Goal: Answer question/provide support: Share knowledge or assist other users

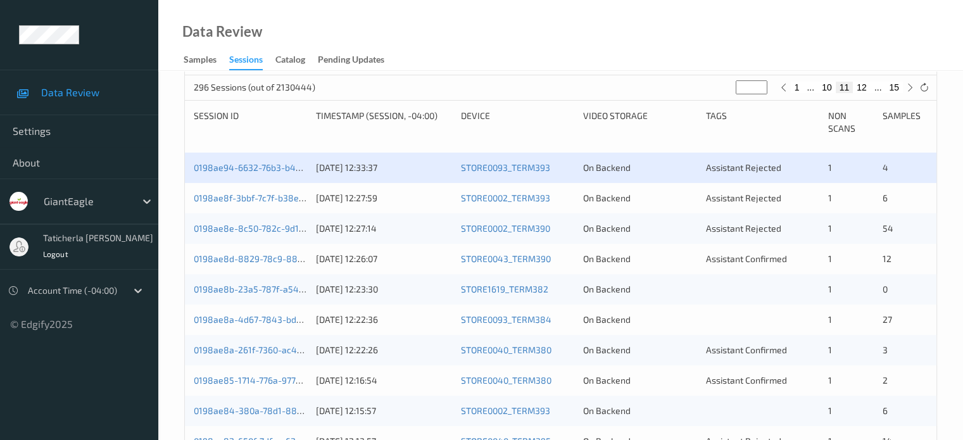
scroll to position [253, 0]
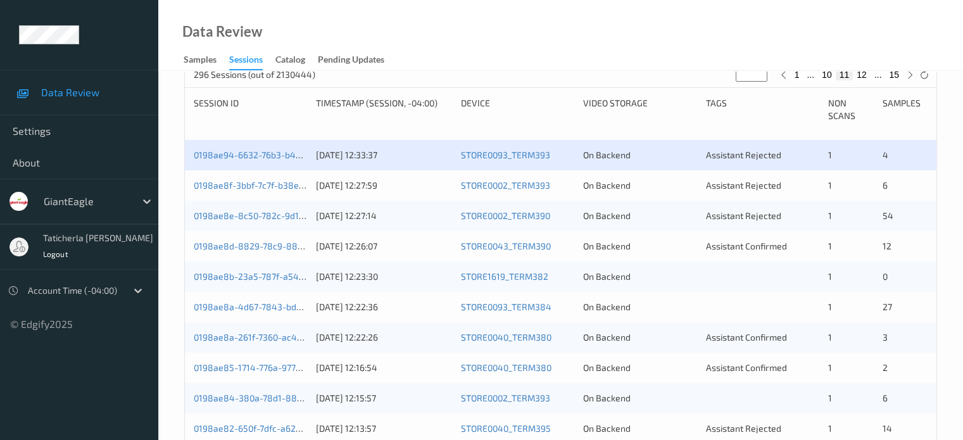
click at [269, 177] on div "0198ae8f-3bbf-7c7f-b38e-e0122134f1b6 [DATE] 12:27:59 STORE0002_TERM393 On Backe…" at bounding box center [561, 185] width 752 height 30
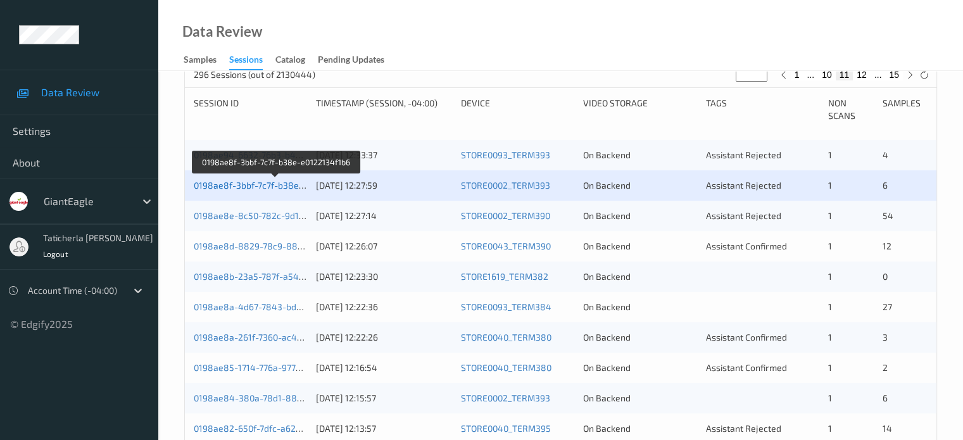
click at [253, 187] on link "0198ae8f-3bbf-7c7f-b38e-e0122134f1b6" at bounding box center [276, 185] width 165 height 11
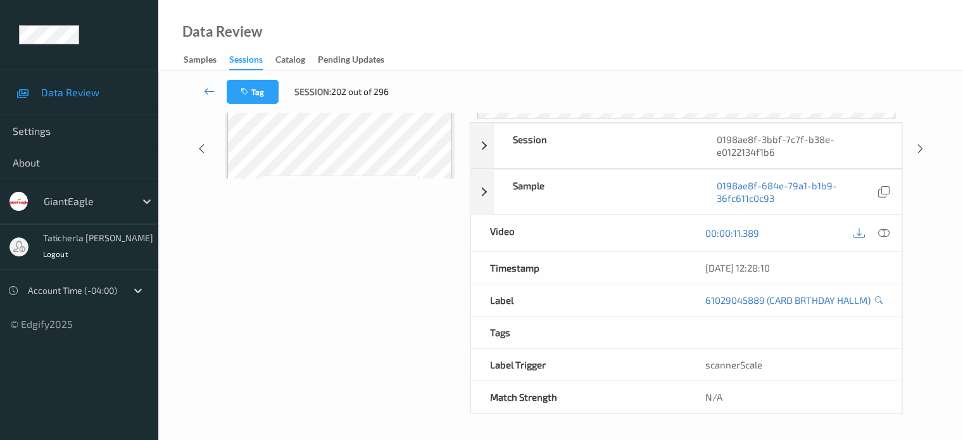
scroll to position [181, 0]
click at [209, 88] on icon at bounding box center [209, 91] width 11 height 13
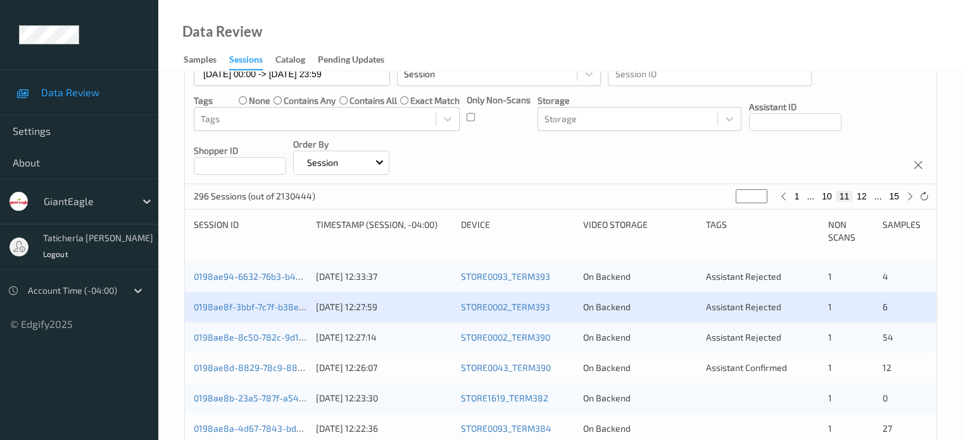
scroll to position [190, 0]
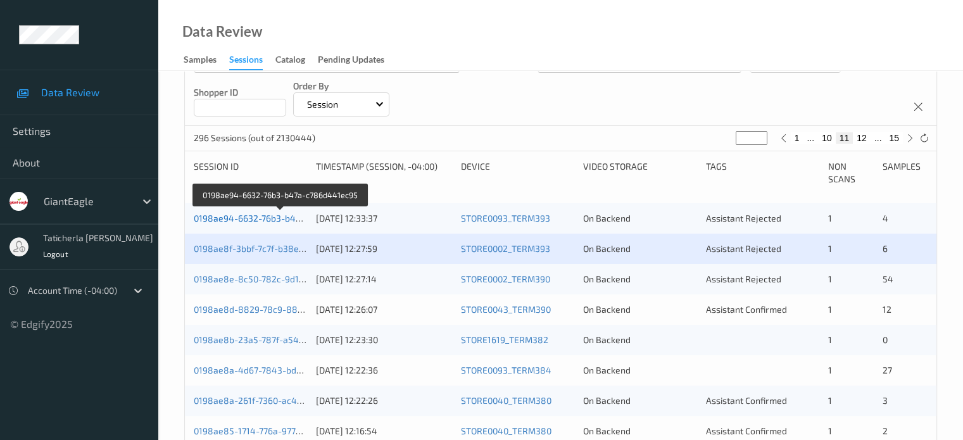
click at [281, 220] on link "0198ae94-6632-76b3-b47a-c786d441ec95" at bounding box center [281, 218] width 175 height 11
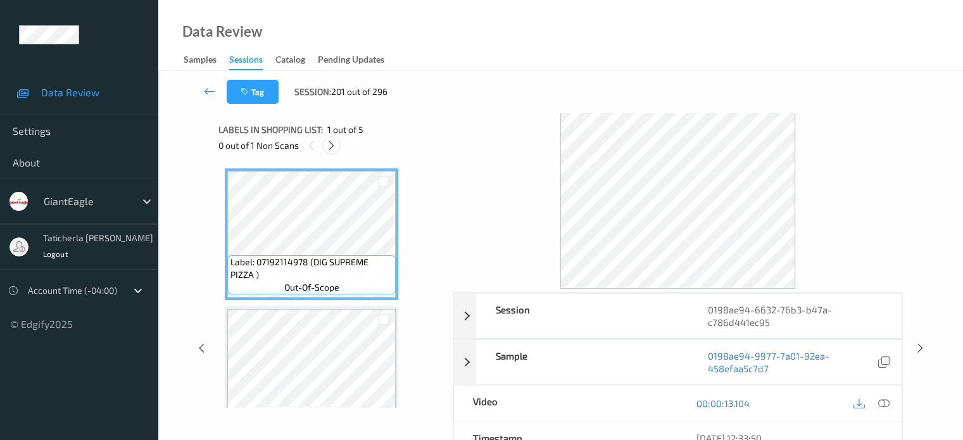
click at [334, 144] on icon at bounding box center [331, 145] width 11 height 11
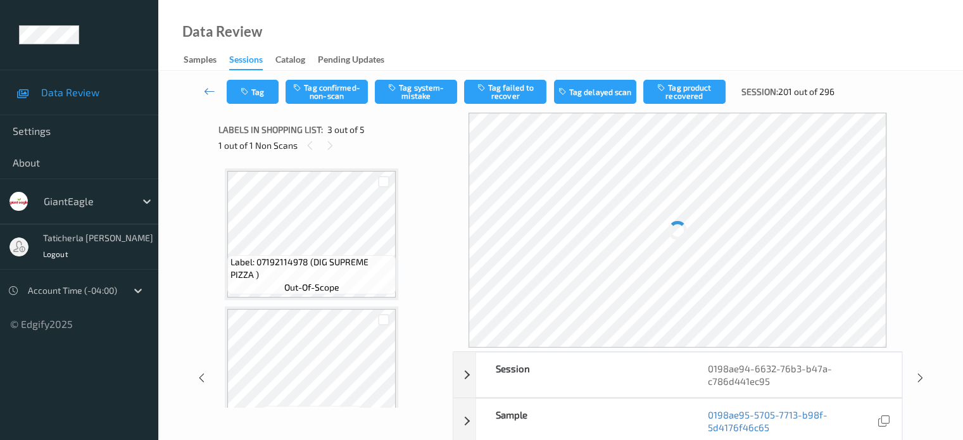
scroll to position [144, 0]
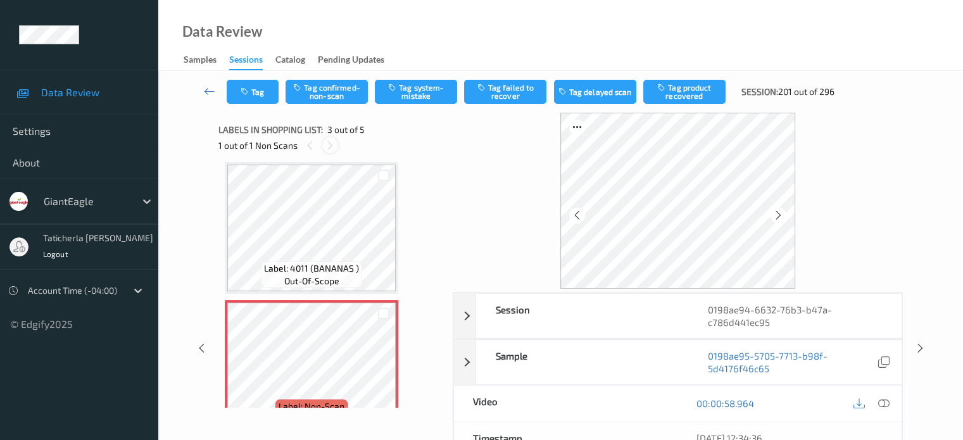
click at [329, 145] on icon at bounding box center [330, 145] width 11 height 11
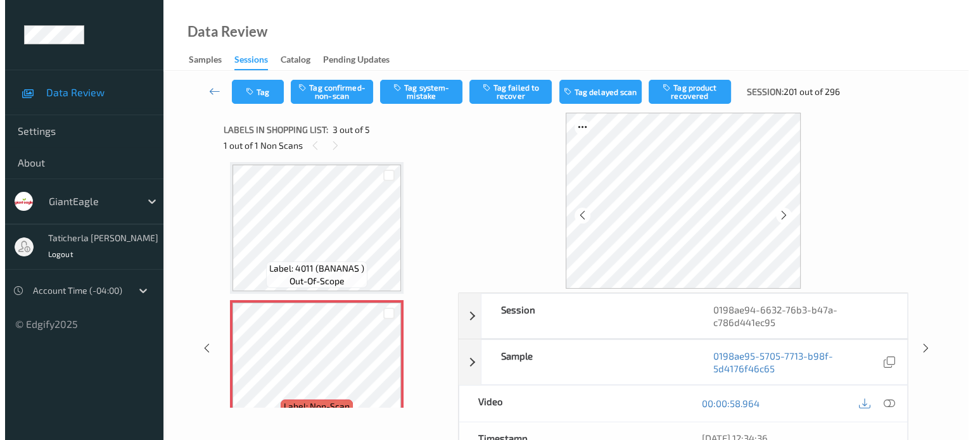
scroll to position [271, 0]
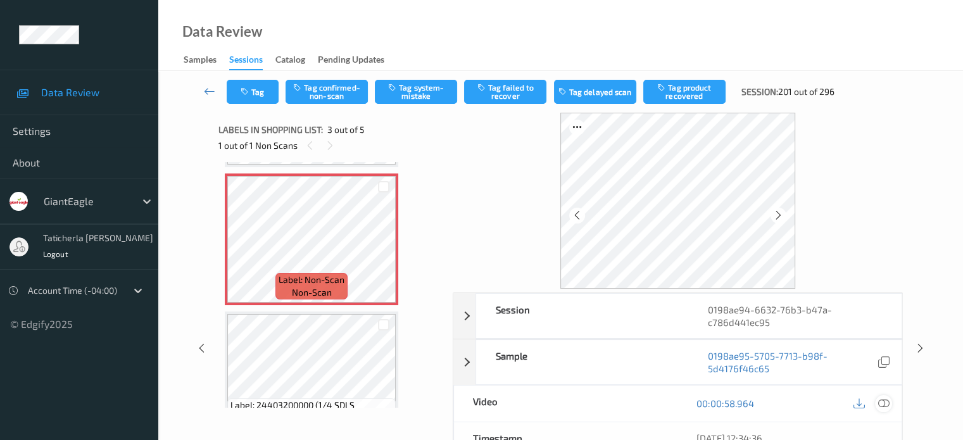
click at [882, 400] on icon at bounding box center [883, 403] width 11 height 11
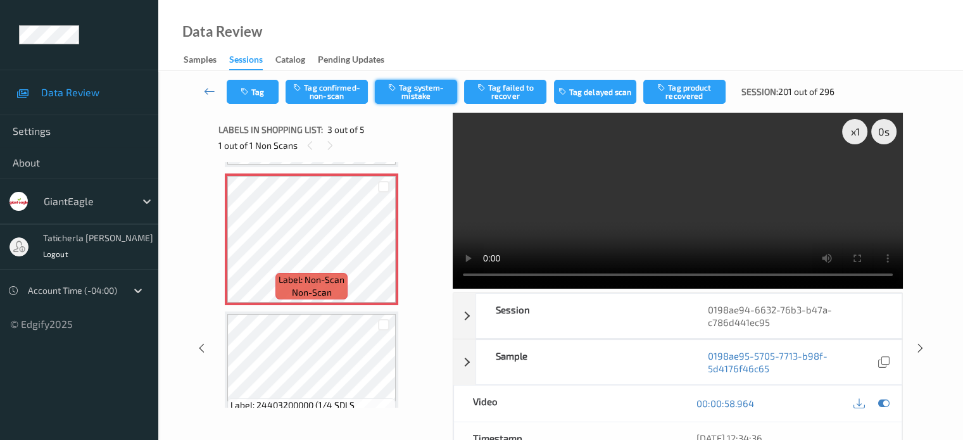
click at [438, 94] on button "Tag system-mistake" at bounding box center [416, 92] width 82 height 24
click at [251, 101] on button "Tag" at bounding box center [253, 92] width 52 height 24
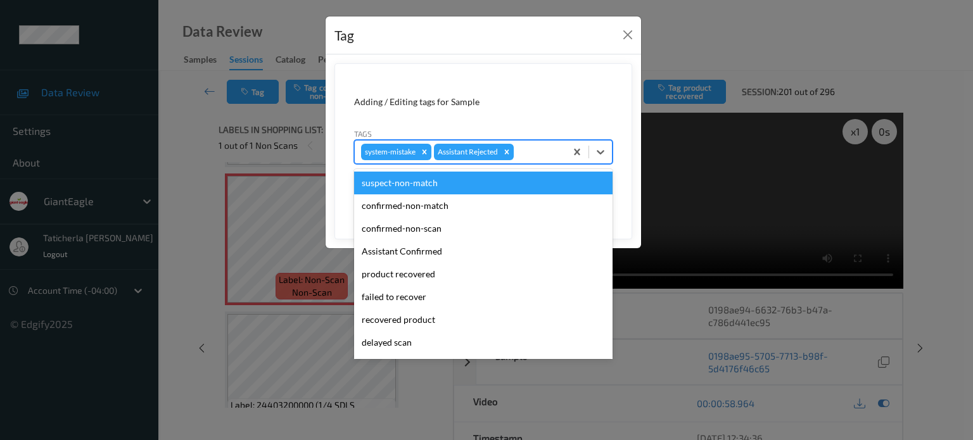
click at [550, 158] on div at bounding box center [537, 151] width 43 height 15
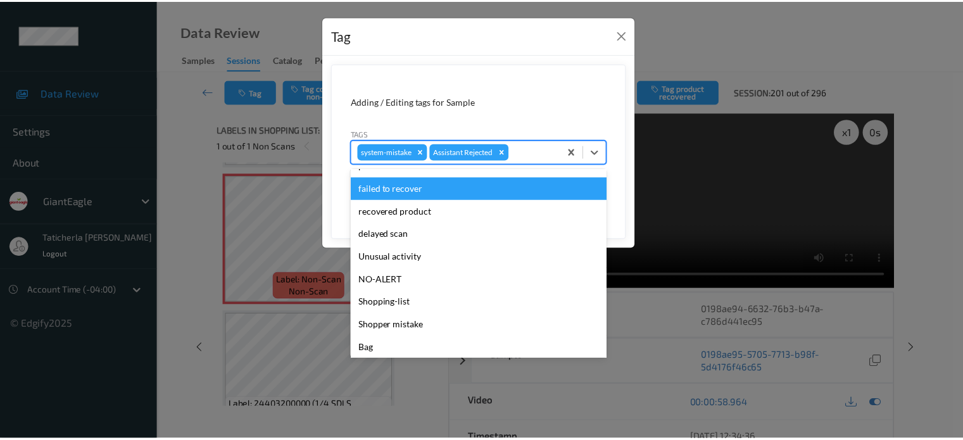
scroll to position [111, 0]
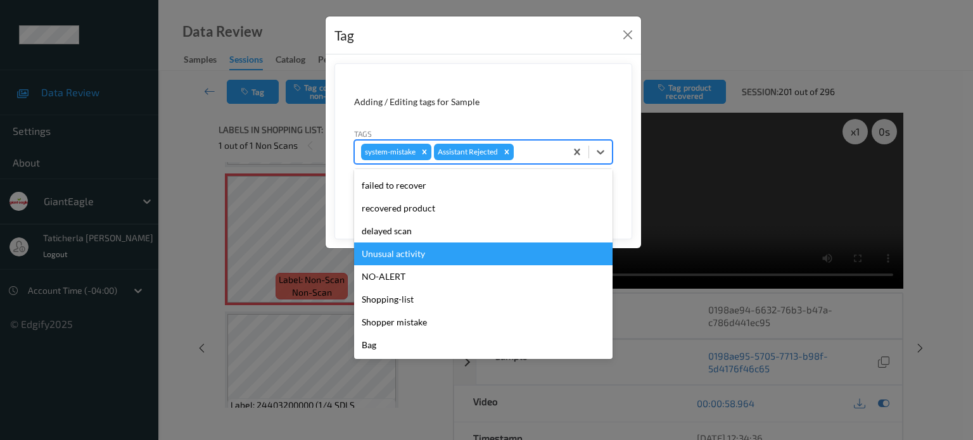
click at [423, 250] on div "Unusual activity" at bounding box center [483, 254] width 258 height 23
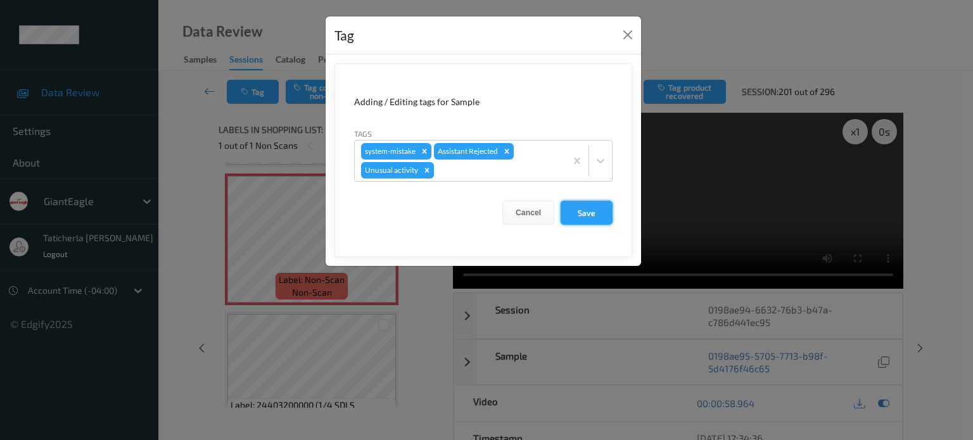
click at [570, 215] on button "Save" at bounding box center [587, 213] width 52 height 24
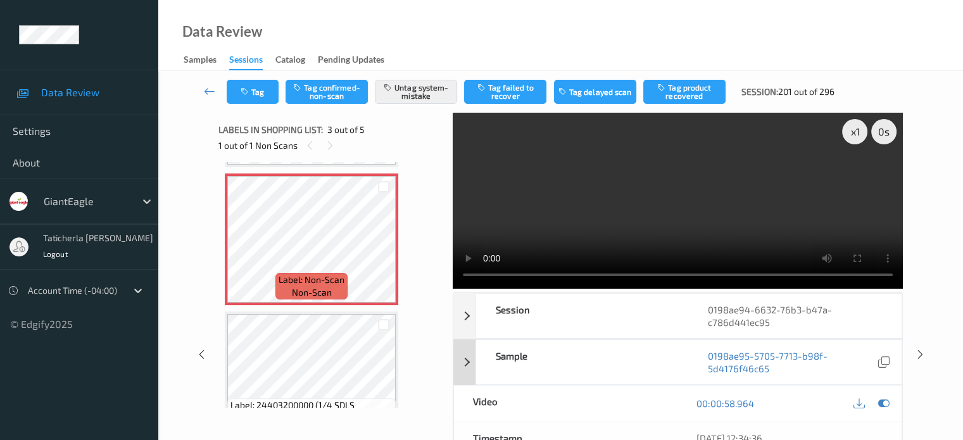
click at [697, 340] on div "0198ae95-5705-7713-b98f-5d4176f46c65" at bounding box center [795, 362] width 213 height 44
click at [215, 92] on icon at bounding box center [209, 91] width 11 height 13
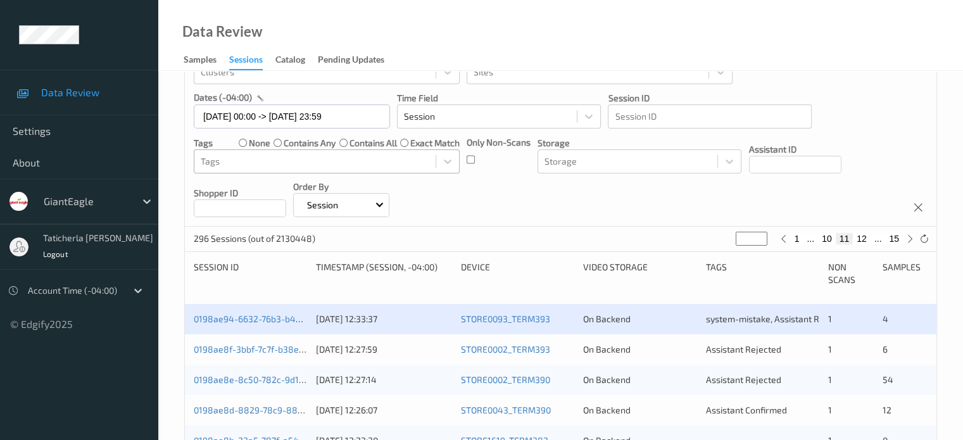
scroll to position [190, 0]
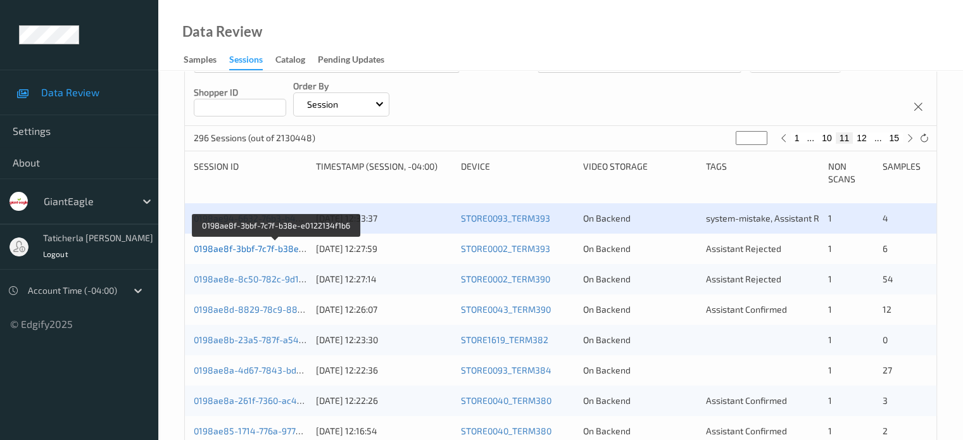
click at [271, 244] on link "0198ae8f-3bbf-7c7f-b38e-e0122134f1b6" at bounding box center [276, 248] width 165 height 11
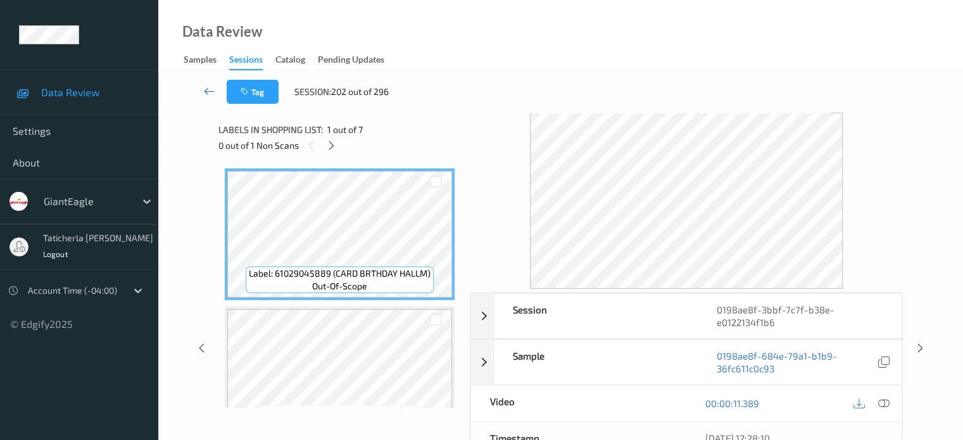
click at [208, 88] on icon at bounding box center [209, 91] width 11 height 13
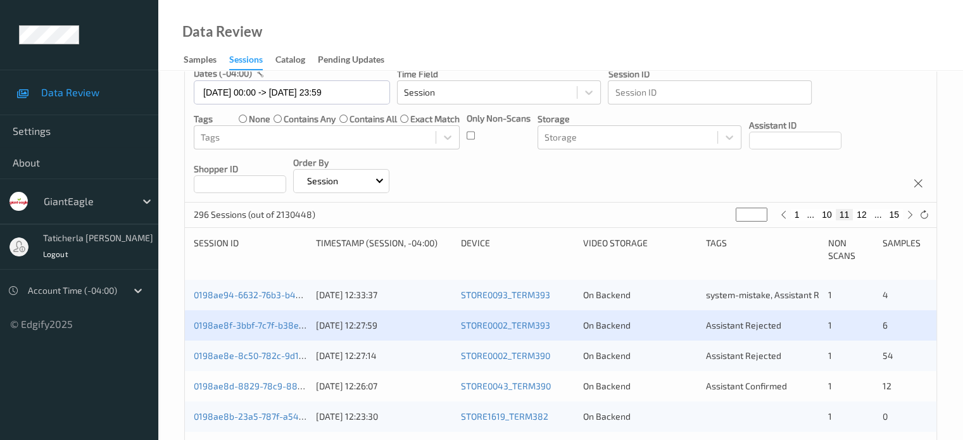
scroll to position [190, 0]
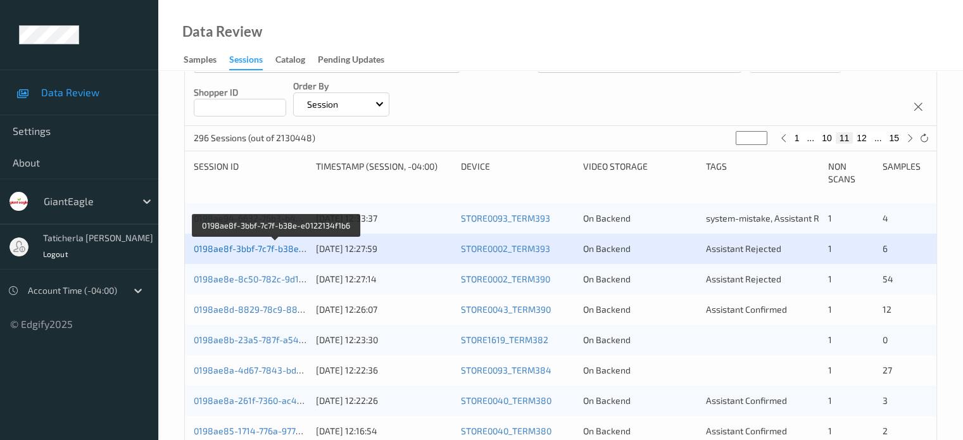
click at [270, 246] on link "0198ae8f-3bbf-7c7f-b38e-e0122134f1b6" at bounding box center [276, 248] width 165 height 11
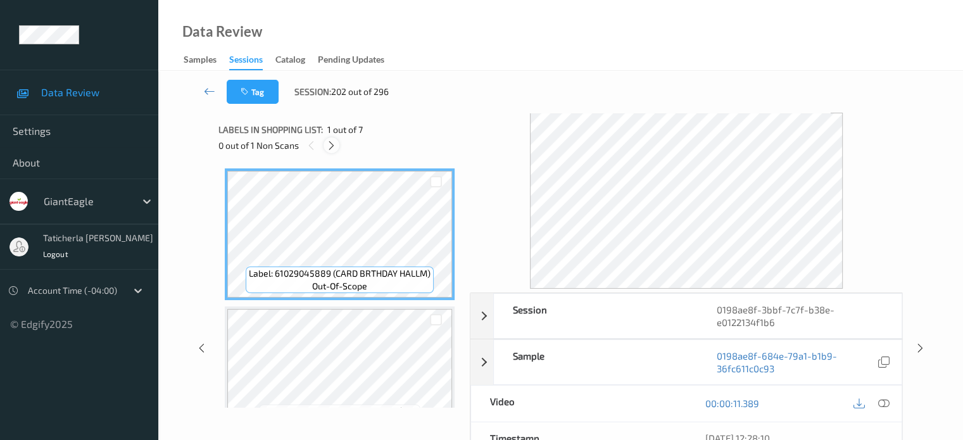
click at [332, 147] on icon at bounding box center [331, 145] width 11 height 11
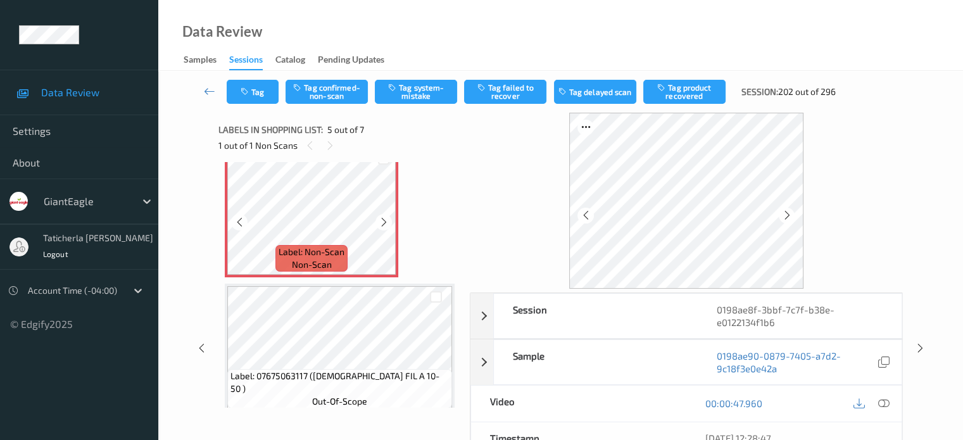
scroll to position [547, 0]
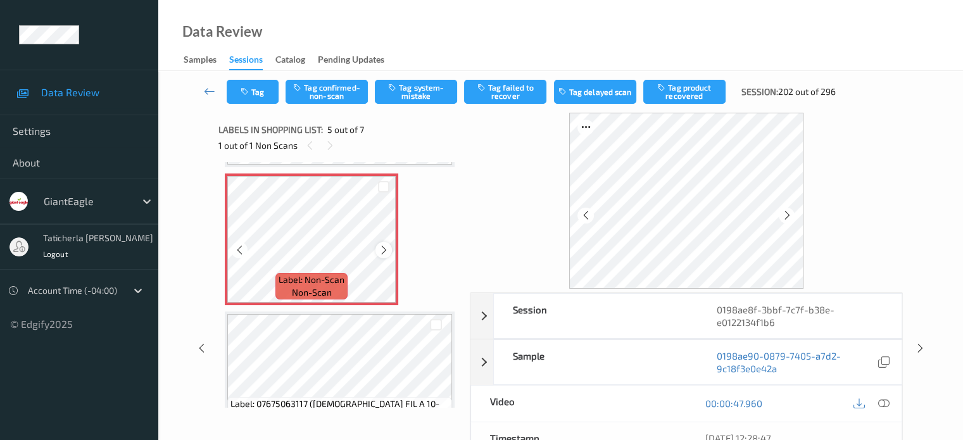
click at [381, 248] on icon at bounding box center [384, 249] width 11 height 11
click at [883, 402] on icon at bounding box center [883, 403] width 11 height 11
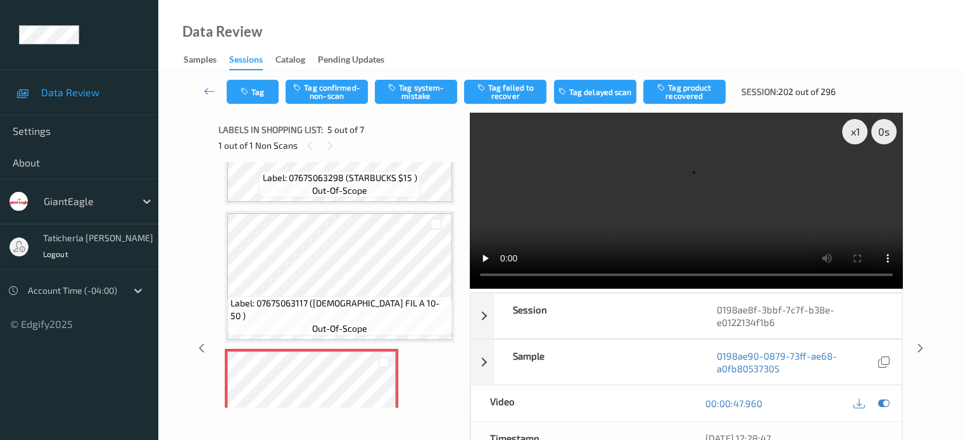
scroll to position [357, 0]
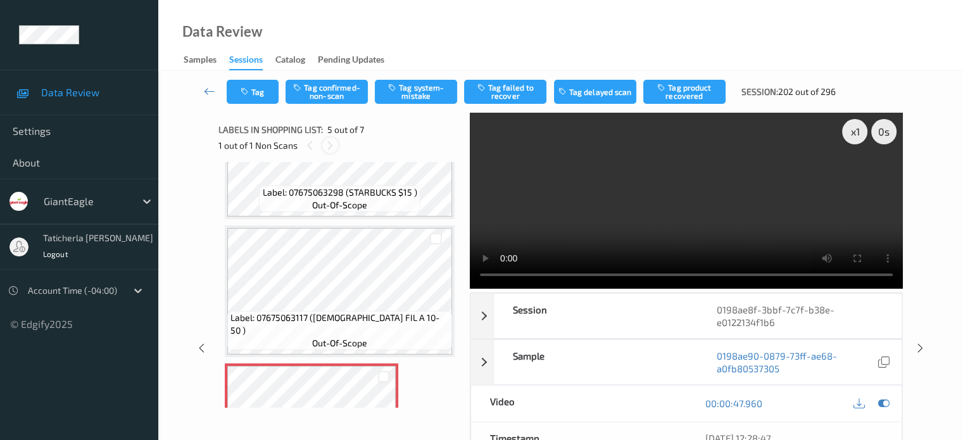
click at [333, 149] on icon at bounding box center [330, 145] width 11 height 11
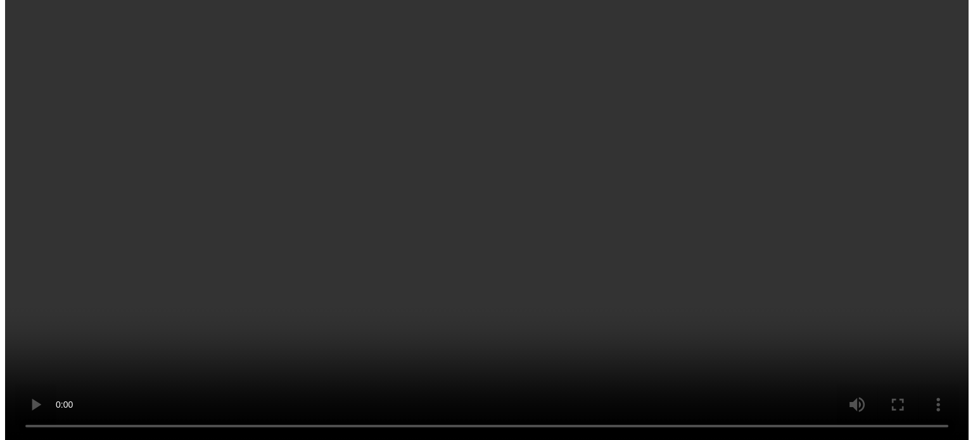
scroll to position [547, 0]
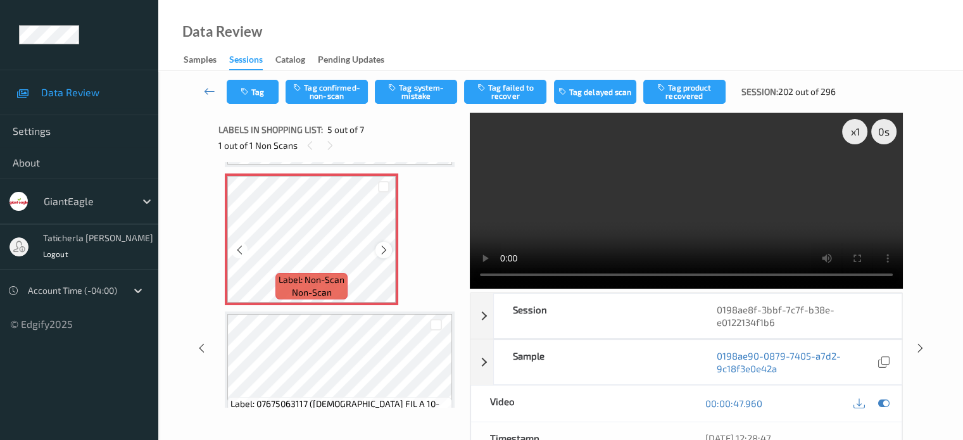
click at [388, 253] on icon at bounding box center [384, 249] width 11 height 11
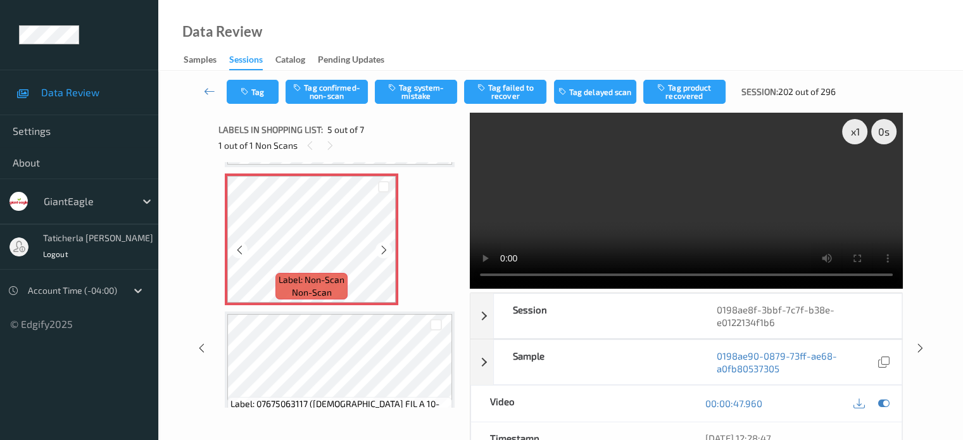
click at [388, 253] on icon at bounding box center [384, 249] width 11 height 11
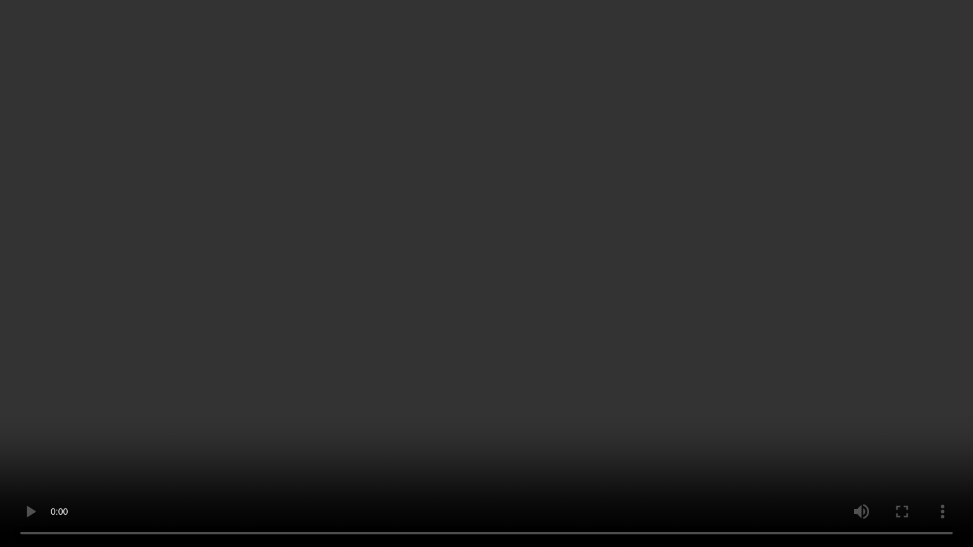
click at [127, 440] on video at bounding box center [486, 273] width 973 height 547
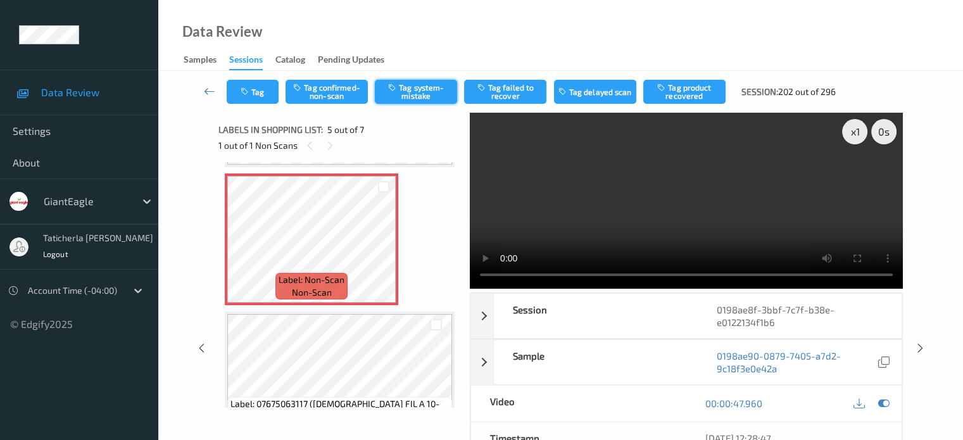
click at [433, 91] on button "Tag system-mistake" at bounding box center [416, 92] width 82 height 24
click at [256, 96] on button "Tag" at bounding box center [253, 92] width 52 height 24
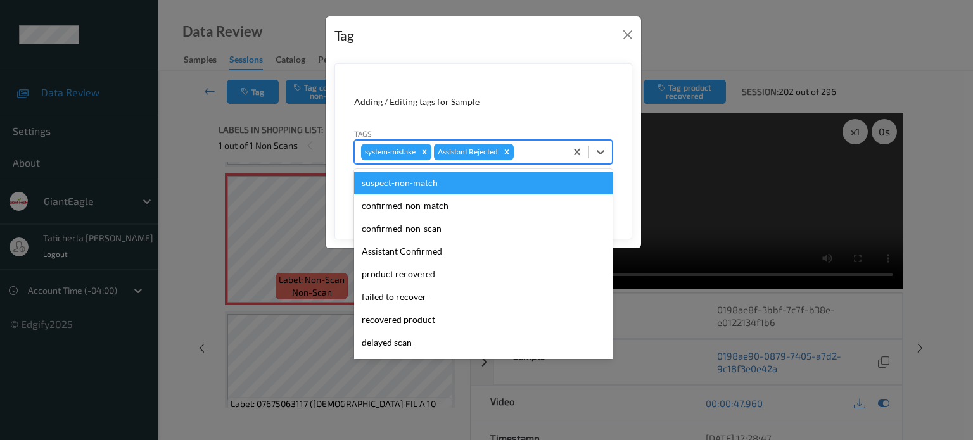
click at [550, 146] on div at bounding box center [537, 151] width 43 height 15
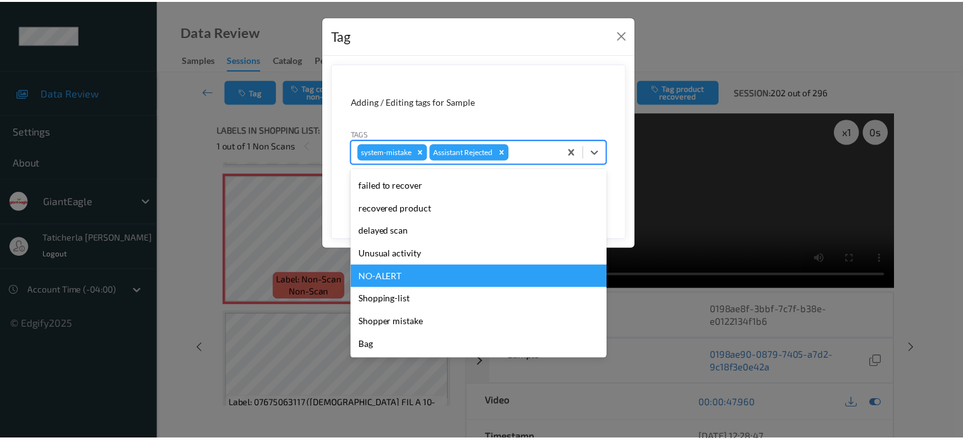
scroll to position [48, 0]
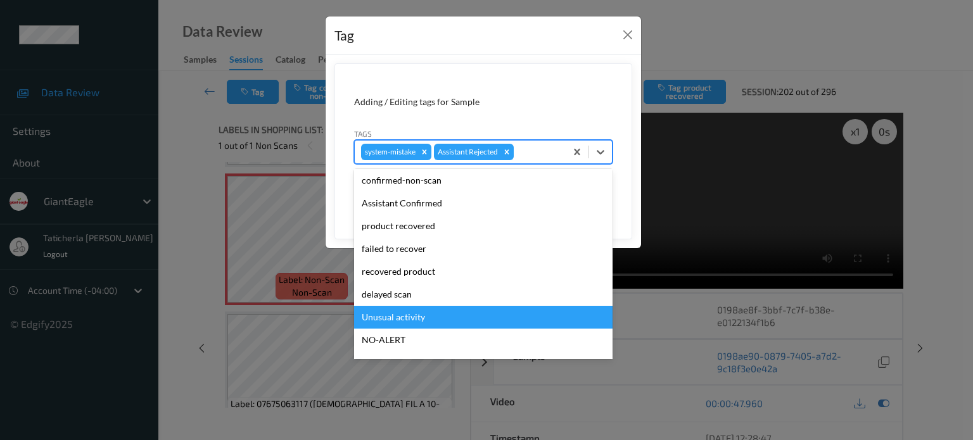
click at [426, 314] on div "Unusual activity" at bounding box center [483, 317] width 258 height 23
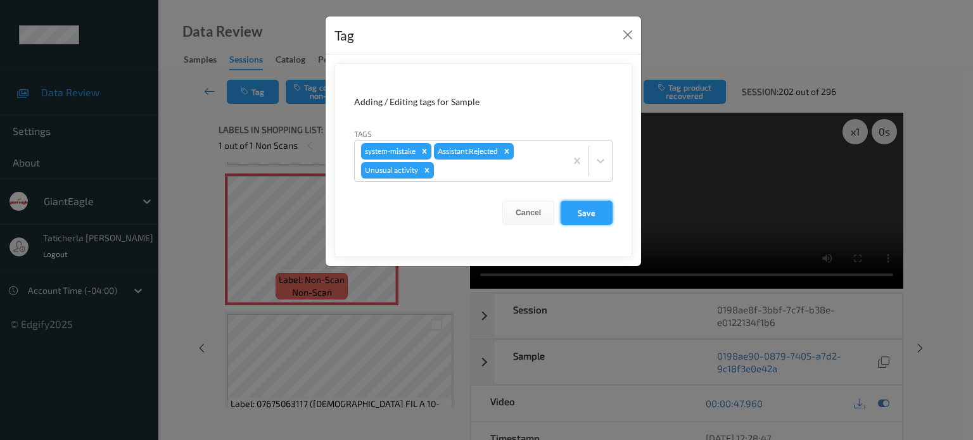
click at [586, 212] on button "Save" at bounding box center [587, 213] width 52 height 24
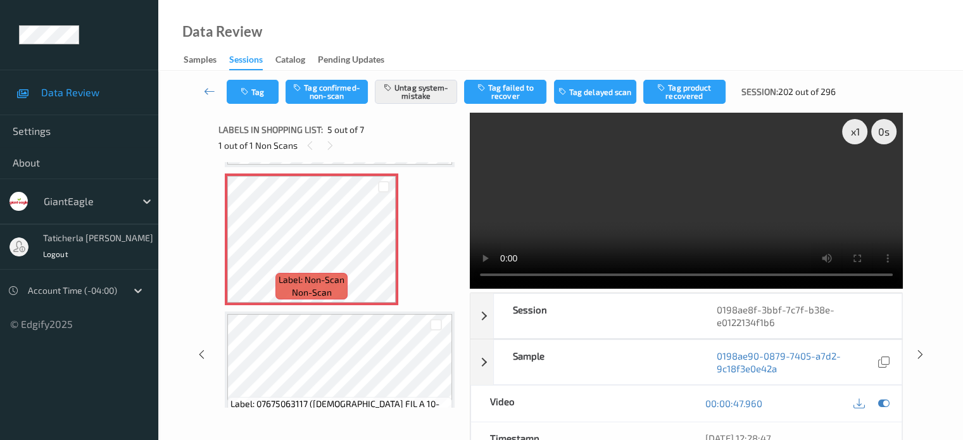
click at [487, 179] on video at bounding box center [686, 201] width 433 height 176
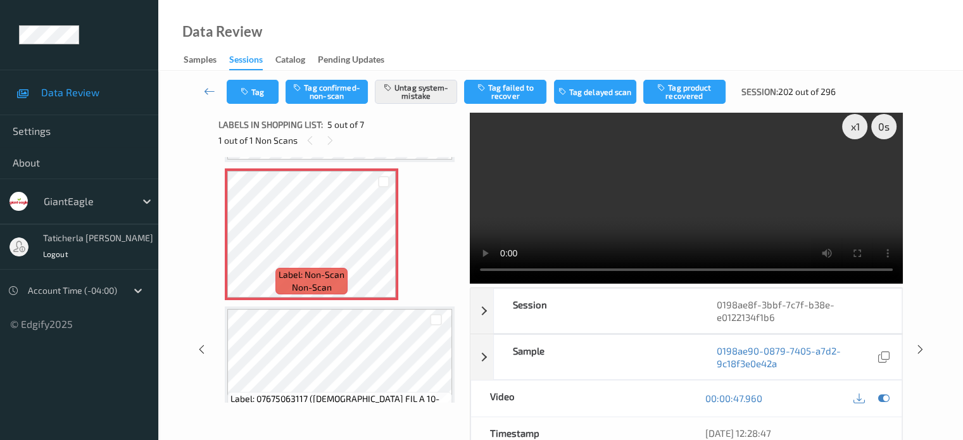
scroll to position [0, 0]
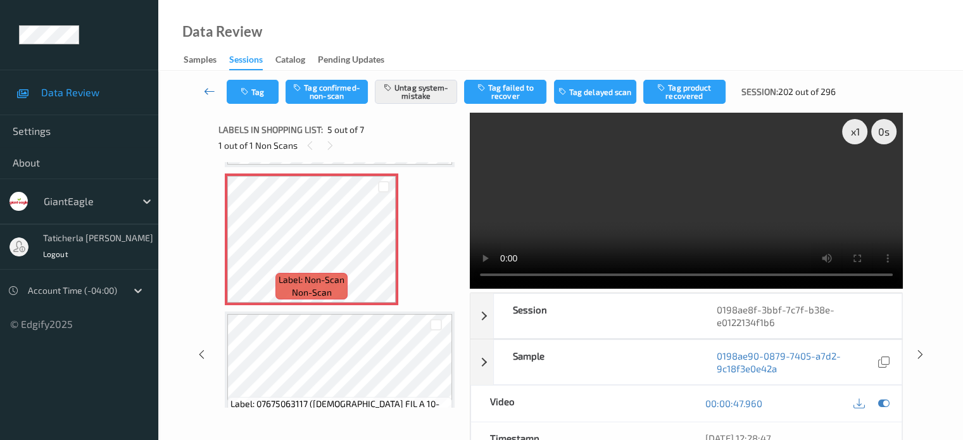
click at [210, 91] on icon at bounding box center [209, 91] width 11 height 13
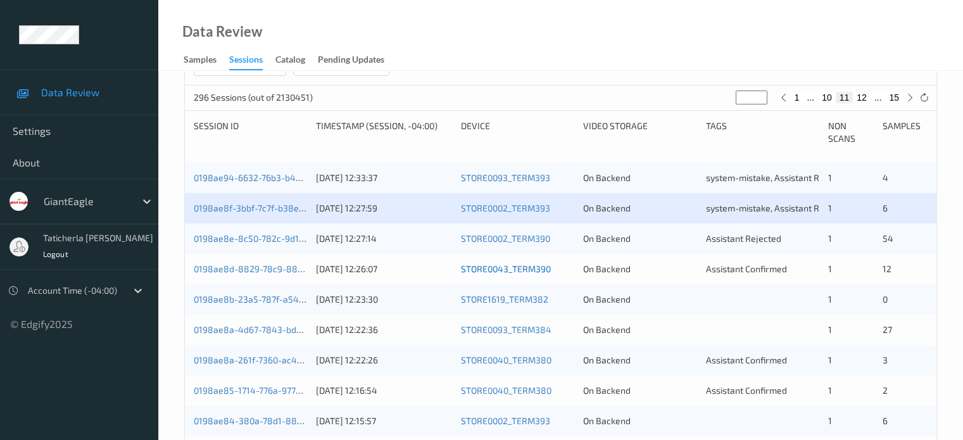
scroll to position [253, 0]
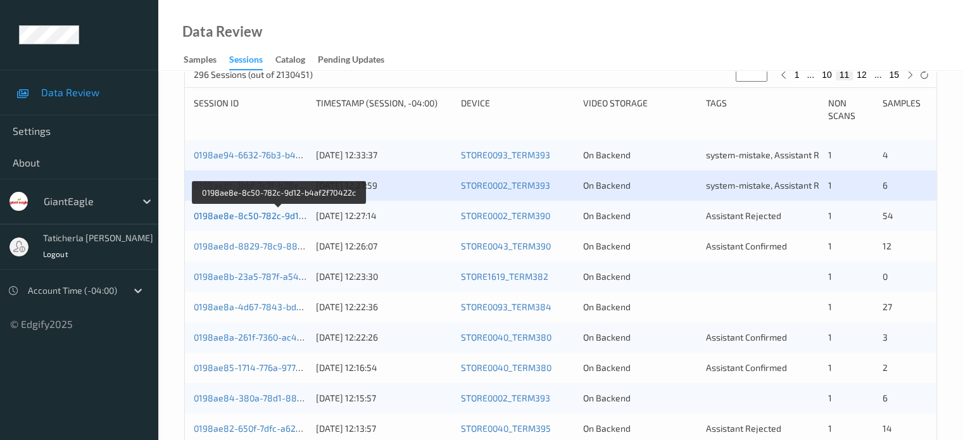
click at [280, 220] on link "0198ae8e-8c50-782c-9d12-b4af2f70422c" at bounding box center [279, 215] width 171 height 11
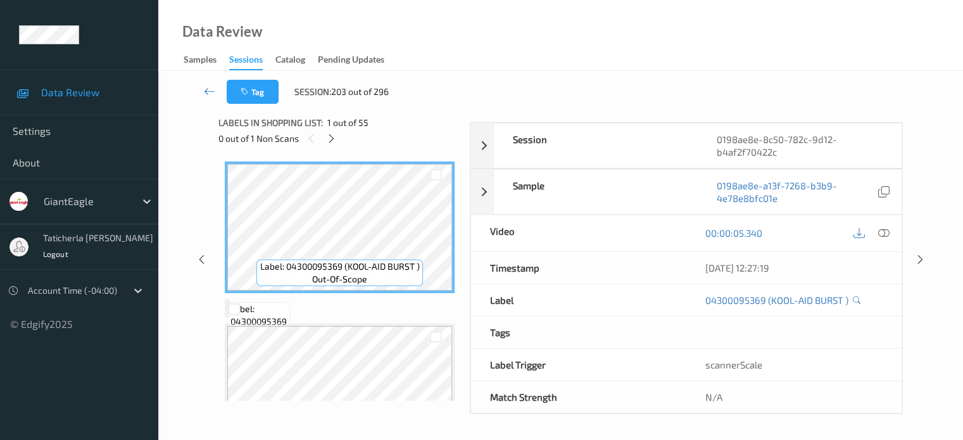
scroll to position [168, 0]
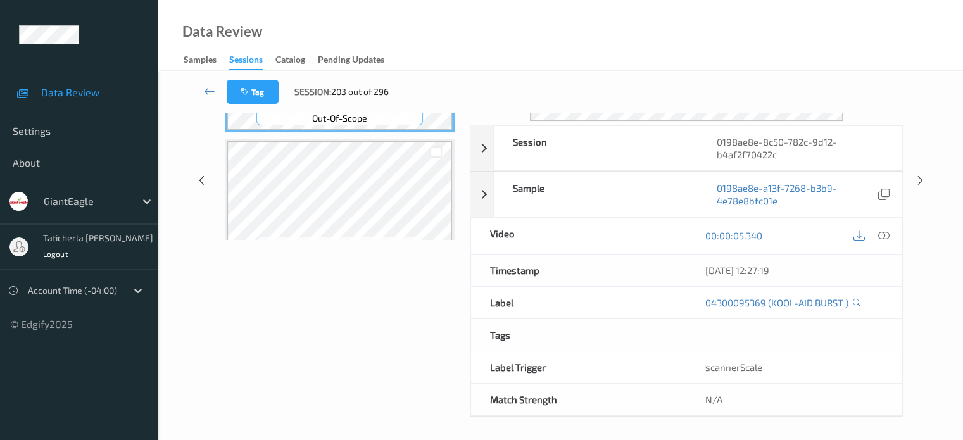
click at [304, 315] on div "Labels in shopping list: 1 out of 55 0 out of 1 Non Scans Label: 04300095369 (K…" at bounding box center [340, 181] width 243 height 472
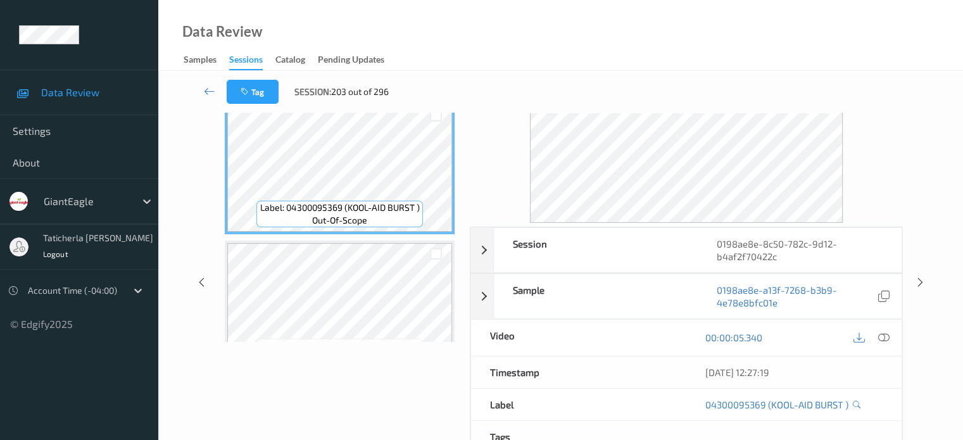
scroll to position [0, 0]
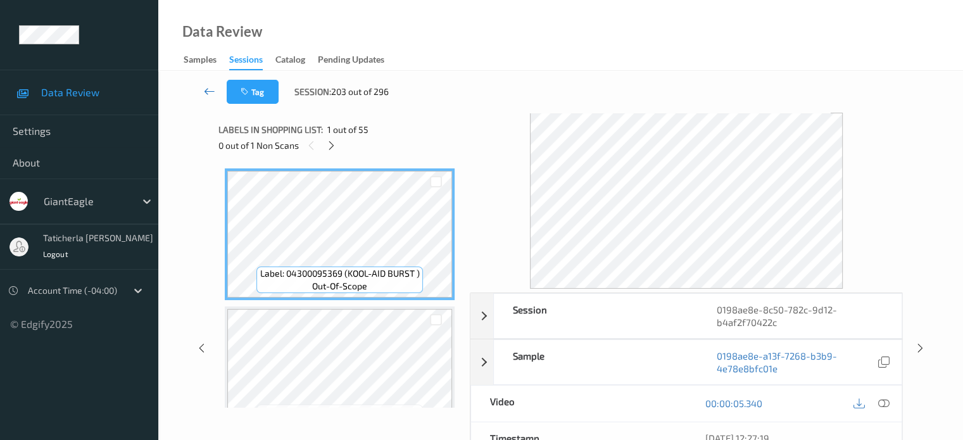
click at [215, 91] on icon at bounding box center [209, 91] width 11 height 13
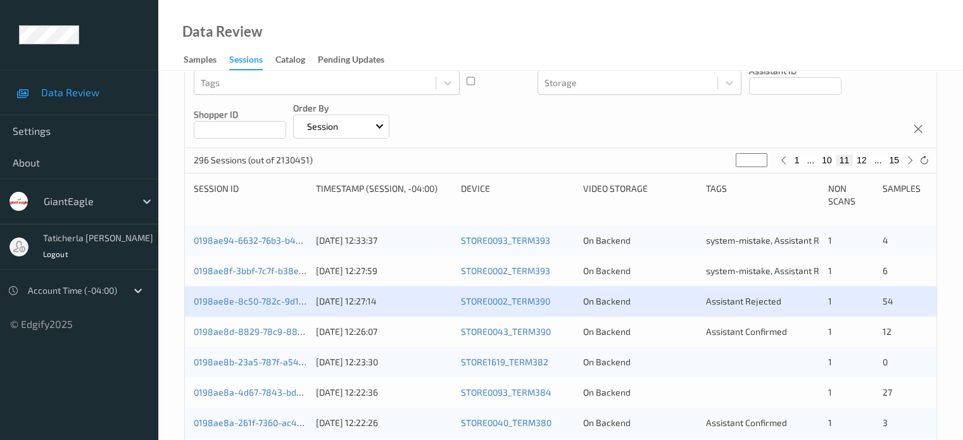
scroll to position [190, 0]
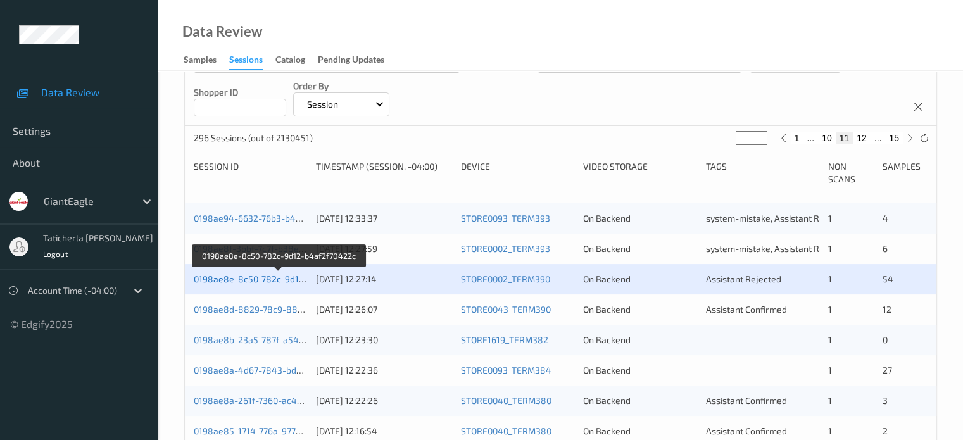
click at [281, 281] on link "0198ae8e-8c50-782c-9d12-b4af2f70422c" at bounding box center [279, 279] width 171 height 11
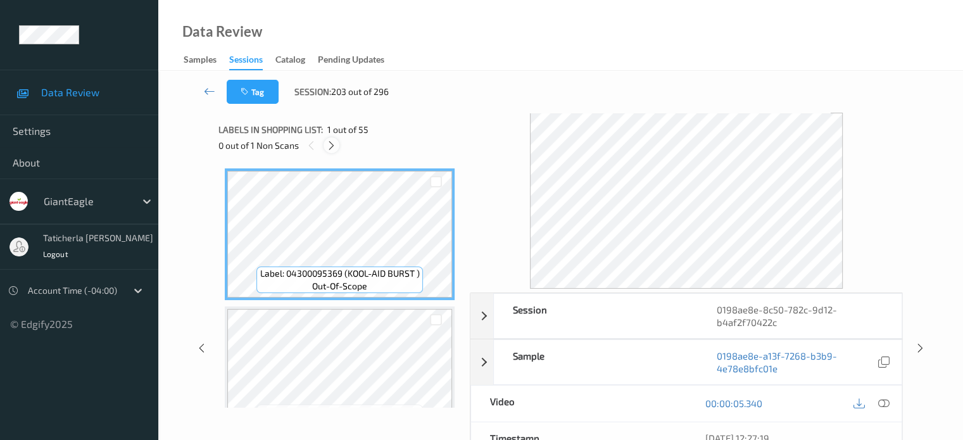
click at [332, 144] on icon at bounding box center [331, 145] width 11 height 11
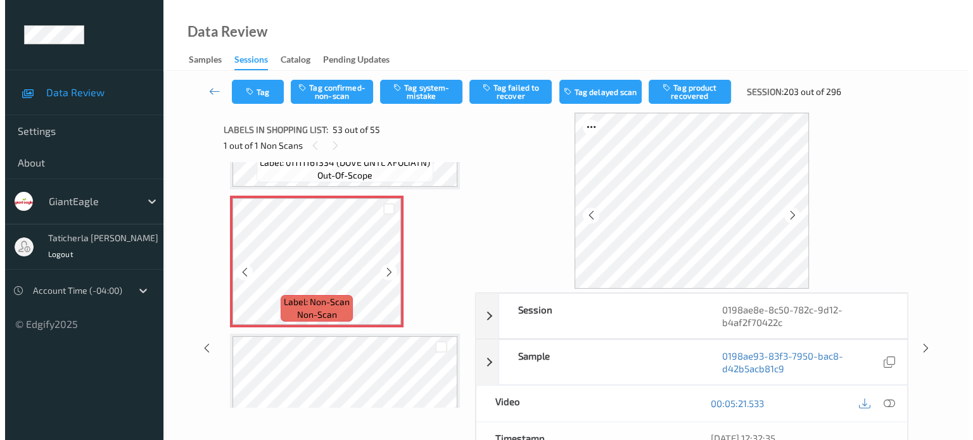
scroll to position [7175, 0]
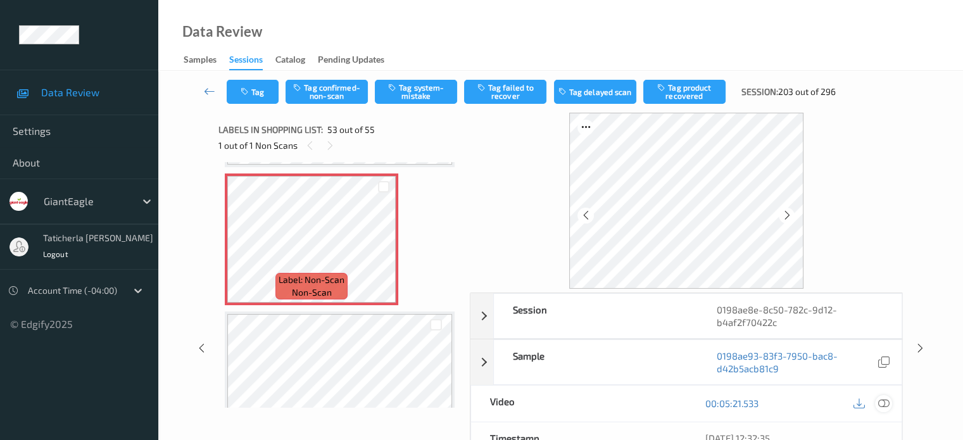
click at [881, 402] on icon at bounding box center [883, 403] width 11 height 11
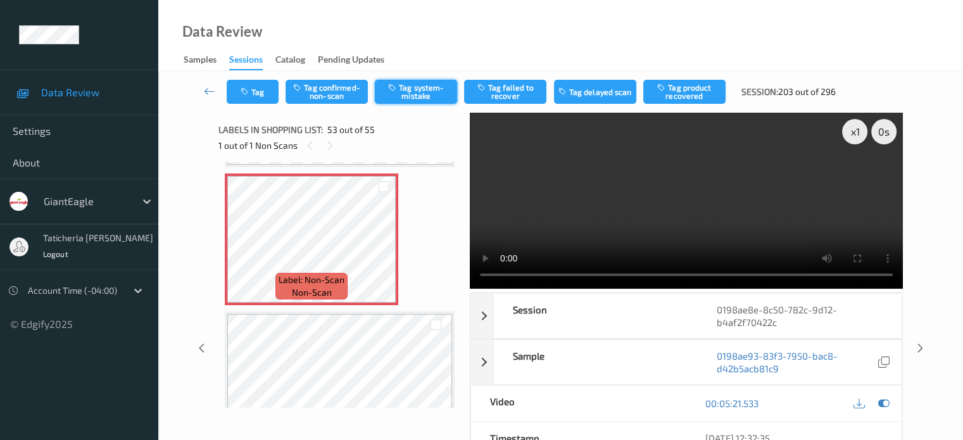
click at [418, 87] on button "Tag system-mistake" at bounding box center [416, 92] width 82 height 24
click at [256, 91] on button "Tag" at bounding box center [253, 92] width 52 height 24
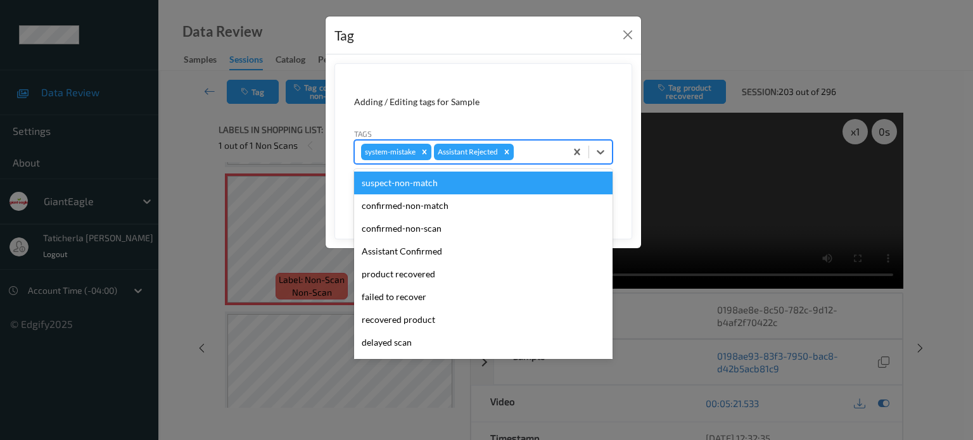
click at [524, 146] on div at bounding box center [537, 151] width 43 height 15
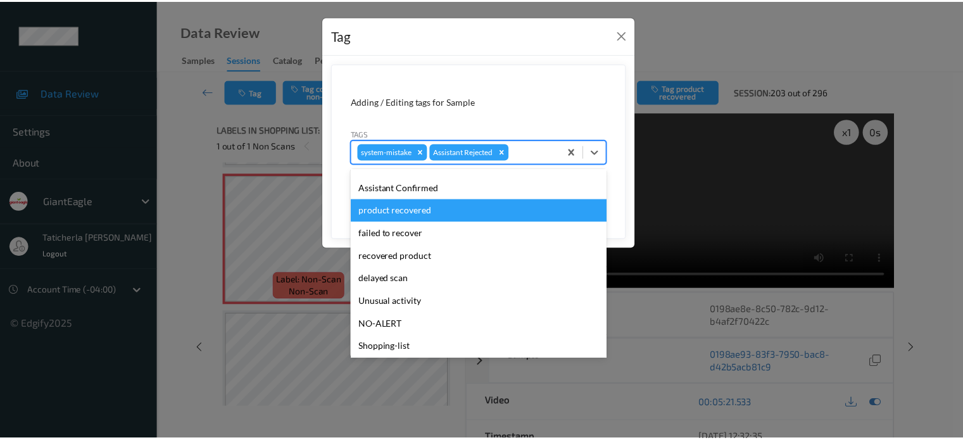
scroll to position [111, 0]
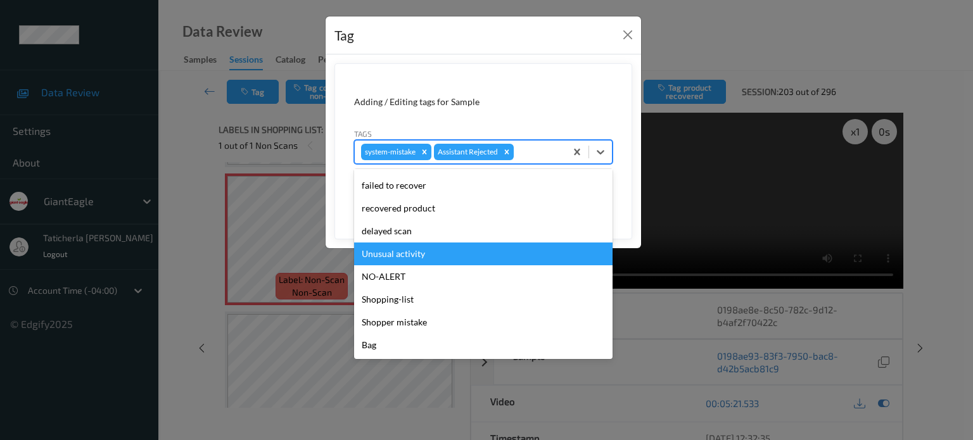
click at [429, 256] on div "Unusual activity" at bounding box center [483, 254] width 258 height 23
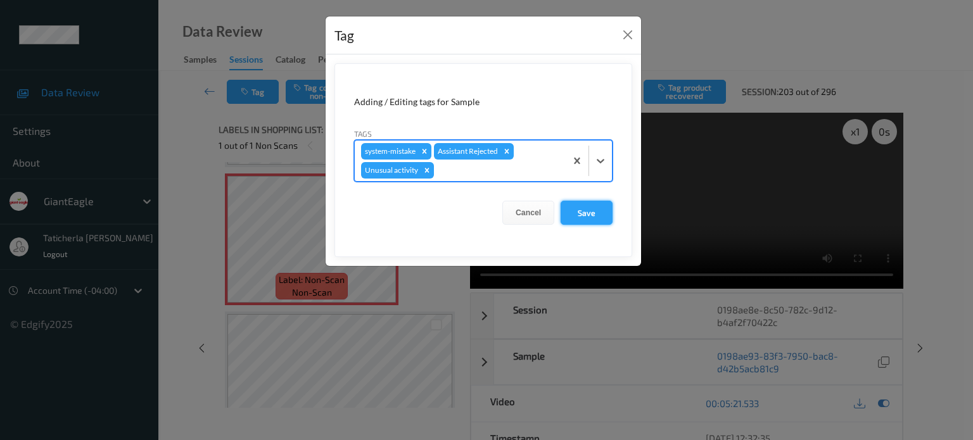
click at [582, 212] on button "Save" at bounding box center [587, 213] width 52 height 24
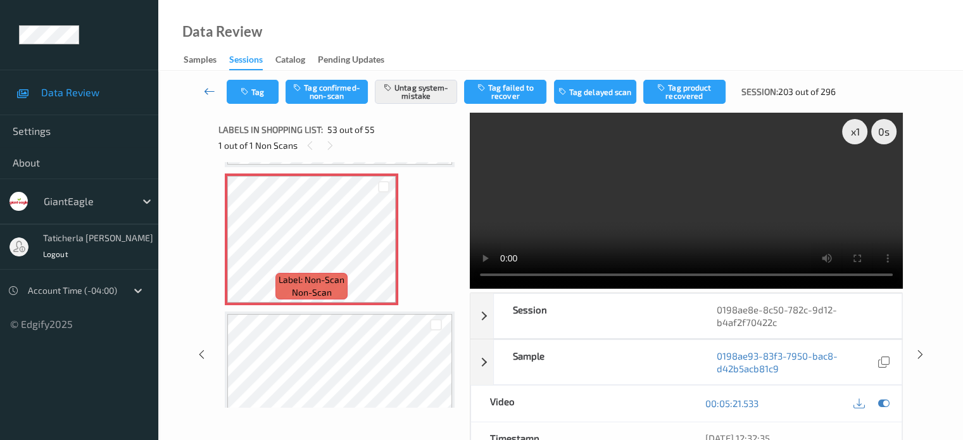
click at [208, 88] on icon at bounding box center [209, 91] width 11 height 13
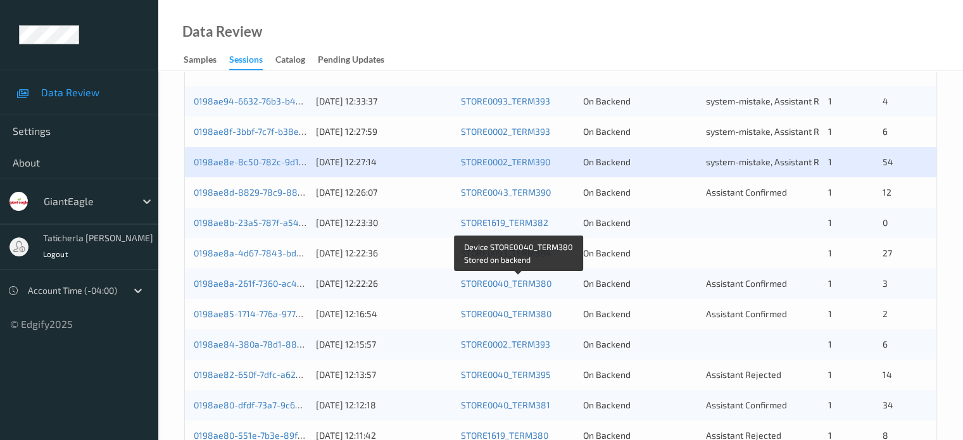
scroll to position [317, 0]
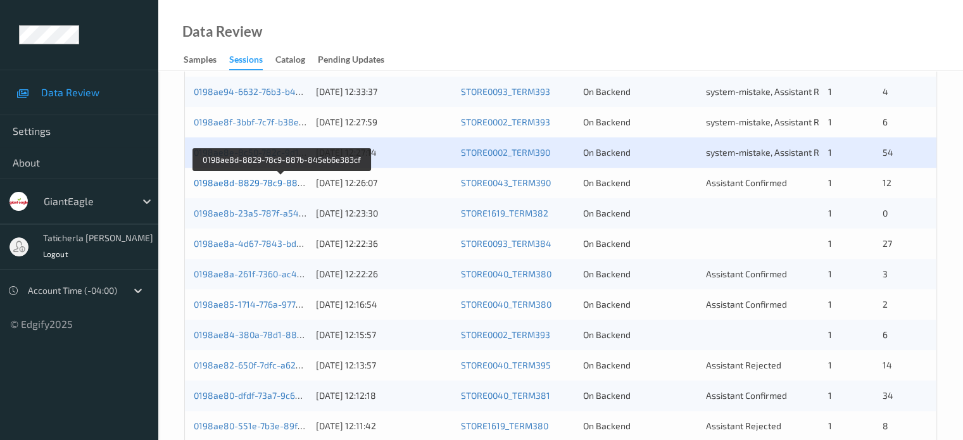
click at [261, 182] on link "0198ae8d-8829-78c9-887b-845eb6e383cf" at bounding box center [282, 182] width 177 height 11
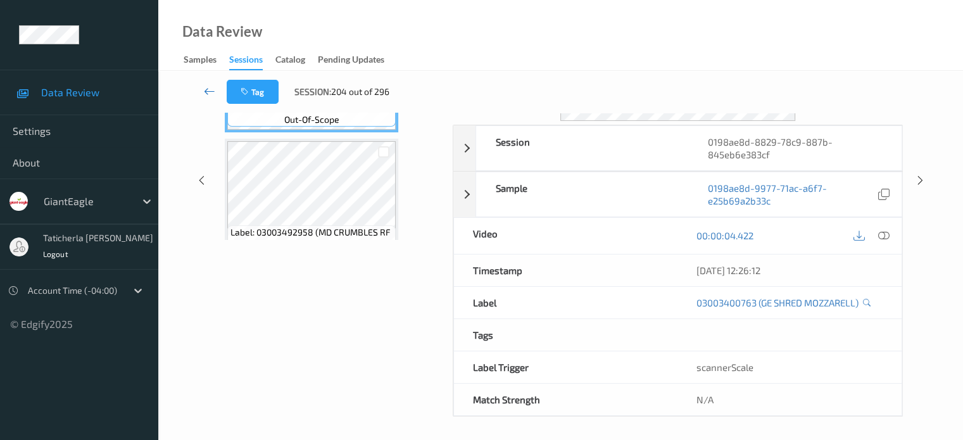
click at [207, 87] on icon at bounding box center [209, 91] width 11 height 13
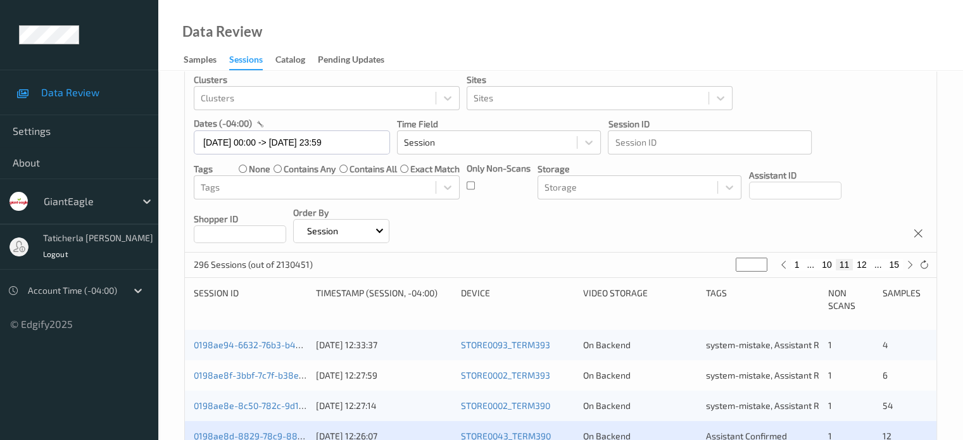
scroll to position [253, 0]
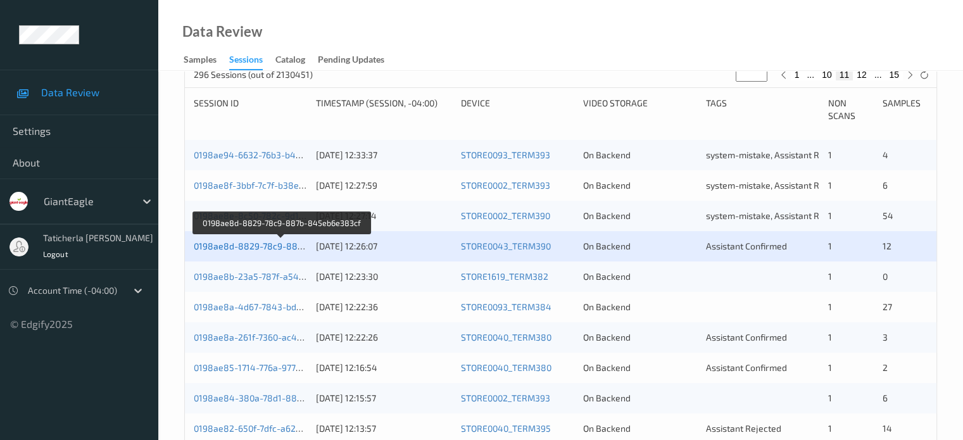
click at [257, 241] on link "0198ae8d-8829-78c9-887b-845eb6e383cf" at bounding box center [282, 246] width 177 height 11
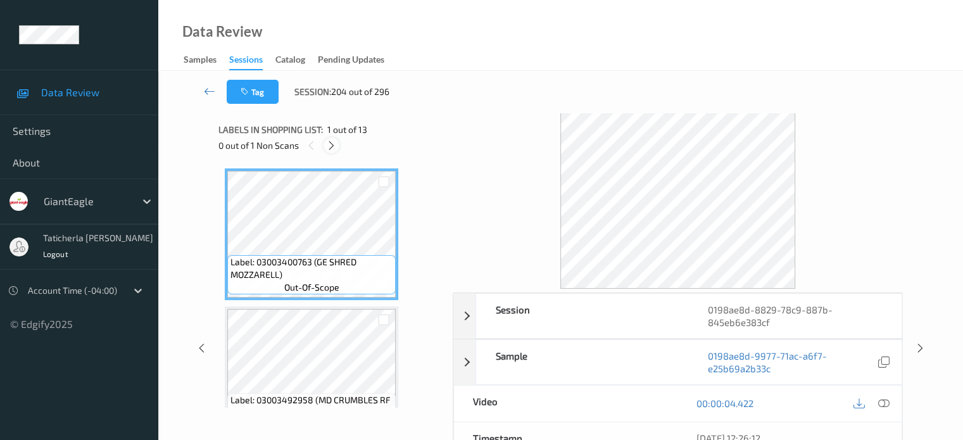
click at [333, 142] on icon at bounding box center [331, 145] width 11 height 11
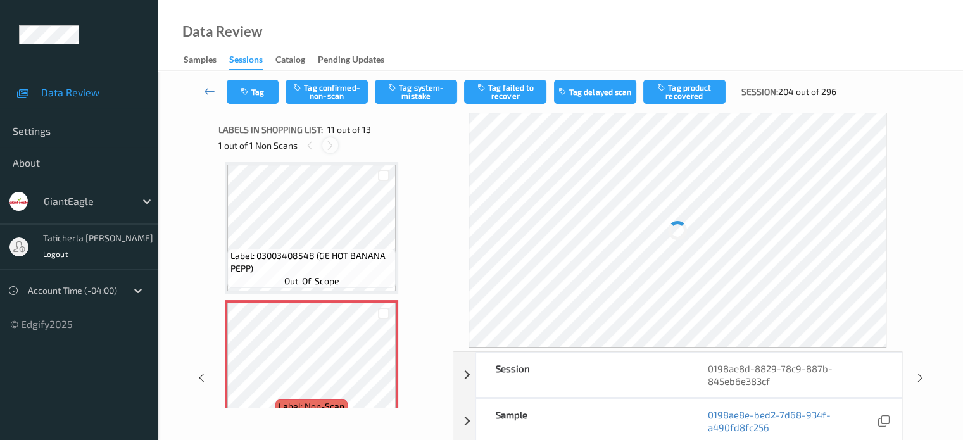
click at [333, 142] on icon at bounding box center [330, 145] width 11 height 11
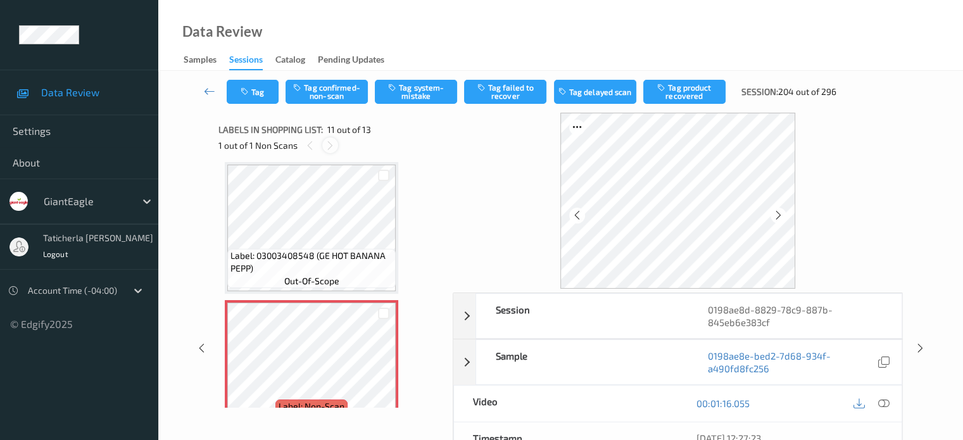
click at [333, 148] on icon at bounding box center [330, 145] width 11 height 11
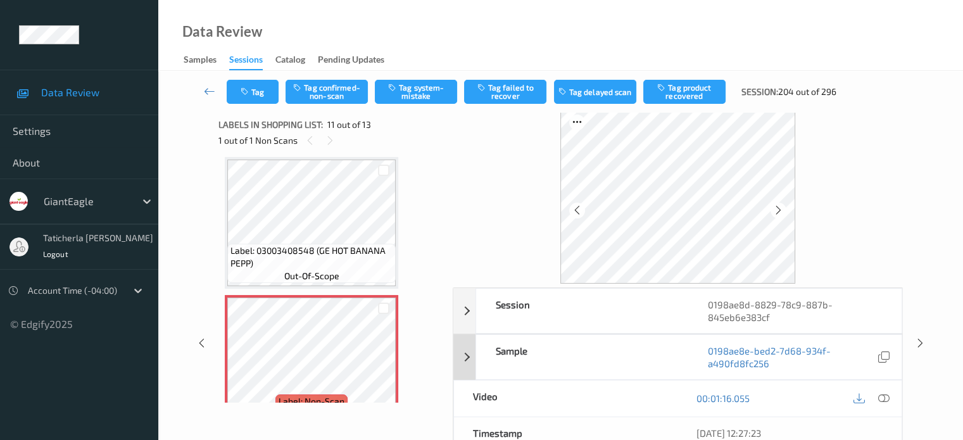
scroll to position [0, 0]
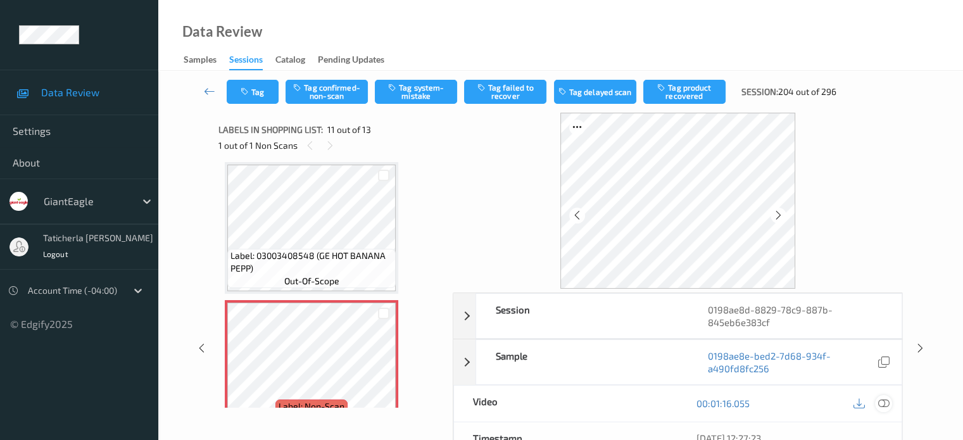
click at [882, 402] on icon at bounding box center [883, 403] width 11 height 11
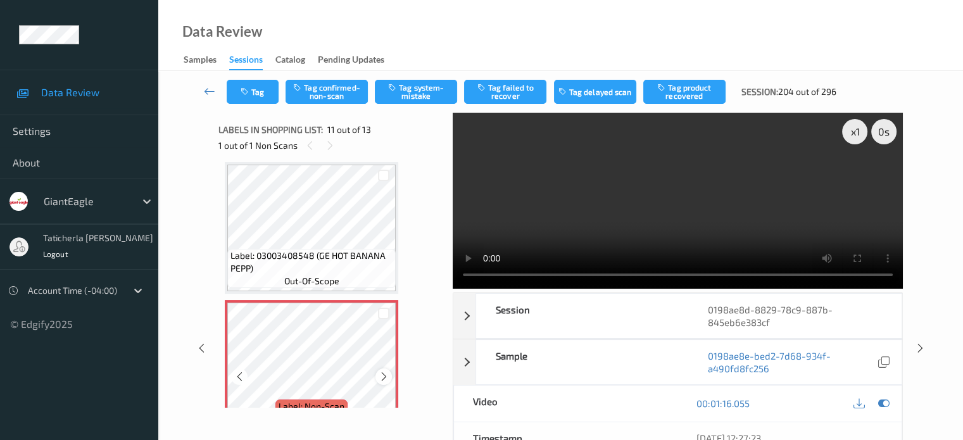
click at [384, 374] on icon at bounding box center [384, 376] width 11 height 11
click at [383, 375] on icon at bounding box center [384, 376] width 11 height 11
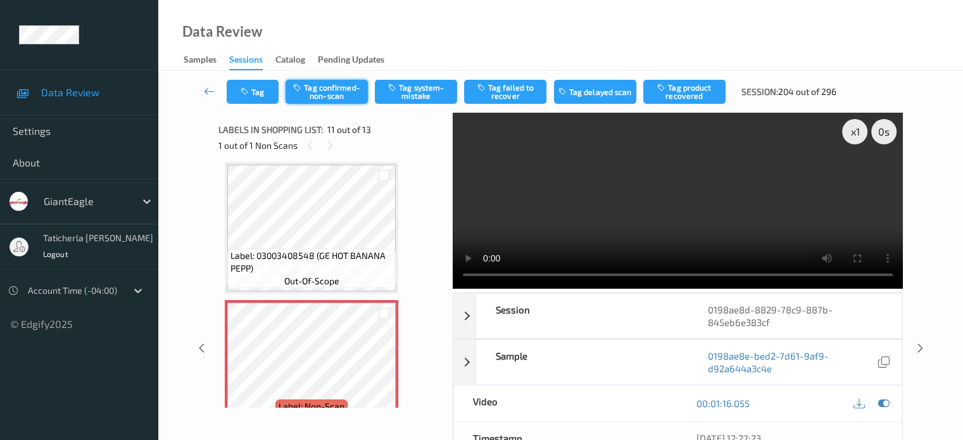
click at [324, 83] on button "Tag confirmed-non-scan" at bounding box center [327, 92] width 82 height 24
click at [699, 91] on button "Tag product recovered" at bounding box center [685, 92] width 82 height 24
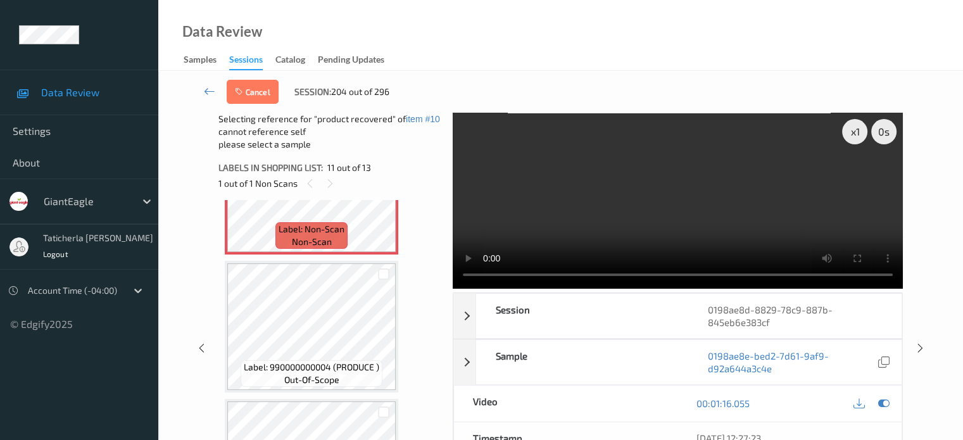
scroll to position [1492, 0]
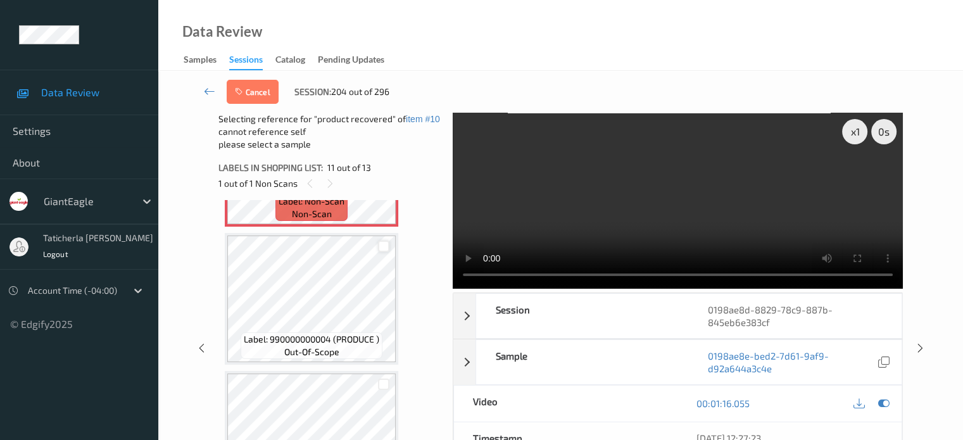
click at [384, 250] on div at bounding box center [384, 247] width 12 height 12
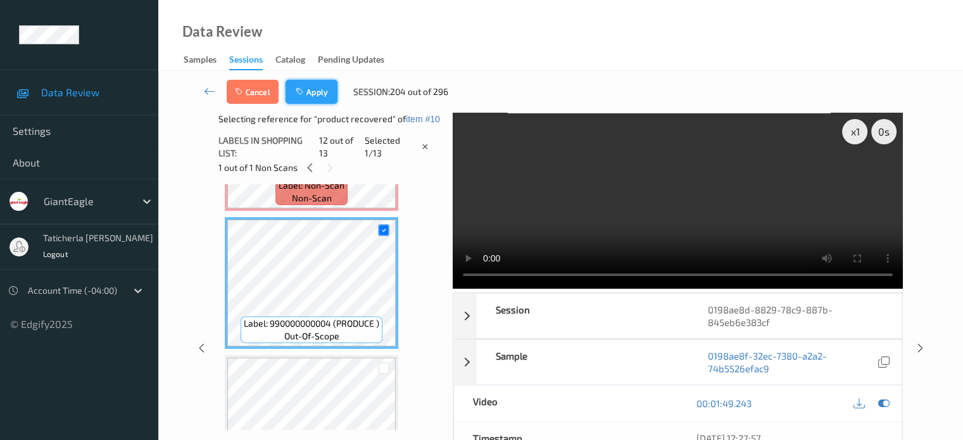
click at [327, 91] on button "Apply" at bounding box center [312, 92] width 52 height 24
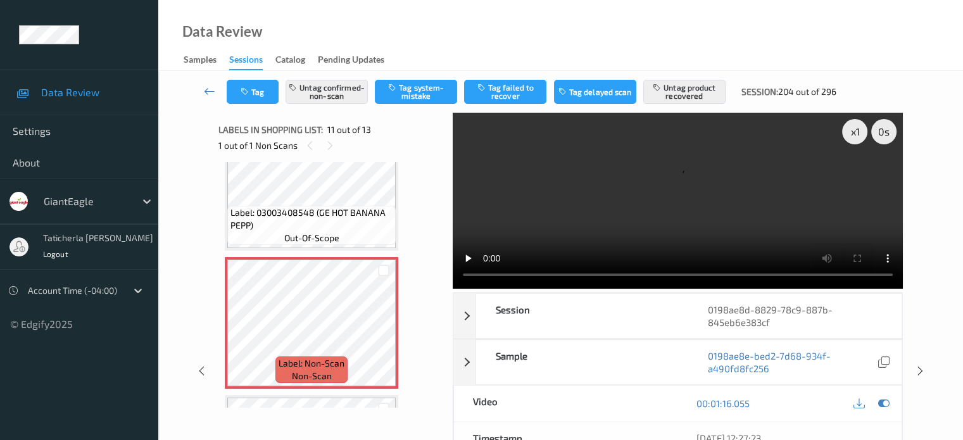
scroll to position [1312, 0]
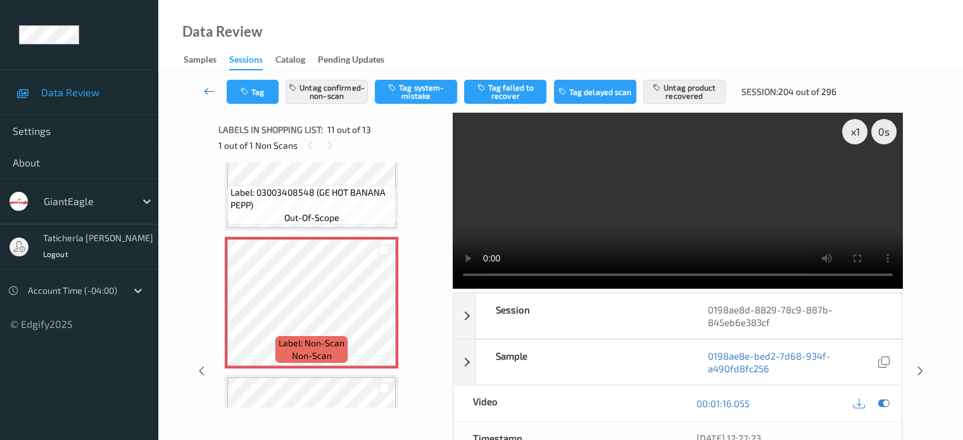
click at [197, 83] on link at bounding box center [210, 92] width 34 height 24
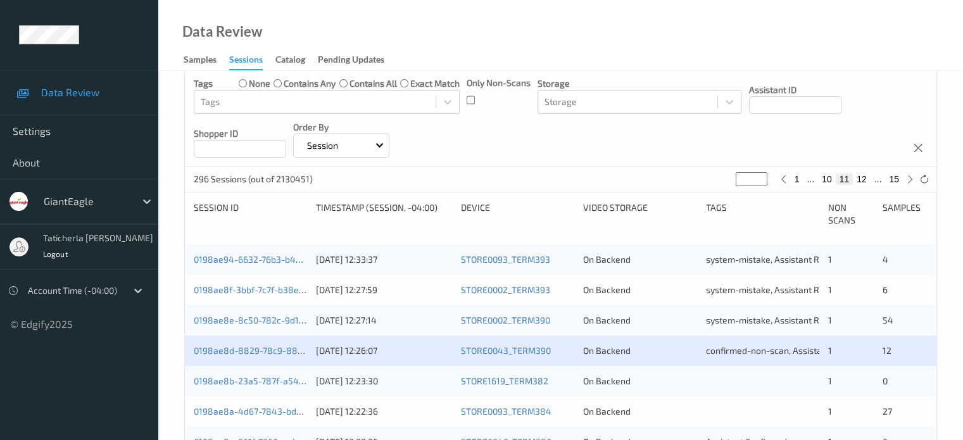
scroll to position [253, 0]
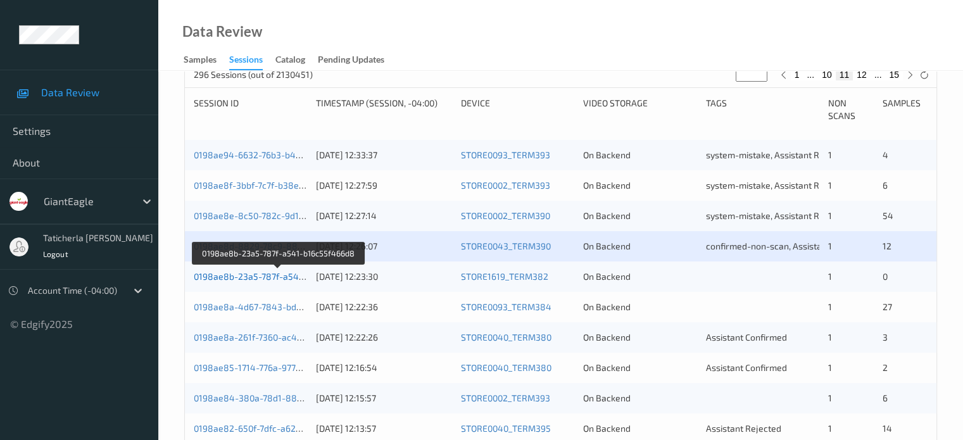
click at [243, 276] on link "0198ae8b-23a5-787f-a541-b16c55f466d8" at bounding box center [279, 276] width 171 height 11
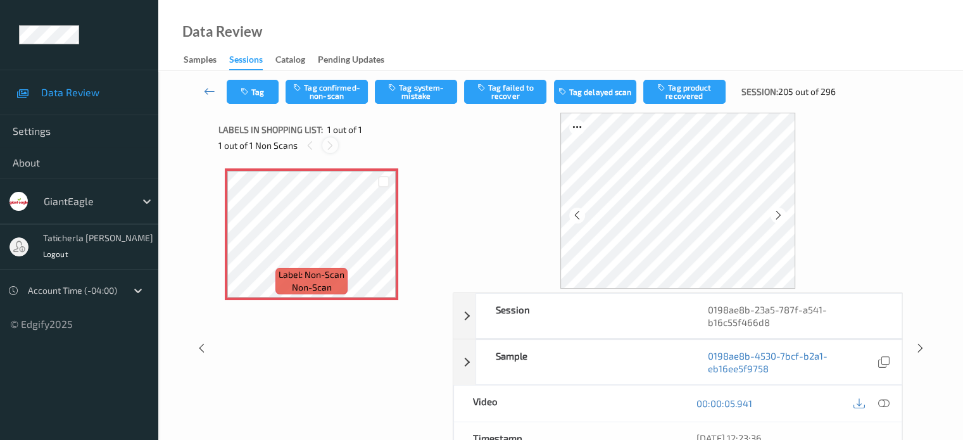
click at [331, 143] on icon at bounding box center [330, 145] width 11 height 11
click at [882, 402] on icon at bounding box center [883, 403] width 11 height 11
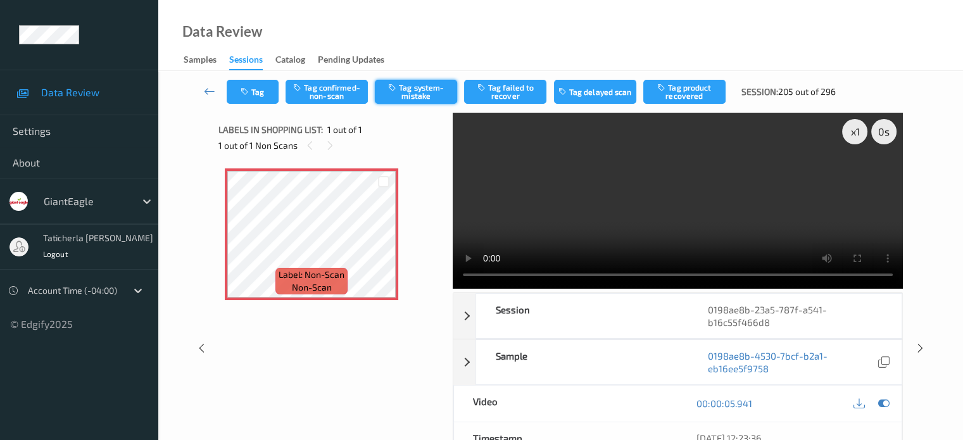
click at [410, 92] on button "Tag system-mistake" at bounding box center [416, 92] width 82 height 24
click at [255, 90] on button "Tag" at bounding box center [253, 92] width 52 height 24
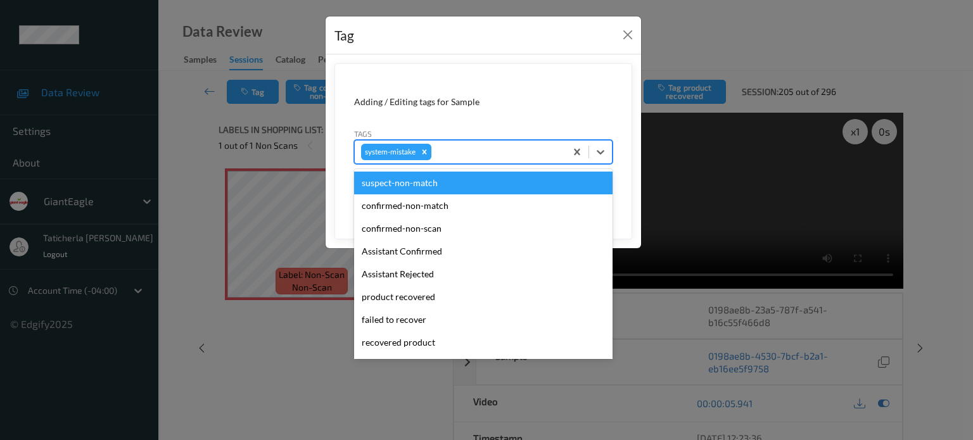
click at [454, 145] on div at bounding box center [496, 151] width 125 height 15
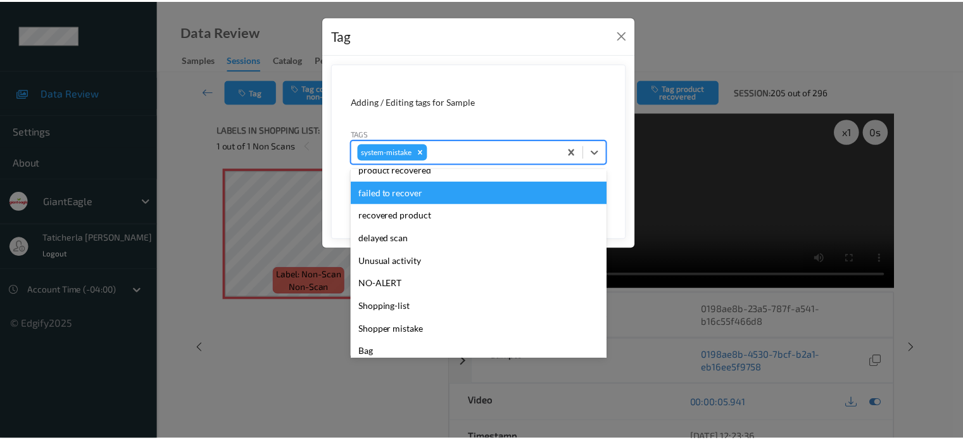
scroll to position [134, 0]
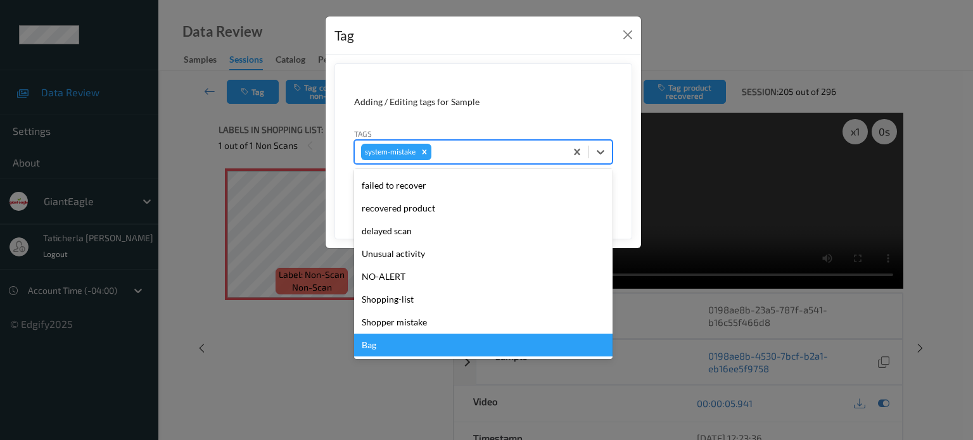
click at [405, 346] on div "Bag" at bounding box center [483, 345] width 258 height 23
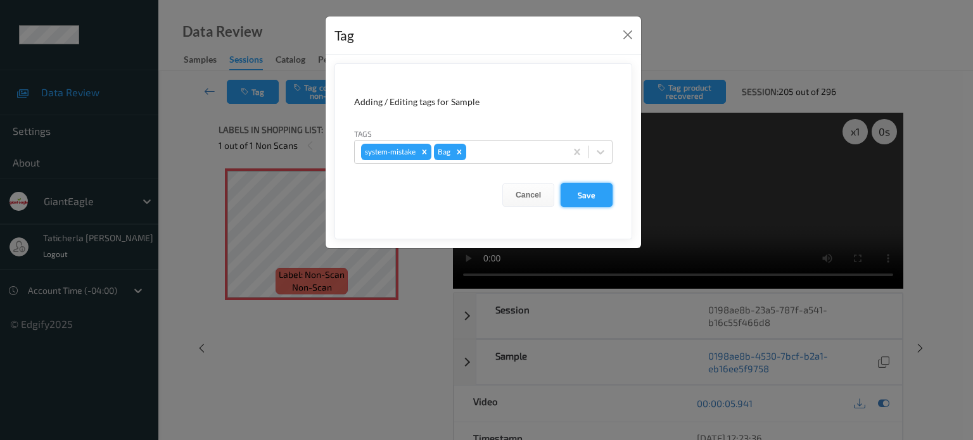
click at [592, 192] on button "Save" at bounding box center [587, 195] width 52 height 24
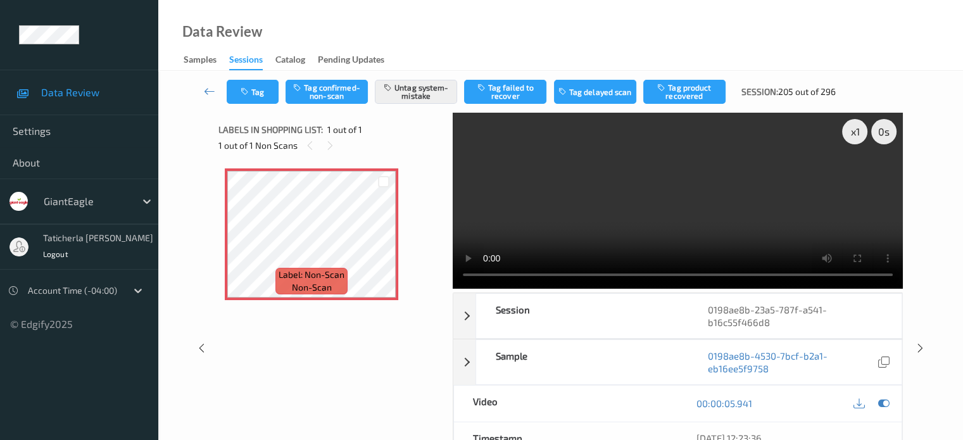
drag, startPoint x: 210, startPoint y: 89, endPoint x: 208, endPoint y: 70, distance: 19.0
click at [210, 89] on icon at bounding box center [209, 91] width 11 height 13
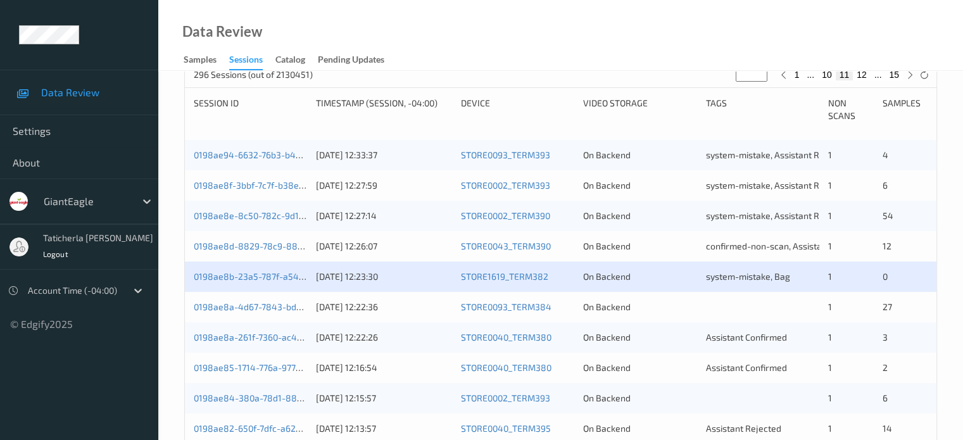
scroll to position [317, 0]
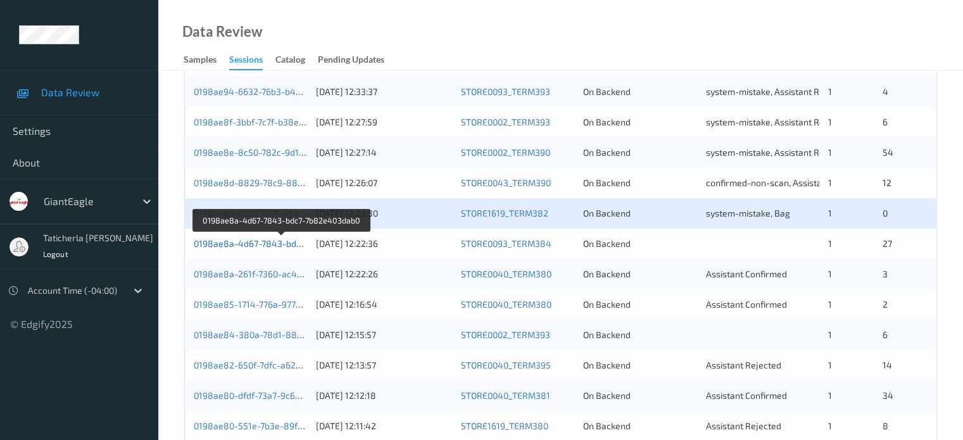
click at [284, 243] on link "0198ae8a-4d67-7843-bdc7-7b82e403dab0" at bounding box center [282, 243] width 176 height 11
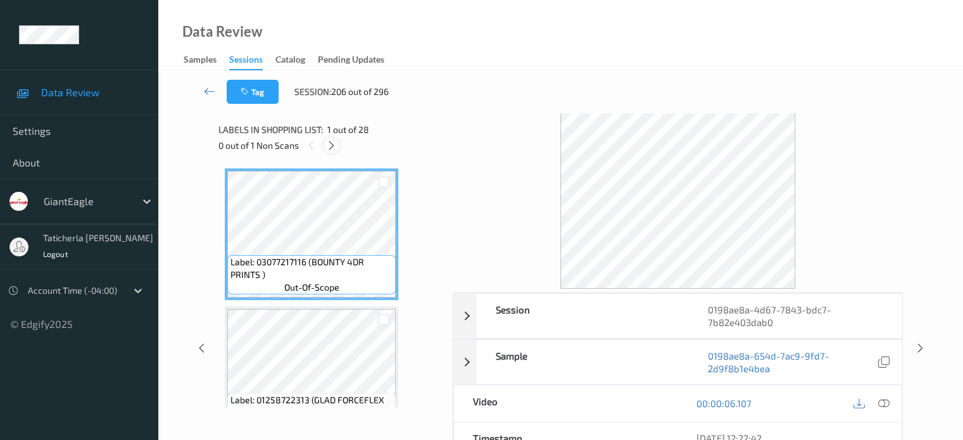
click at [332, 141] on icon at bounding box center [331, 145] width 11 height 11
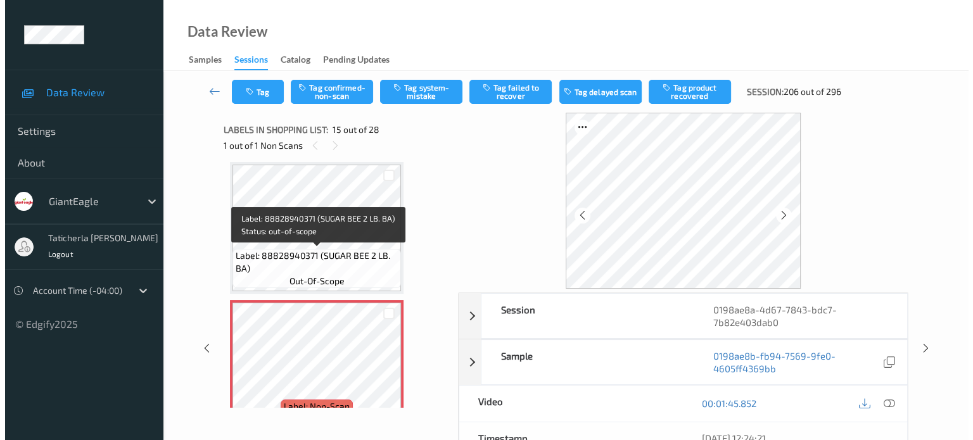
scroll to position [1928, 0]
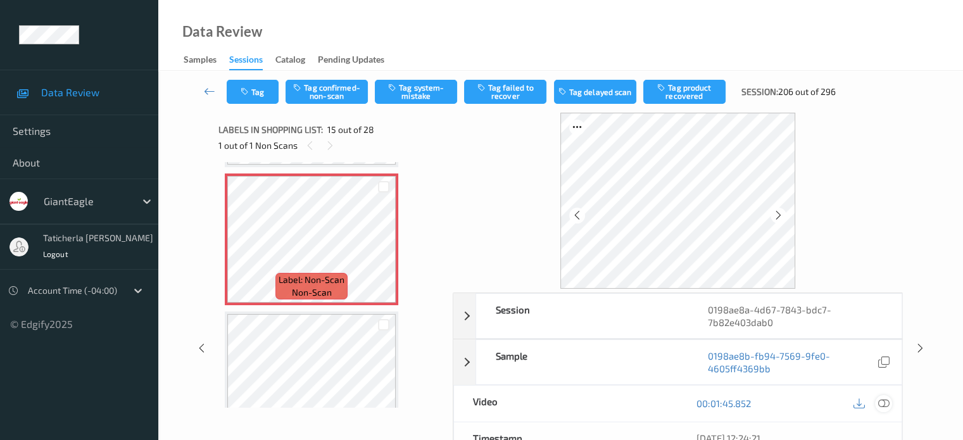
click at [881, 401] on icon at bounding box center [883, 403] width 11 height 11
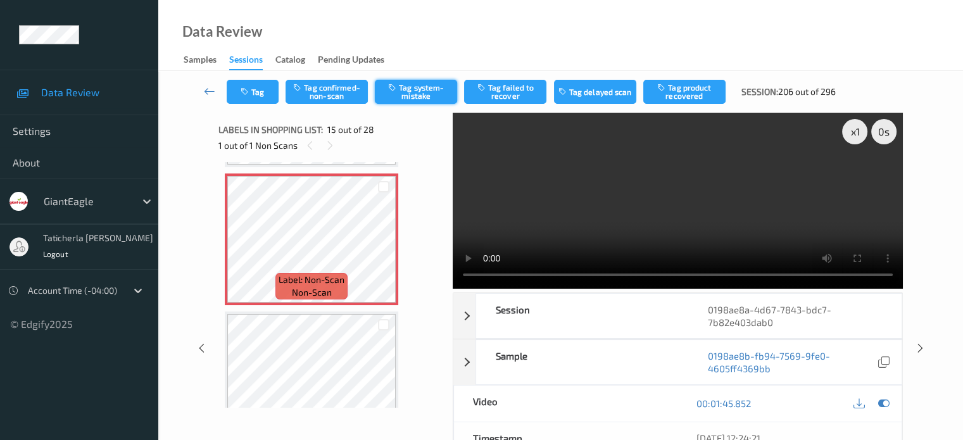
click at [416, 94] on button "Tag system-mistake" at bounding box center [416, 92] width 82 height 24
click at [262, 92] on button "Tag" at bounding box center [253, 92] width 52 height 24
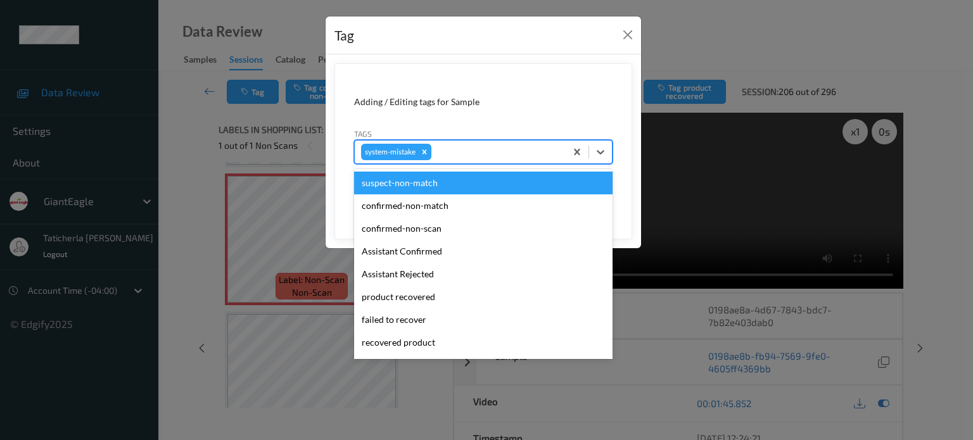
click at [488, 148] on div at bounding box center [496, 151] width 125 height 15
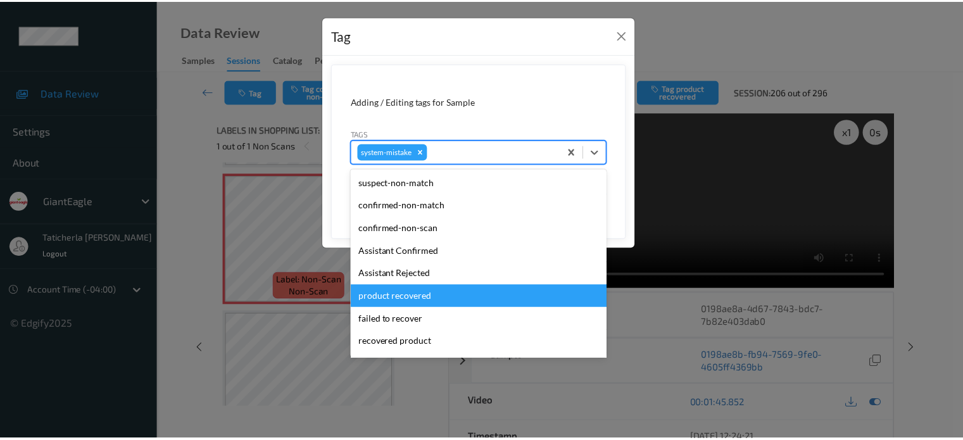
scroll to position [63, 0]
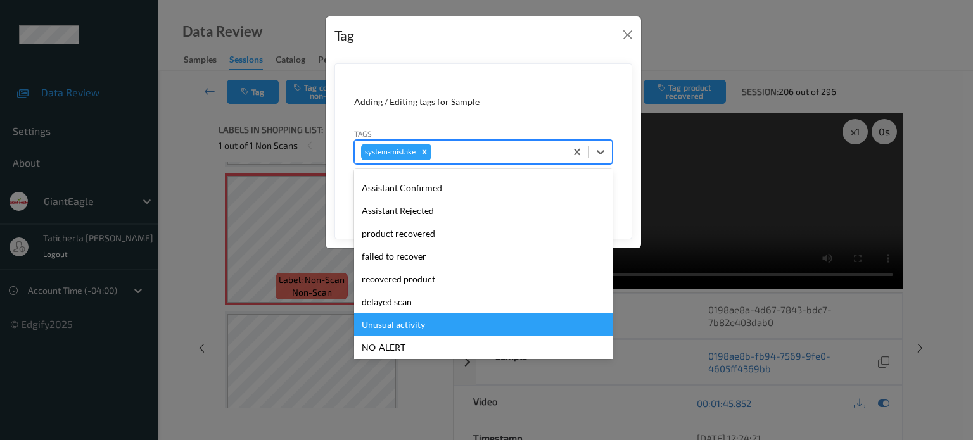
click at [412, 322] on div "Unusual activity" at bounding box center [483, 325] width 258 height 23
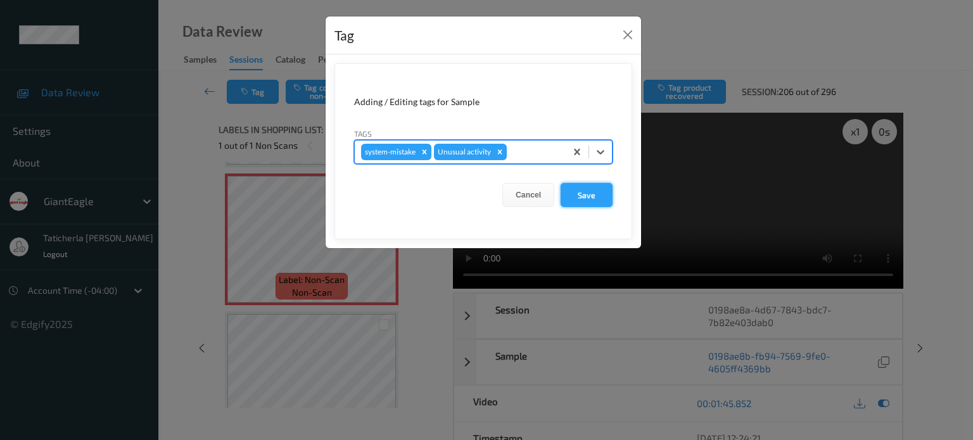
click at [595, 191] on button "Save" at bounding box center [587, 195] width 52 height 24
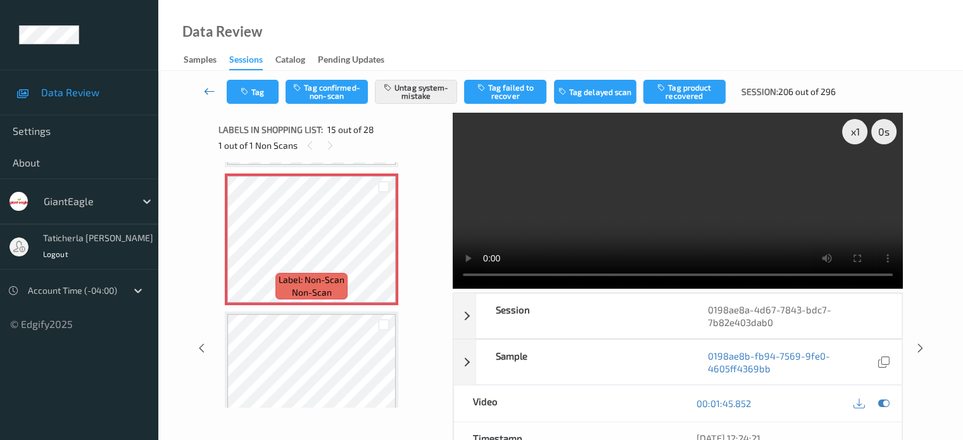
click at [208, 89] on icon at bounding box center [209, 91] width 11 height 13
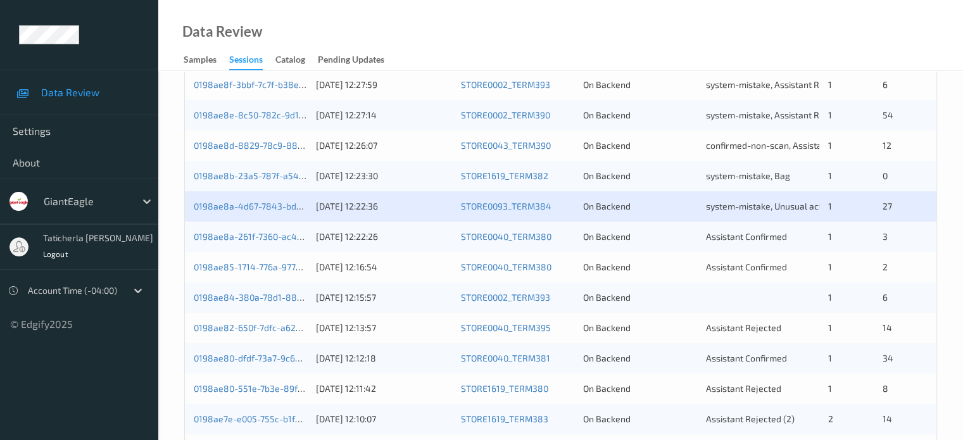
scroll to position [380, 0]
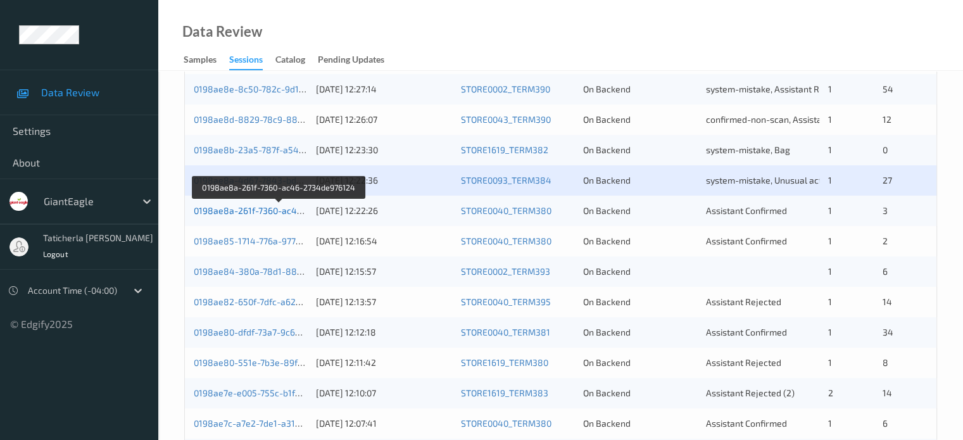
click at [271, 212] on link "0198ae8a-261f-7360-ac46-2734de976124" at bounding box center [280, 210] width 172 height 11
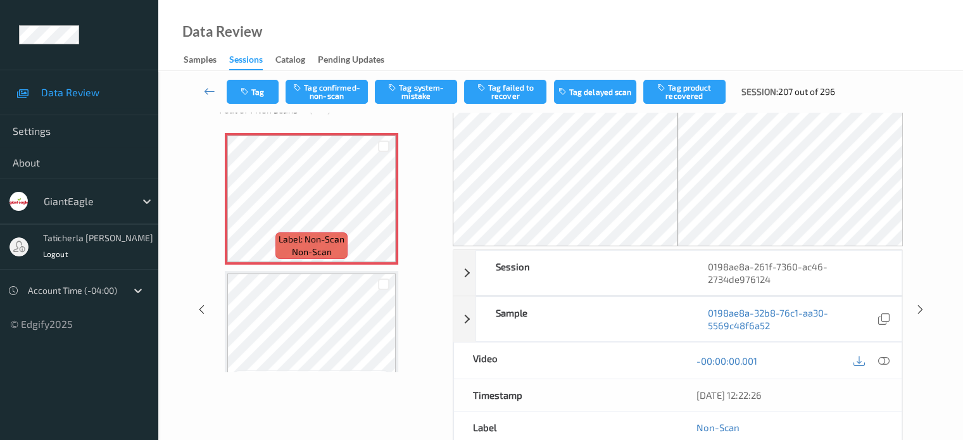
scroll to position [34, 0]
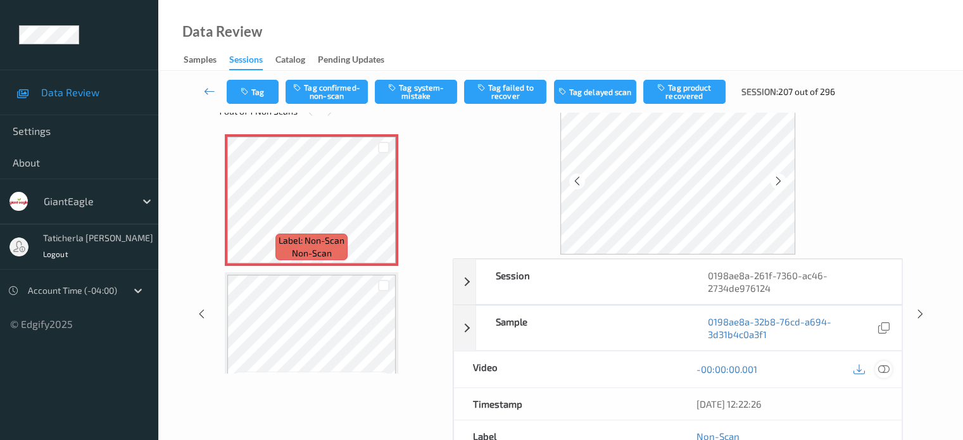
click at [880, 367] on icon at bounding box center [883, 369] width 11 height 11
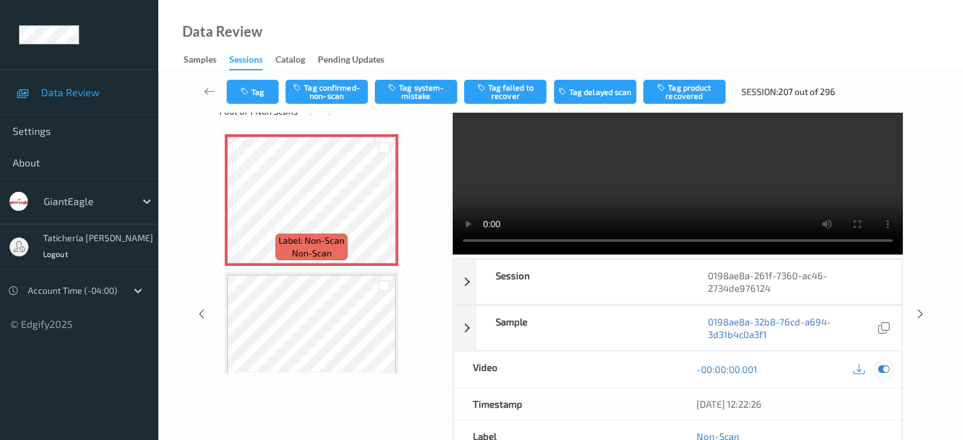
click at [885, 364] on icon at bounding box center [883, 369] width 11 height 11
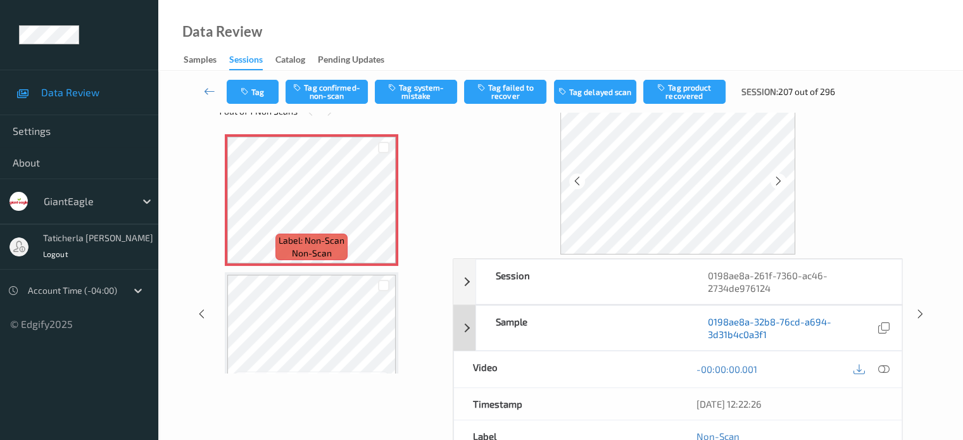
drag, startPoint x: 882, startPoint y: 367, endPoint x: 808, endPoint y: 318, distance: 88.7
click at [878, 366] on icon at bounding box center [883, 369] width 11 height 11
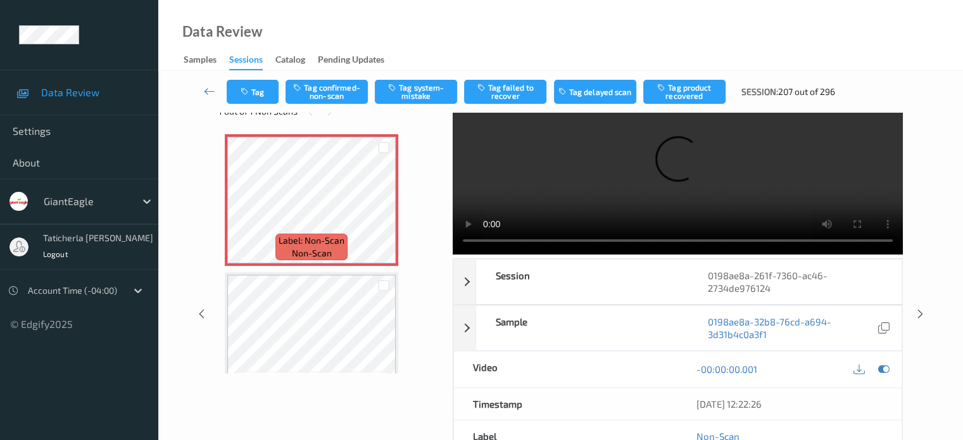
scroll to position [0, 0]
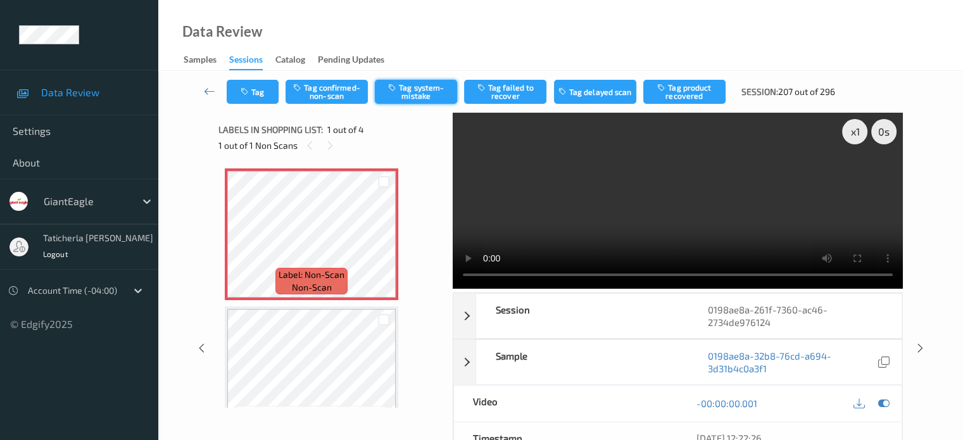
click at [410, 91] on button "Tag system-mistake" at bounding box center [416, 92] width 82 height 24
click at [203, 99] on link at bounding box center [210, 92] width 34 height 24
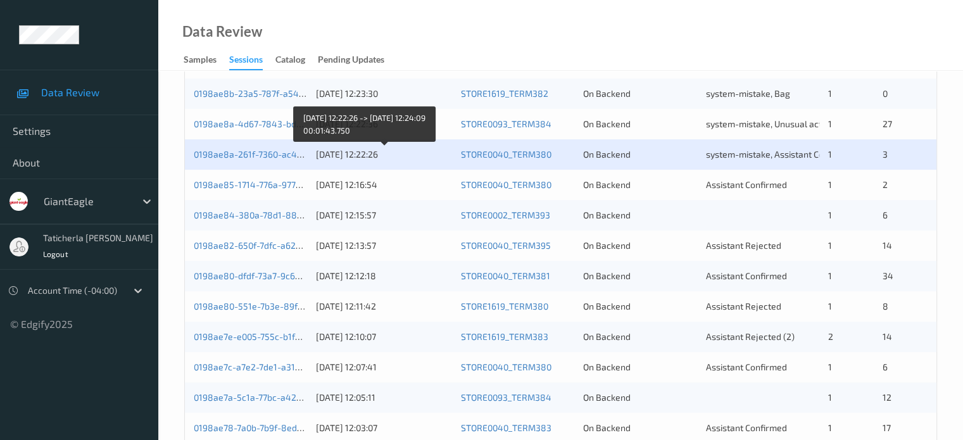
scroll to position [443, 0]
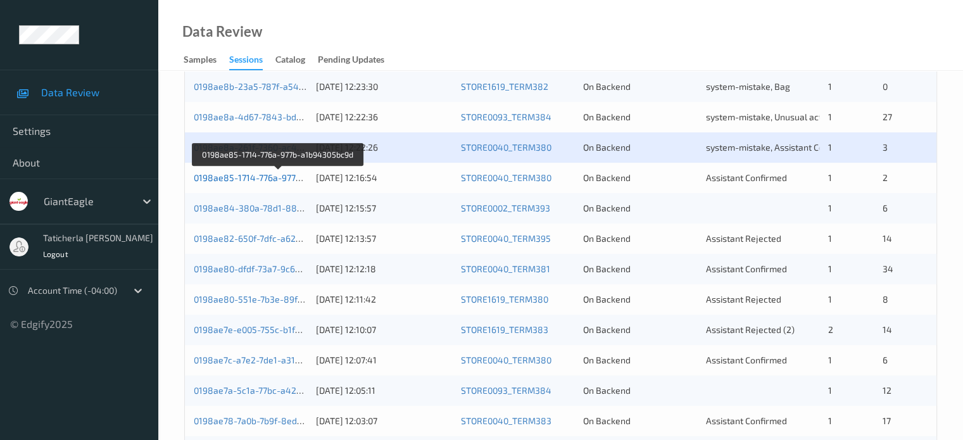
click at [282, 175] on link "0198ae85-1714-776a-977b-a1b94305bc9d" at bounding box center [279, 177] width 170 height 11
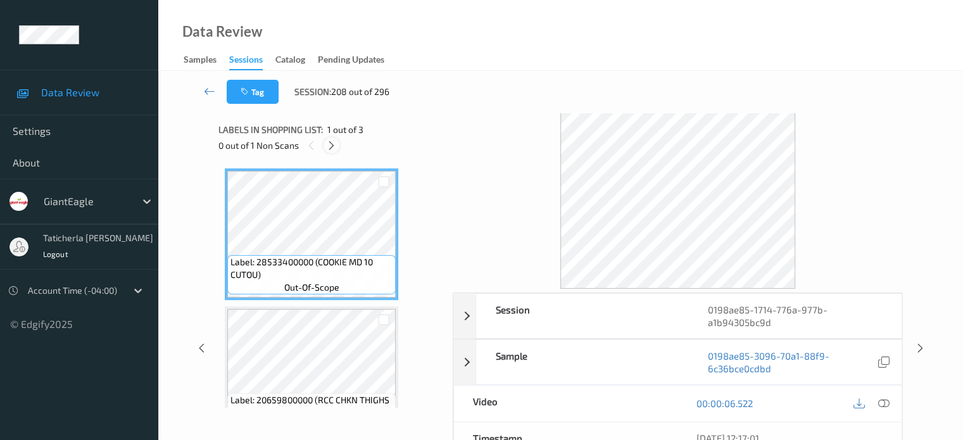
click at [333, 143] on icon at bounding box center [331, 145] width 11 height 11
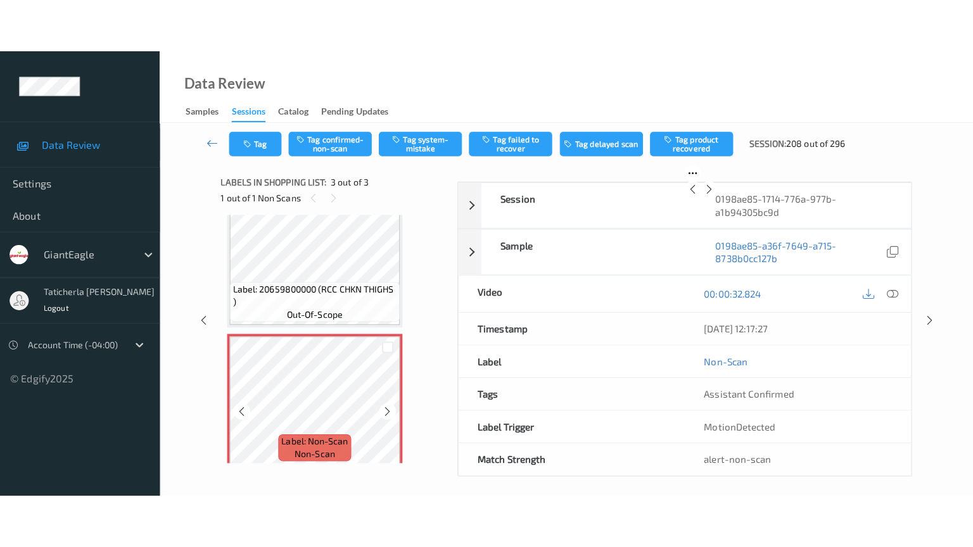
scroll to position [175, 0]
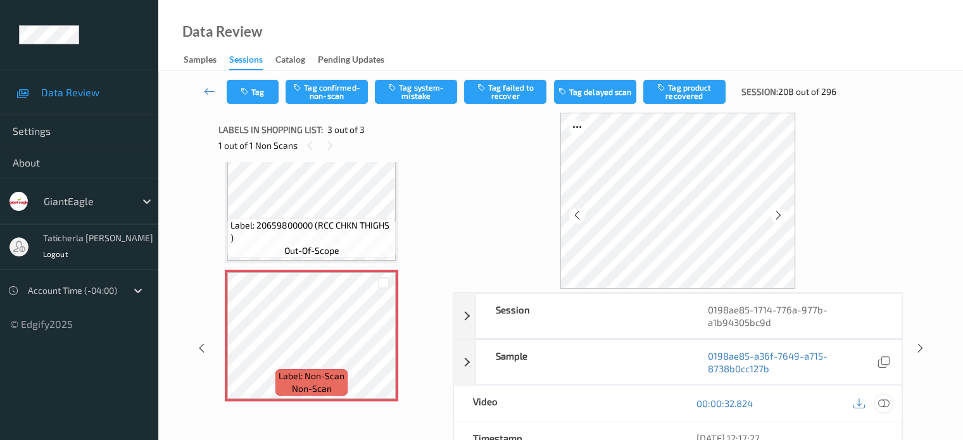
click at [883, 400] on icon at bounding box center [883, 403] width 11 height 11
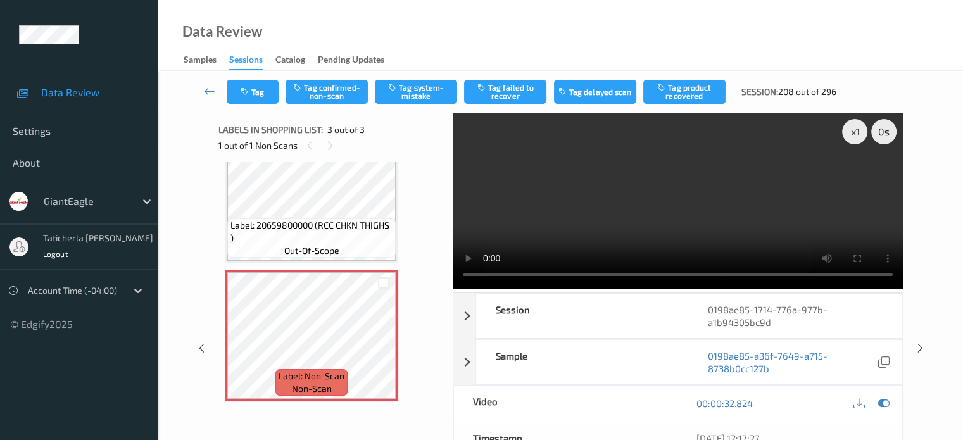
click at [851, 178] on video at bounding box center [678, 201] width 450 height 176
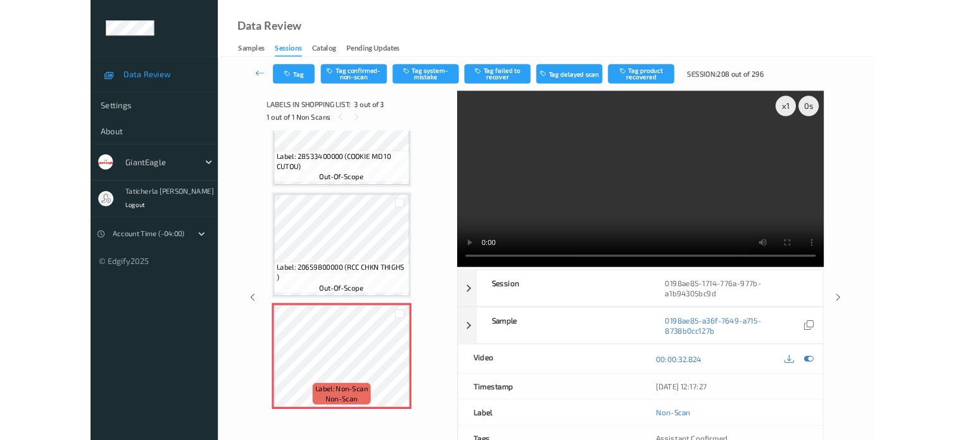
scroll to position [68, 0]
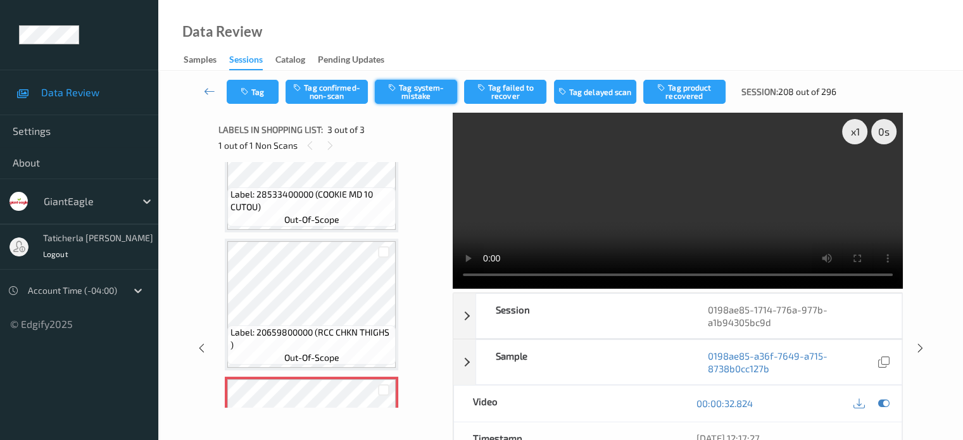
click at [423, 95] on button "Tag system-mistake" at bounding box center [416, 92] width 82 height 24
click at [219, 89] on link at bounding box center [210, 92] width 34 height 24
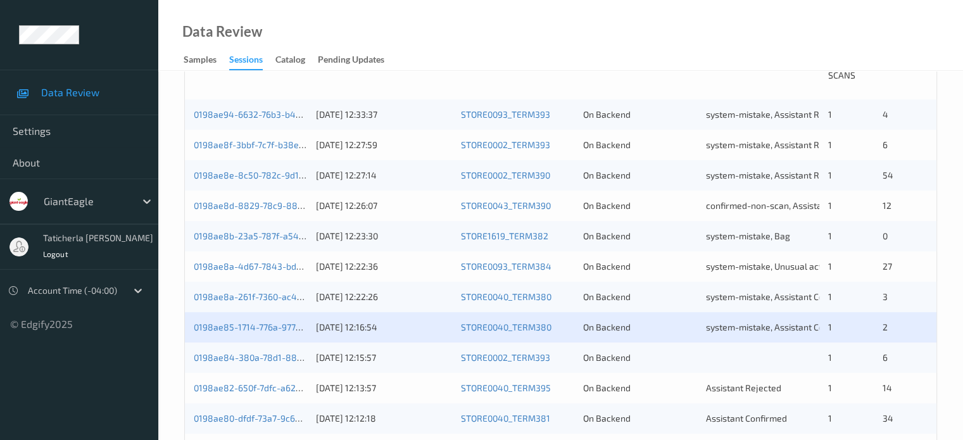
scroll to position [380, 0]
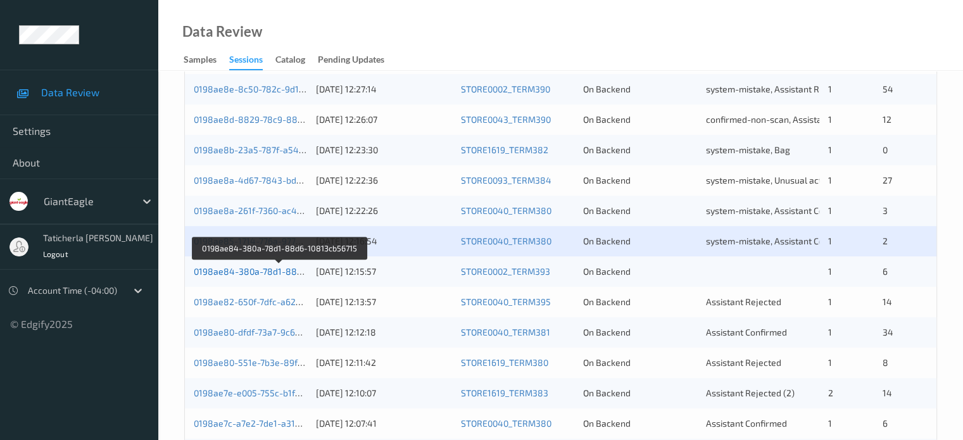
click at [269, 274] on link "0198ae84-380a-78d1-88d6-10813cb56715" at bounding box center [281, 271] width 174 height 11
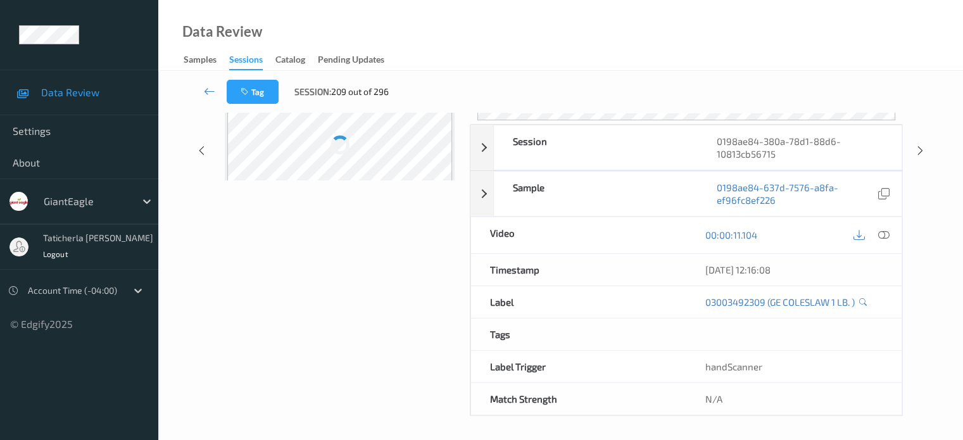
scroll to position [168, 0]
click at [213, 90] on icon at bounding box center [209, 91] width 11 height 13
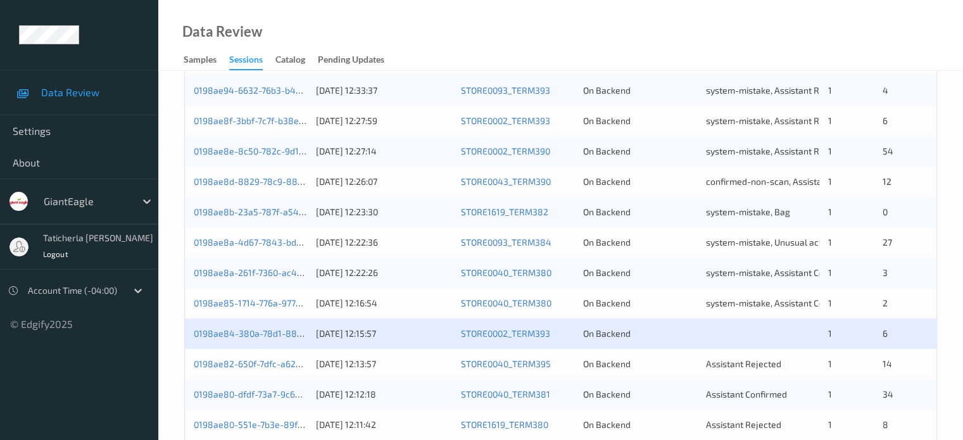
scroll to position [380, 0]
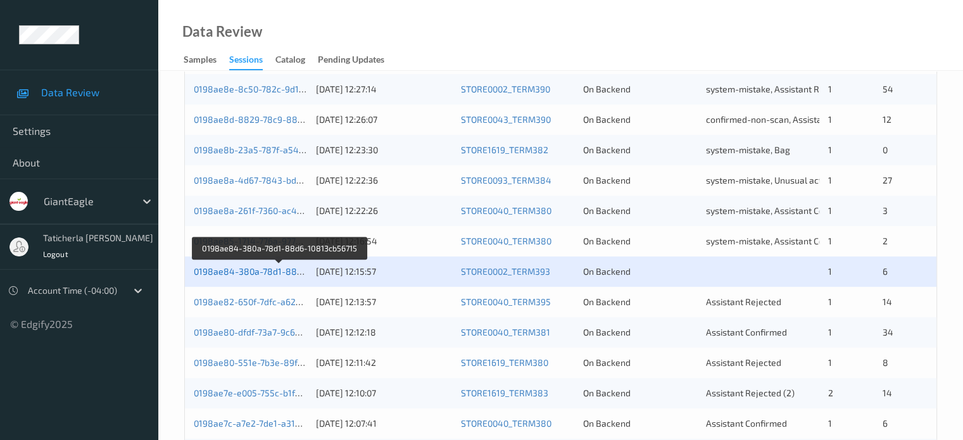
click at [266, 272] on link "0198ae84-380a-78d1-88d6-10813cb56715" at bounding box center [281, 271] width 174 height 11
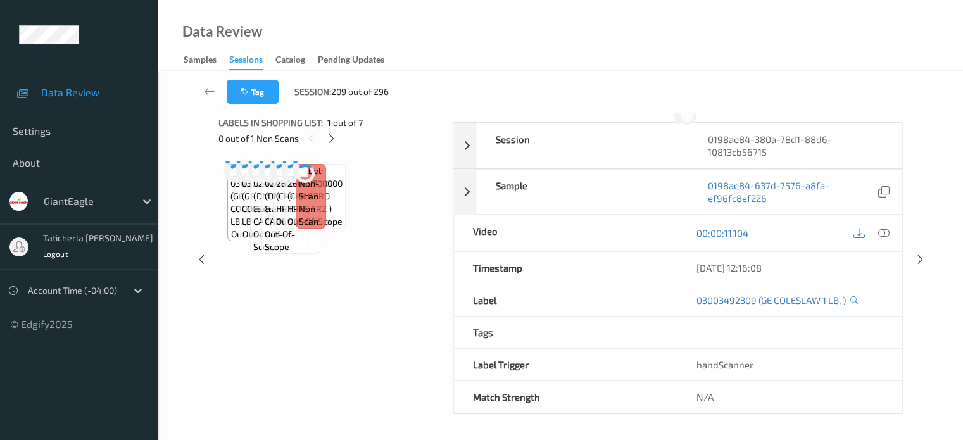
scroll to position [168, 0]
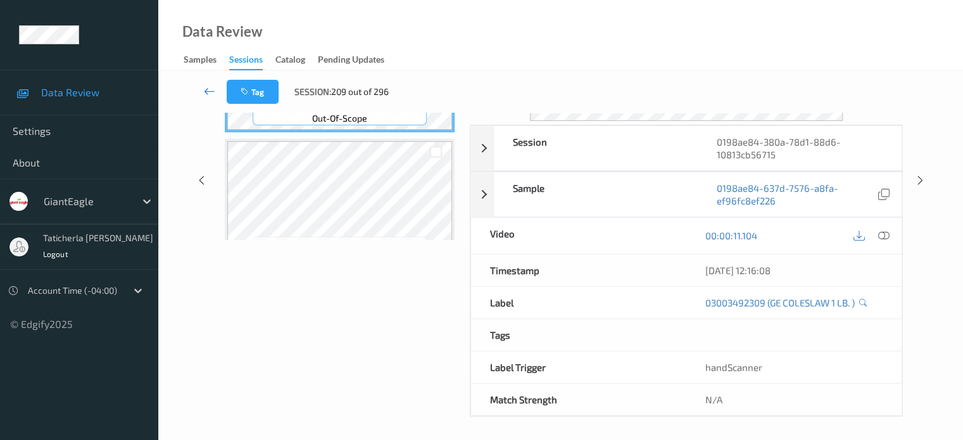
click at [208, 89] on icon at bounding box center [209, 91] width 11 height 13
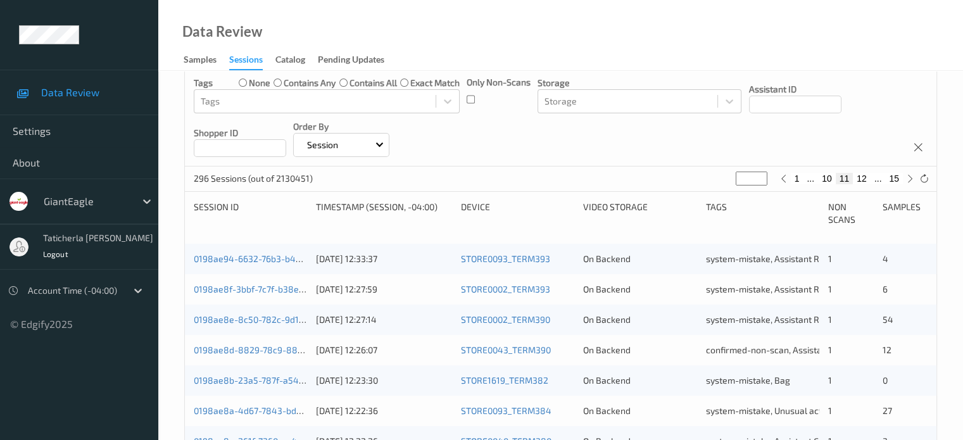
scroll to position [253, 0]
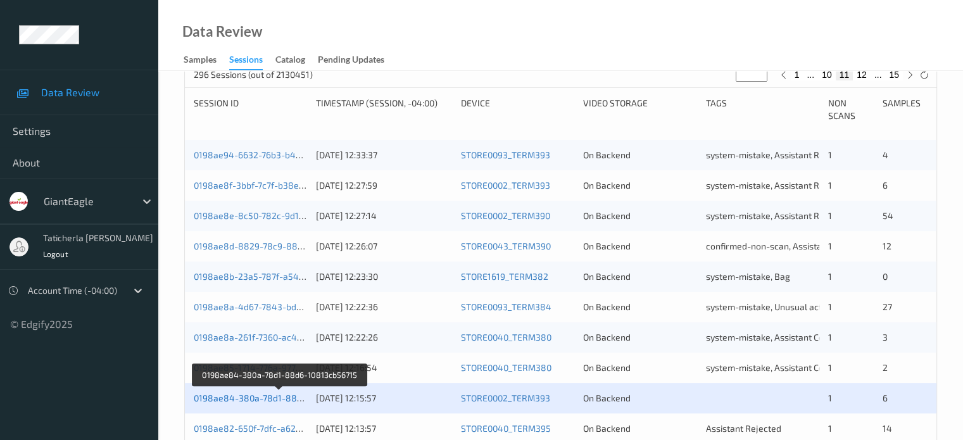
click at [288, 400] on link "0198ae84-380a-78d1-88d6-10813cb56715" at bounding box center [281, 398] width 174 height 11
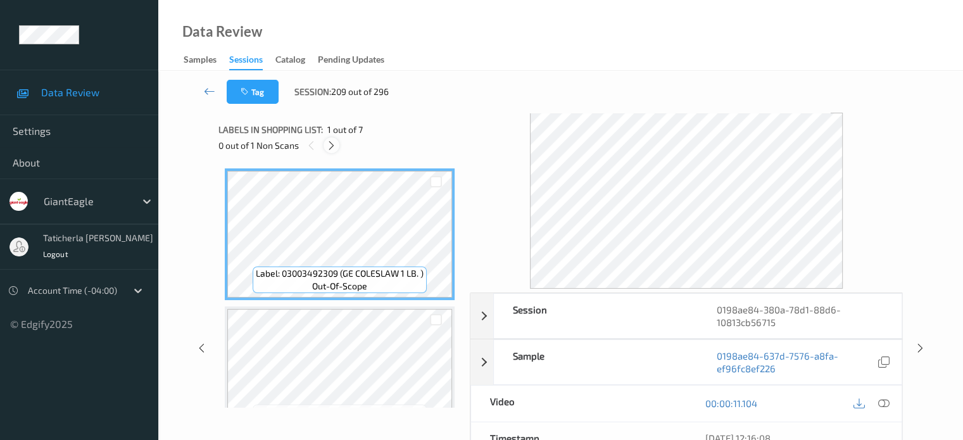
click at [334, 144] on icon at bounding box center [331, 145] width 11 height 11
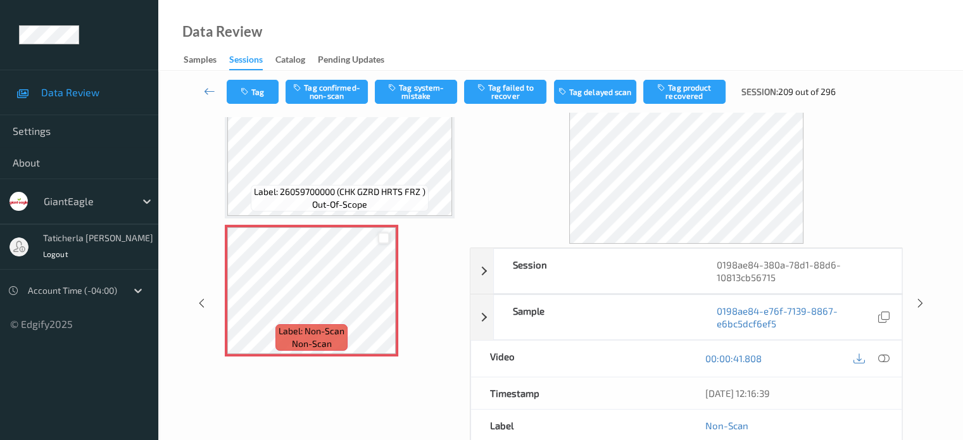
scroll to position [63, 0]
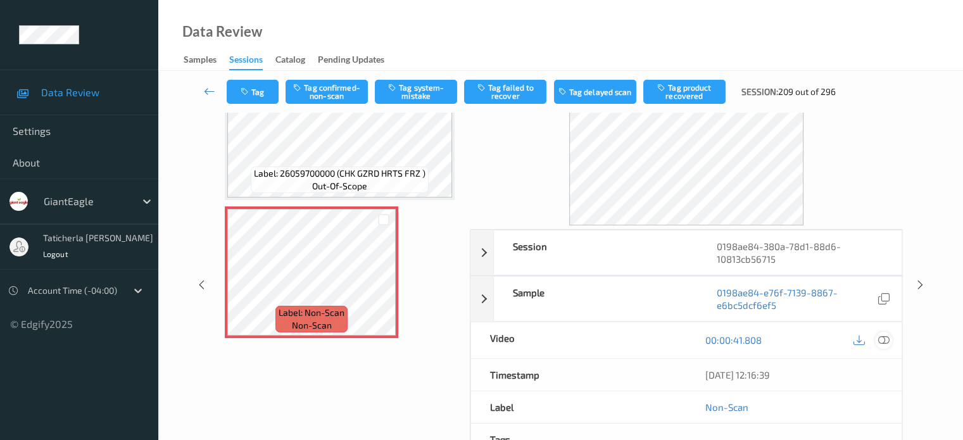
click at [882, 336] on icon at bounding box center [883, 339] width 11 height 11
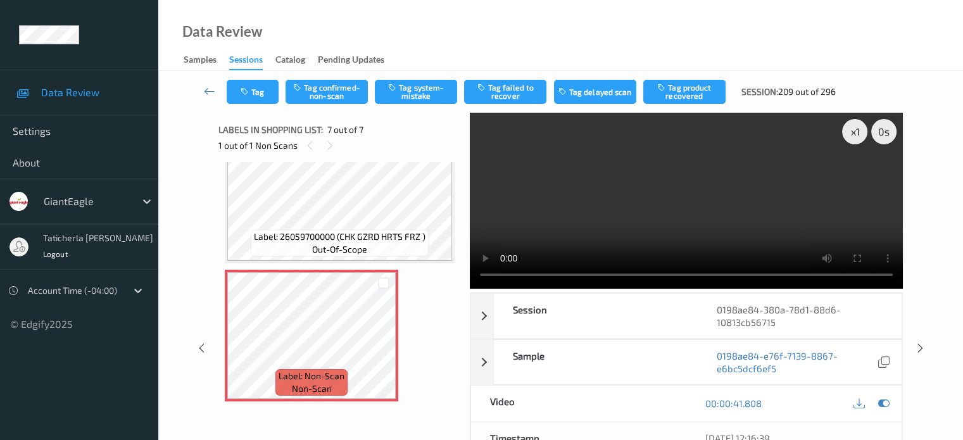
scroll to position [620, 0]
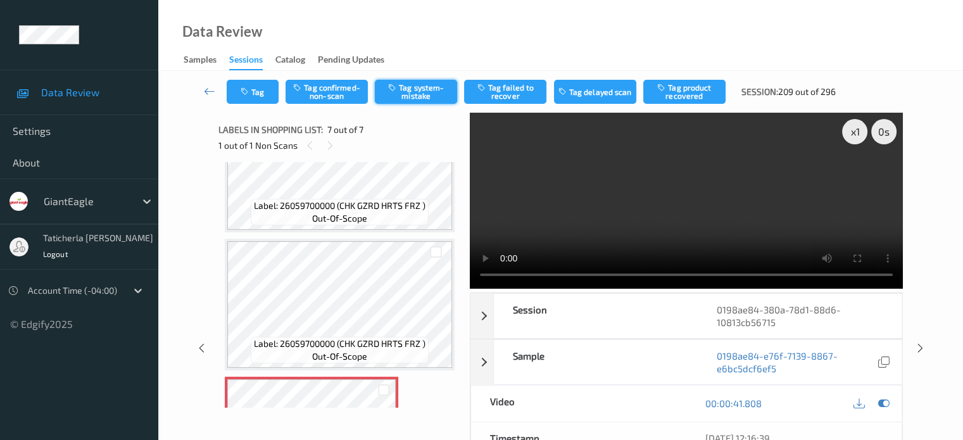
click at [422, 93] on button "Tag system-mistake" at bounding box center [416, 92] width 82 height 24
click at [213, 89] on icon at bounding box center [209, 91] width 11 height 13
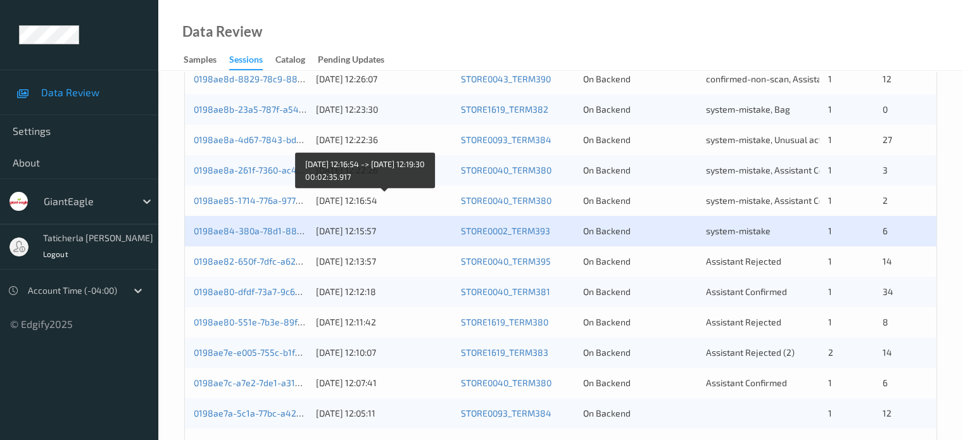
scroll to position [443, 0]
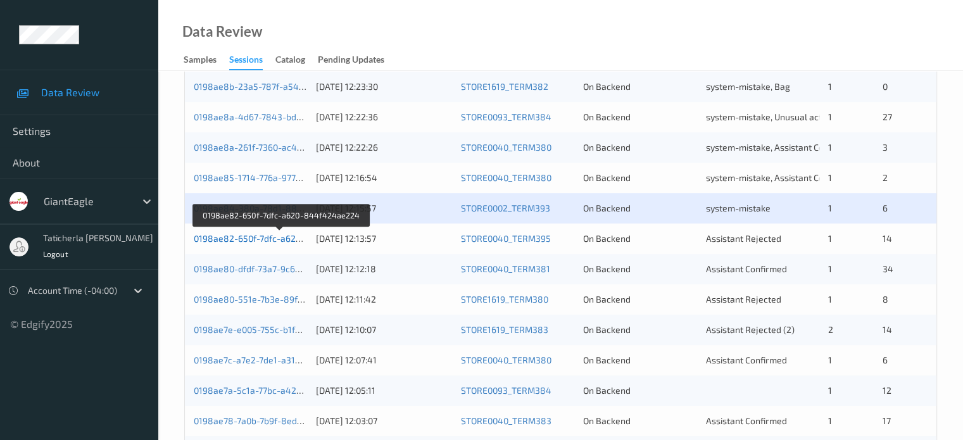
click at [279, 238] on link "0198ae82-650f-7dfc-a620-844f424ae224" at bounding box center [281, 238] width 174 height 11
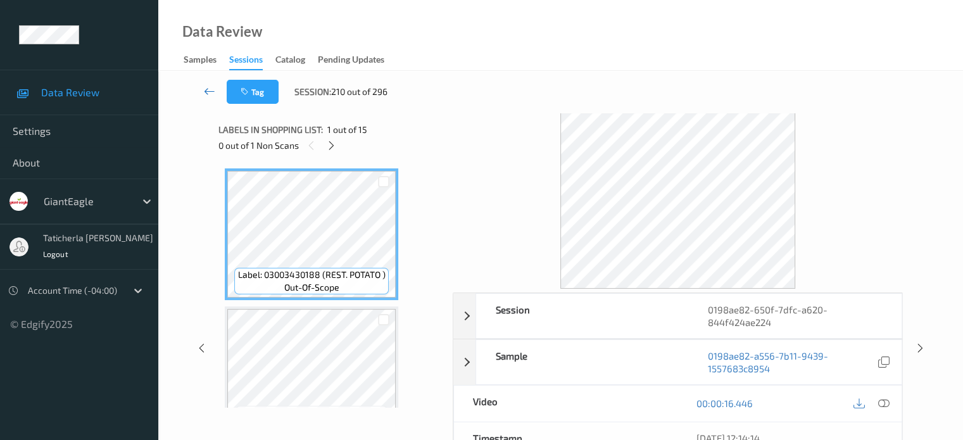
click at [206, 91] on icon at bounding box center [209, 91] width 11 height 13
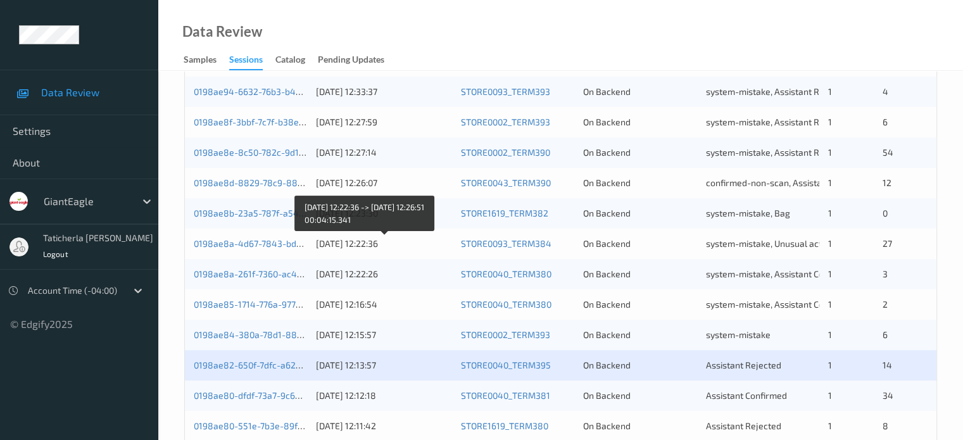
scroll to position [380, 0]
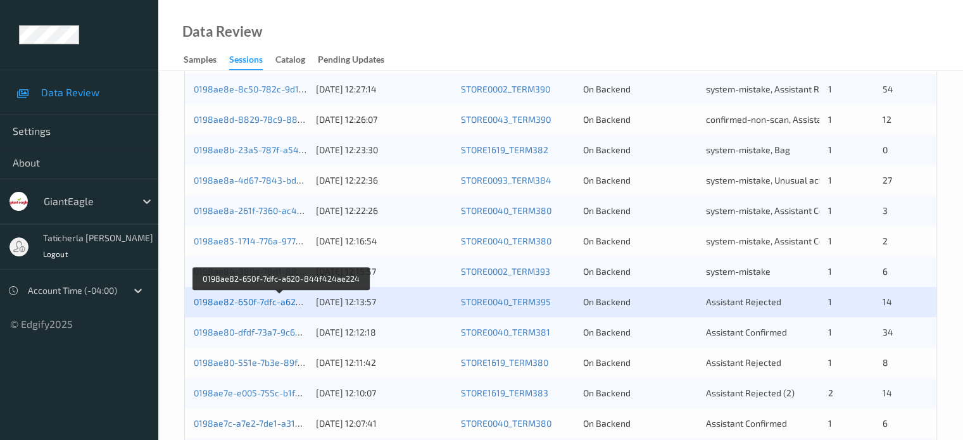
click at [277, 298] on link "0198ae82-650f-7dfc-a620-844f424ae224" at bounding box center [281, 301] width 174 height 11
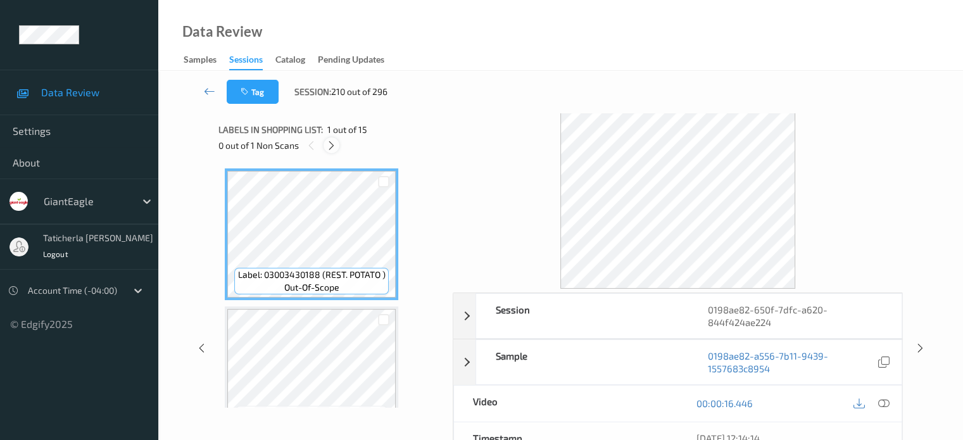
click at [326, 144] on icon at bounding box center [331, 145] width 11 height 11
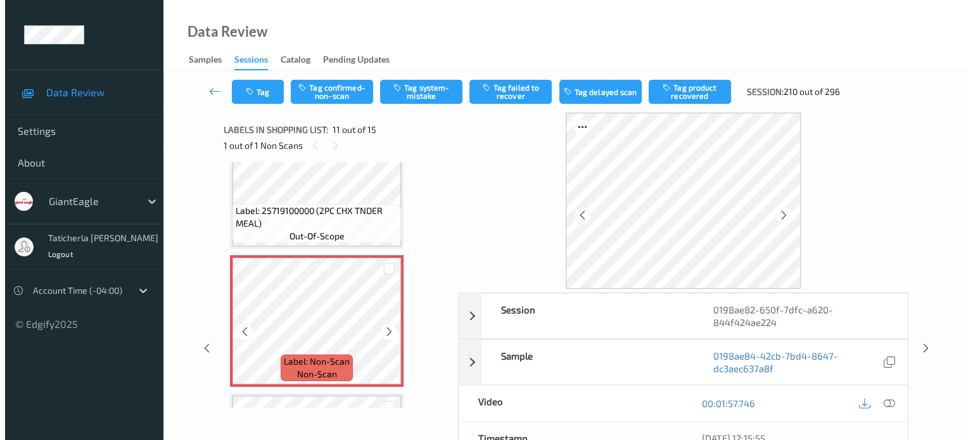
scroll to position [1312, 0]
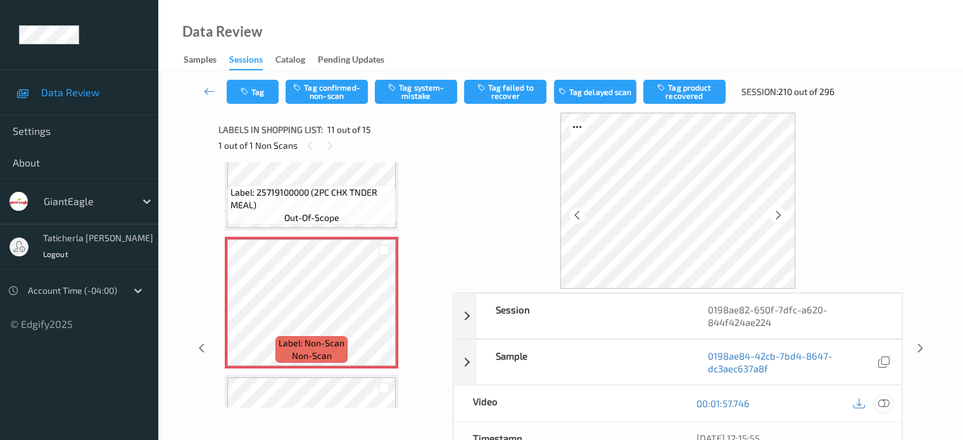
click at [882, 400] on icon at bounding box center [883, 403] width 11 height 11
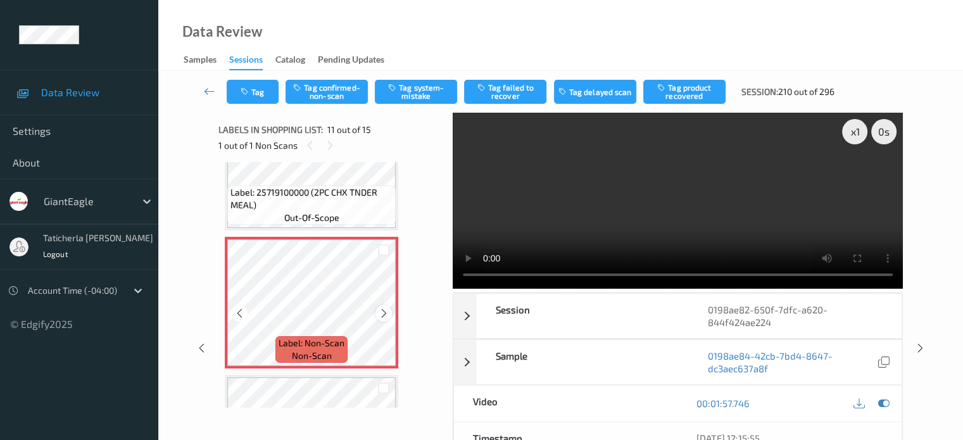
click at [385, 315] on icon at bounding box center [384, 313] width 11 height 11
drag, startPoint x: 423, startPoint y: 89, endPoint x: 383, endPoint y: 109, distance: 45.3
click at [422, 89] on button "Tag system-mistake" at bounding box center [416, 92] width 82 height 24
click at [259, 91] on button "Tag" at bounding box center [253, 92] width 52 height 24
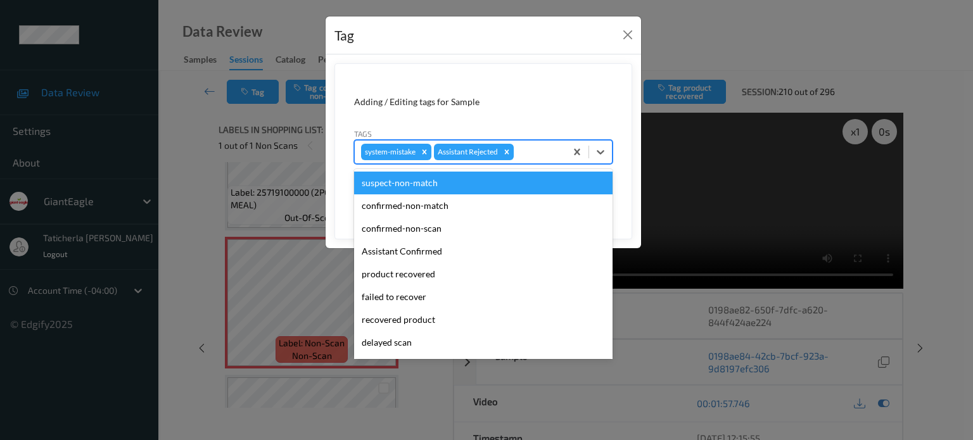
click at [545, 151] on div at bounding box center [537, 151] width 43 height 15
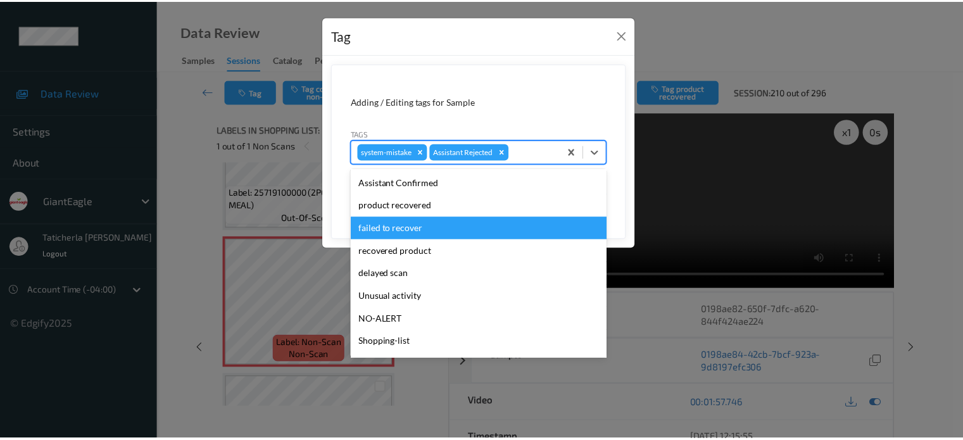
scroll to position [111, 0]
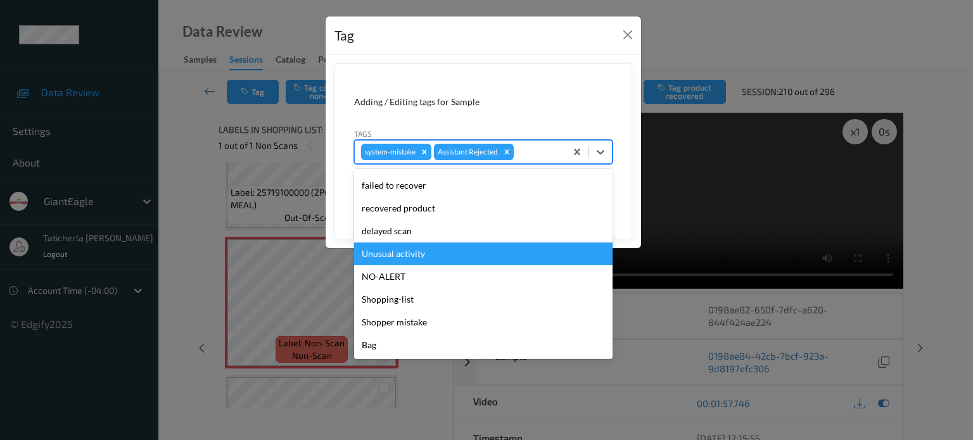
click at [453, 252] on div "Unusual activity" at bounding box center [483, 254] width 258 height 23
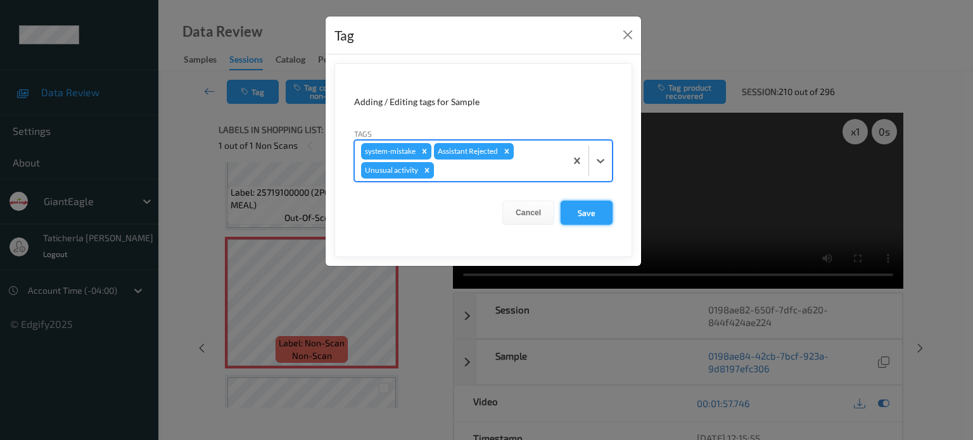
click at [585, 215] on button "Save" at bounding box center [587, 213] width 52 height 24
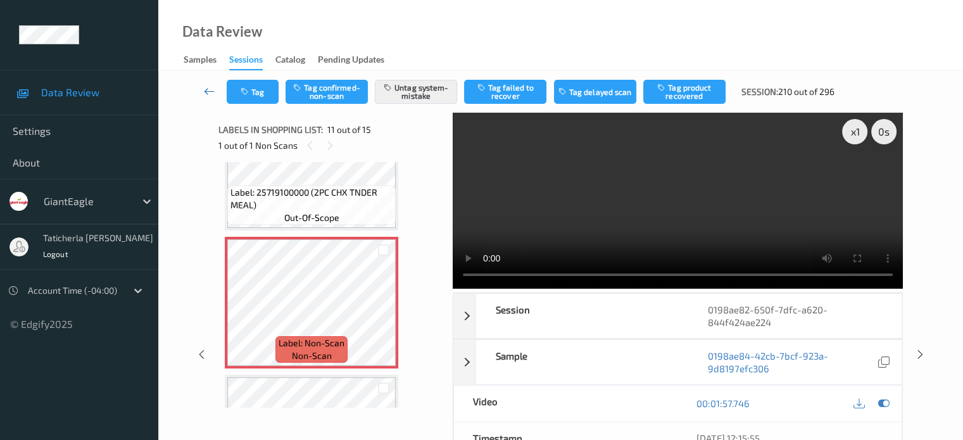
click at [208, 85] on icon at bounding box center [209, 91] width 11 height 13
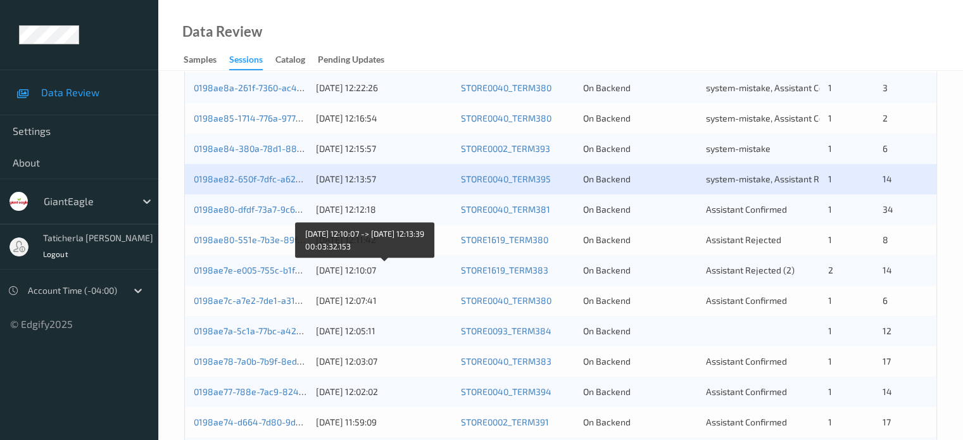
scroll to position [485, 0]
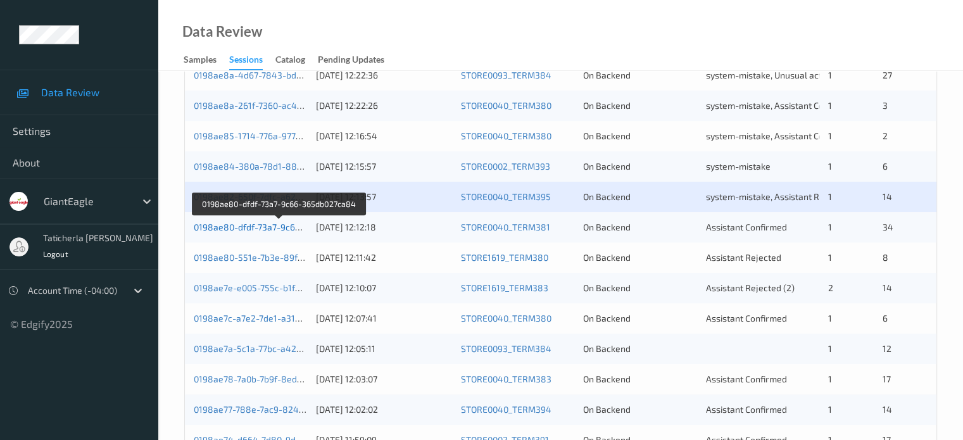
click at [234, 224] on link "0198ae80-dfdf-73a7-9c66-365db027ca84" at bounding box center [279, 227] width 171 height 11
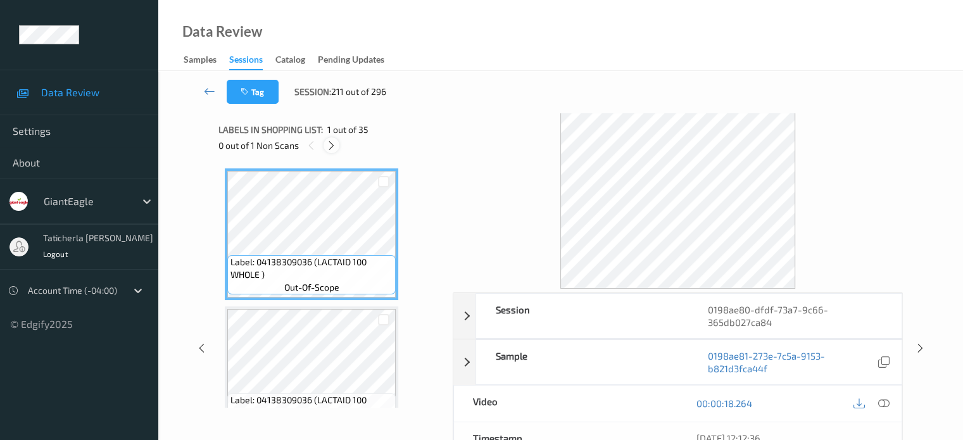
click at [337, 145] on icon at bounding box center [331, 145] width 11 height 11
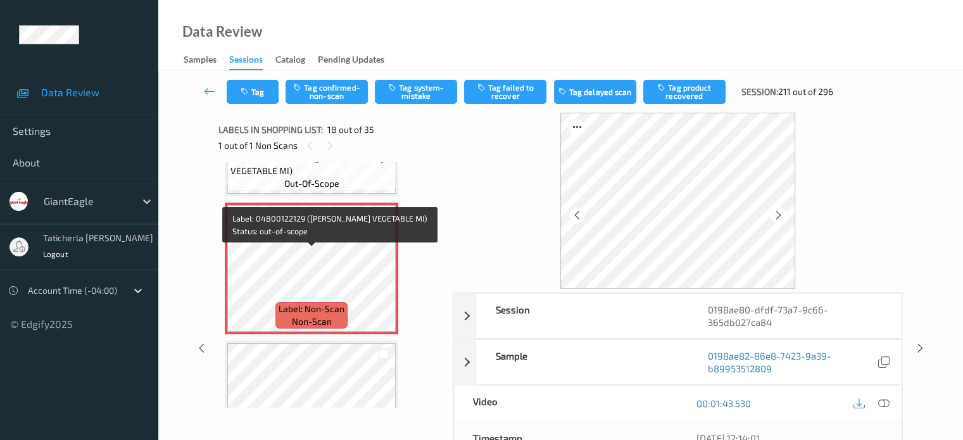
scroll to position [2342, 0]
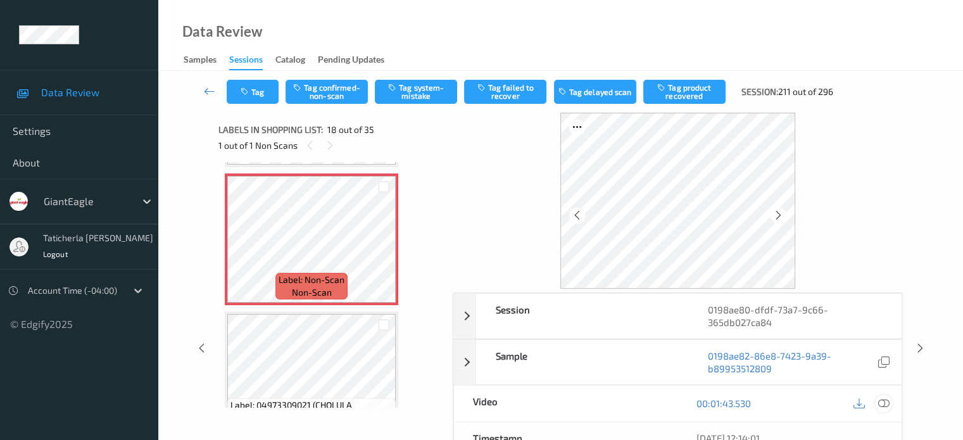
click at [881, 402] on icon at bounding box center [883, 403] width 11 height 11
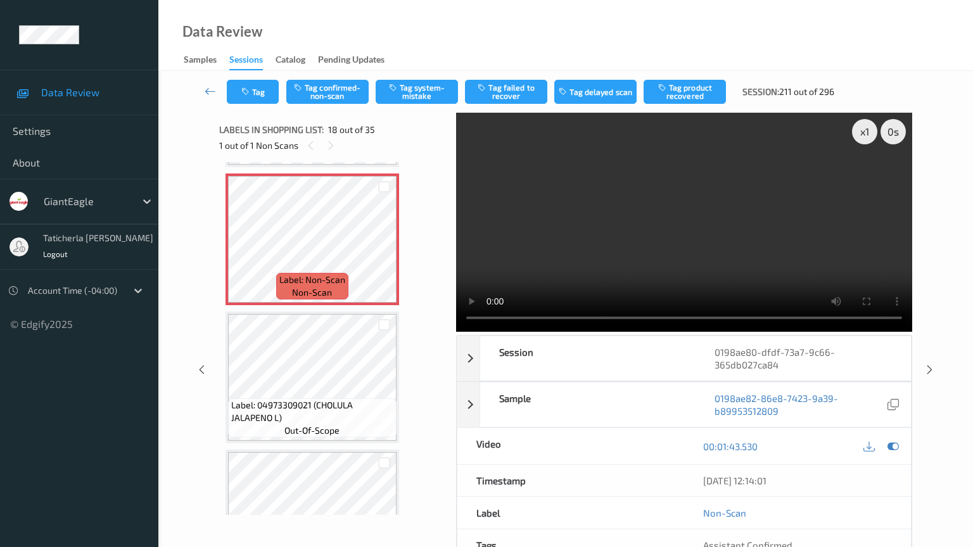
click at [456, 332] on video at bounding box center [684, 222] width 456 height 219
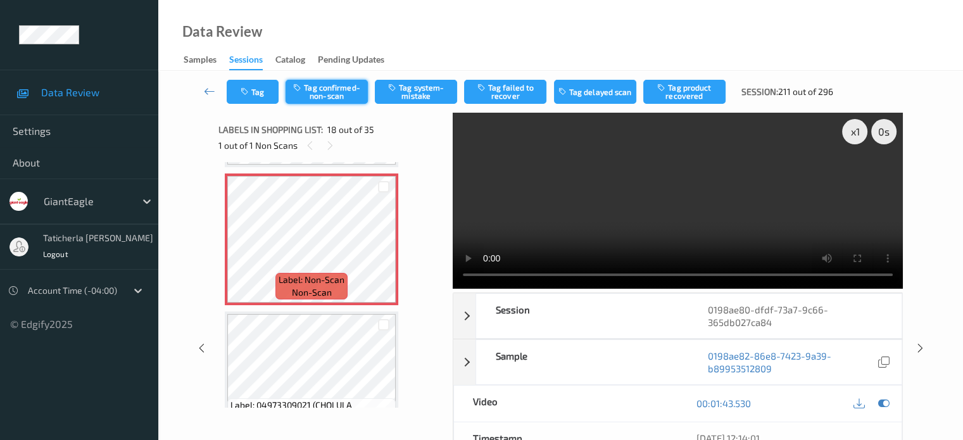
click at [350, 103] on button "Tag confirmed-non-scan" at bounding box center [327, 92] width 82 height 24
click at [505, 89] on button "Tag failed to recover" at bounding box center [505, 92] width 82 height 24
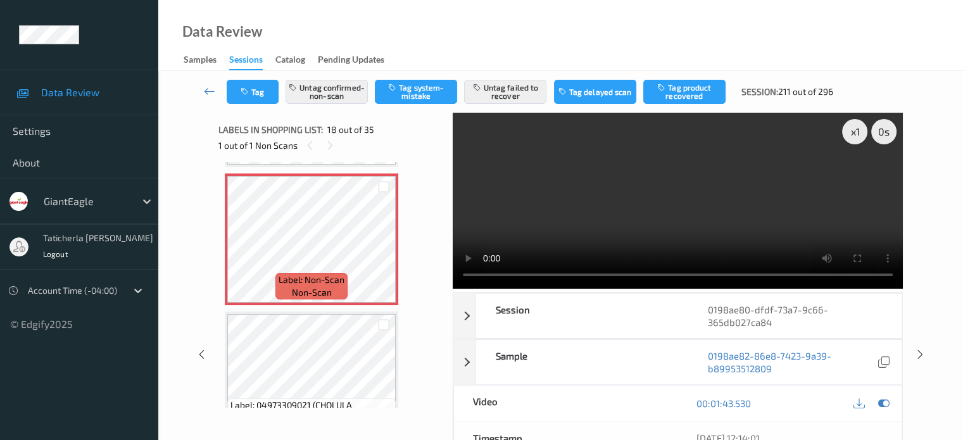
click at [855, 175] on video at bounding box center [678, 201] width 450 height 176
click at [211, 83] on link at bounding box center [210, 92] width 34 height 24
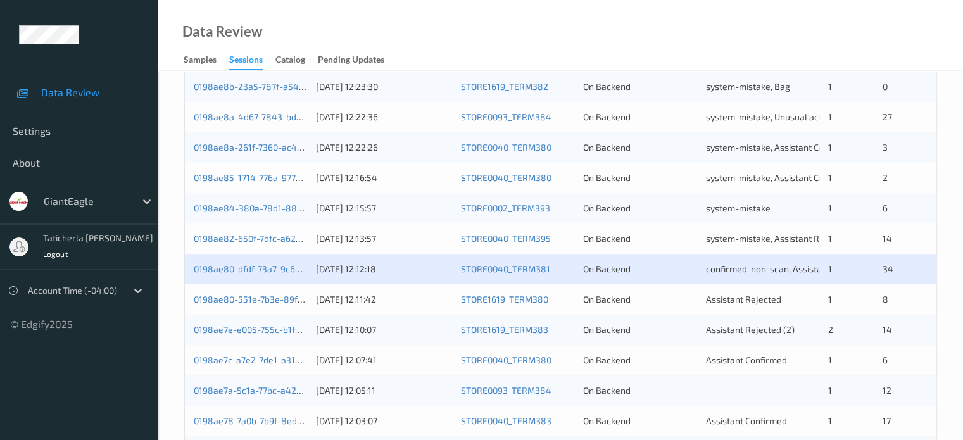
scroll to position [507, 0]
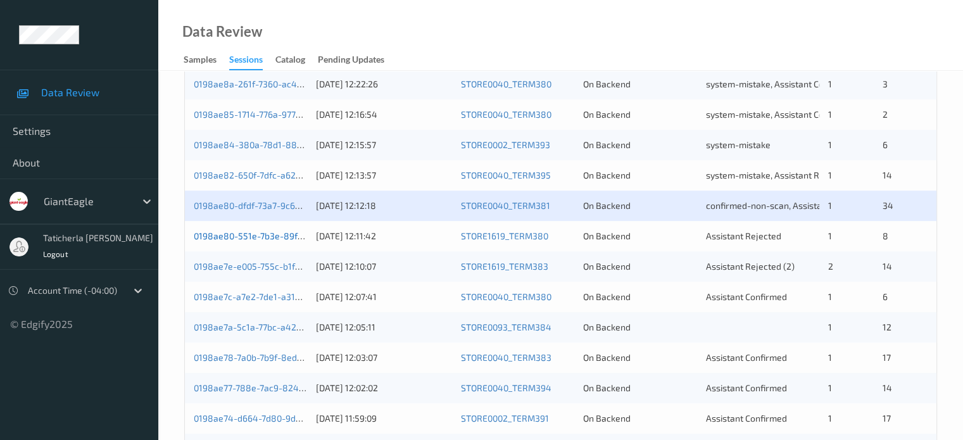
click at [270, 234] on link "0198ae80-551e-7b3e-89f4-ddade10c9920" at bounding box center [280, 236] width 172 height 11
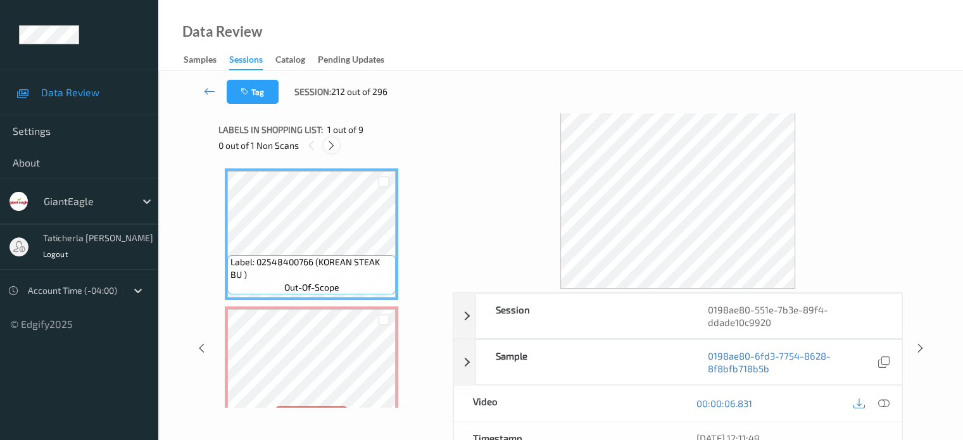
click at [332, 143] on icon at bounding box center [331, 145] width 11 height 11
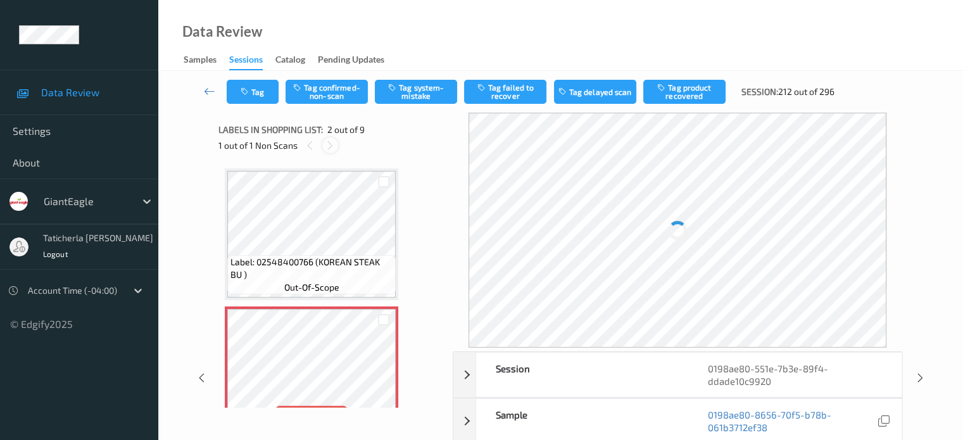
scroll to position [6, 0]
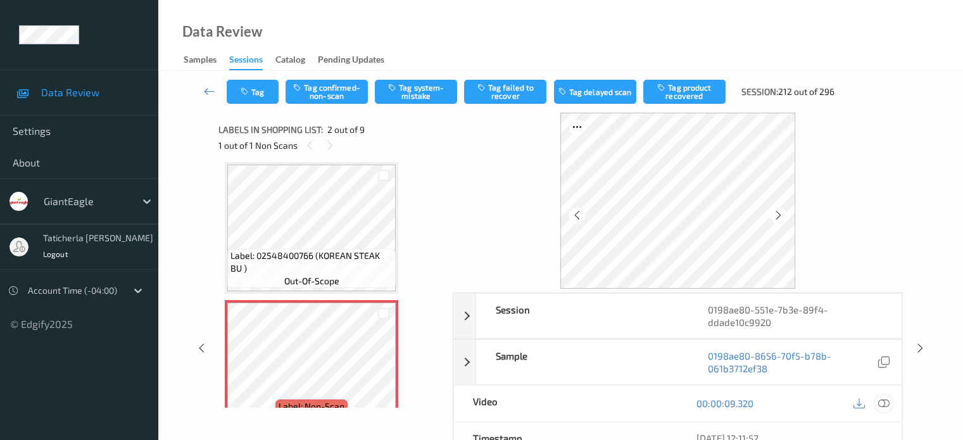
click at [880, 403] on icon at bounding box center [883, 403] width 11 height 11
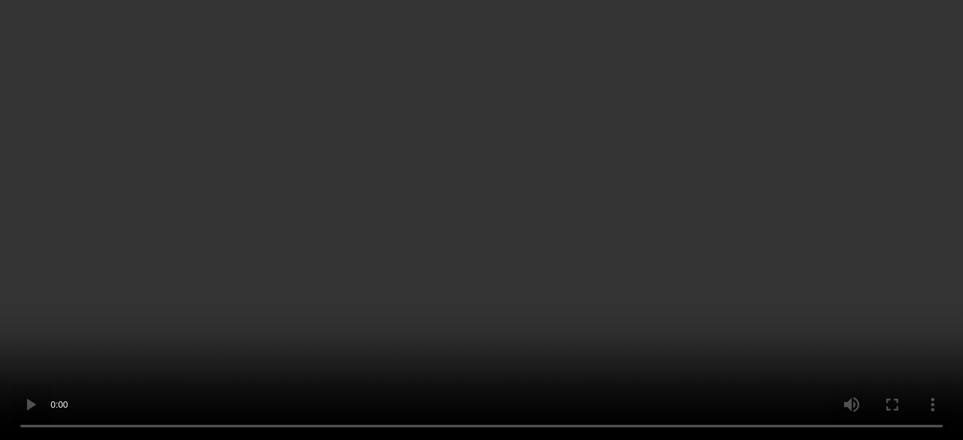
scroll to position [133, 0]
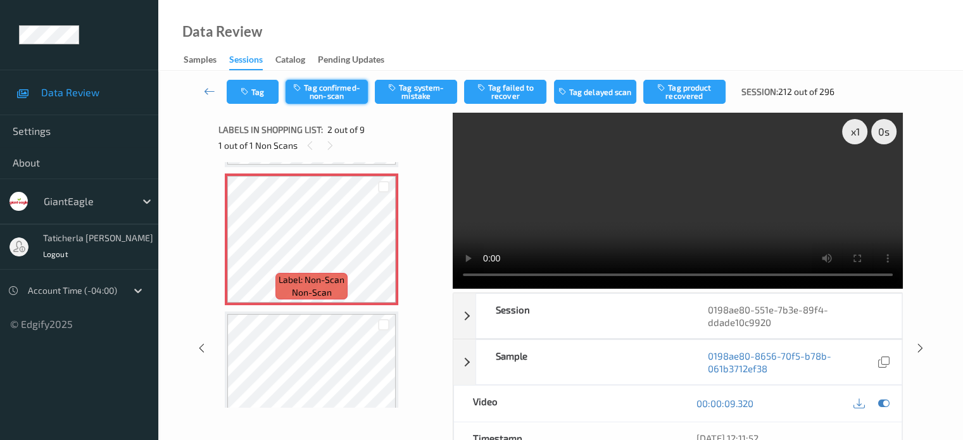
click at [331, 86] on button "Tag confirmed-non-scan" at bounding box center [327, 92] width 82 height 24
click at [702, 94] on button "Tag product recovered" at bounding box center [685, 92] width 82 height 24
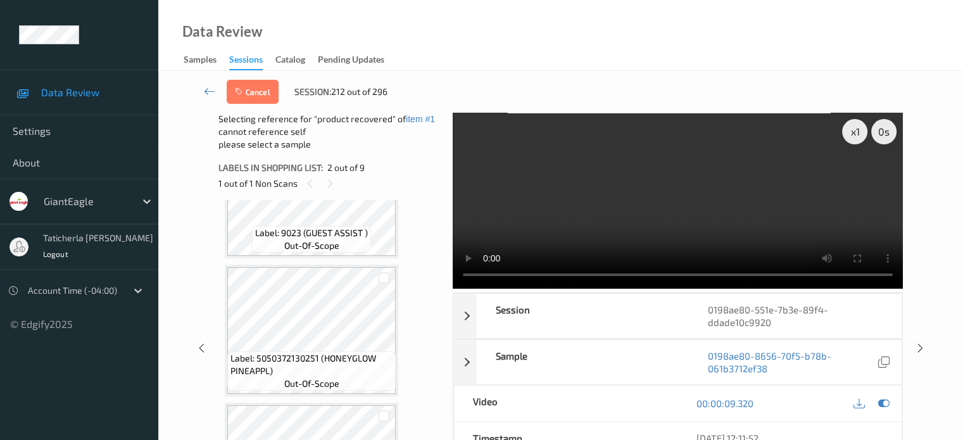
scroll to position [640, 0]
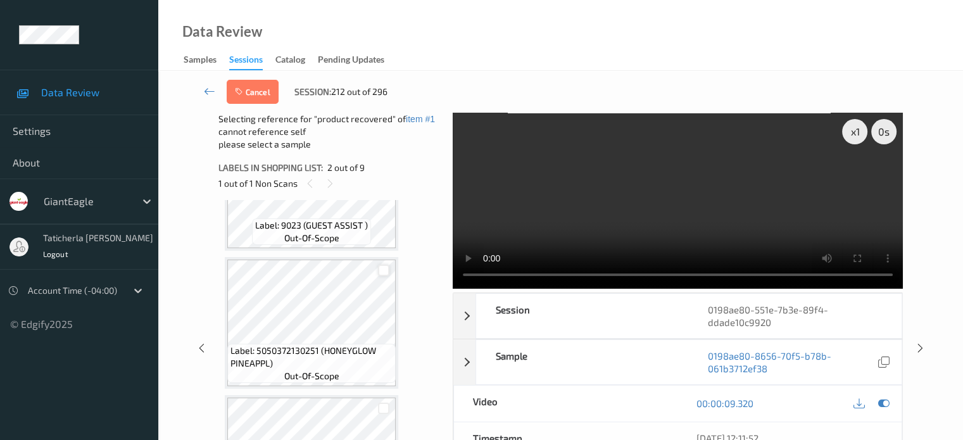
click at [383, 272] on div at bounding box center [384, 271] width 12 height 12
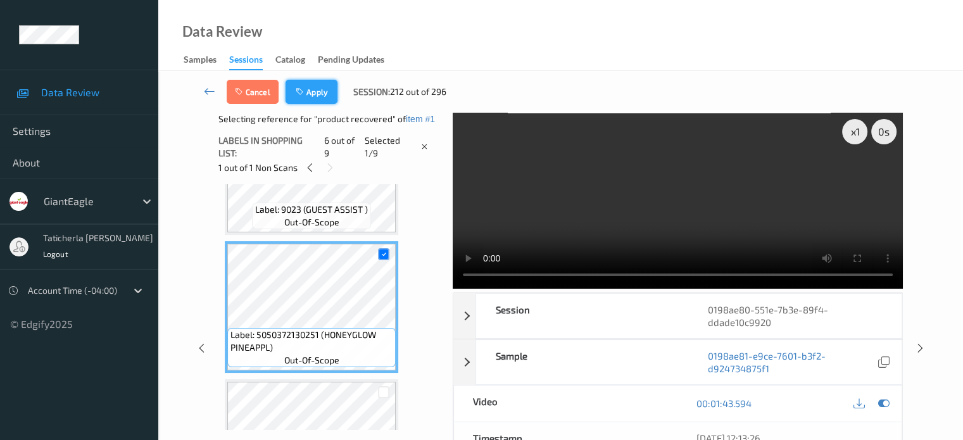
click at [316, 86] on button "Apply" at bounding box center [312, 92] width 52 height 24
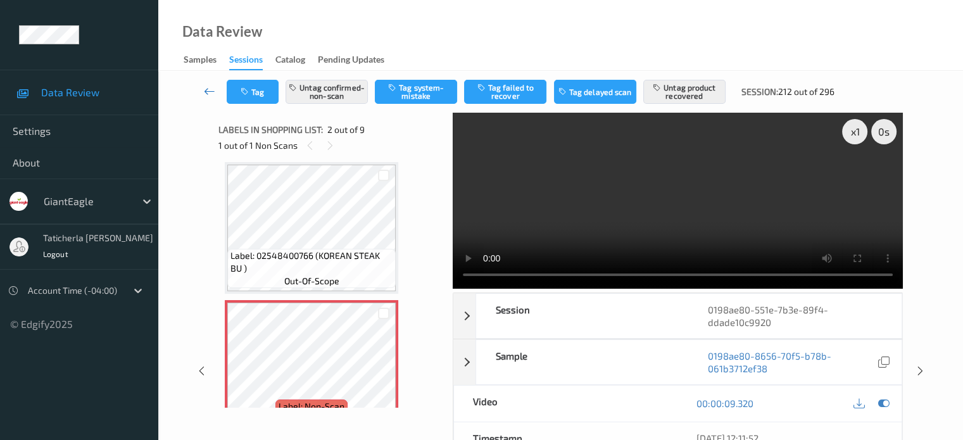
click at [211, 89] on icon at bounding box center [209, 91] width 11 height 13
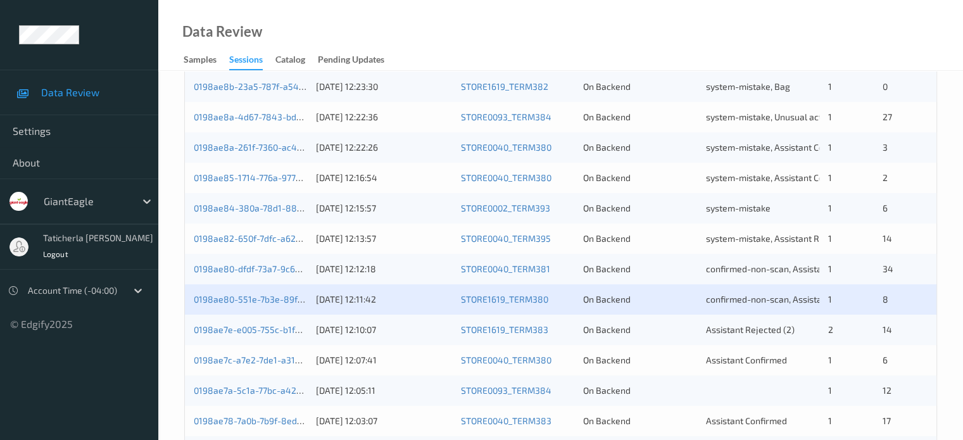
scroll to position [570, 0]
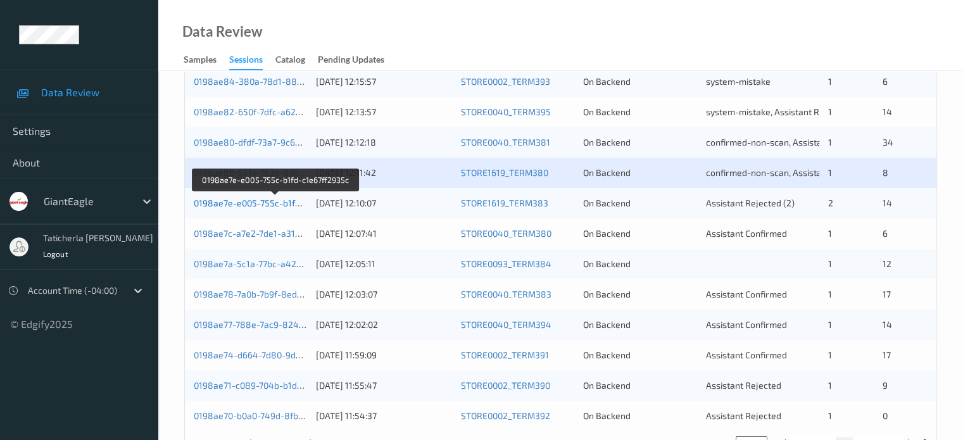
click at [248, 204] on link "0198ae7e-e005-755c-b1fd-c1e67ff2935c" at bounding box center [276, 203] width 164 height 11
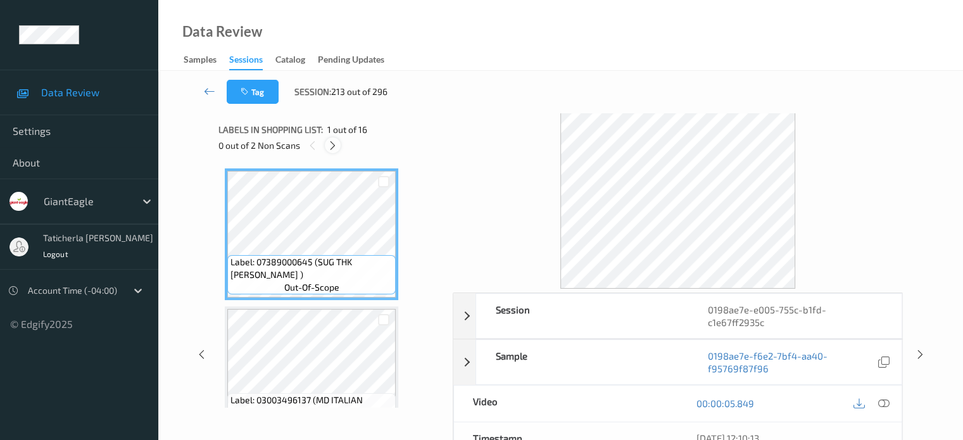
click at [333, 144] on icon at bounding box center [332, 145] width 11 height 11
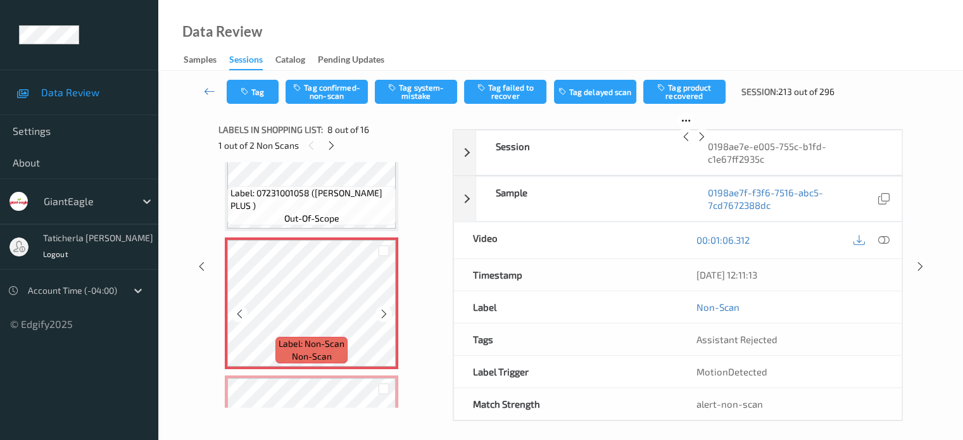
scroll to position [961, 0]
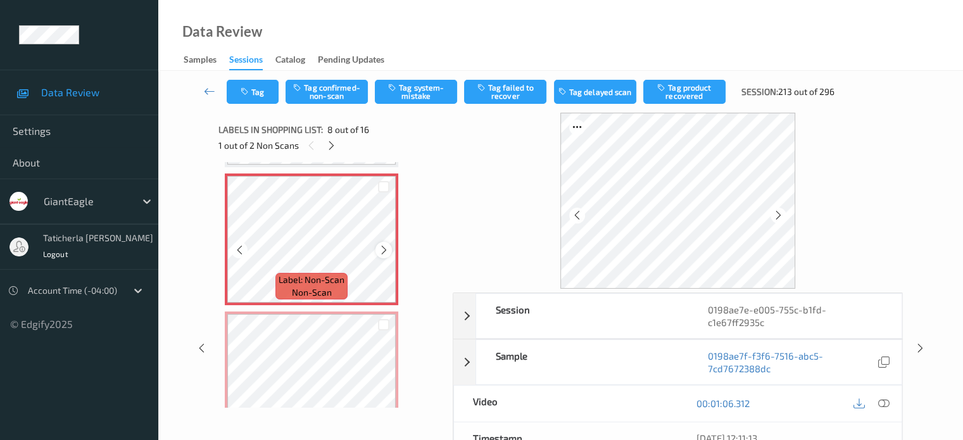
click at [382, 250] on icon at bounding box center [384, 249] width 11 height 11
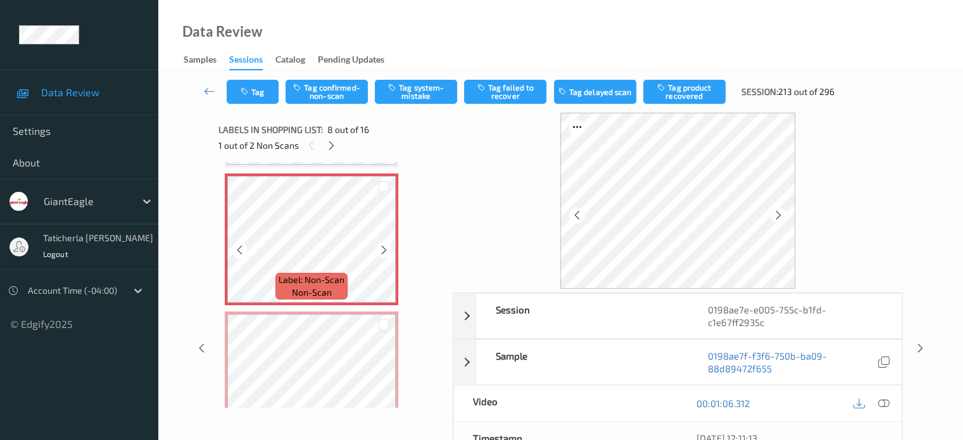
click at [382, 250] on icon at bounding box center [384, 249] width 11 height 11
click at [883, 398] on icon at bounding box center [883, 403] width 11 height 11
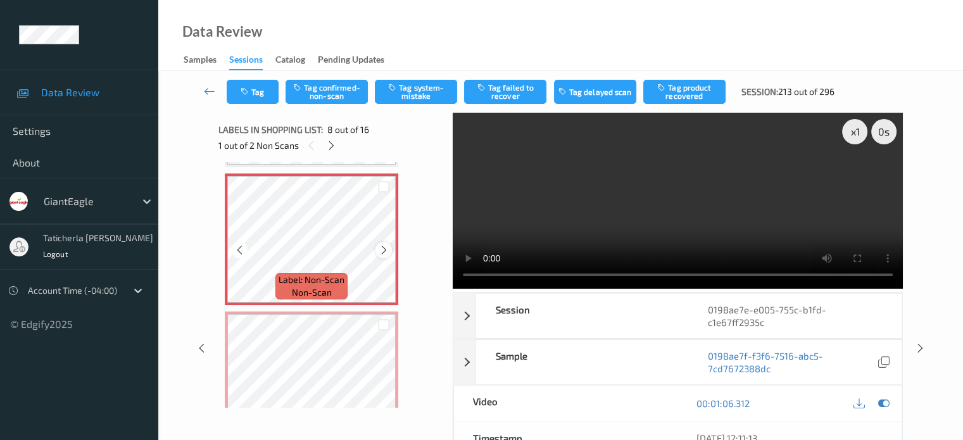
click at [385, 244] on icon at bounding box center [384, 249] width 11 height 11
click at [386, 248] on icon at bounding box center [384, 249] width 11 height 11
click at [385, 248] on icon at bounding box center [384, 249] width 11 height 11
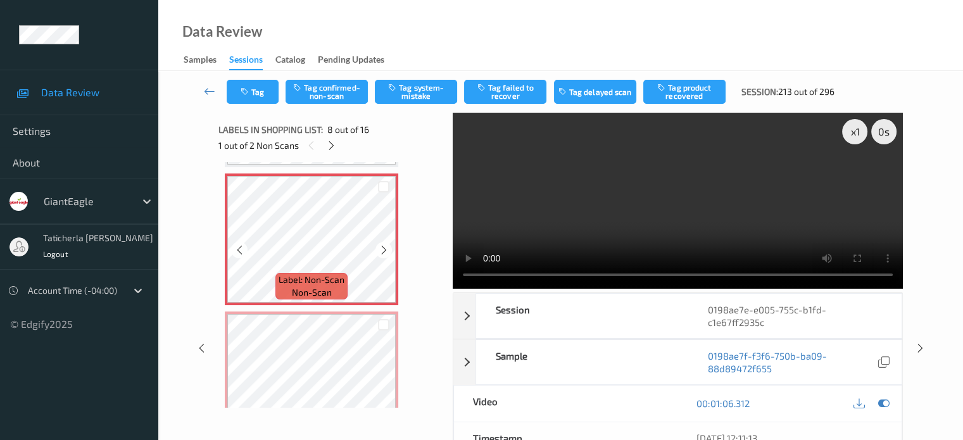
click at [385, 248] on icon at bounding box center [384, 249] width 11 height 11
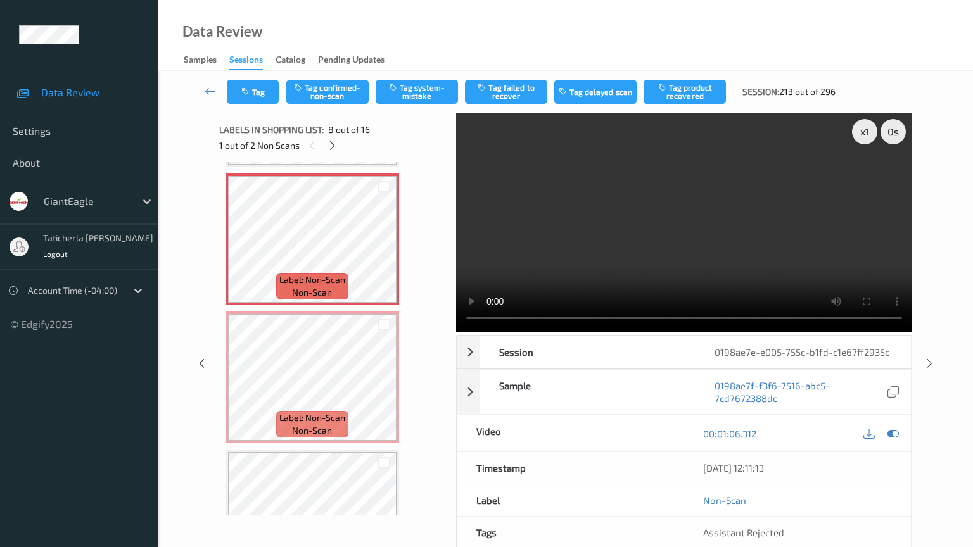
click at [456, 332] on video at bounding box center [684, 222] width 456 height 219
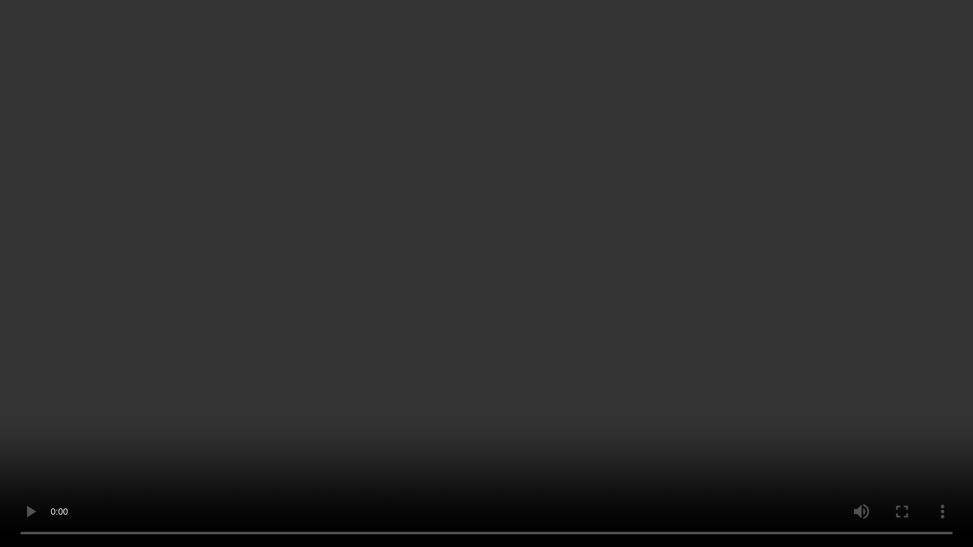
click at [48, 440] on video at bounding box center [486, 273] width 973 height 547
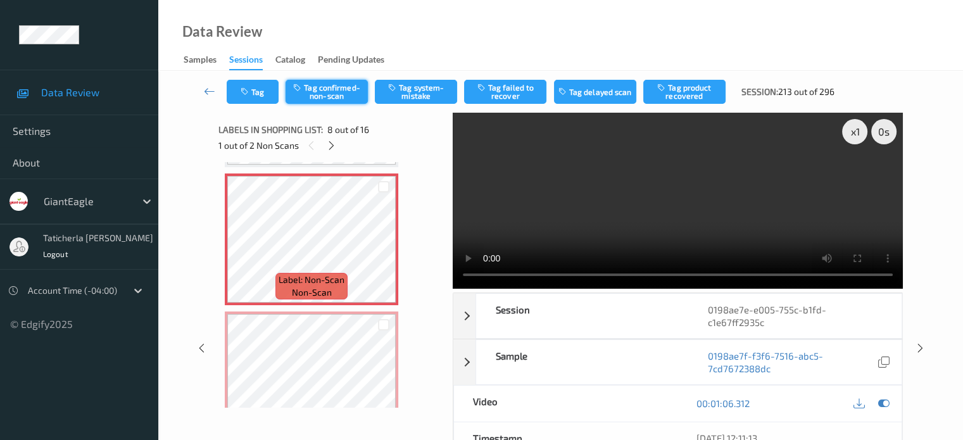
click at [326, 98] on button "Tag confirmed-non-scan" at bounding box center [327, 92] width 82 height 24
click at [521, 91] on button "Tag failed to recover" at bounding box center [505, 92] width 82 height 24
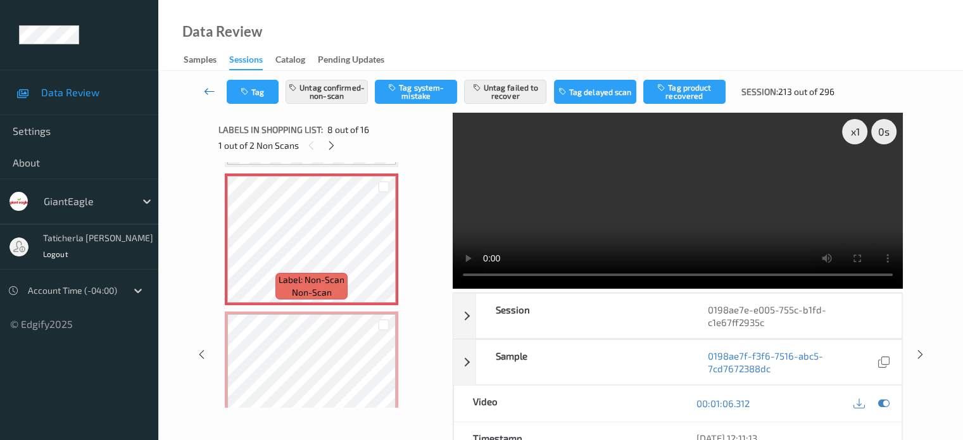
click at [208, 94] on icon at bounding box center [209, 91] width 11 height 13
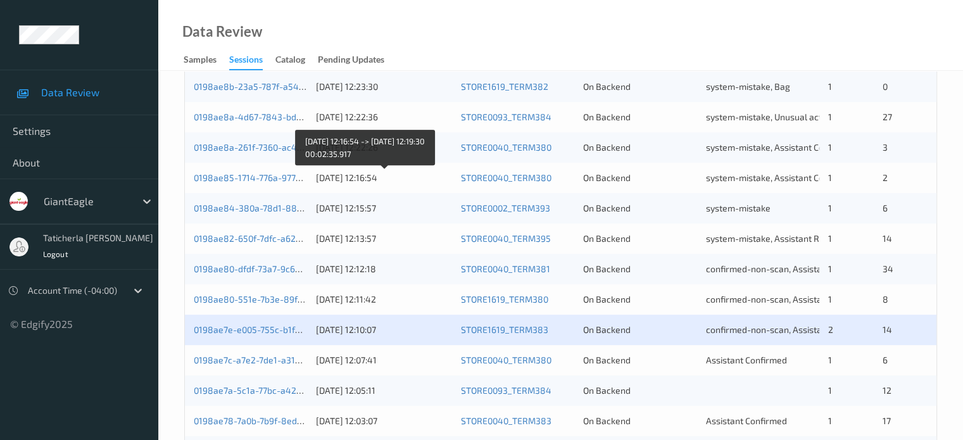
scroll to position [612, 0]
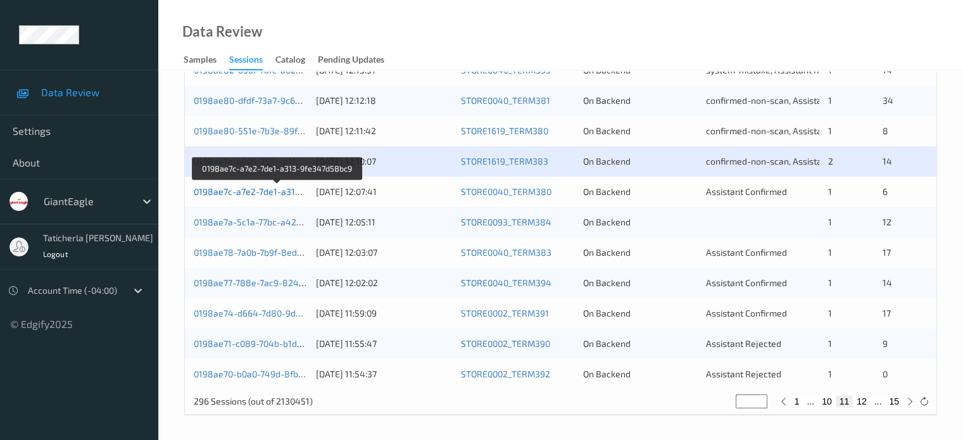
click at [274, 196] on link "0198ae7c-a7e2-7de1-a313-9fe347d58bc9" at bounding box center [278, 191] width 169 height 11
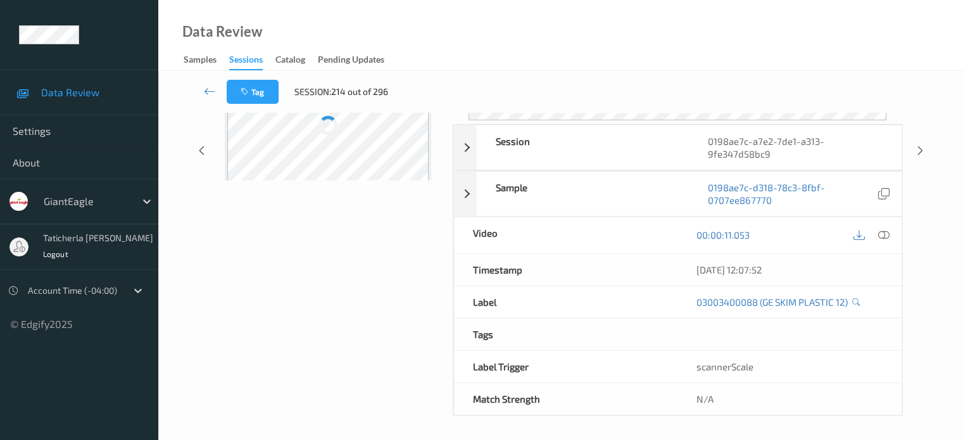
scroll to position [168, 0]
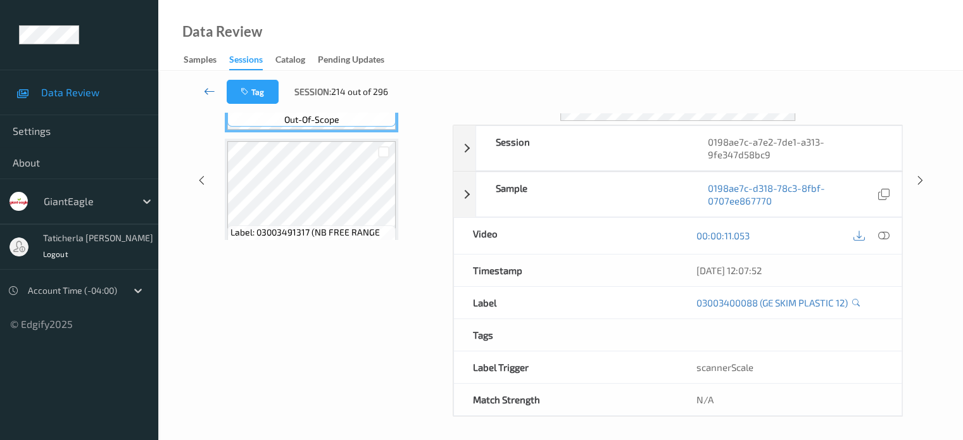
click at [203, 92] on link at bounding box center [210, 92] width 34 height 24
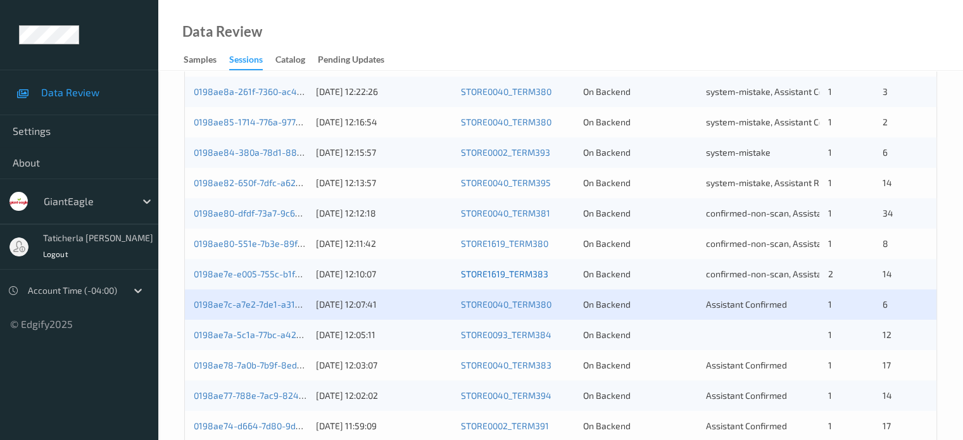
scroll to position [570, 0]
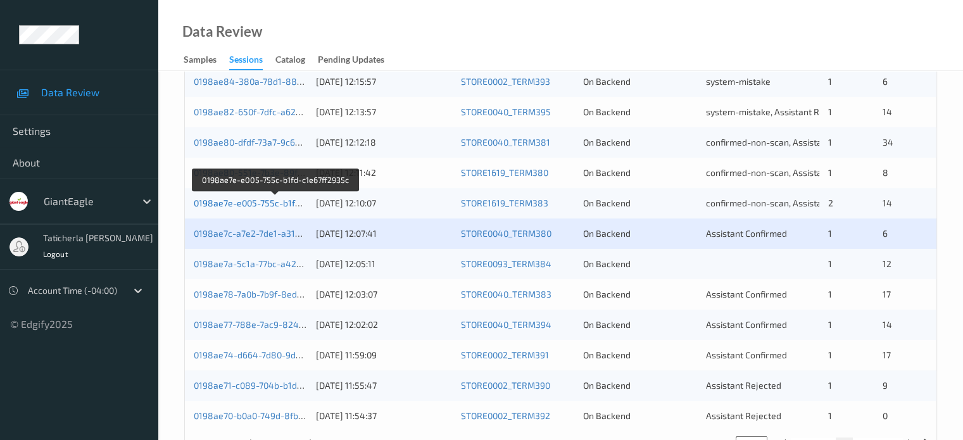
click at [243, 202] on link "0198ae7e-e005-755c-b1fd-c1e67ff2935c" at bounding box center [276, 203] width 164 height 11
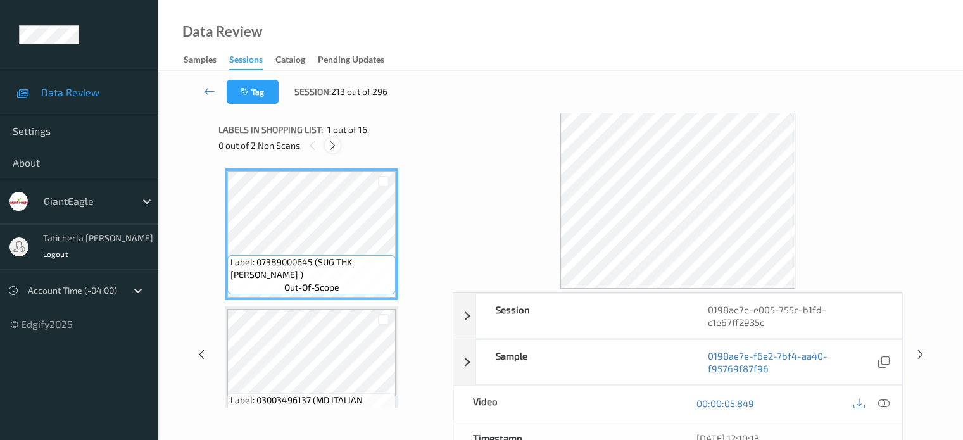
click at [338, 146] on icon at bounding box center [332, 145] width 11 height 11
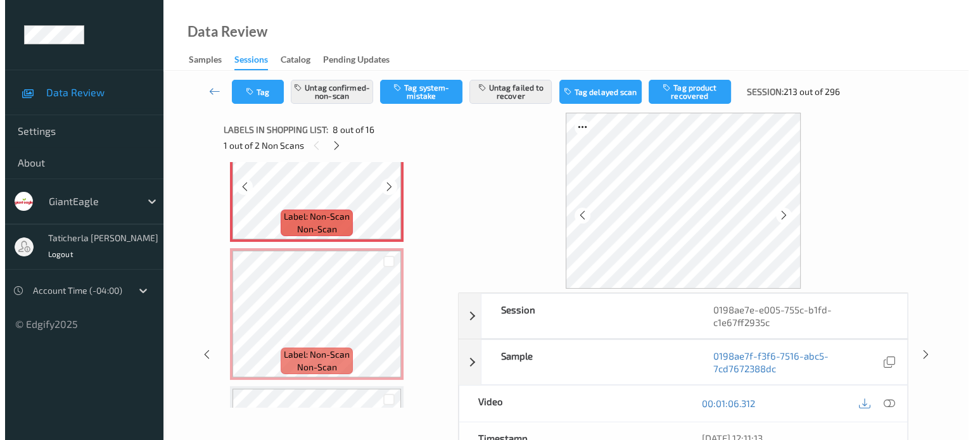
scroll to position [961, 0]
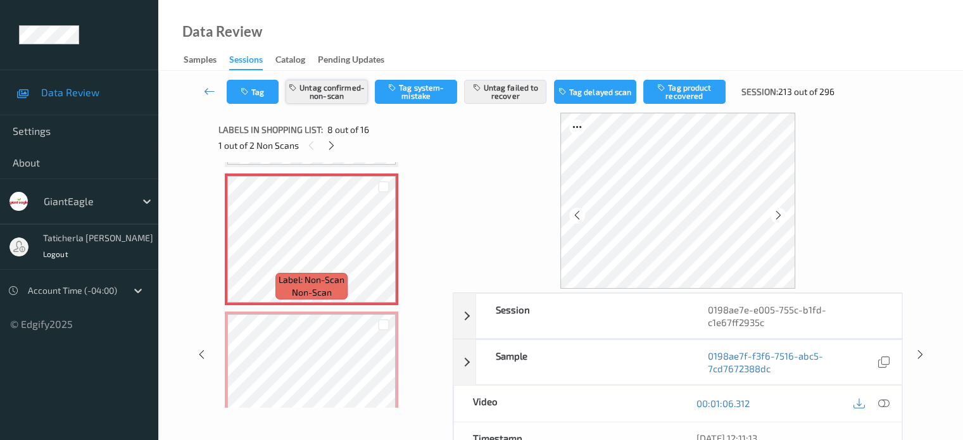
click at [352, 92] on button "Untag confirmed-non-scan" at bounding box center [327, 92] width 82 height 24
click at [419, 82] on button "Tag system-mistake" at bounding box center [416, 92] width 82 height 24
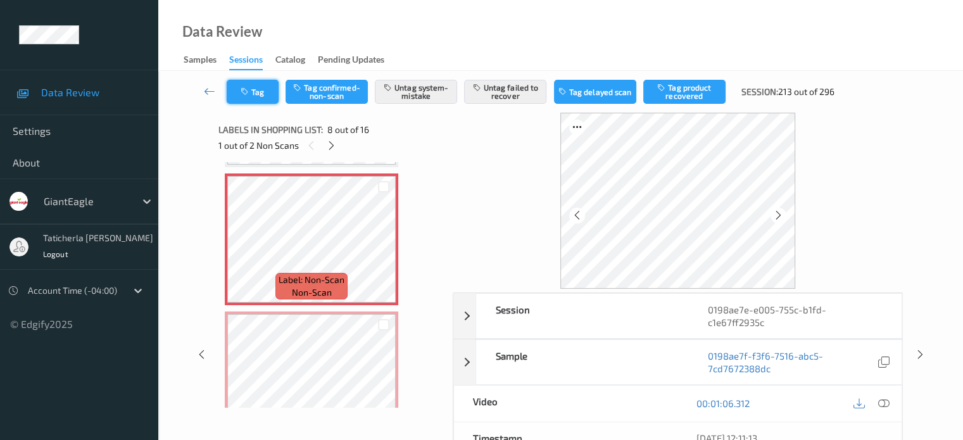
click at [247, 88] on icon "button" at bounding box center [246, 91] width 11 height 9
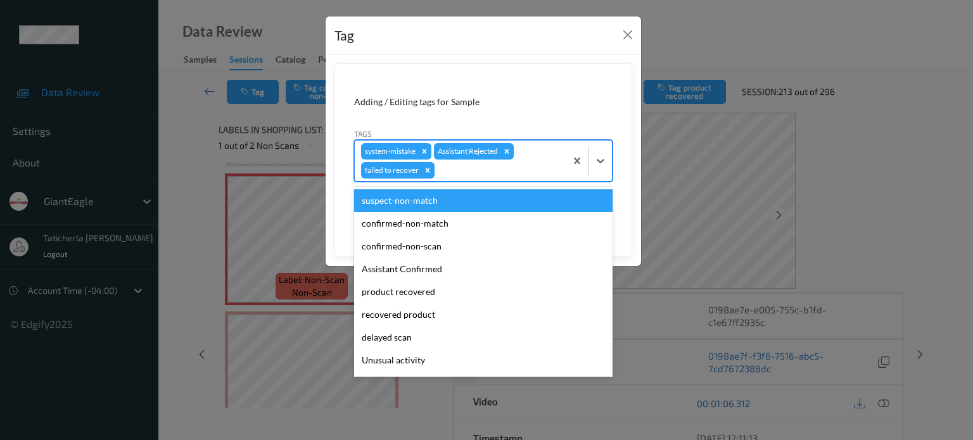
click at [461, 167] on div at bounding box center [498, 170] width 122 height 15
click at [428, 170] on icon "Remove failed to recover" at bounding box center [428, 170] width 4 height 4
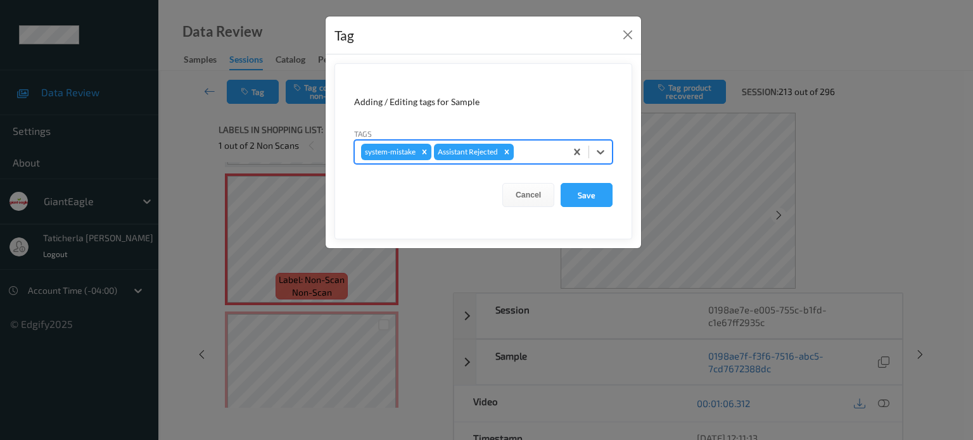
click at [535, 148] on div at bounding box center [537, 151] width 43 height 15
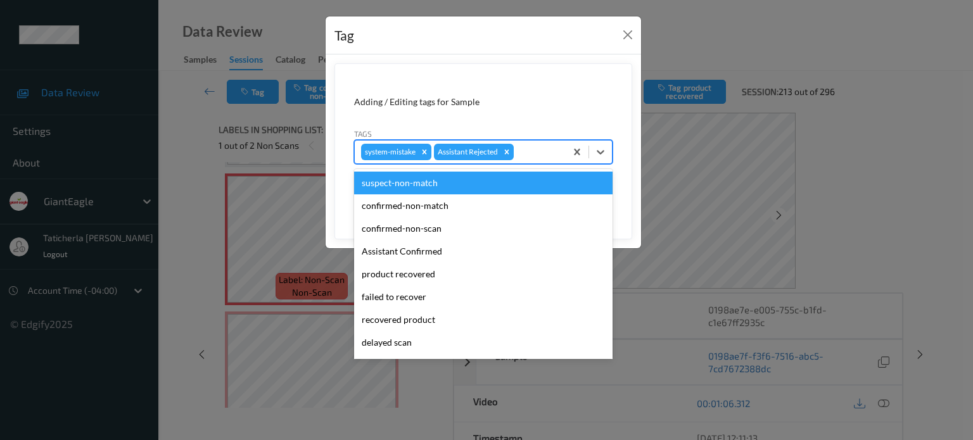
click at [552, 153] on div at bounding box center [537, 151] width 43 height 15
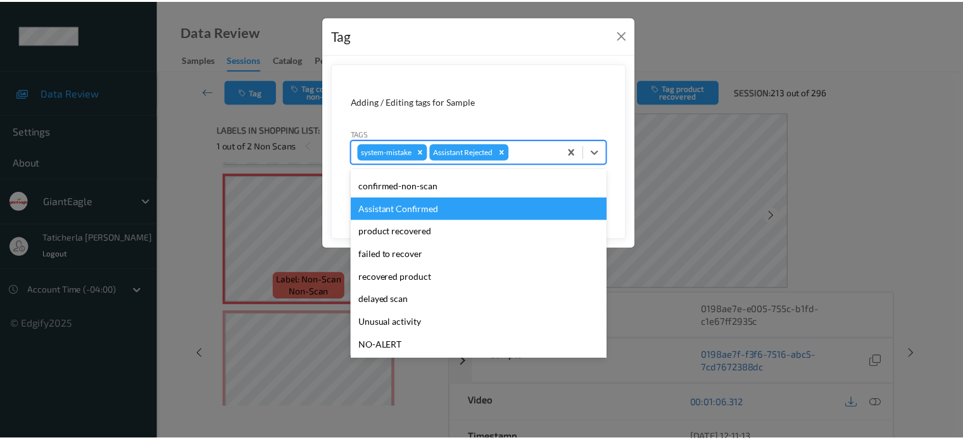
scroll to position [63, 0]
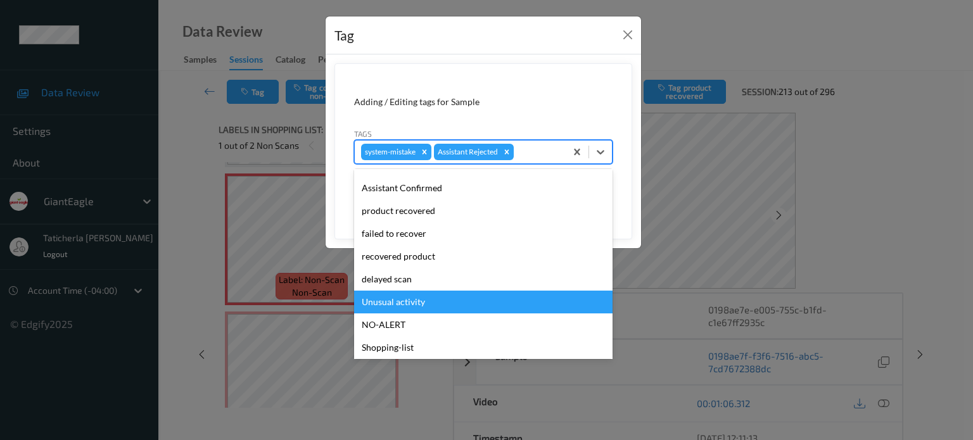
click at [421, 299] on div "Unusual activity" at bounding box center [483, 302] width 258 height 23
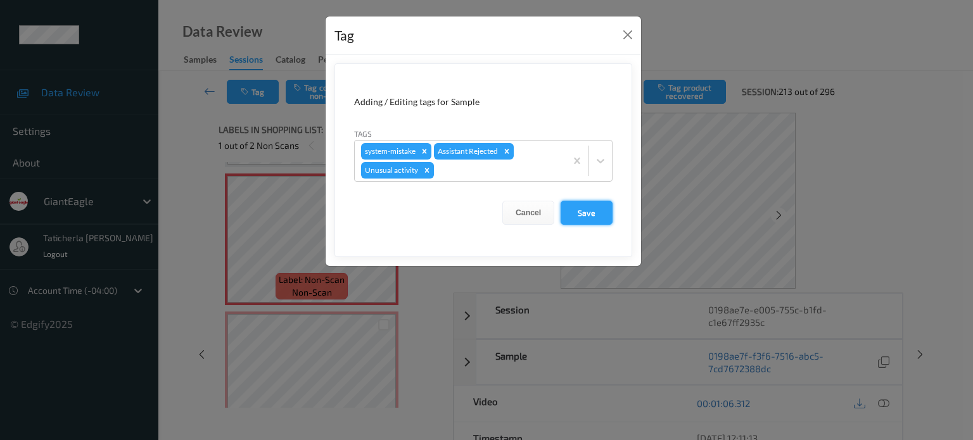
click at [595, 213] on button "Save" at bounding box center [587, 213] width 52 height 24
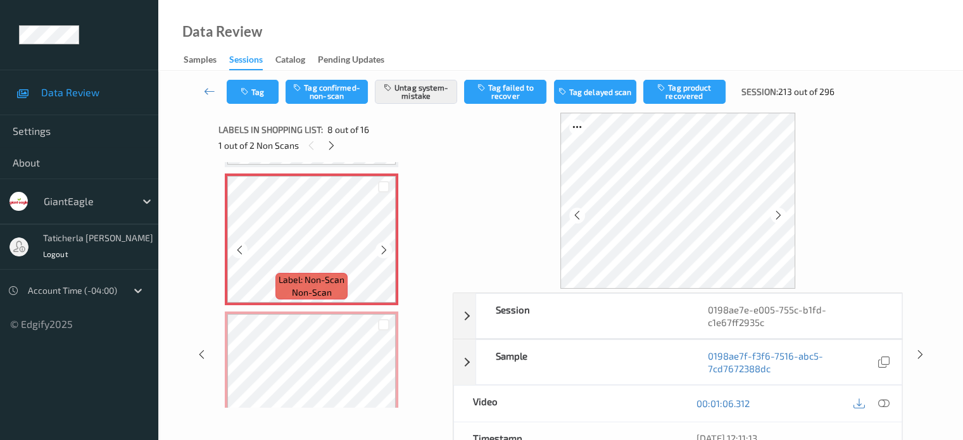
scroll to position [1025, 0]
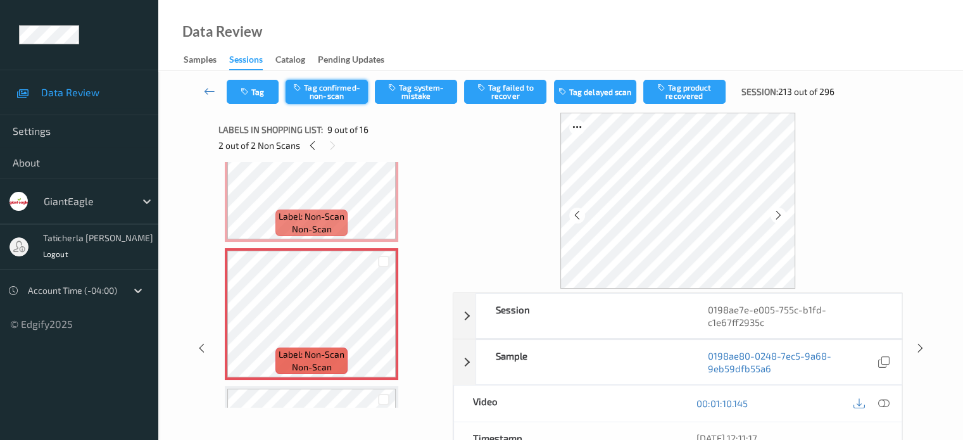
click at [334, 87] on button "Tag confirmed-non-scan" at bounding box center [327, 92] width 82 height 24
click at [701, 91] on button "Tag product recovered" at bounding box center [685, 92] width 82 height 24
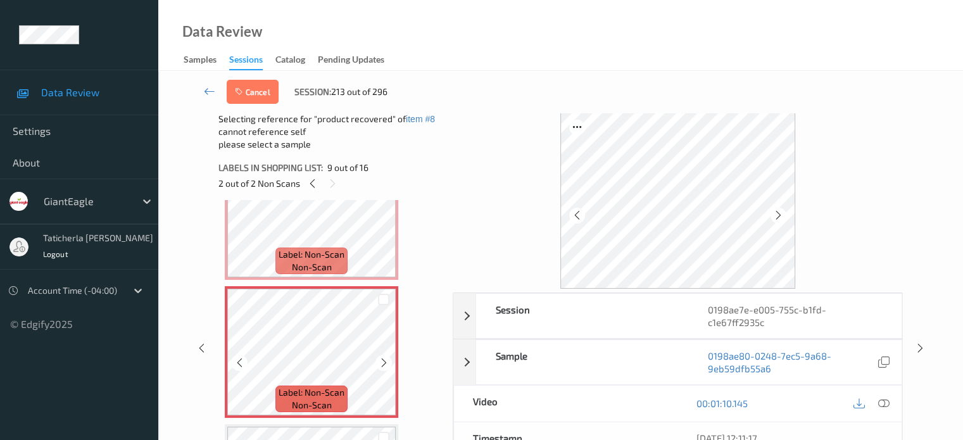
scroll to position [1088, 0]
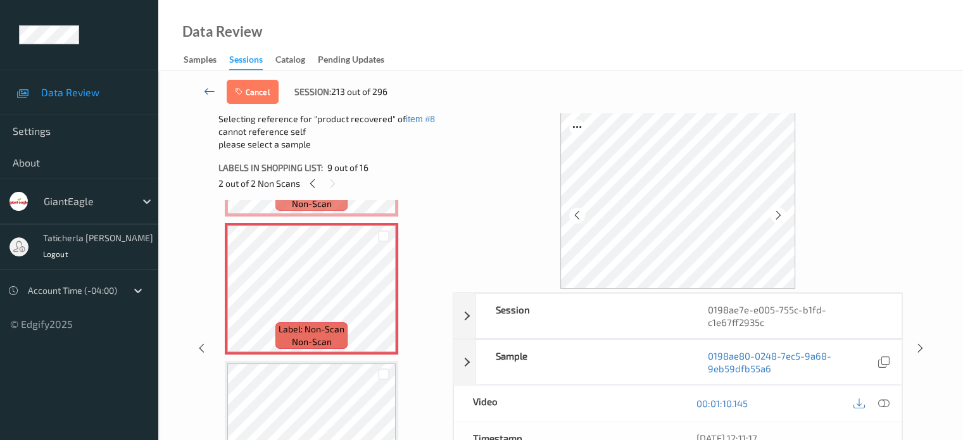
click at [207, 91] on icon at bounding box center [209, 91] width 11 height 13
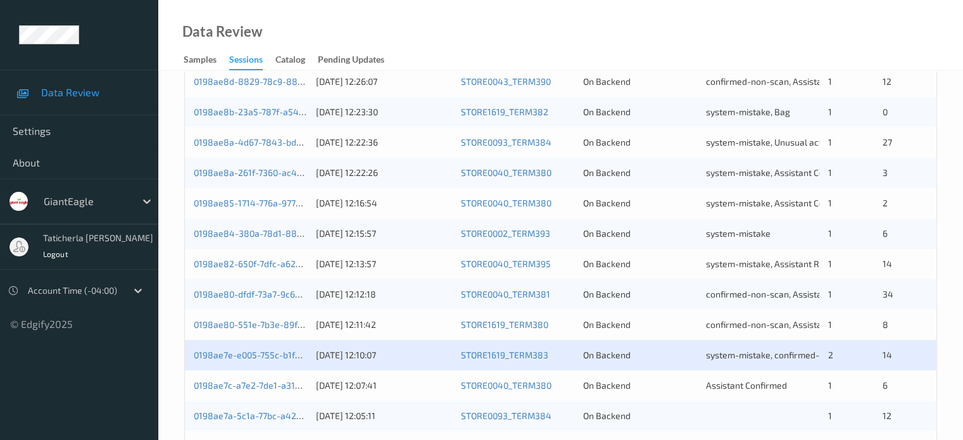
scroll to position [443, 0]
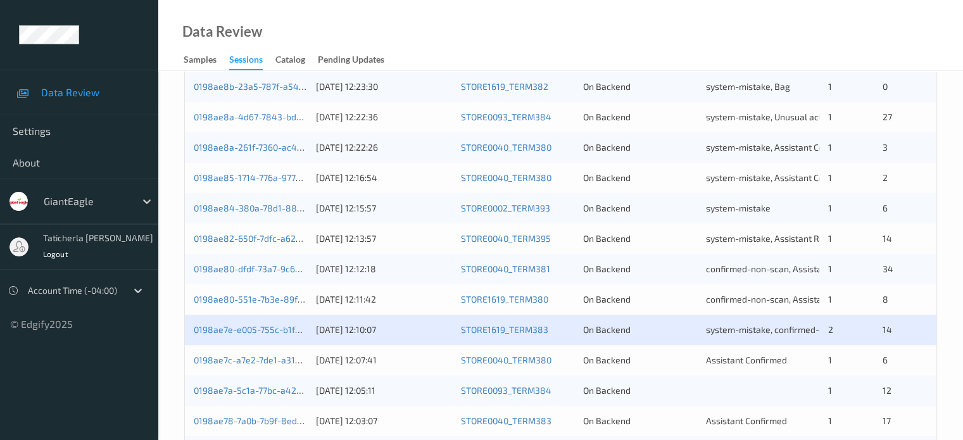
click at [274, 336] on div "0198ae7e-e005-755c-b1fd-c1e67ff2935c [DATE] 12:10:07 STORE1619_TERM383 On Backe…" at bounding box center [561, 330] width 752 height 30
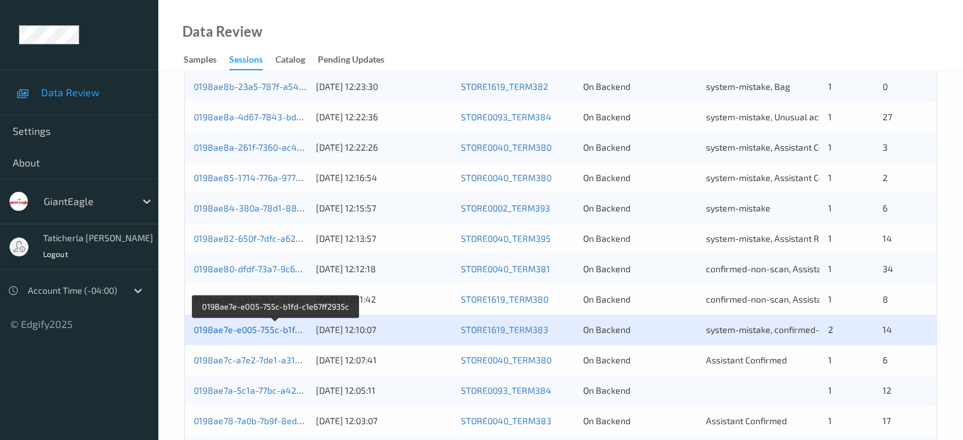
click at [240, 329] on link "0198ae7e-e005-755c-b1fd-c1e67ff2935c" at bounding box center [276, 329] width 164 height 11
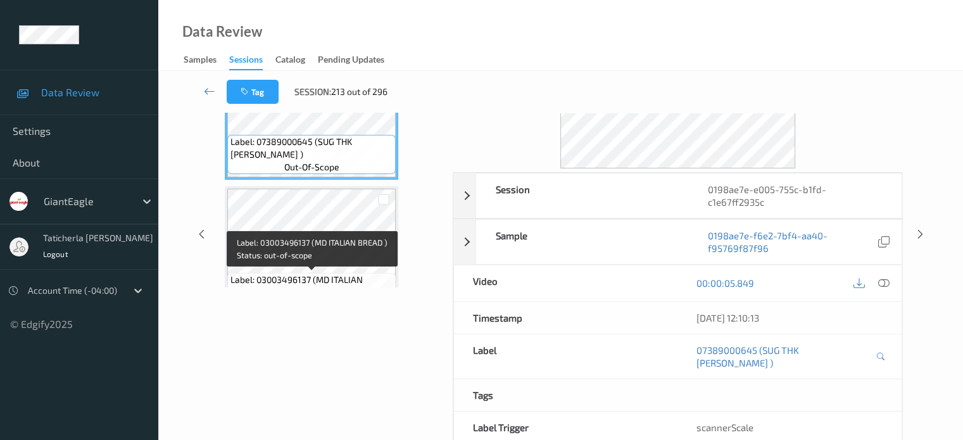
scroll to position [29, 0]
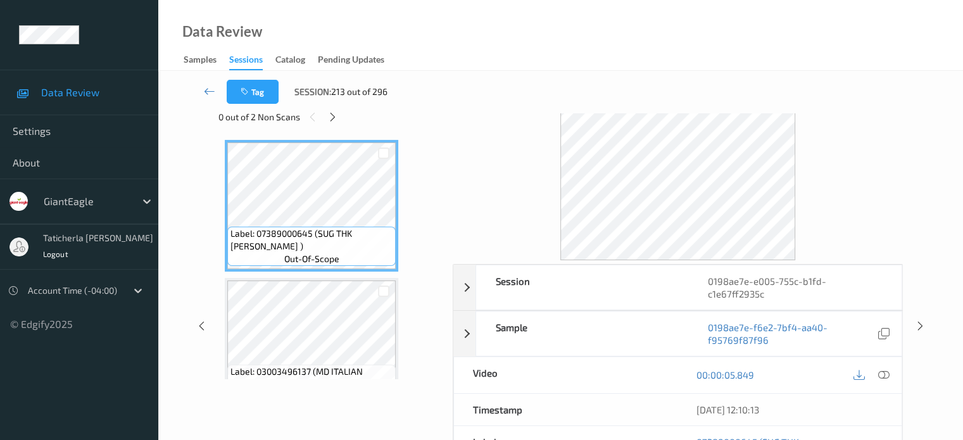
click at [333, 111] on div "Tag Session: 213 out of 296" at bounding box center [560, 92] width 753 height 42
click at [329, 118] on icon at bounding box center [332, 116] width 11 height 11
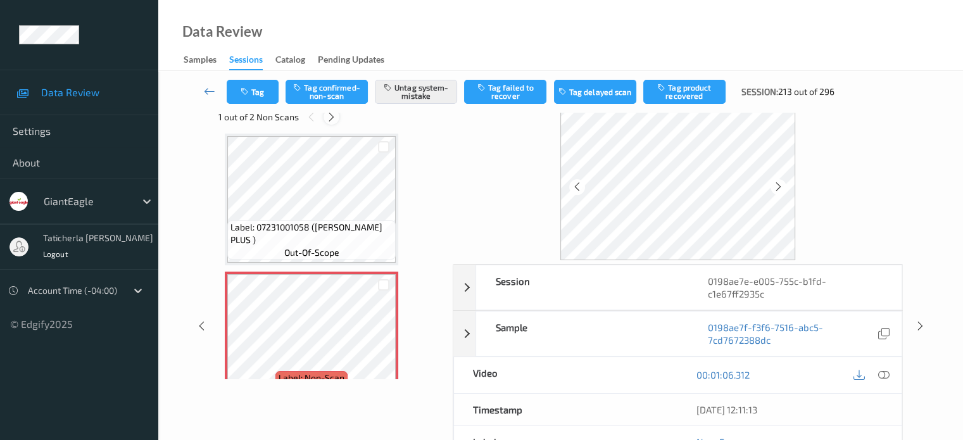
click at [329, 118] on icon at bounding box center [331, 116] width 11 height 11
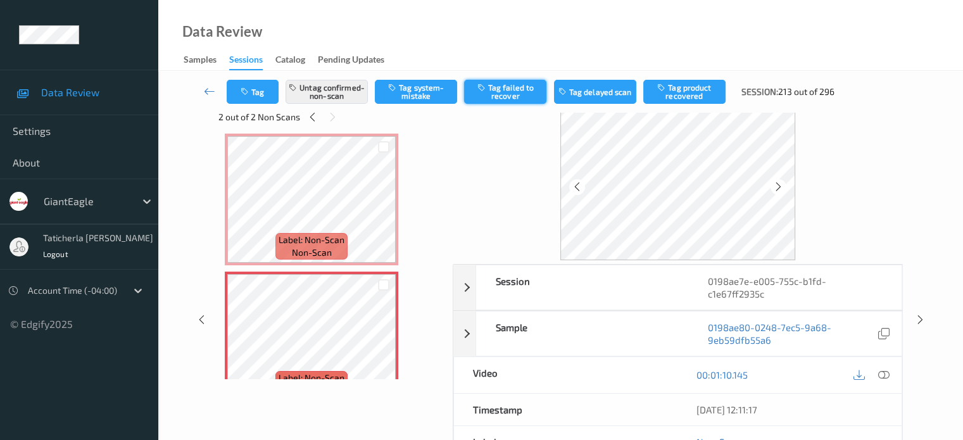
click at [517, 88] on button "Tag failed to recover" at bounding box center [505, 92] width 82 height 24
click at [208, 94] on icon at bounding box center [209, 91] width 11 height 13
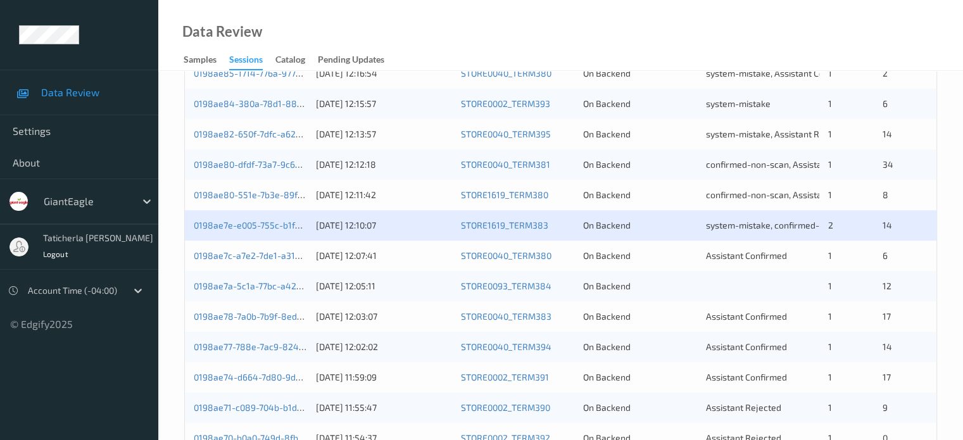
scroll to position [570, 0]
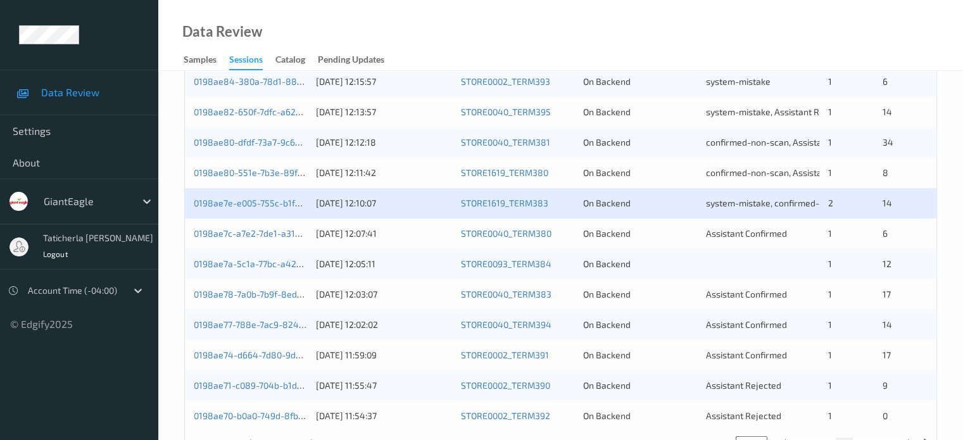
click at [264, 239] on div "0198ae7c-a7e2-7de1-a313-9fe347d58bc9 [DATE] 12:07:41 STORE0040_TERM380 On Backe…" at bounding box center [561, 234] width 752 height 30
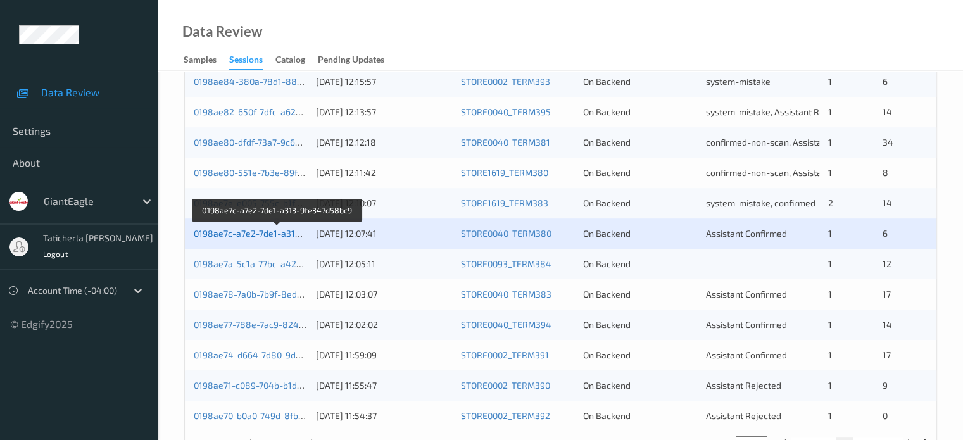
click at [246, 232] on link "0198ae7c-a7e2-7de1-a313-9fe347d58bc9" at bounding box center [278, 233] width 169 height 11
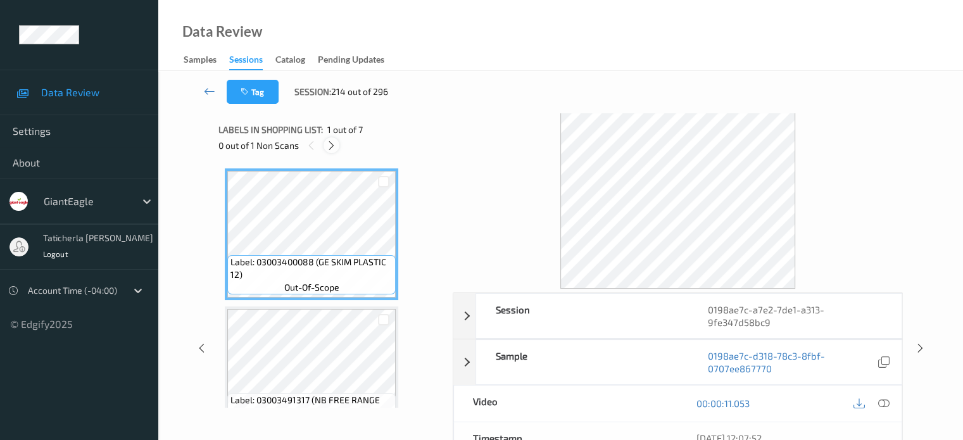
click at [333, 148] on icon at bounding box center [331, 145] width 11 height 11
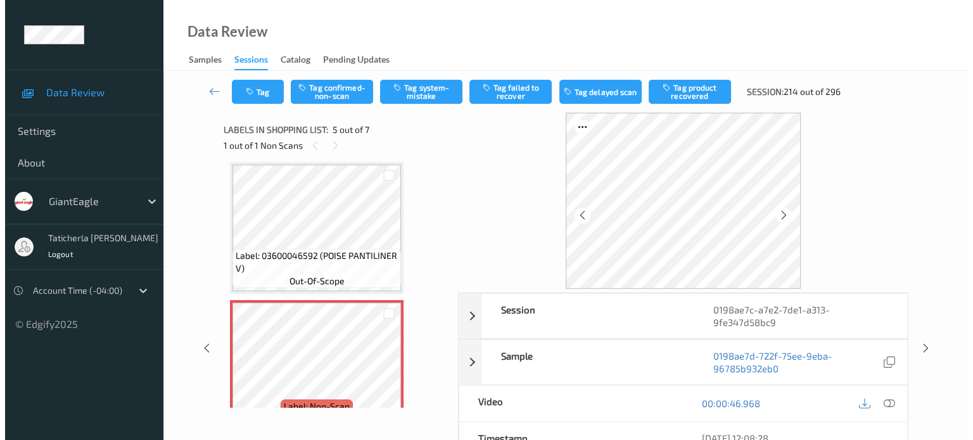
scroll to position [547, 0]
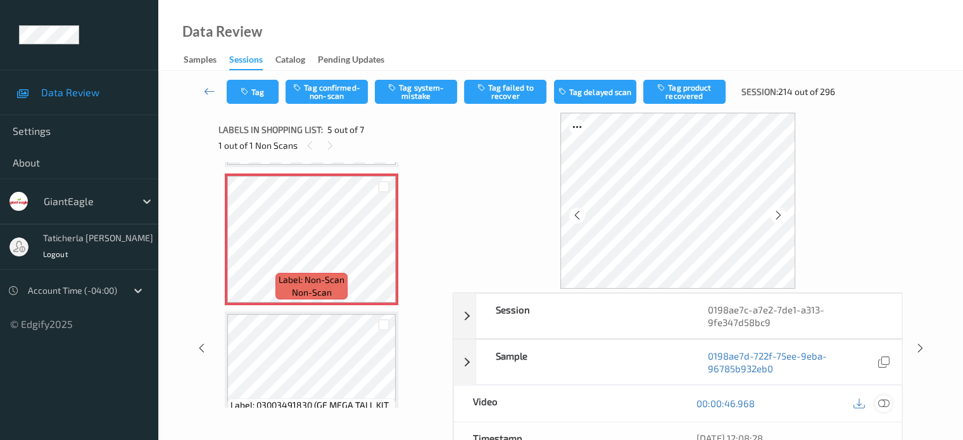
click at [881, 401] on icon at bounding box center [883, 403] width 11 height 11
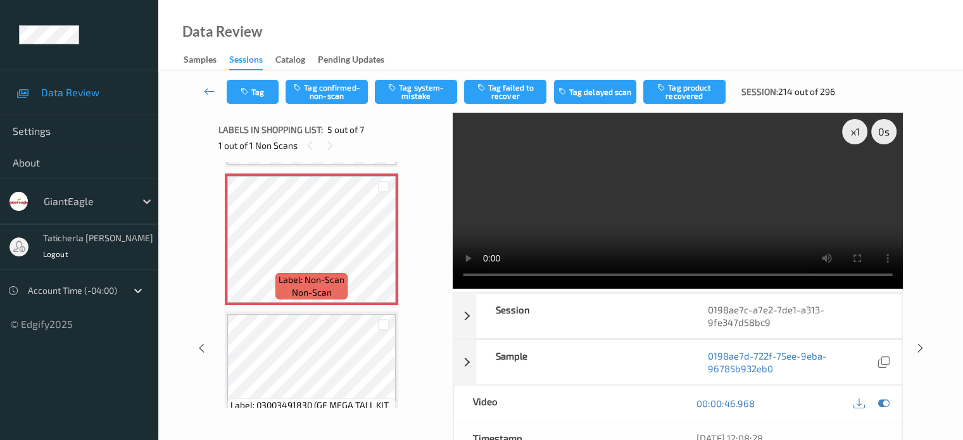
click at [856, 179] on video at bounding box center [678, 201] width 450 height 176
click at [432, 83] on button "Tag system-mistake" at bounding box center [416, 92] width 82 height 24
click at [264, 89] on button "Tag" at bounding box center [253, 92] width 52 height 24
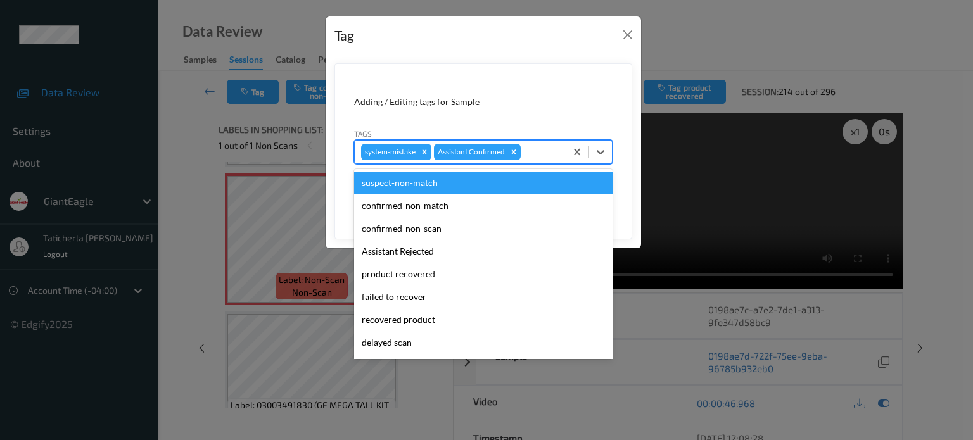
click at [542, 150] on div at bounding box center [541, 151] width 36 height 15
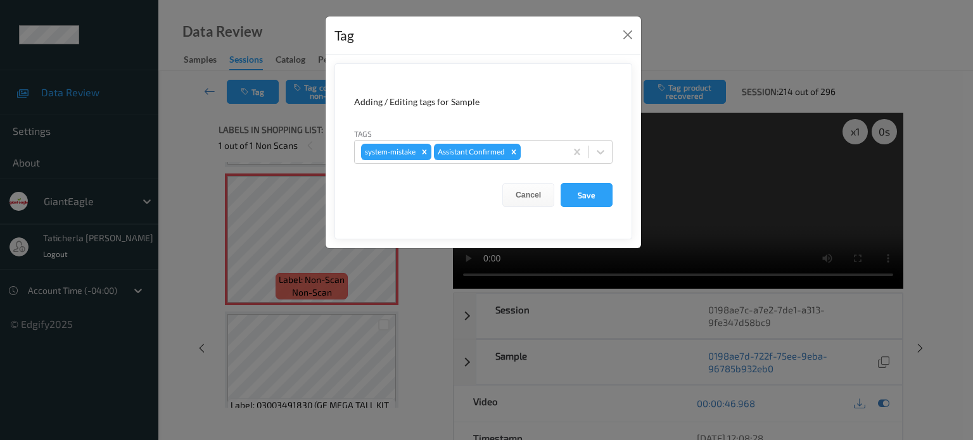
click at [276, 236] on div "Tag Adding / Editing tags for Sample Tags system-mistake Assistant Confirmed Ca…" at bounding box center [486, 220] width 973 height 440
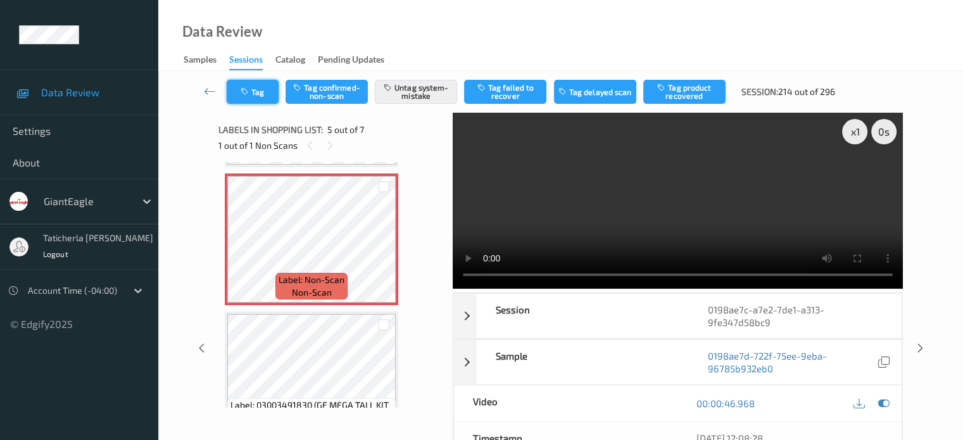
click at [255, 87] on button "Tag" at bounding box center [253, 92] width 52 height 24
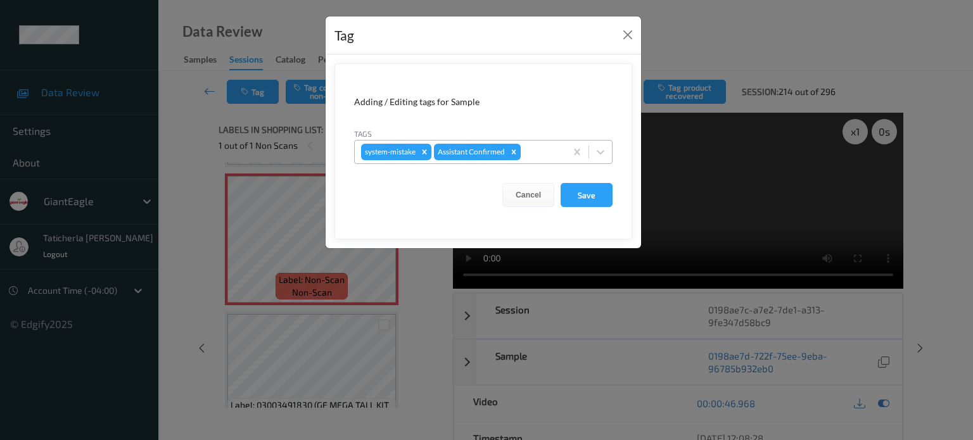
click at [555, 152] on div at bounding box center [541, 151] width 36 height 15
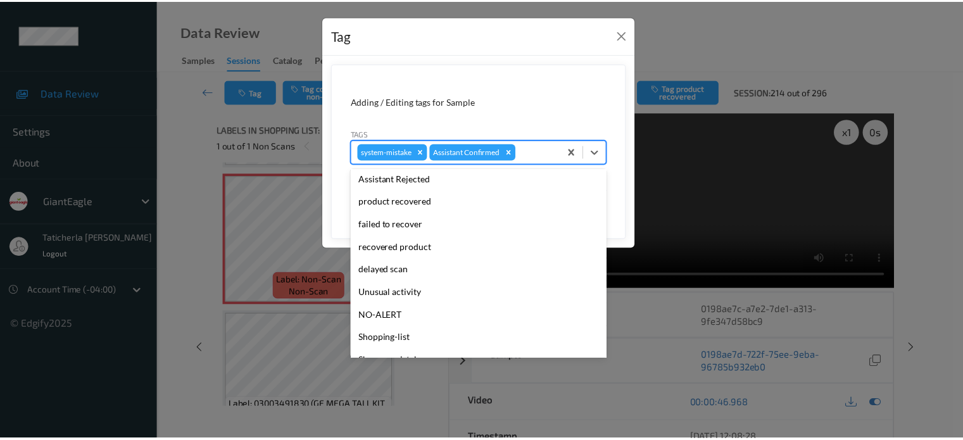
scroll to position [111, 0]
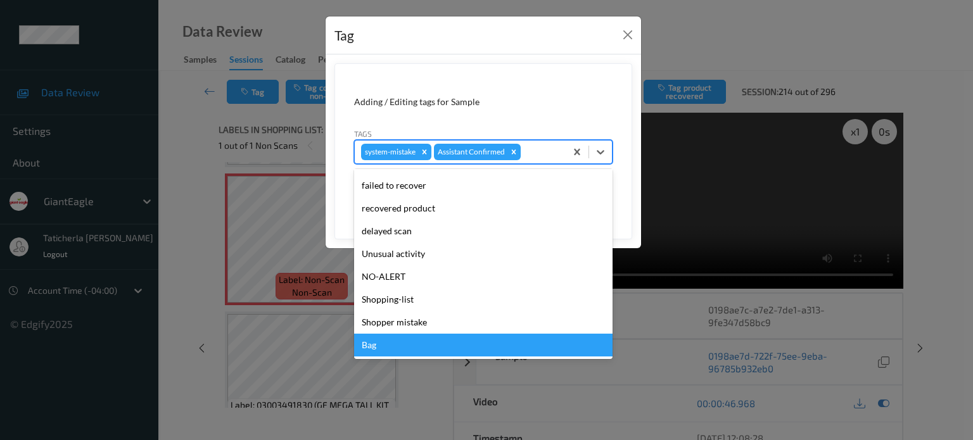
click at [433, 348] on div "Bag" at bounding box center [483, 345] width 258 height 23
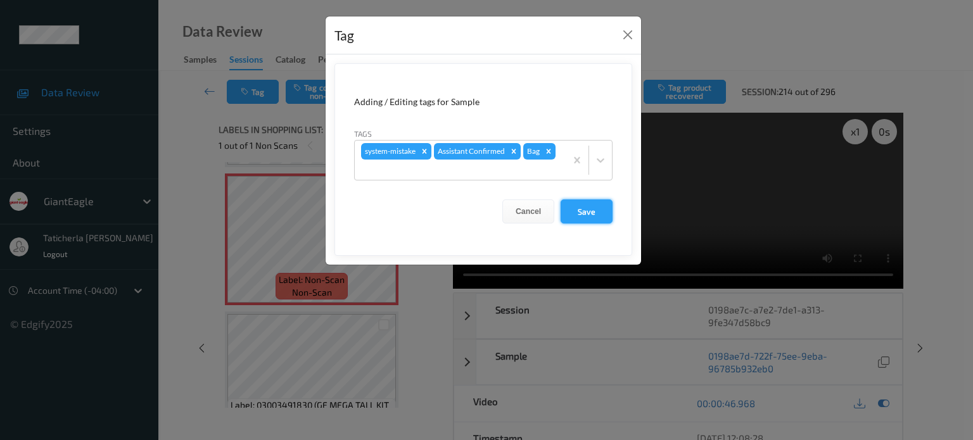
click at [593, 210] on button "Save" at bounding box center [587, 212] width 52 height 24
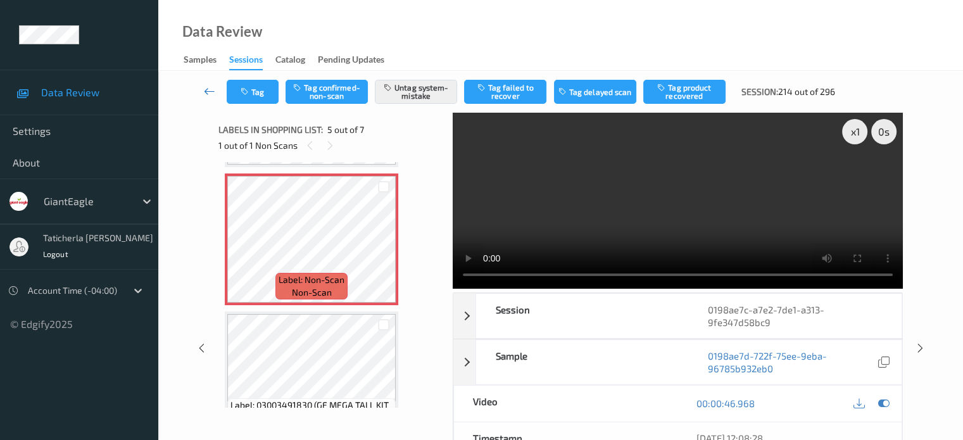
click at [208, 91] on icon at bounding box center [209, 91] width 11 height 13
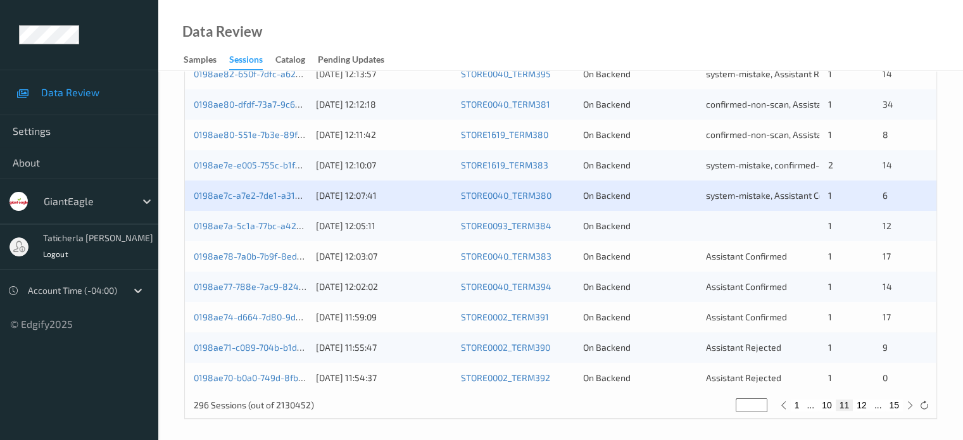
scroll to position [612, 0]
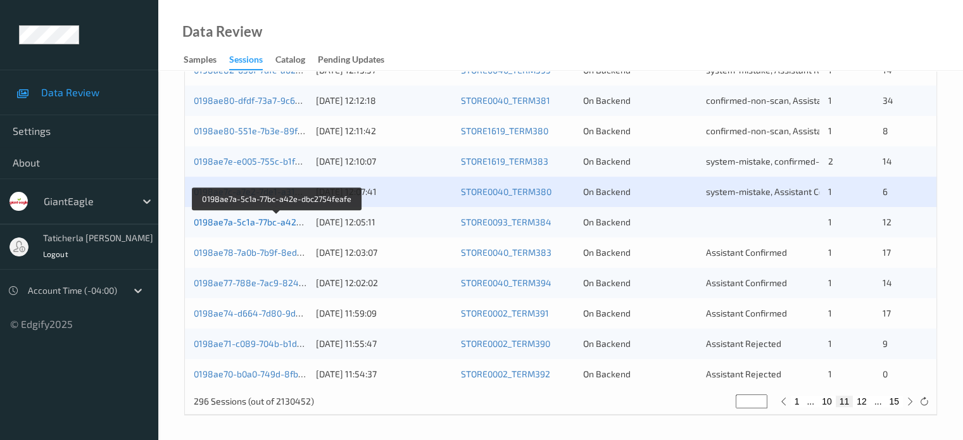
click at [275, 220] on link "0198ae7a-5c1a-77bc-a42e-dbc2754feafe" at bounding box center [278, 222] width 168 height 11
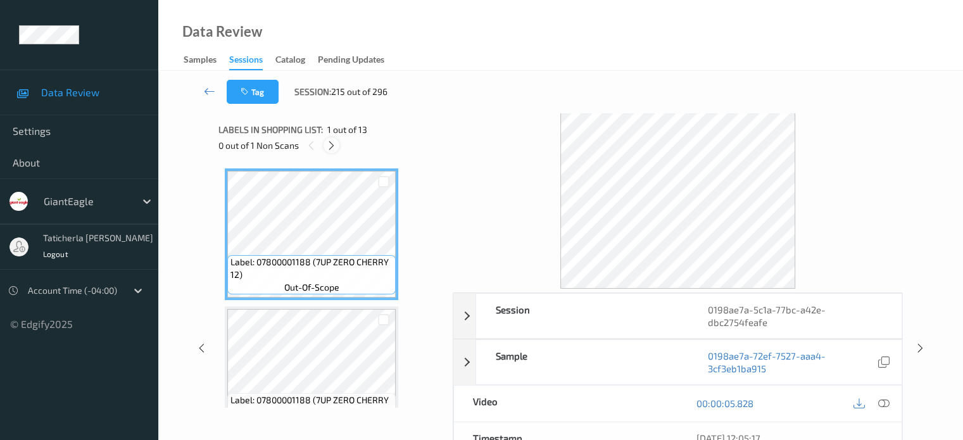
click at [332, 144] on icon at bounding box center [331, 145] width 11 height 11
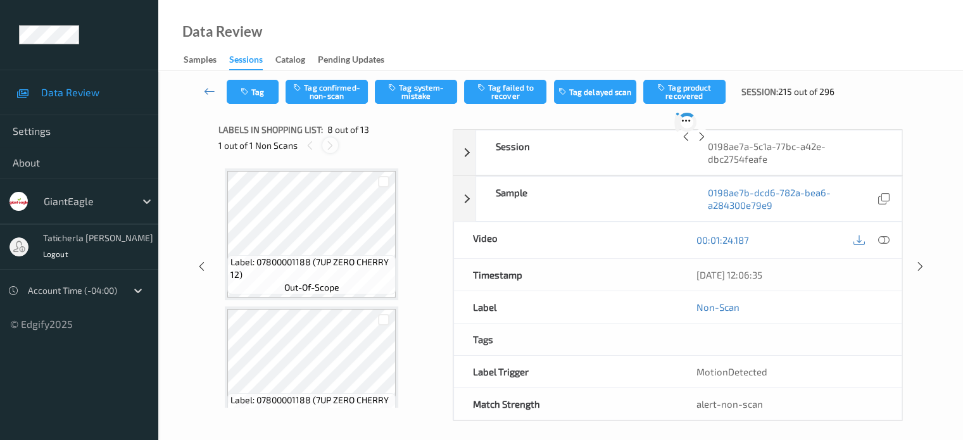
scroll to position [835, 0]
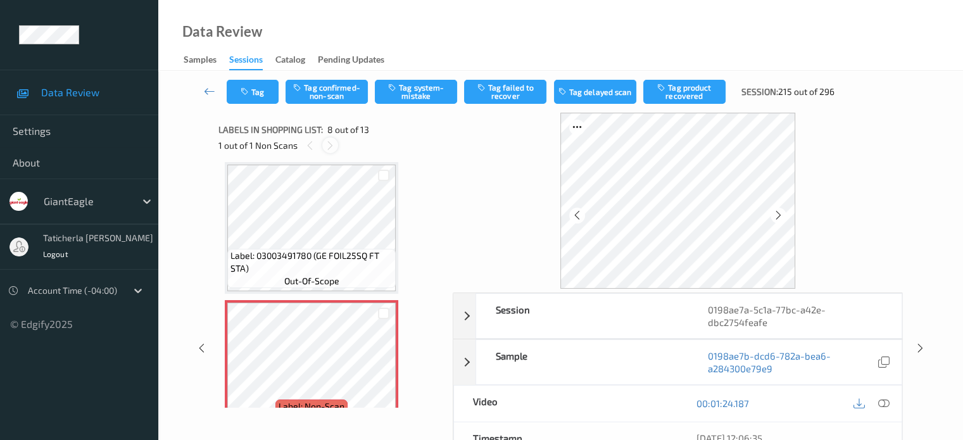
click at [331, 147] on icon at bounding box center [330, 145] width 11 height 11
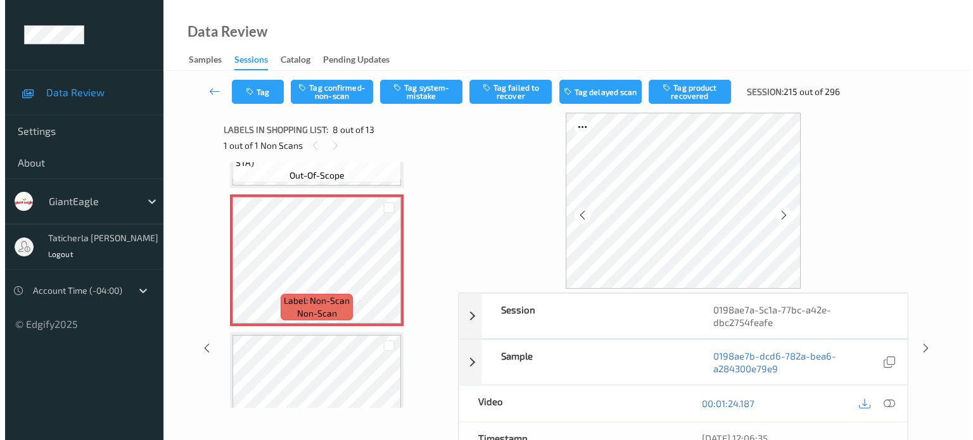
scroll to position [961, 0]
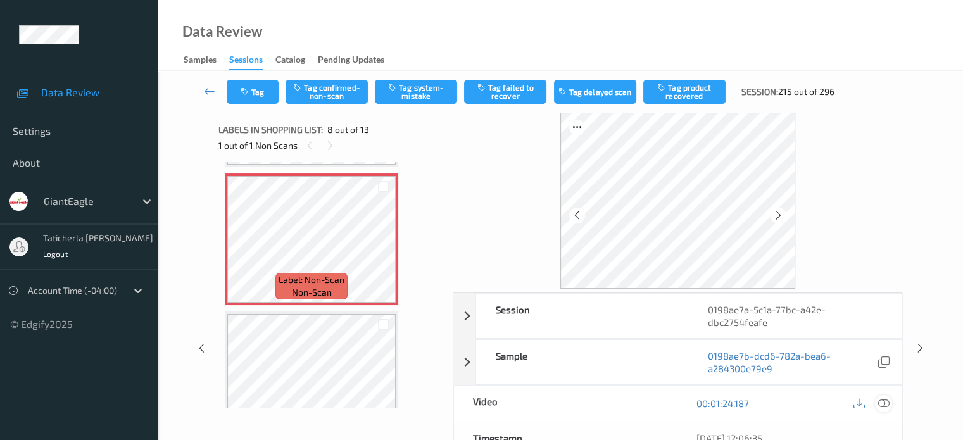
click at [882, 402] on icon at bounding box center [883, 403] width 11 height 11
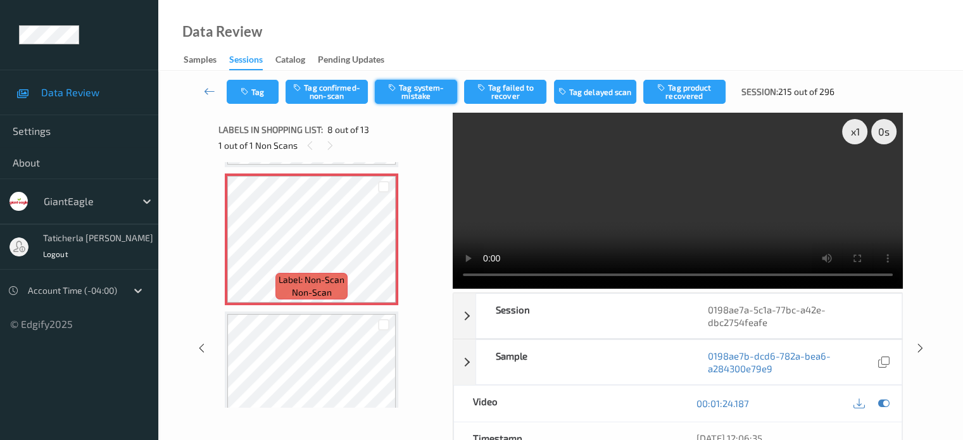
click at [417, 98] on button "Tag system-mistake" at bounding box center [416, 92] width 82 height 24
click at [265, 91] on button "Tag" at bounding box center [253, 92] width 52 height 24
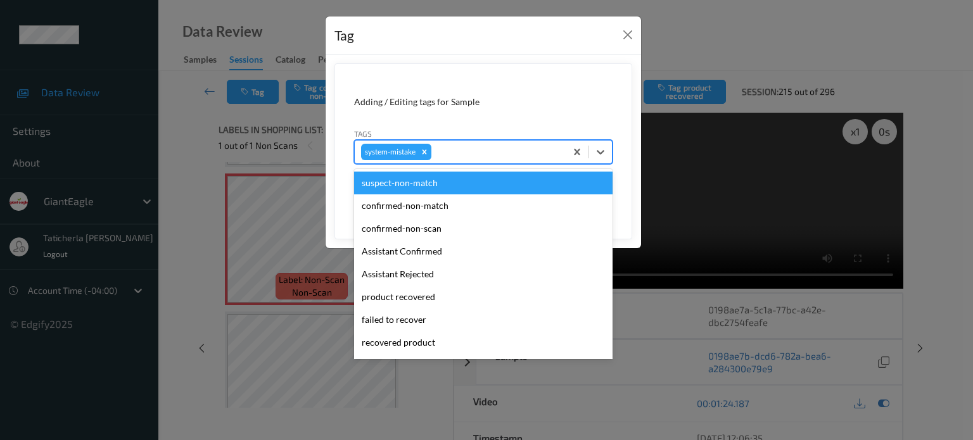
click at [466, 149] on div at bounding box center [496, 151] width 125 height 15
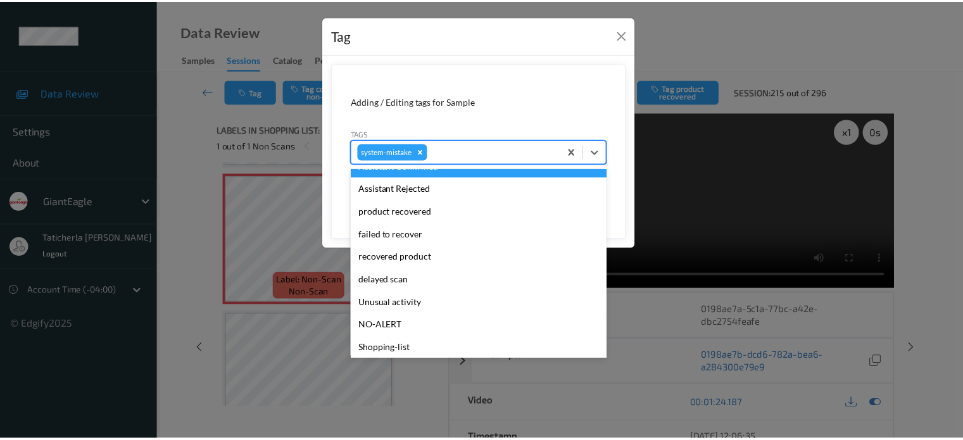
scroll to position [127, 0]
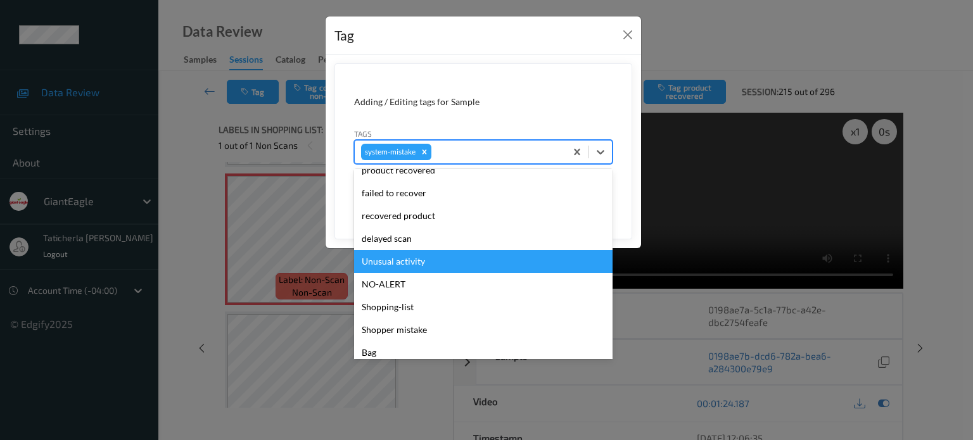
click at [428, 255] on div "Unusual activity" at bounding box center [483, 261] width 258 height 23
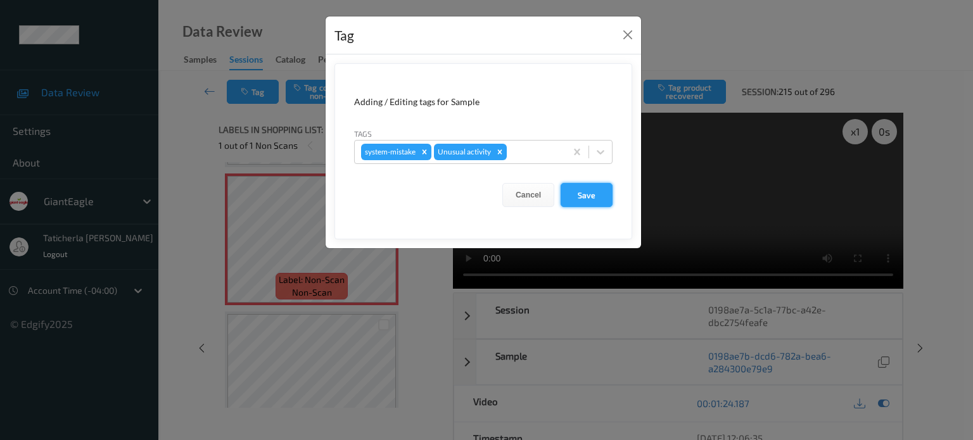
click at [598, 194] on button "Save" at bounding box center [587, 195] width 52 height 24
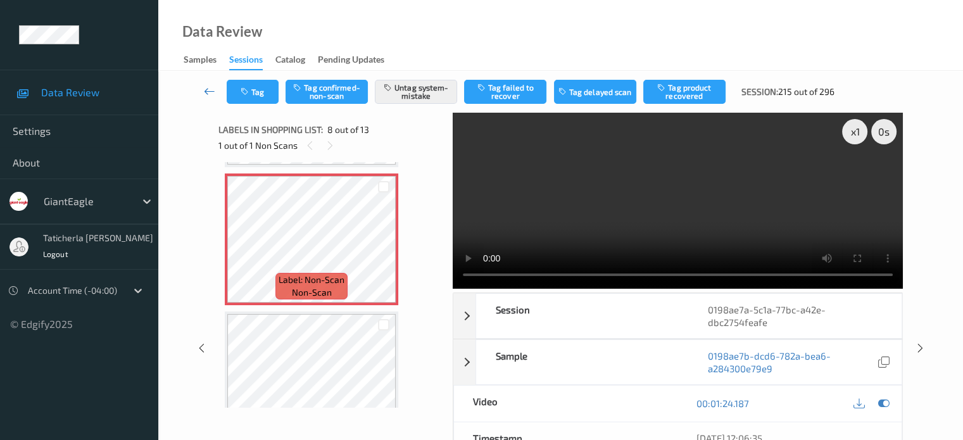
click at [203, 91] on link at bounding box center [210, 92] width 34 height 24
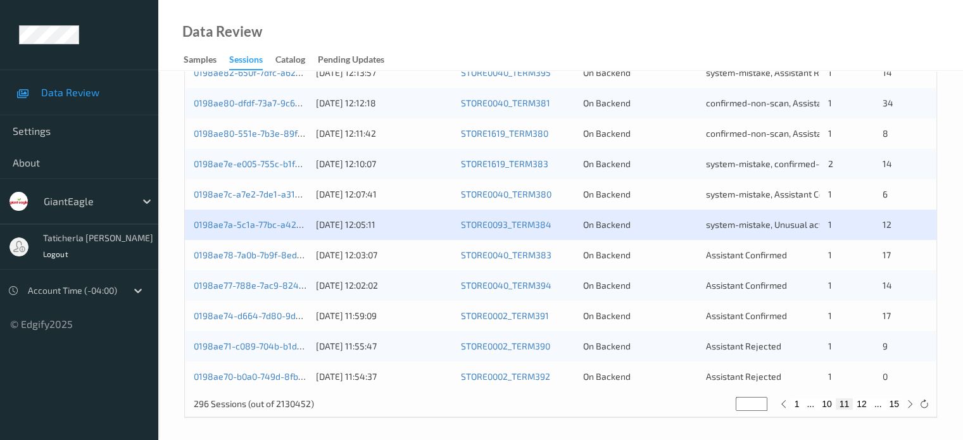
scroll to position [612, 0]
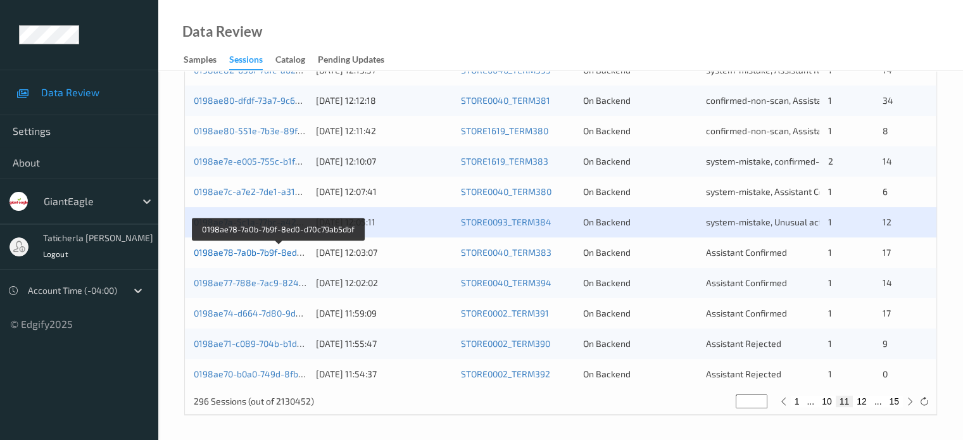
click at [234, 249] on link "0198ae78-7a0b-7b9f-8ed0-d70c79ab5dbf" at bounding box center [278, 252] width 169 height 11
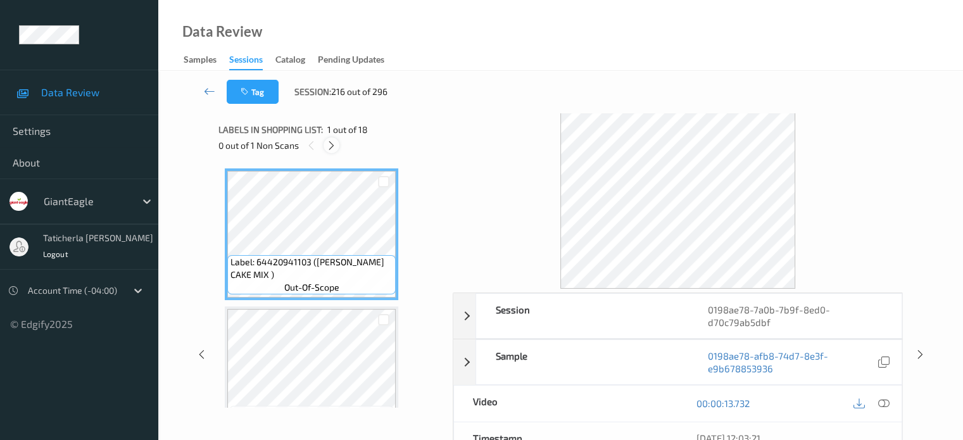
click at [334, 143] on icon at bounding box center [331, 145] width 11 height 11
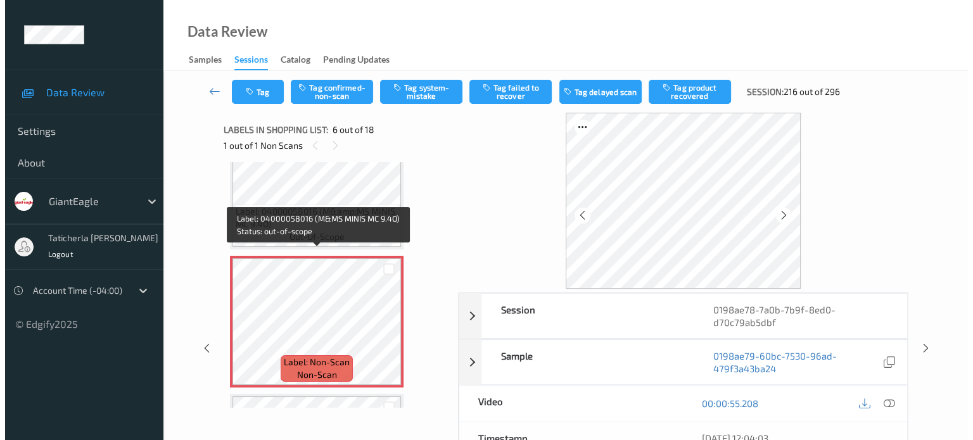
scroll to position [622, 0]
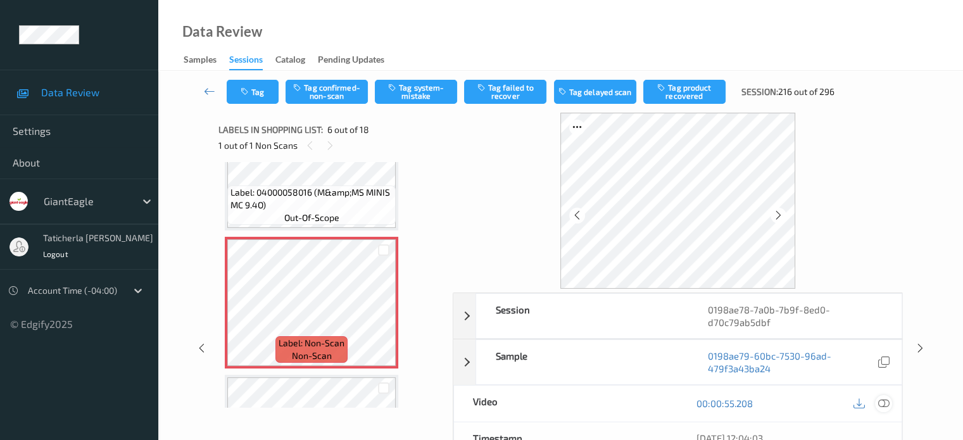
click at [880, 403] on icon at bounding box center [883, 403] width 11 height 11
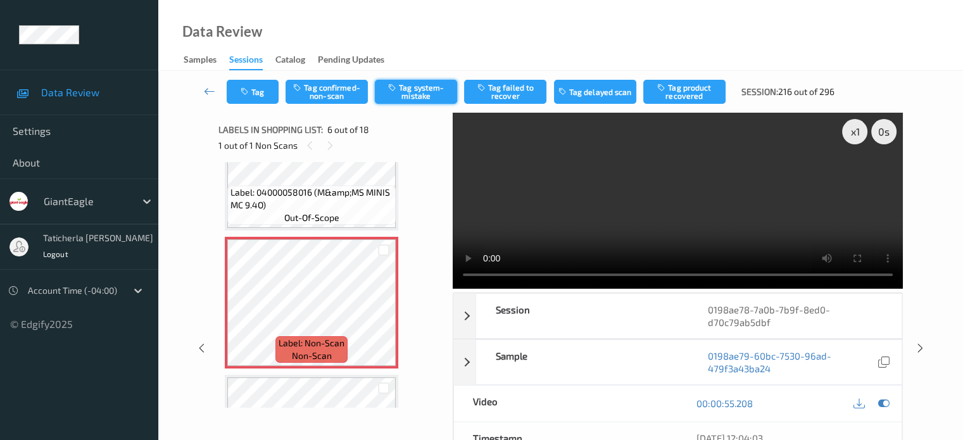
click at [431, 95] on button "Tag system-mistake" at bounding box center [416, 92] width 82 height 24
click at [249, 98] on button "Tag" at bounding box center [253, 92] width 52 height 24
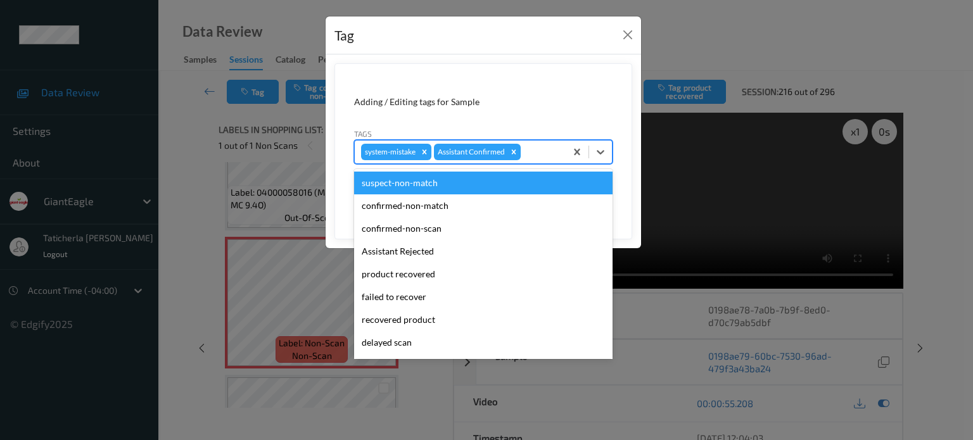
click at [533, 149] on div at bounding box center [541, 151] width 36 height 15
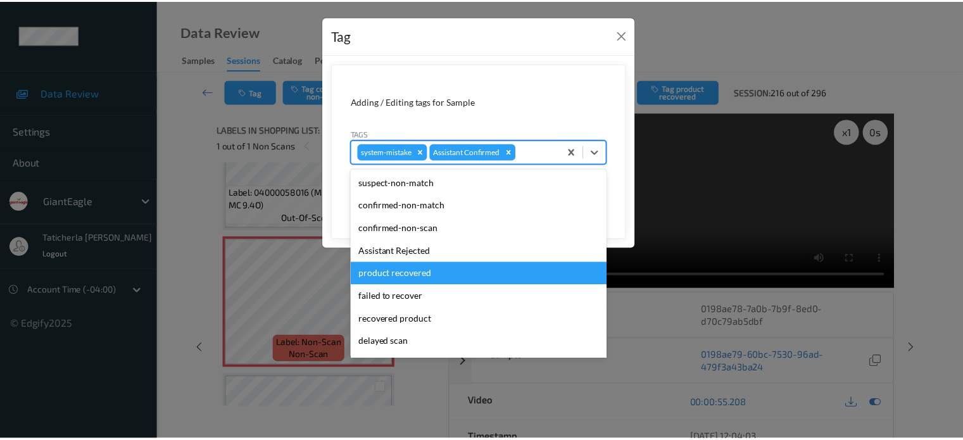
scroll to position [111, 0]
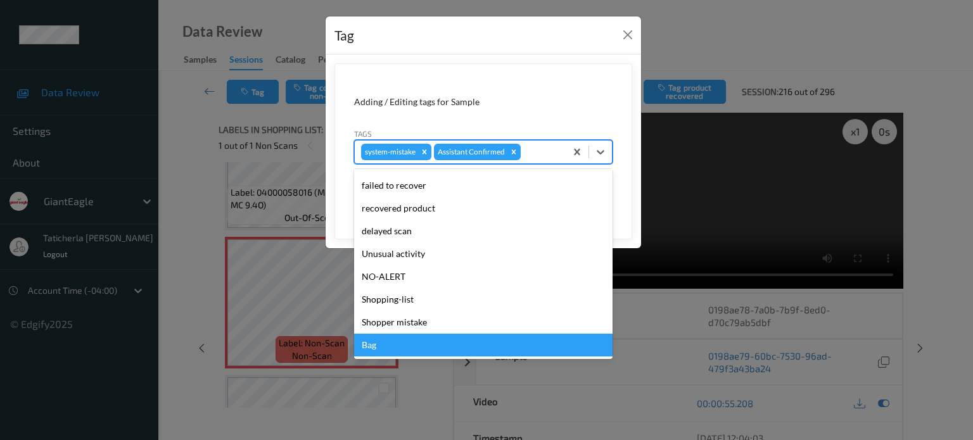
click at [469, 348] on div "Bag" at bounding box center [483, 345] width 258 height 23
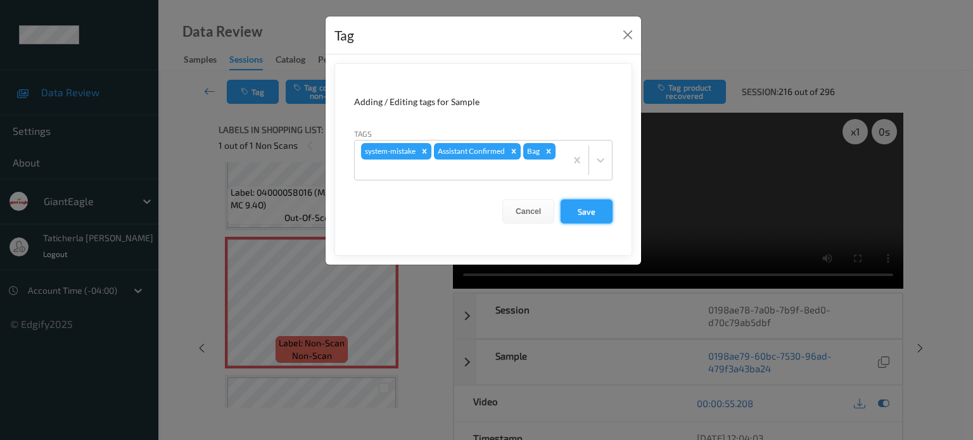
click at [590, 207] on button "Save" at bounding box center [587, 212] width 52 height 24
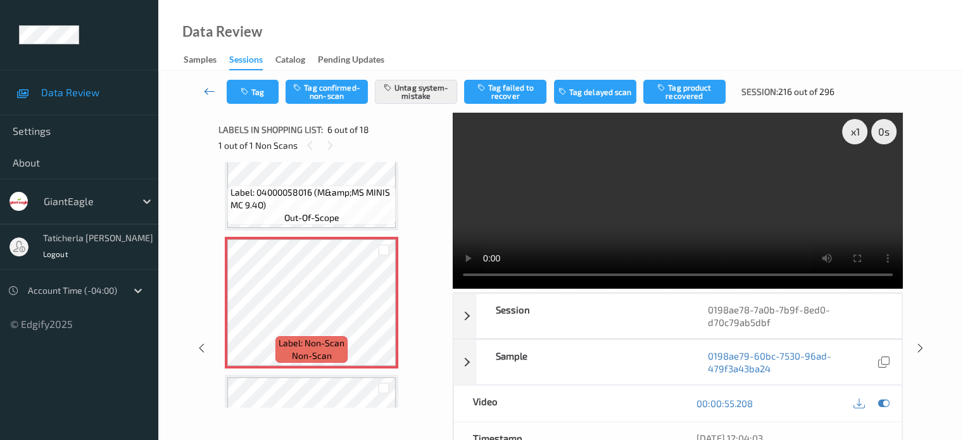
click at [208, 91] on icon at bounding box center [209, 91] width 11 height 13
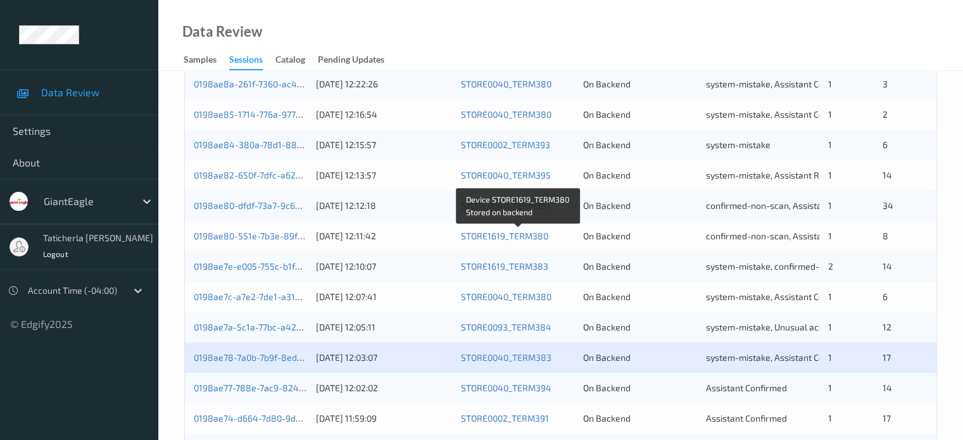
scroll to position [612, 0]
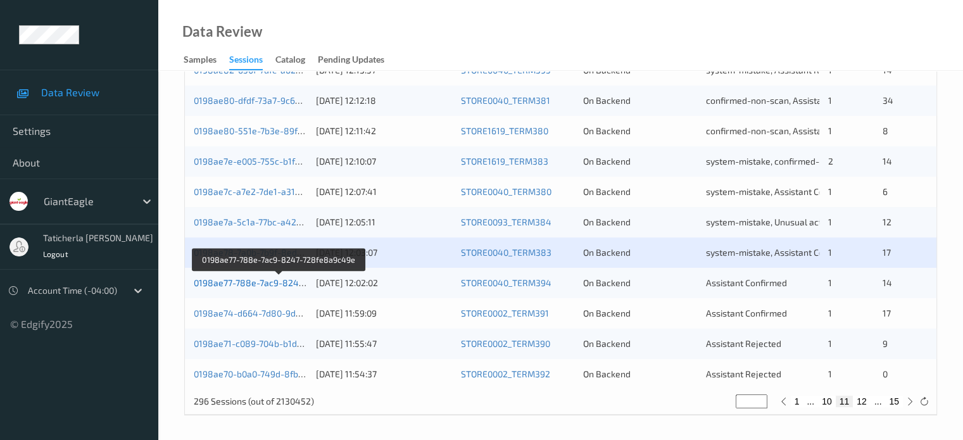
click at [269, 281] on link "0198ae77-788e-7ac9-8247-728fe8a9c49e" at bounding box center [280, 282] width 172 height 11
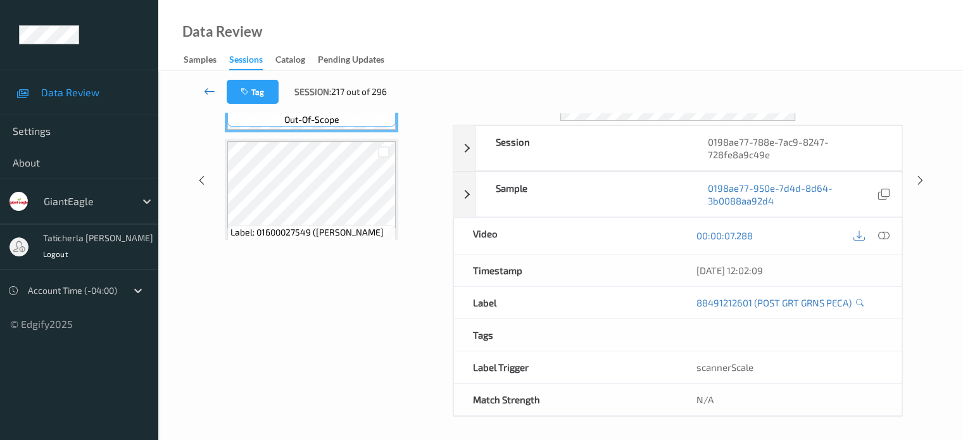
click at [213, 91] on icon at bounding box center [209, 91] width 11 height 13
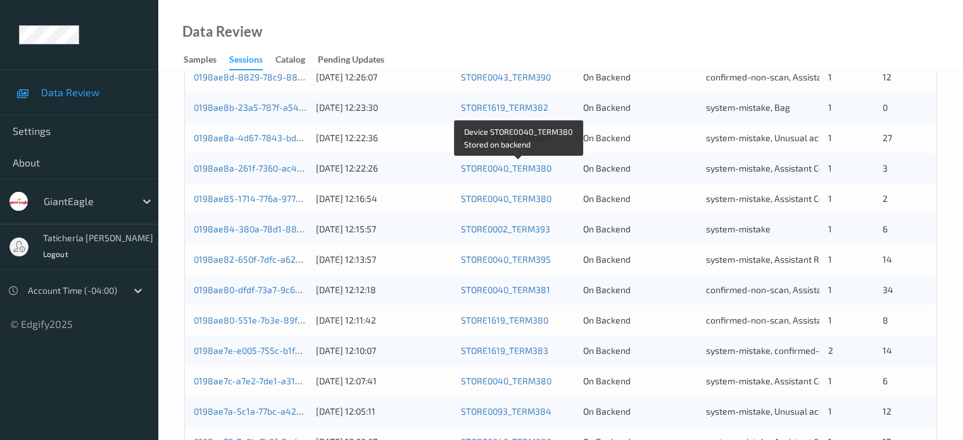
scroll to position [570, 0]
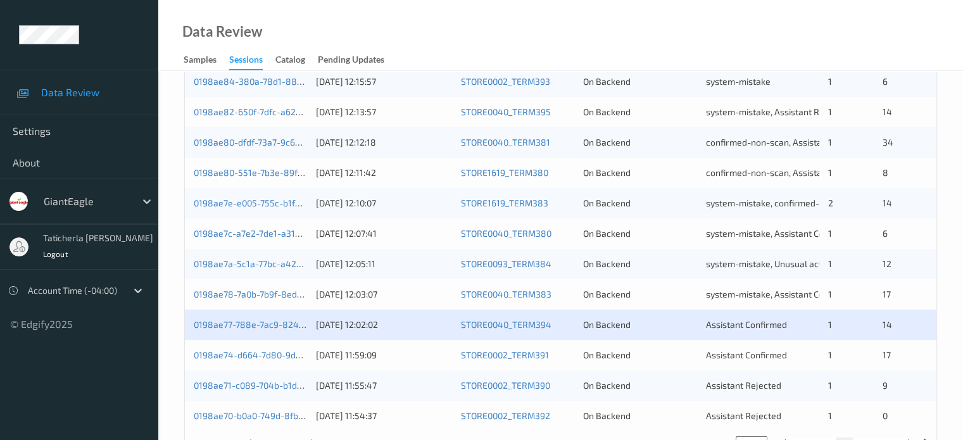
click at [251, 317] on div "0198ae77-788e-7ac9-8247-728fe8a9c49e [DATE] 12:02:02 STORE0040_TERM394 On Backe…" at bounding box center [561, 325] width 752 height 30
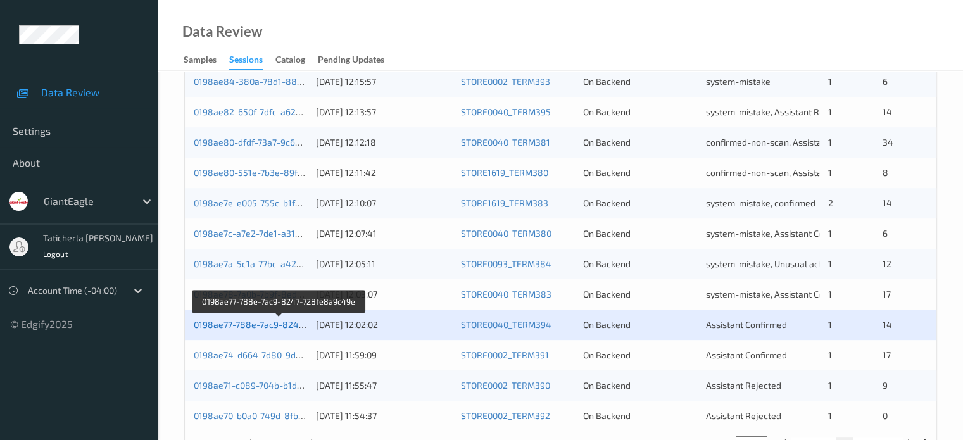
click at [248, 324] on link "0198ae77-788e-7ac9-8247-728fe8a9c49e" at bounding box center [280, 324] width 172 height 11
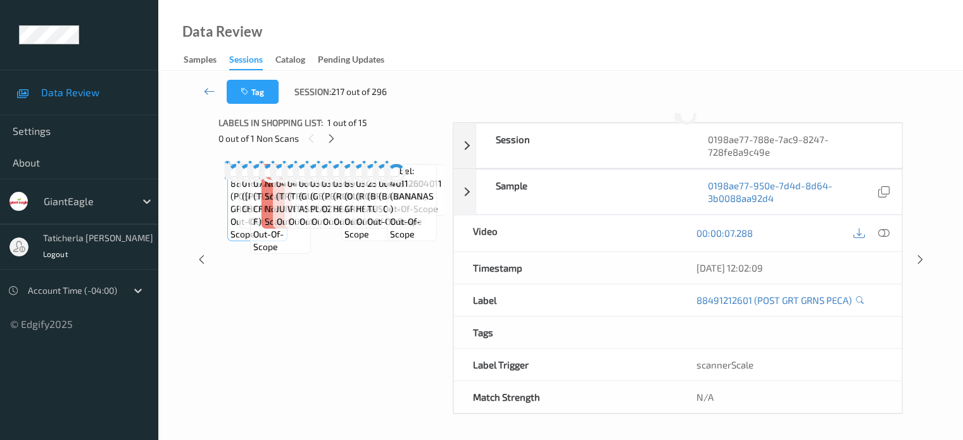
scroll to position [168, 0]
click at [248, 324] on div "Labels in shopping list: 1 out of 15 0 out of 1 Non Scans Label: 88491212601 (P…" at bounding box center [331, 260] width 225 height 308
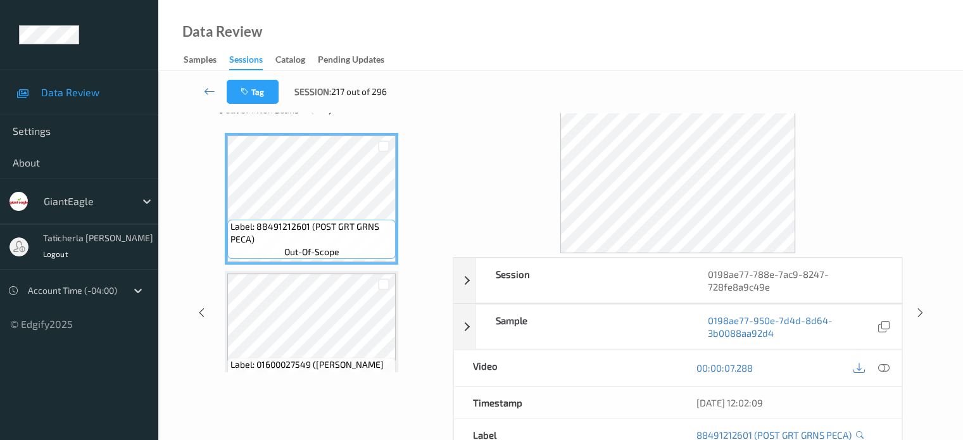
scroll to position [0, 0]
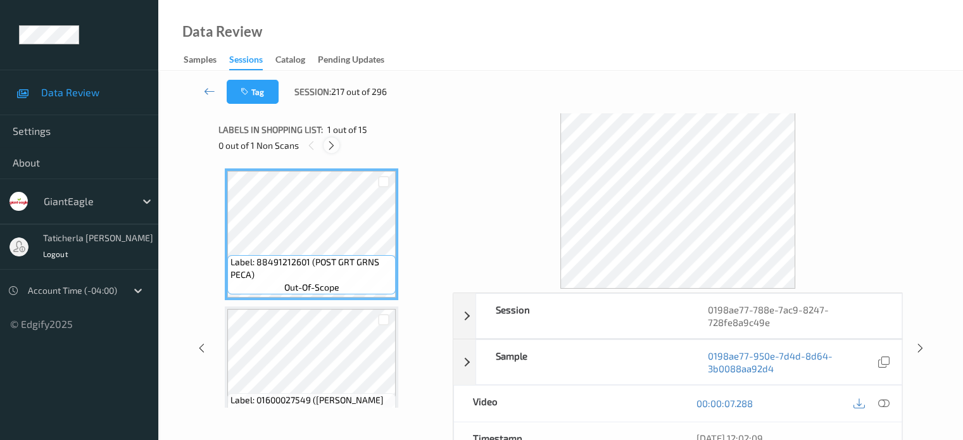
click at [336, 144] on icon at bounding box center [331, 145] width 11 height 11
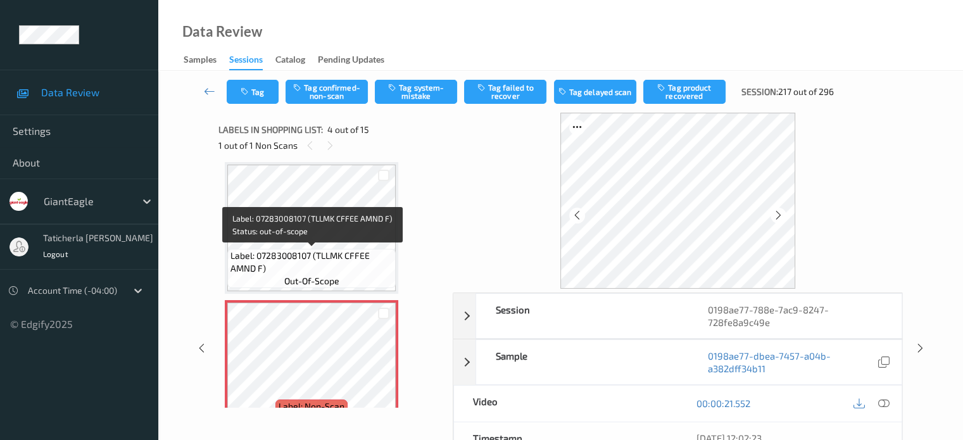
scroll to position [346, 0]
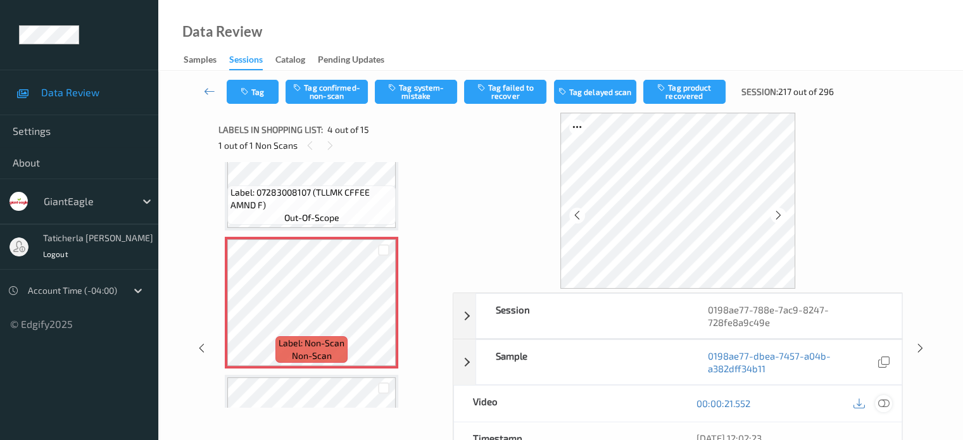
click at [882, 402] on icon at bounding box center [883, 403] width 11 height 11
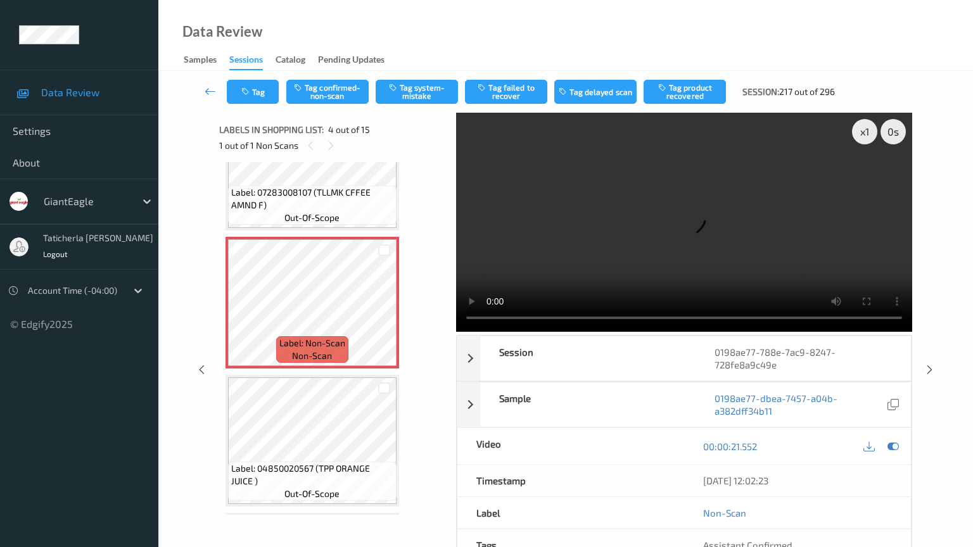
click at [456, 332] on video at bounding box center [684, 222] width 456 height 219
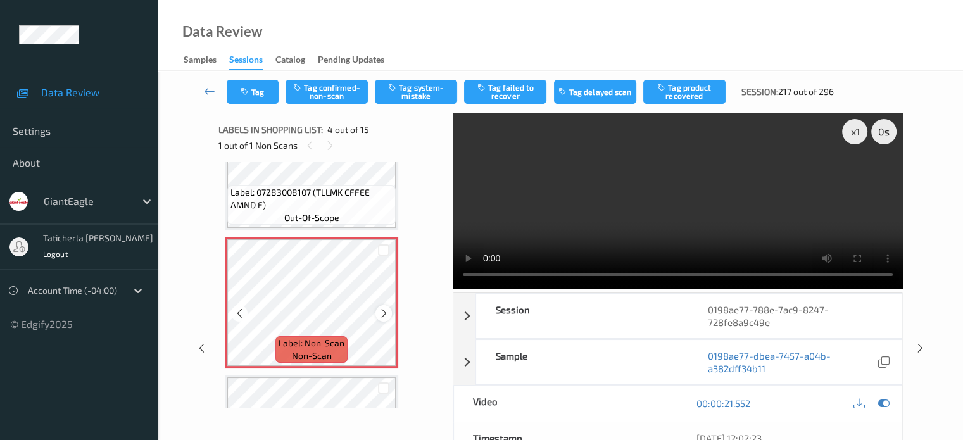
click at [383, 312] on icon at bounding box center [384, 313] width 11 height 11
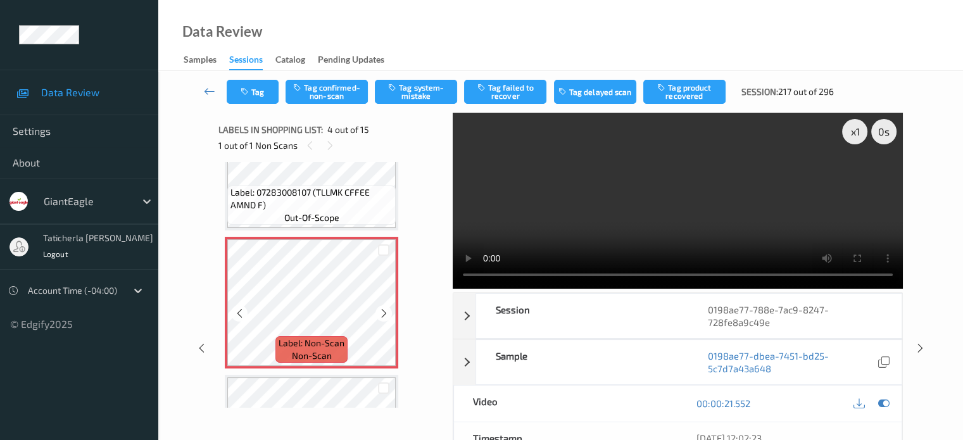
click at [383, 312] on icon at bounding box center [384, 313] width 11 height 11
click at [309, 87] on button "Tag confirmed-non-scan" at bounding box center [327, 92] width 82 height 24
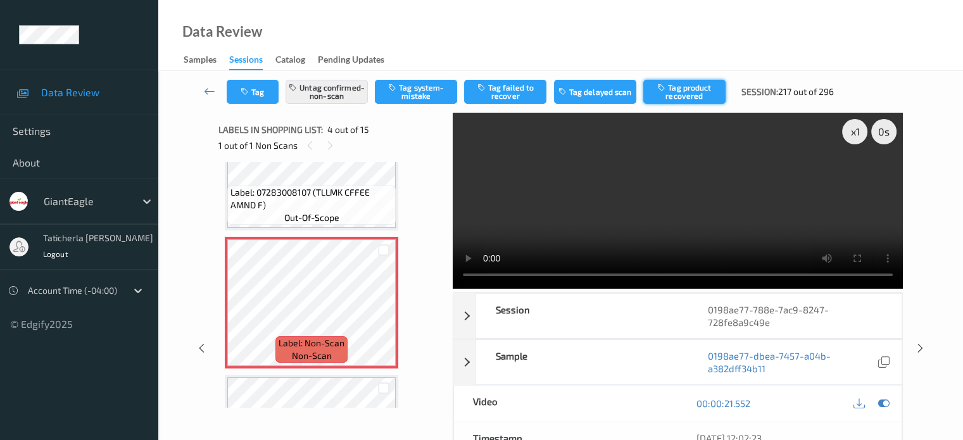
click at [694, 88] on button "Tag product recovered" at bounding box center [685, 92] width 82 height 24
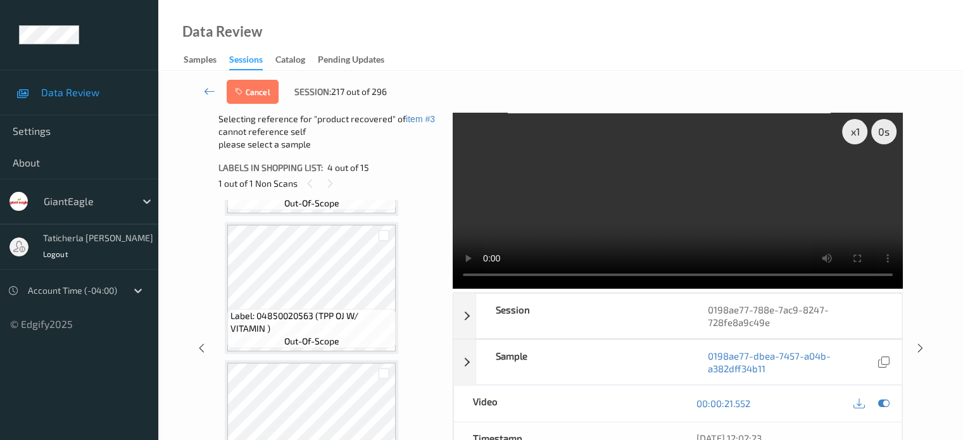
scroll to position [663, 0]
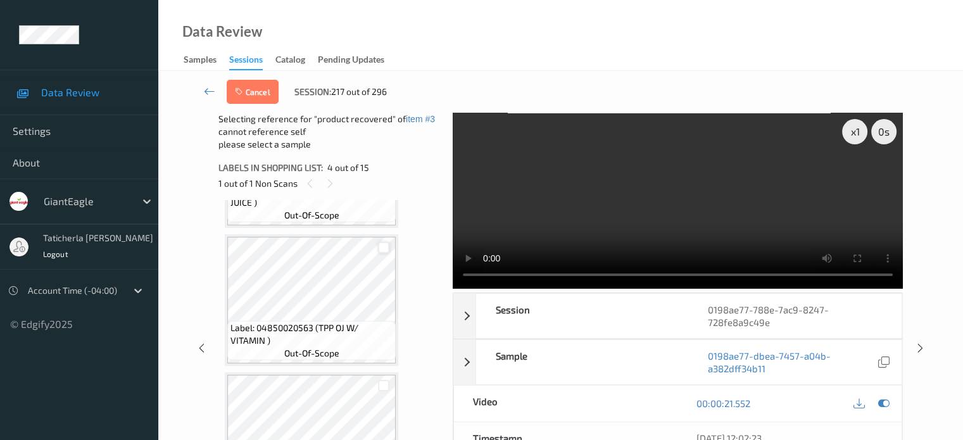
click at [380, 249] on div at bounding box center [384, 248] width 12 height 12
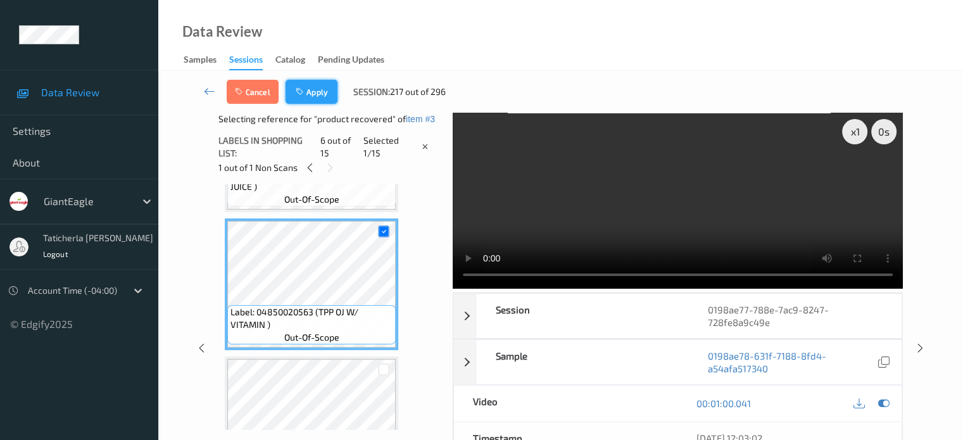
click at [324, 89] on button "Apply" at bounding box center [312, 92] width 52 height 24
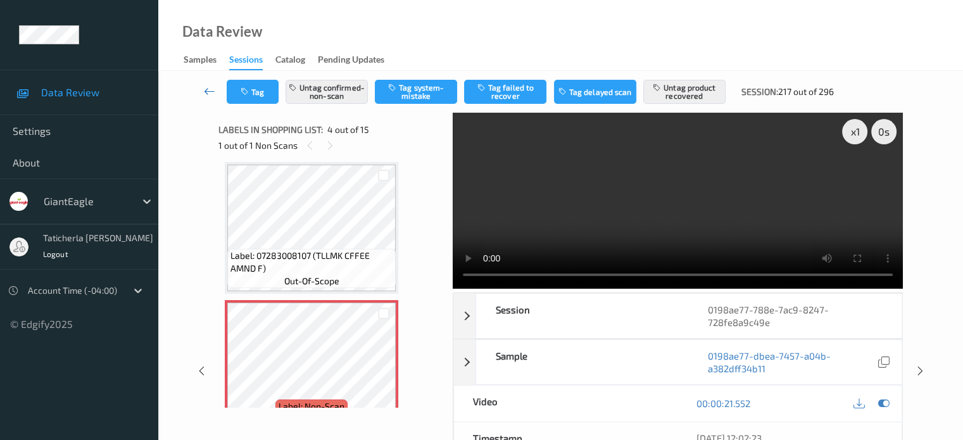
click at [208, 91] on icon at bounding box center [209, 91] width 11 height 13
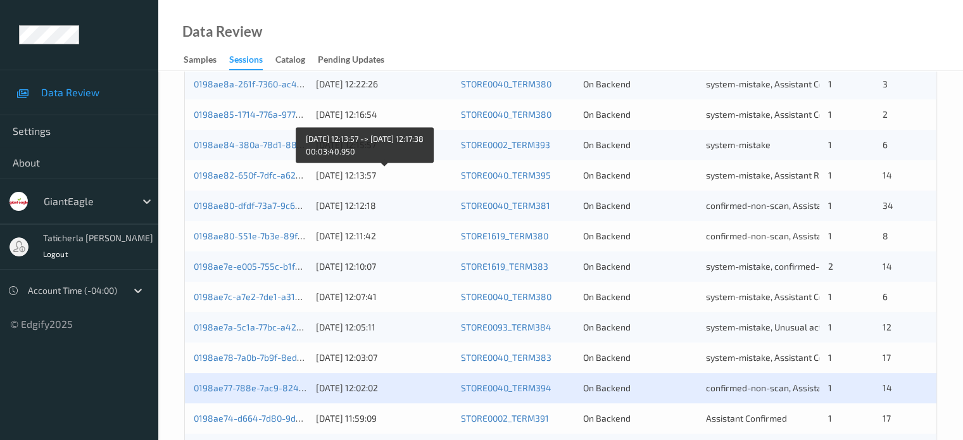
scroll to position [612, 0]
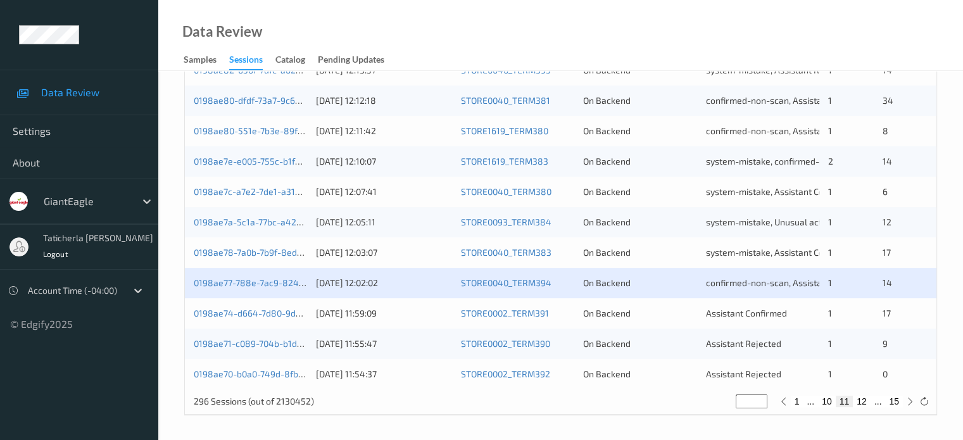
click at [273, 319] on div "0198ae74-d664-7d80-9da4-a55a0c61efd5 [DATE] 11:59:09 STORE0002_TERM391 On Backe…" at bounding box center [561, 313] width 752 height 30
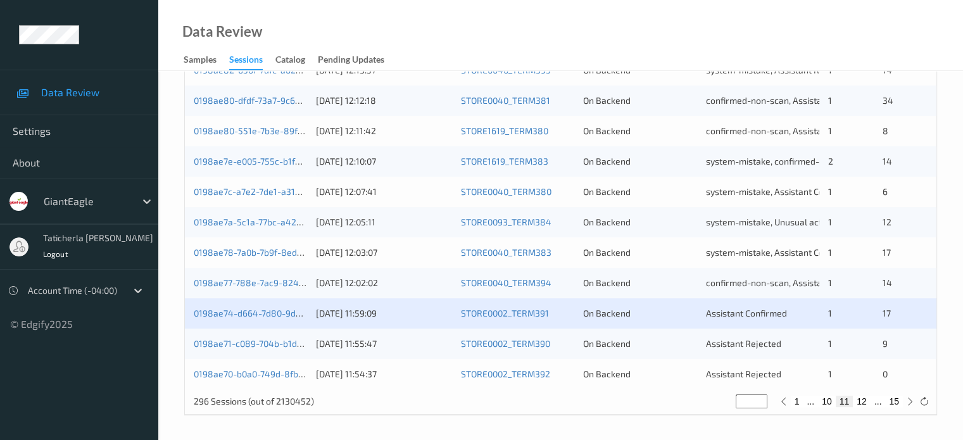
click at [233, 304] on div "0198ae74-d664-7d80-9da4-a55a0c61efd5 [DATE] 11:59:09 STORE0002_TERM391 On Backe…" at bounding box center [561, 313] width 752 height 30
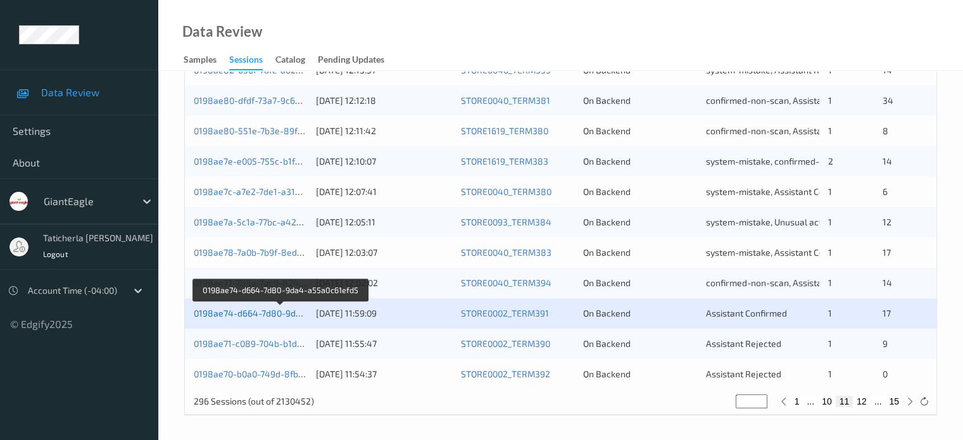
click at [261, 317] on link "0198ae74-d664-7d80-9da4-a55a0c61efd5" at bounding box center [281, 313] width 174 height 11
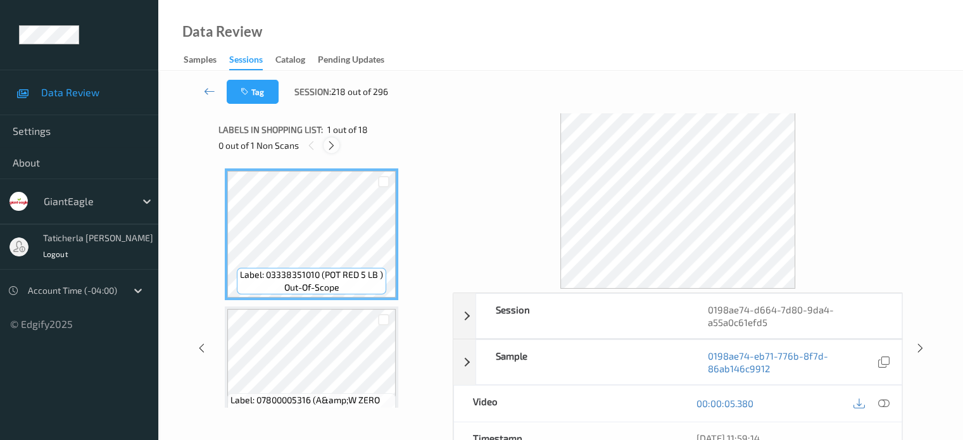
click at [333, 142] on icon at bounding box center [331, 145] width 11 height 11
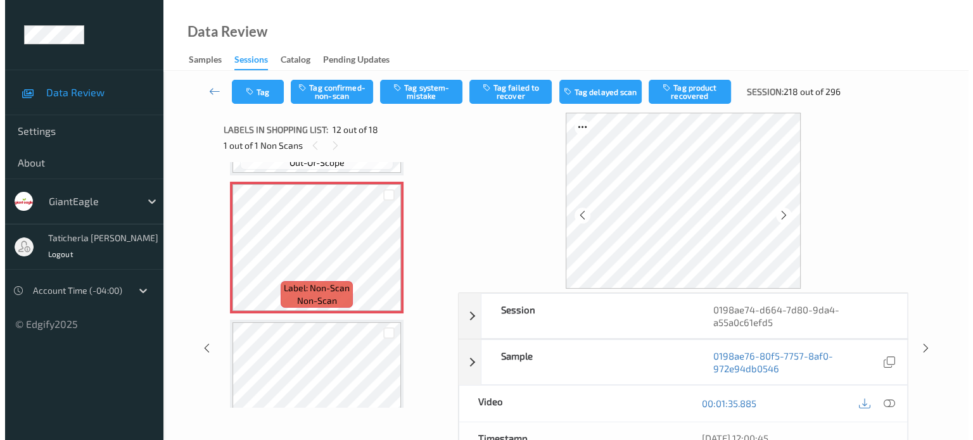
scroll to position [1514, 0]
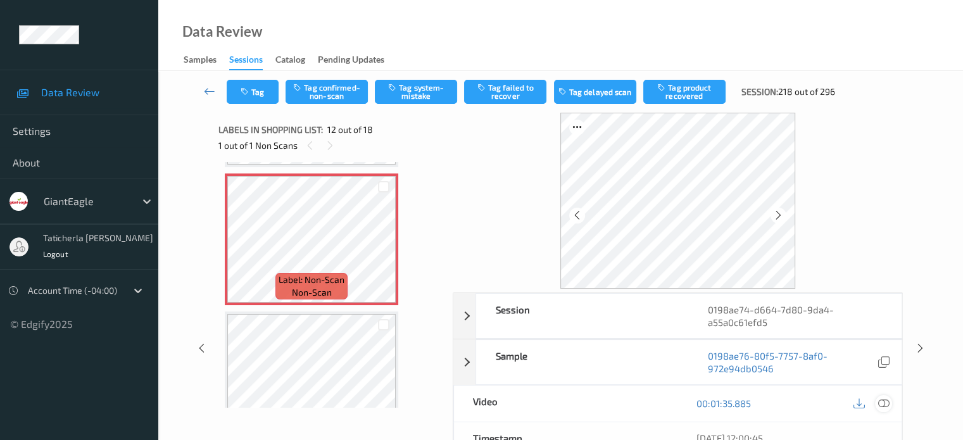
click at [883, 403] on icon at bounding box center [883, 403] width 11 height 11
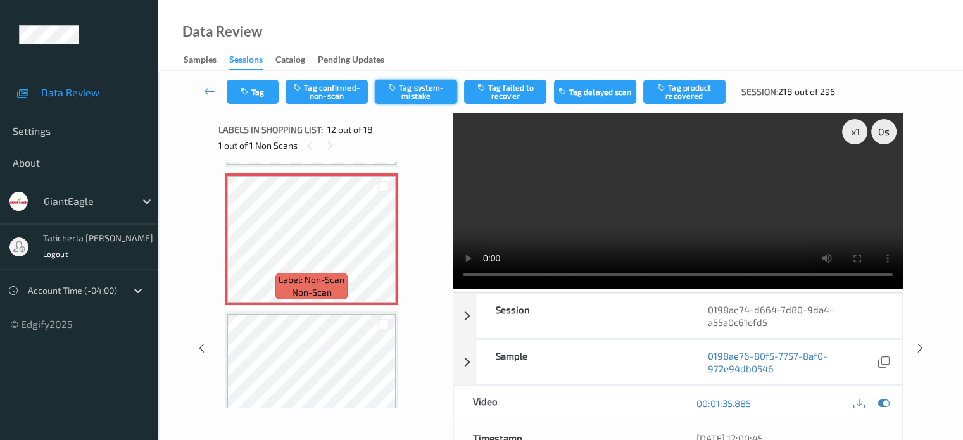
click at [426, 86] on button "Tag system-mistake" at bounding box center [416, 92] width 82 height 24
click at [261, 103] on button "Tag" at bounding box center [253, 92] width 52 height 24
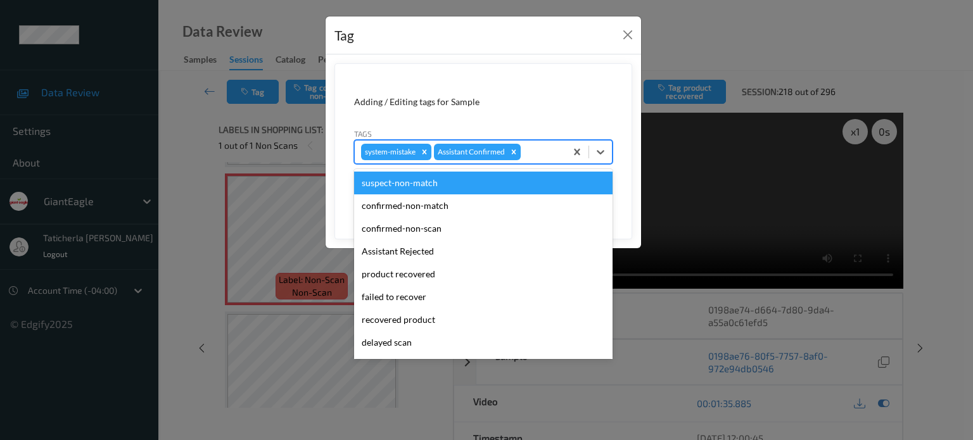
click at [550, 158] on div at bounding box center [541, 151] width 36 height 15
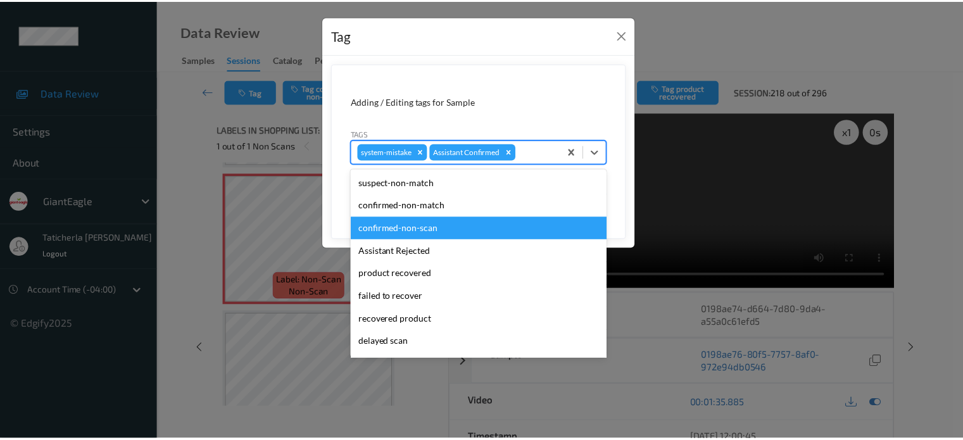
scroll to position [111, 0]
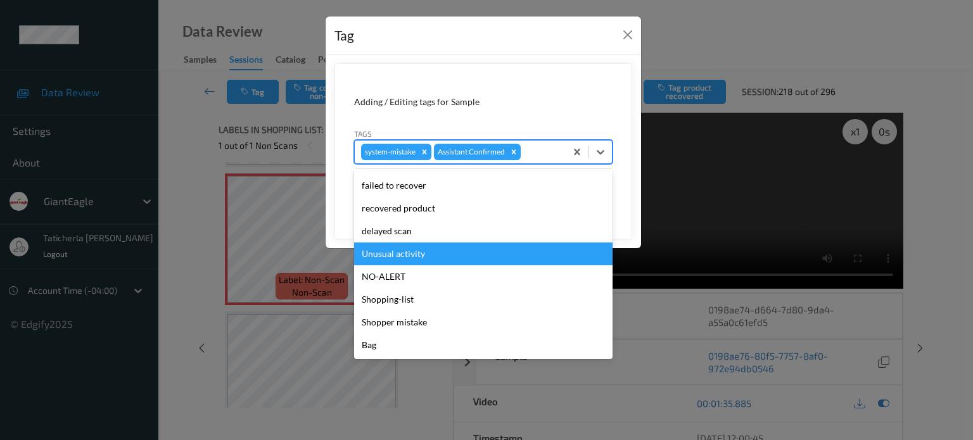
click at [465, 260] on div "Unusual activity" at bounding box center [483, 254] width 258 height 23
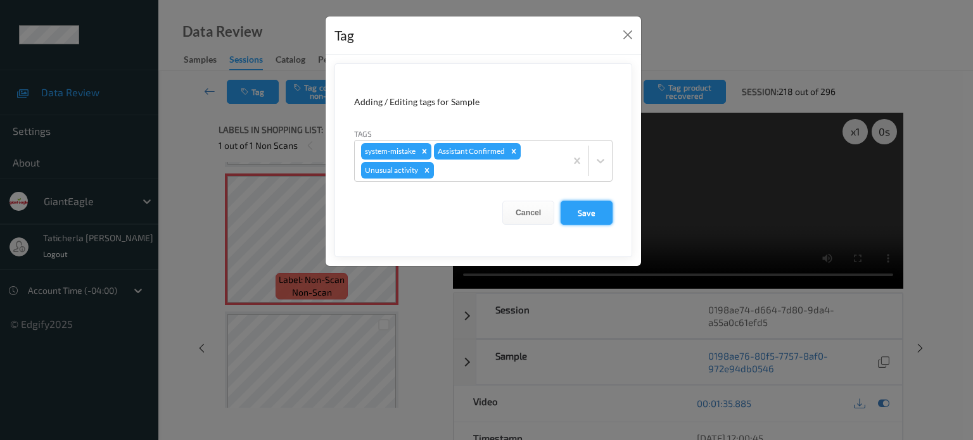
click at [598, 216] on button "Save" at bounding box center [587, 213] width 52 height 24
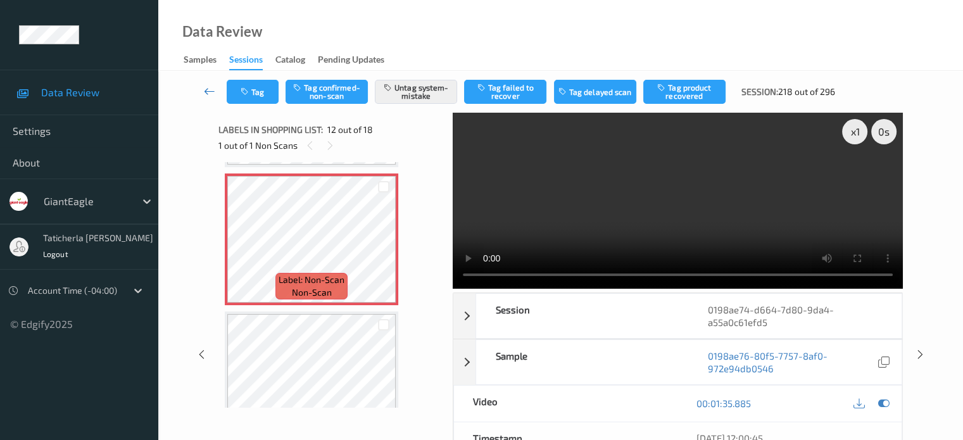
click at [205, 91] on icon at bounding box center [209, 91] width 11 height 13
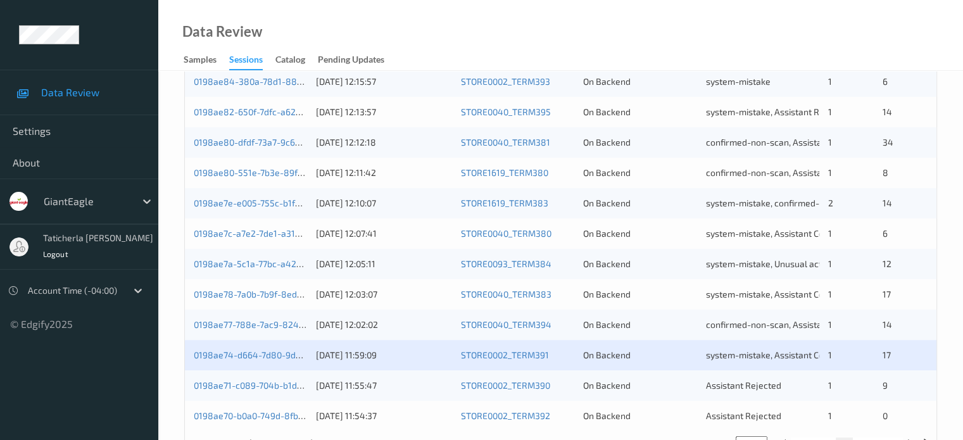
scroll to position [612, 0]
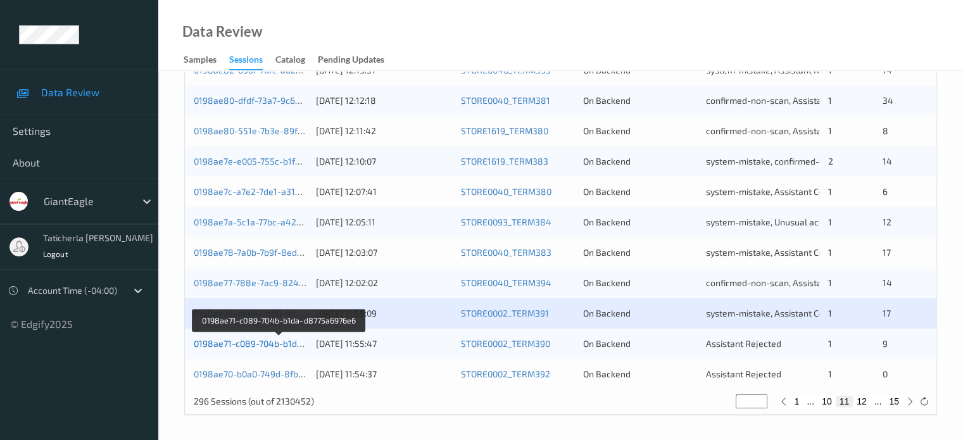
click at [268, 346] on link "0198ae71-c089-704b-b1da-d8775a6976e6" at bounding box center [280, 343] width 172 height 11
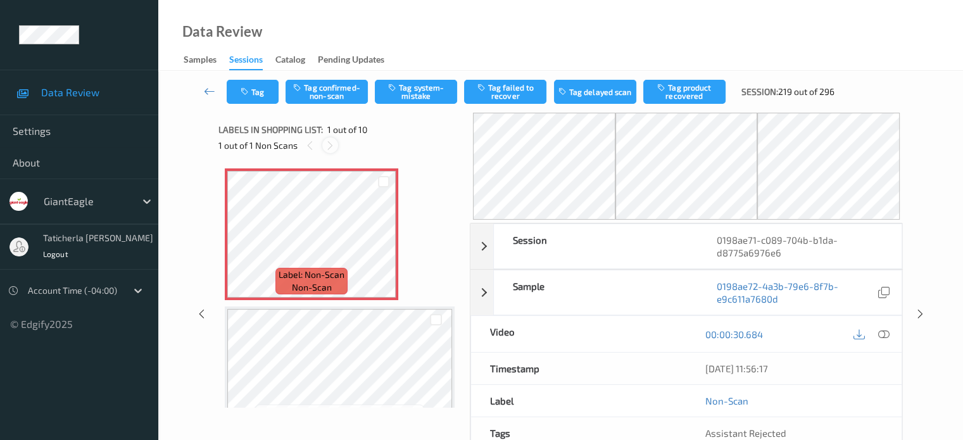
click at [325, 144] on icon at bounding box center [330, 145] width 11 height 11
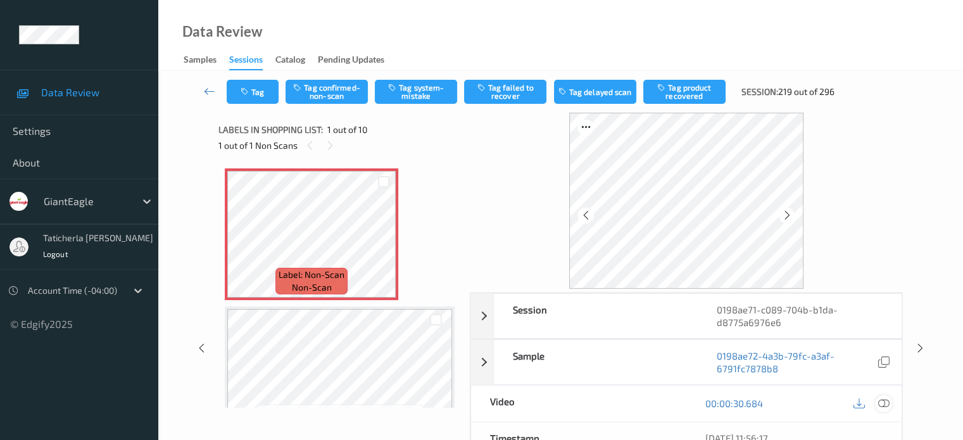
click at [882, 402] on icon at bounding box center [883, 403] width 11 height 11
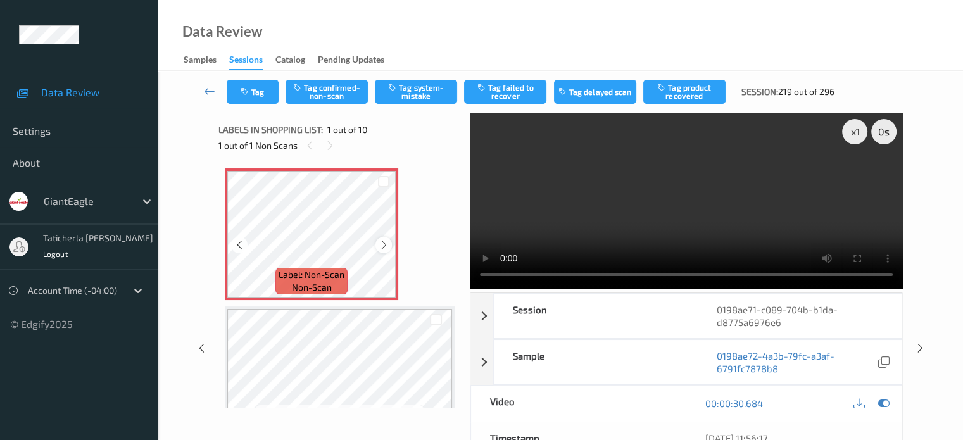
click at [383, 243] on icon at bounding box center [384, 244] width 11 height 11
click at [384, 243] on icon at bounding box center [384, 244] width 11 height 11
click at [386, 240] on icon at bounding box center [384, 244] width 11 height 11
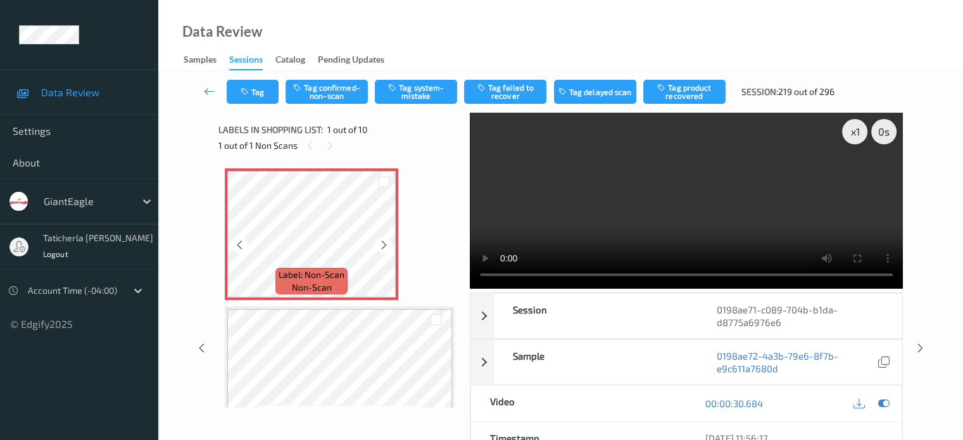
click at [386, 240] on icon at bounding box center [384, 244] width 11 height 11
click at [409, 87] on button "Tag system-mistake" at bounding box center [416, 92] width 82 height 24
click at [272, 92] on button "Tag" at bounding box center [253, 92] width 52 height 24
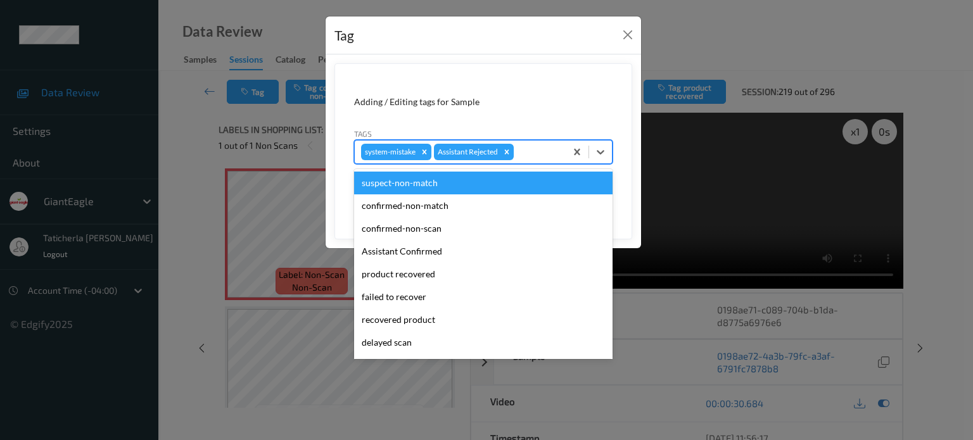
click at [557, 157] on div at bounding box center [537, 151] width 43 height 15
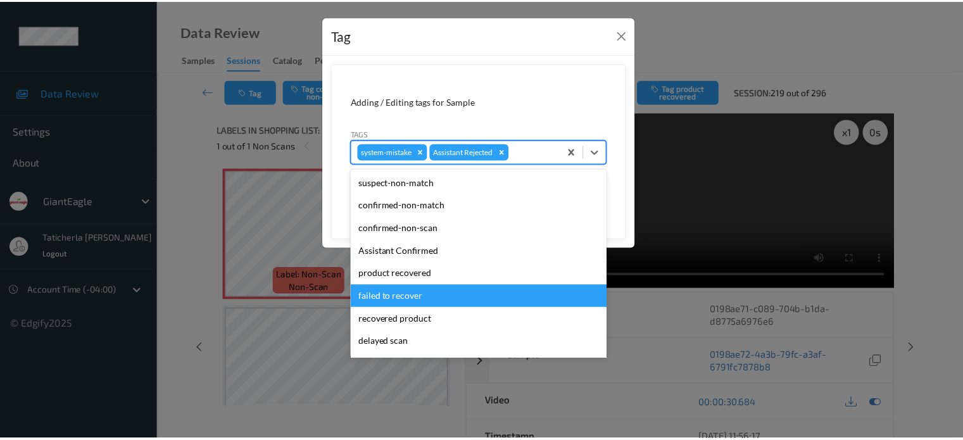
scroll to position [111, 0]
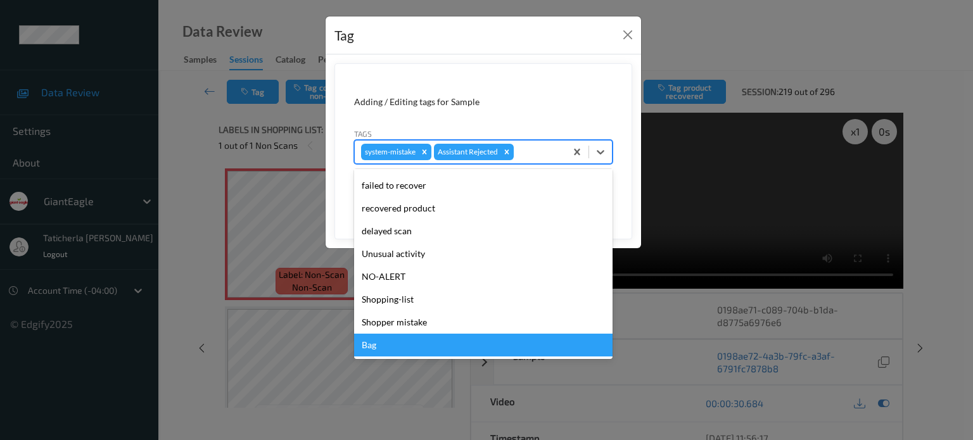
drag, startPoint x: 447, startPoint y: 357, endPoint x: 498, endPoint y: 290, distance: 84.0
click at [447, 357] on div "suspect-non-match confirmed-non-match confirmed-non-scan Assistant Confirmed pr…" at bounding box center [483, 264] width 258 height 190
click at [431, 346] on div "Bag" at bounding box center [483, 345] width 258 height 23
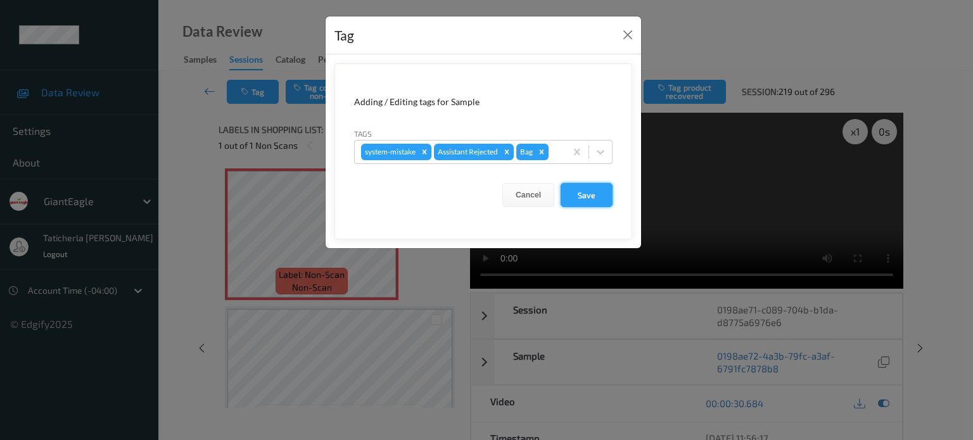
click at [587, 185] on button "Save" at bounding box center [587, 195] width 52 height 24
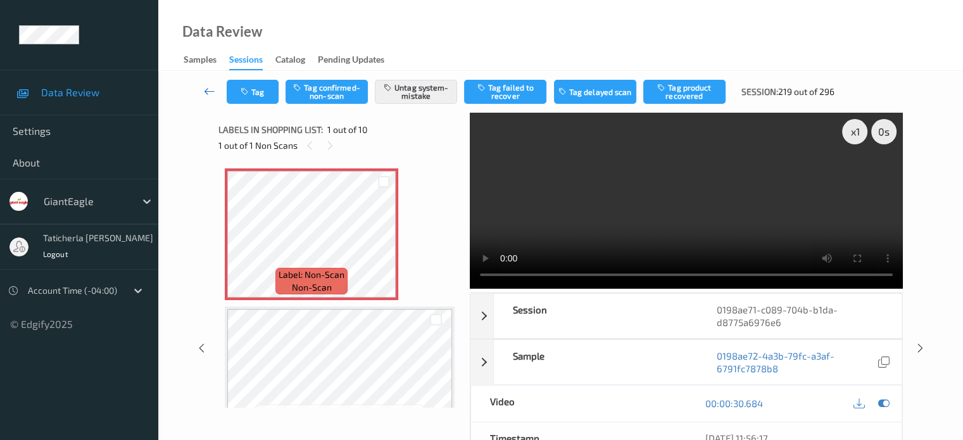
click at [212, 91] on icon at bounding box center [209, 91] width 11 height 13
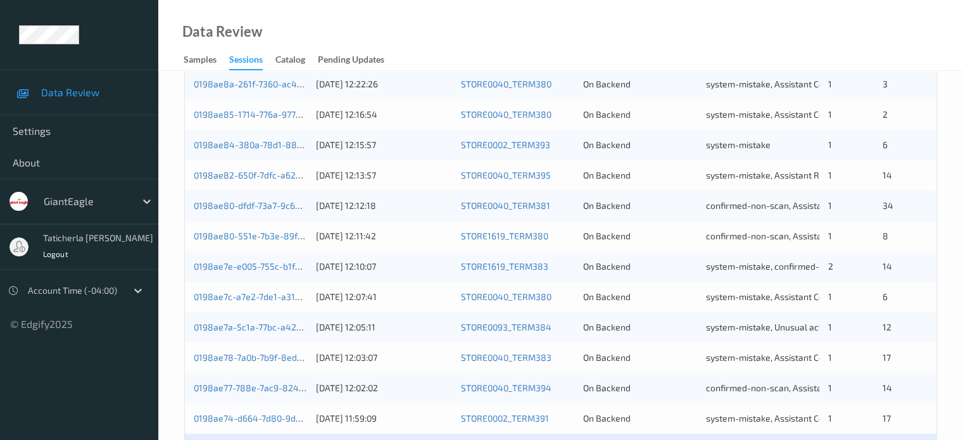
scroll to position [612, 0]
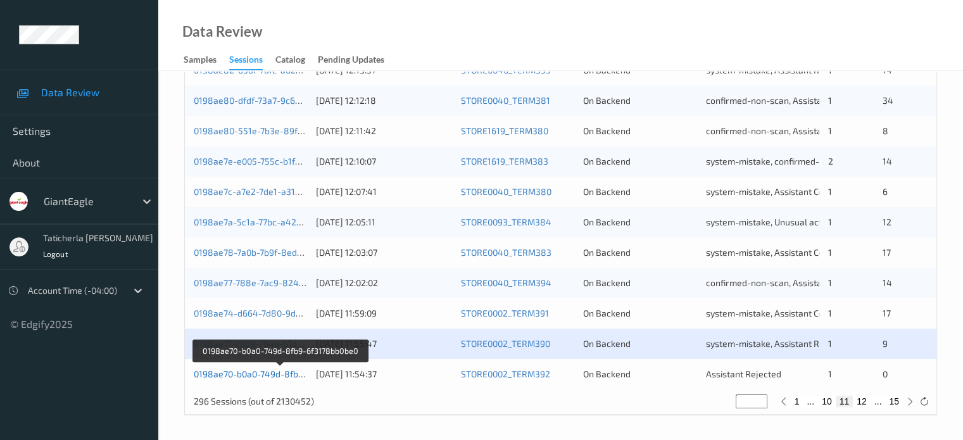
click at [274, 370] on link "0198ae70-b0a0-749d-8fb9-6f3178bb0be0" at bounding box center [279, 374] width 171 height 11
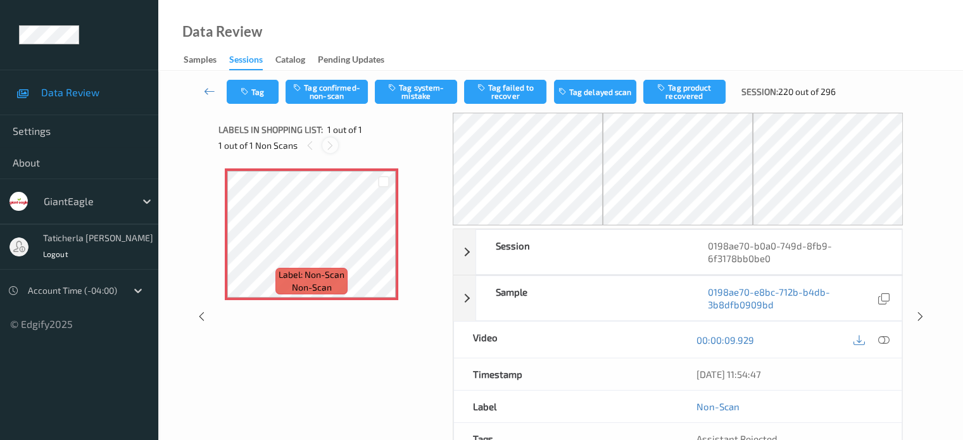
click at [333, 148] on icon at bounding box center [330, 145] width 11 height 11
click at [332, 147] on icon at bounding box center [330, 145] width 11 height 11
click at [882, 339] on icon at bounding box center [883, 339] width 11 height 11
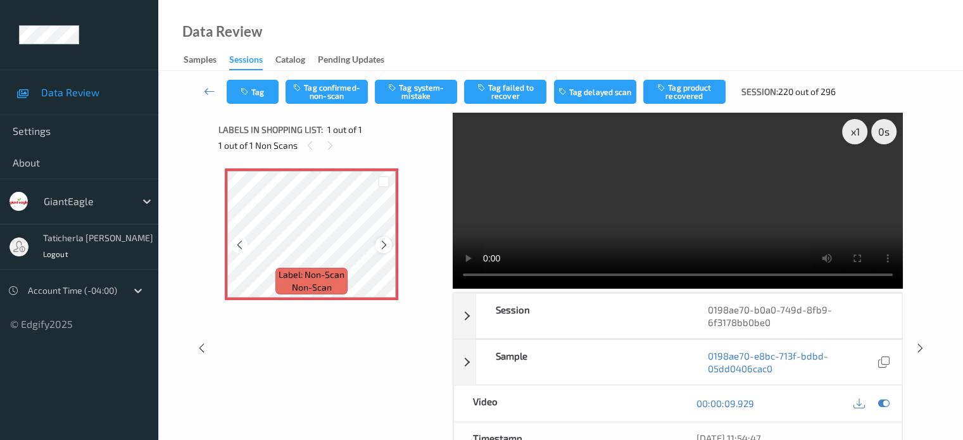
click at [384, 241] on div at bounding box center [384, 245] width 16 height 16
click at [384, 241] on icon at bounding box center [384, 244] width 11 height 11
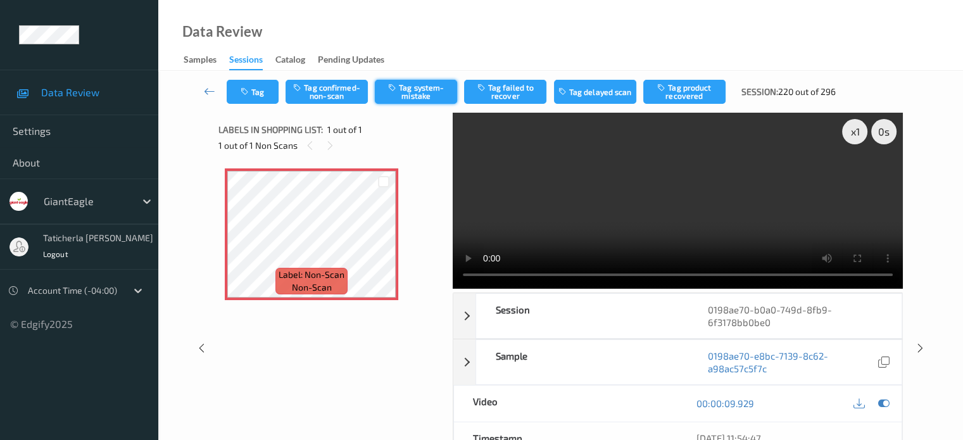
click at [413, 91] on button "Tag system-mistake" at bounding box center [416, 92] width 82 height 24
click at [264, 96] on button "Tag" at bounding box center [253, 92] width 52 height 24
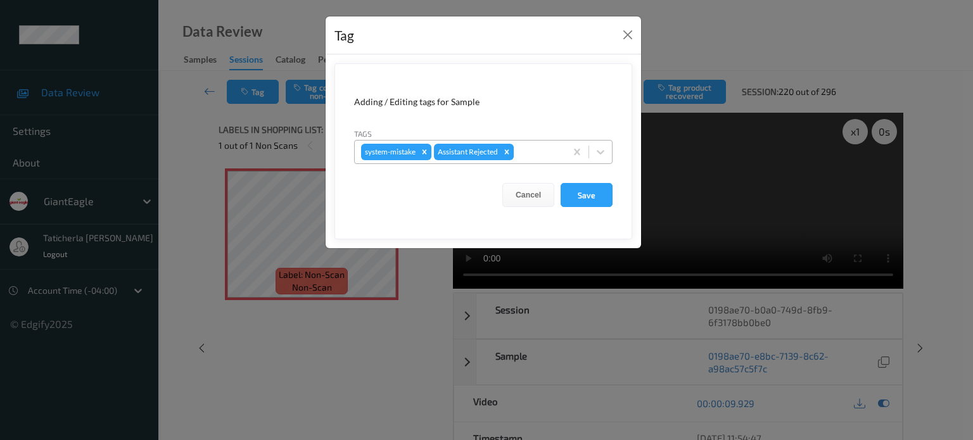
click at [535, 156] on div at bounding box center [537, 151] width 43 height 15
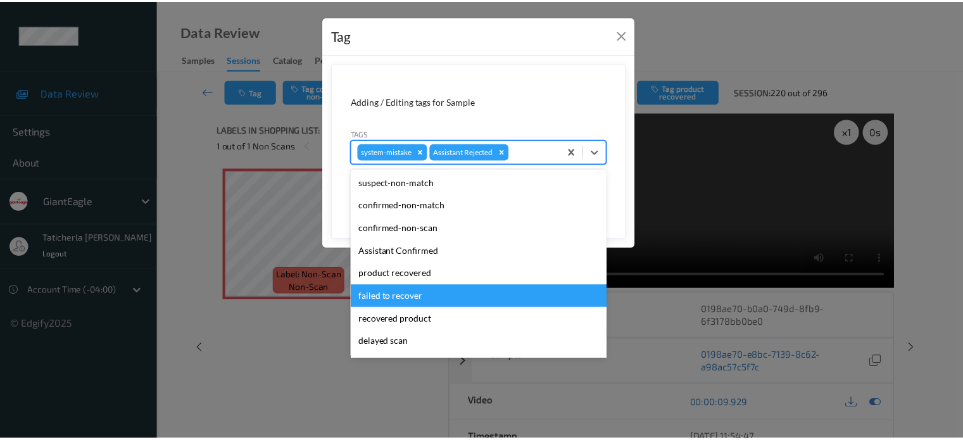
scroll to position [63, 0]
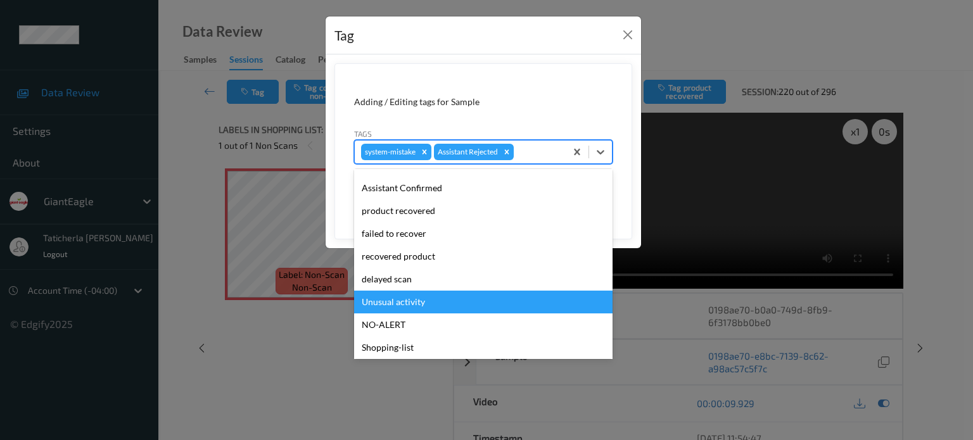
click at [475, 300] on div "Unusual activity" at bounding box center [483, 302] width 258 height 23
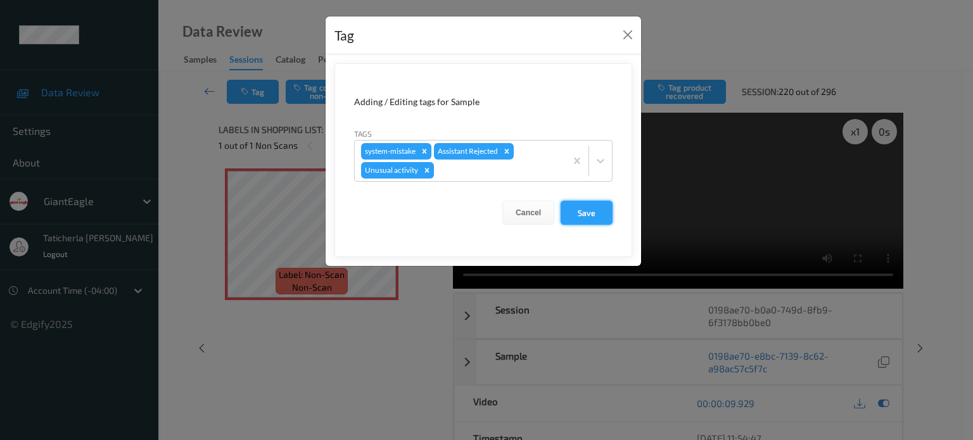
click at [581, 208] on button "Save" at bounding box center [587, 213] width 52 height 24
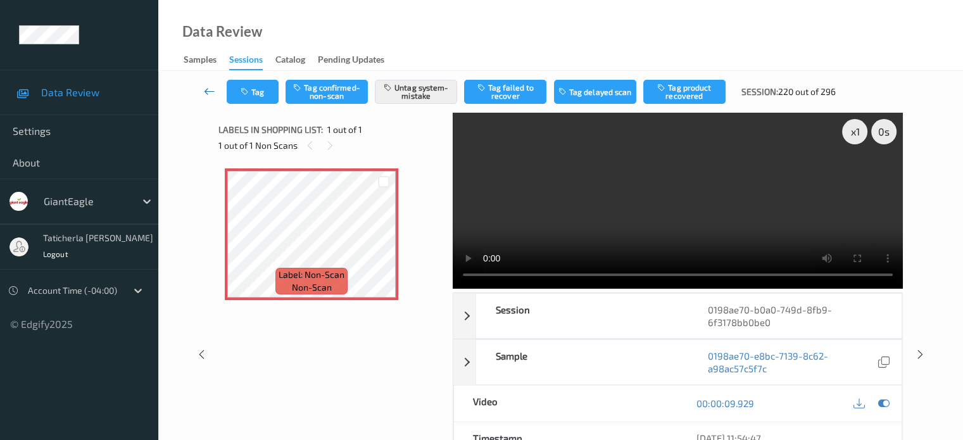
click at [205, 88] on icon at bounding box center [209, 91] width 11 height 13
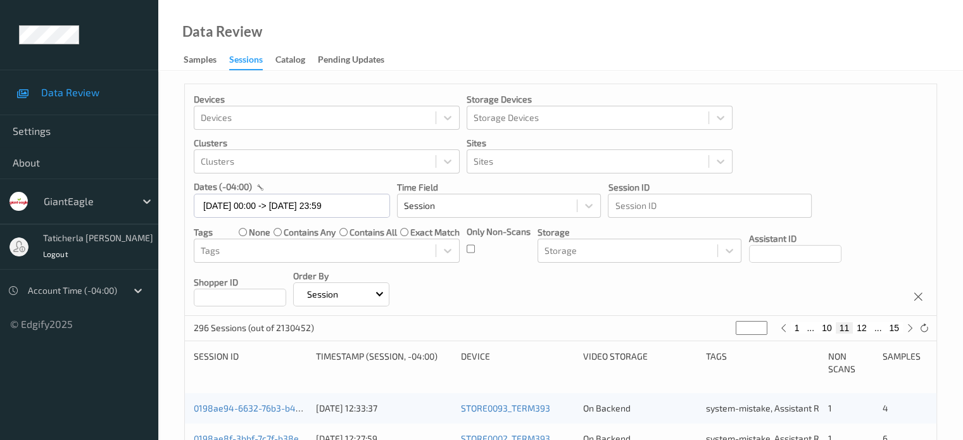
scroll to position [190, 0]
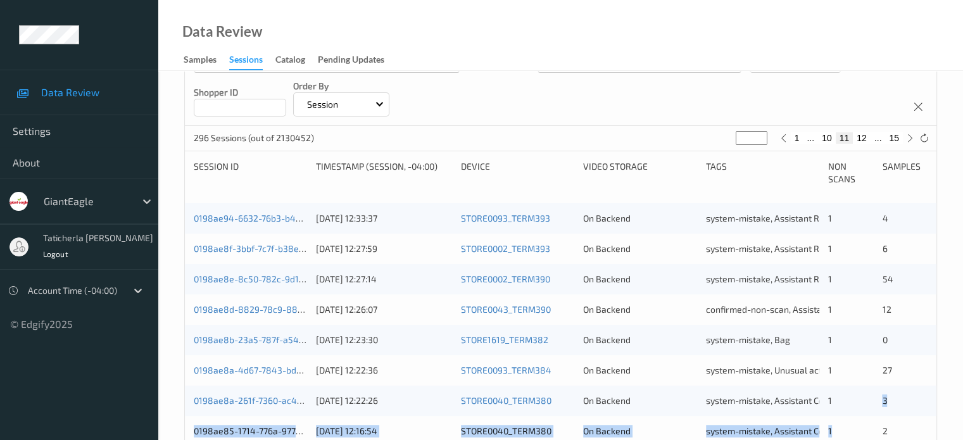
drag, startPoint x: 884, startPoint y: 405, endPoint x: 883, endPoint y: 421, distance: 15.8
click at [865, 139] on button "12" at bounding box center [862, 137] width 18 height 11
type input "**"
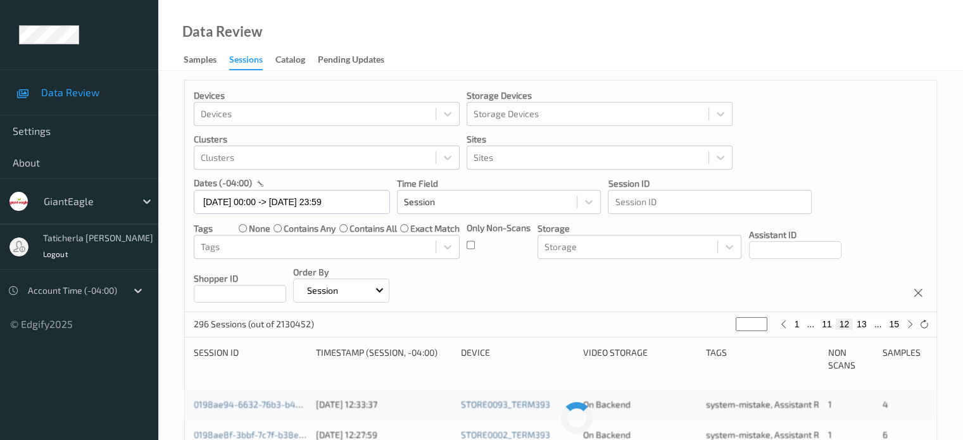
scroll to position [0, 0]
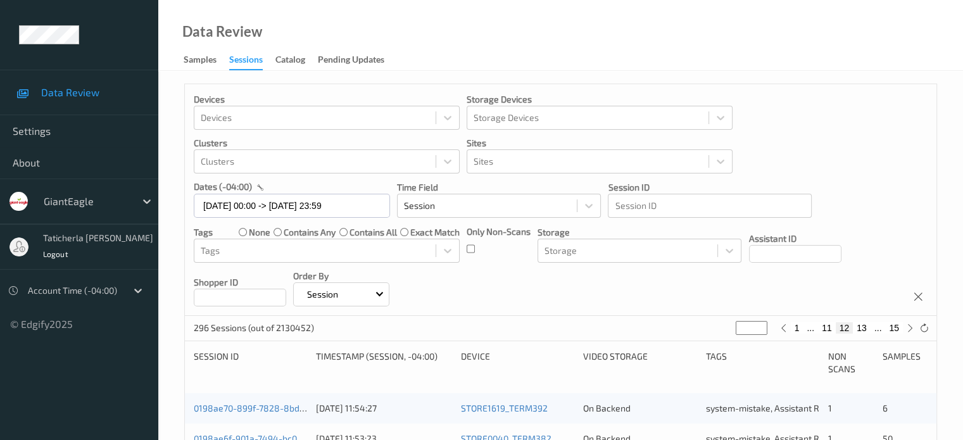
click at [865, 329] on button "13" at bounding box center [862, 327] width 18 height 11
type input "**"
click at [878, 328] on button "14" at bounding box center [877, 327] width 18 height 11
type input "**"
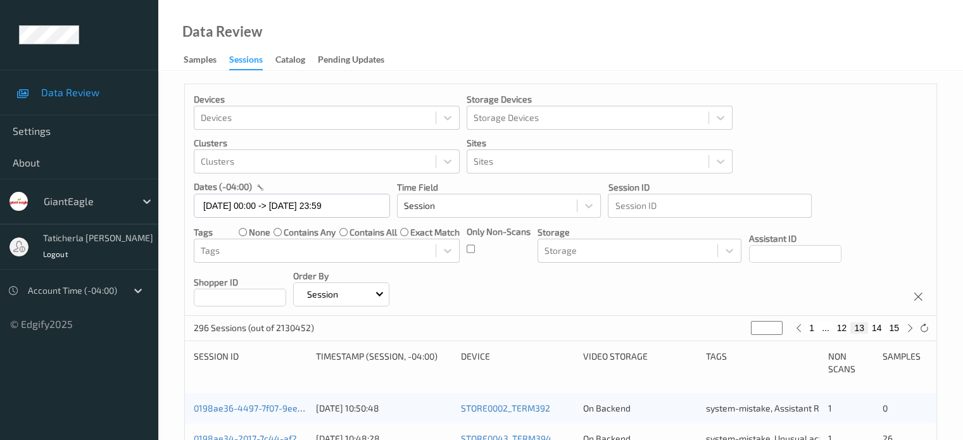
type input "**"
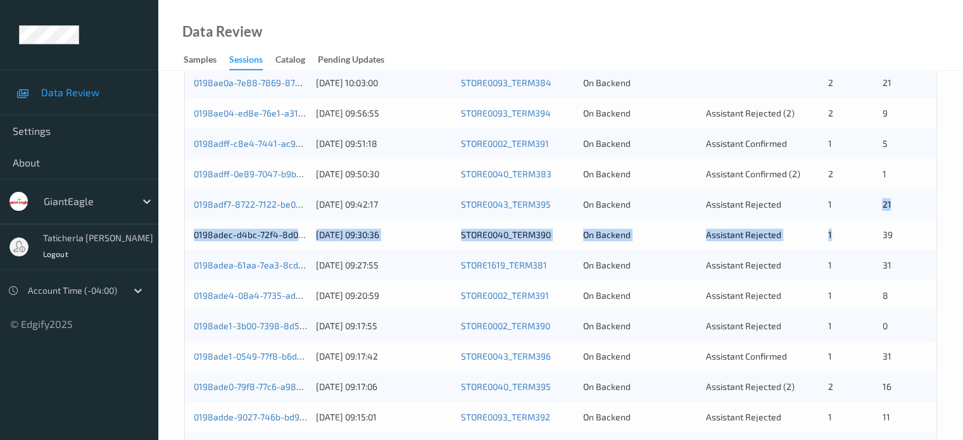
scroll to position [380, 0]
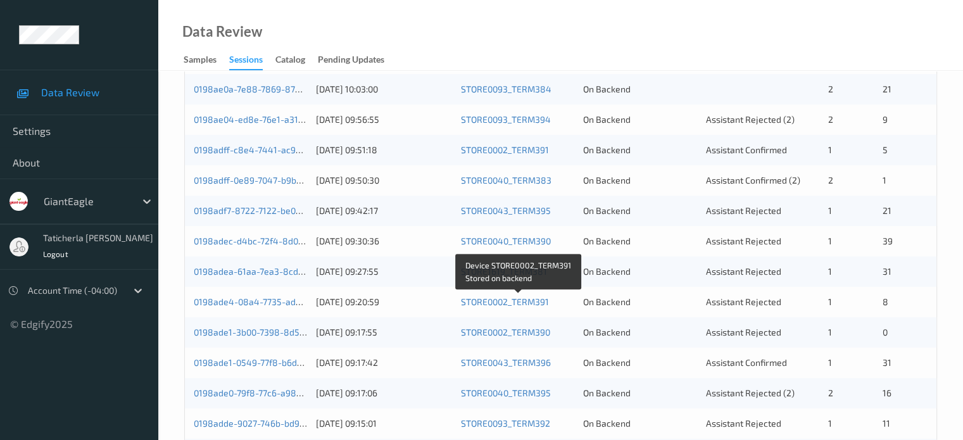
click at [571, 305] on div "STORE0002_TERM391" at bounding box center [517, 302] width 113 height 13
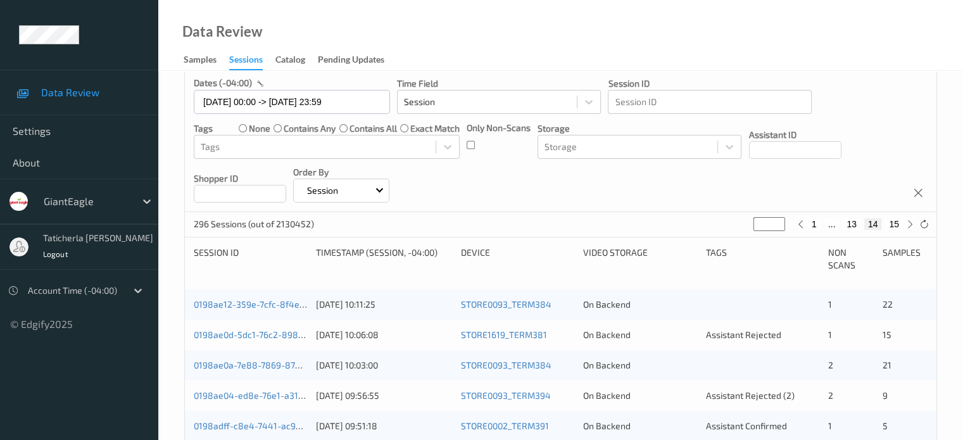
scroll to position [127, 0]
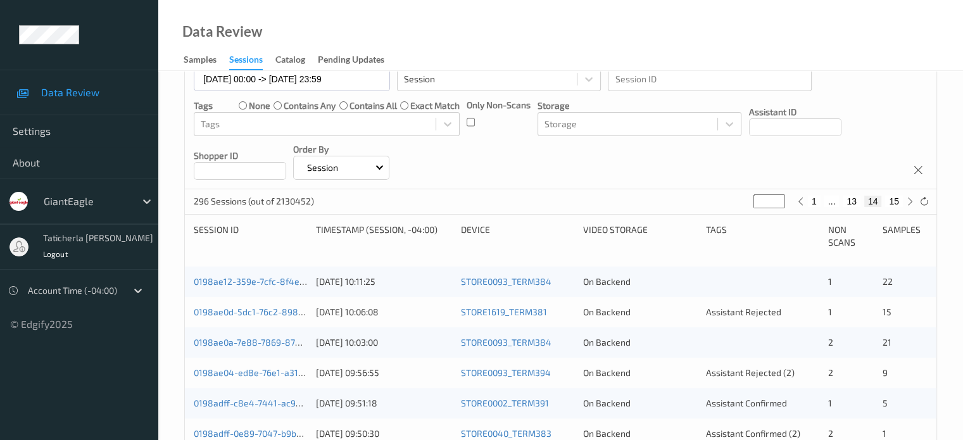
click at [874, 202] on button "14" at bounding box center [874, 201] width 18 height 11
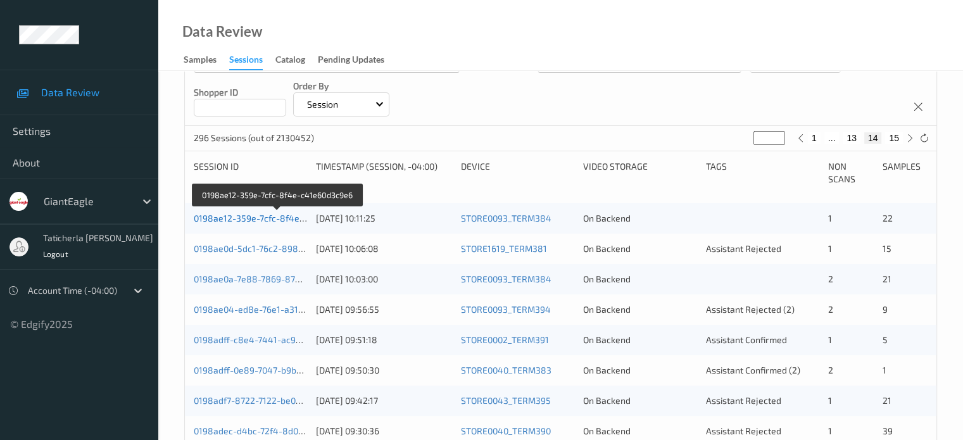
click at [257, 217] on link "0198ae12-359e-7cfc-8f4e-c41e60d3c9e6" at bounding box center [278, 218] width 168 height 11
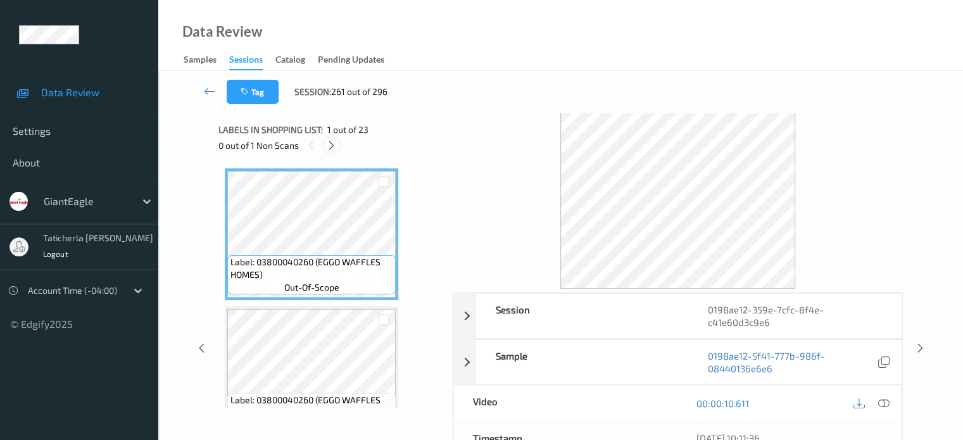
click at [330, 141] on icon at bounding box center [331, 145] width 11 height 11
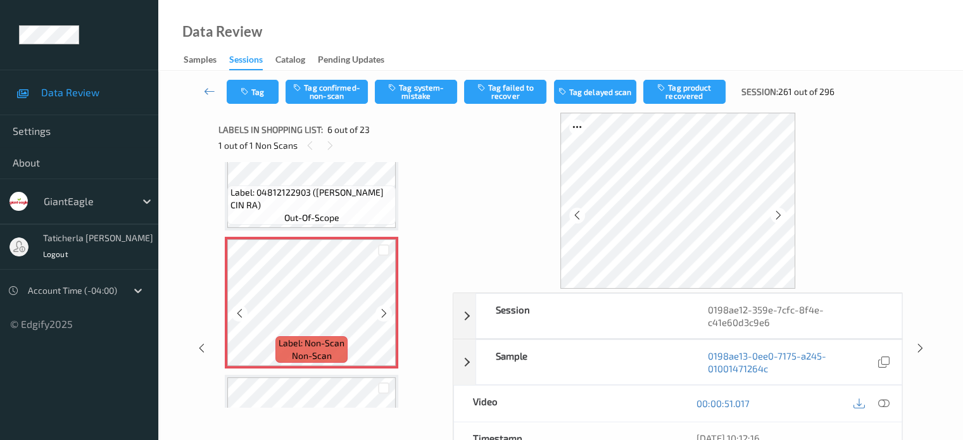
scroll to position [685, 0]
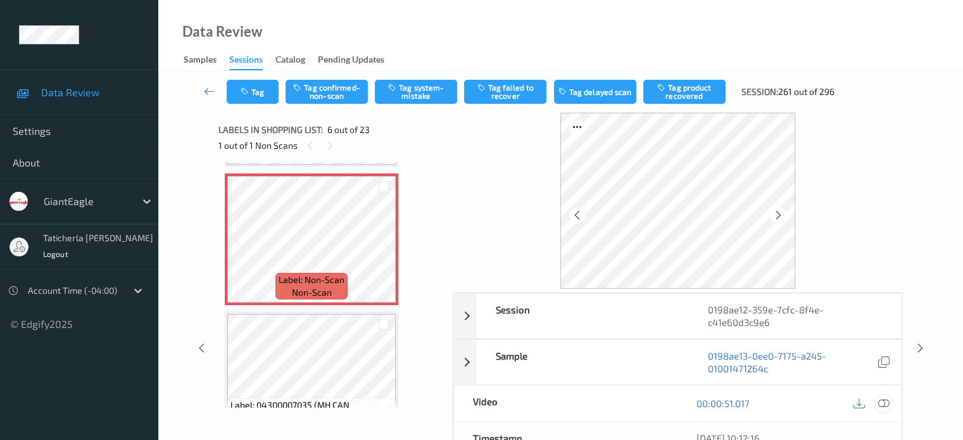
click at [885, 402] on icon at bounding box center [883, 403] width 11 height 11
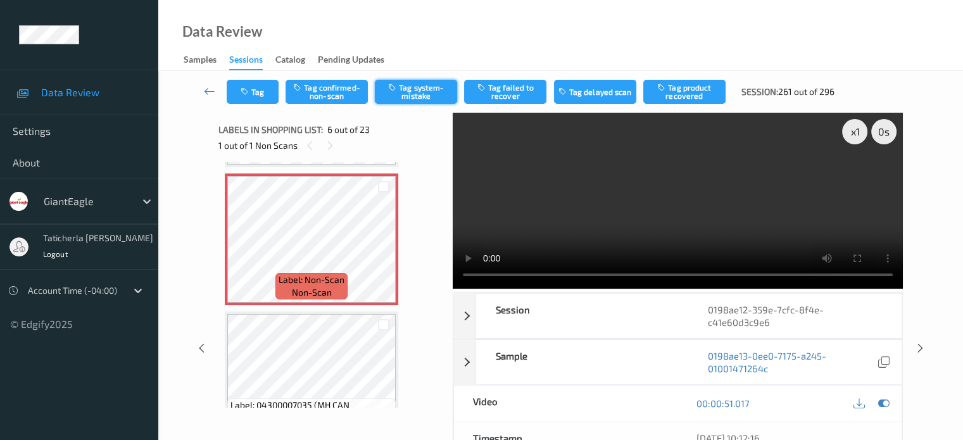
click at [432, 91] on button "Tag system-mistake" at bounding box center [416, 92] width 82 height 24
click at [274, 86] on button "Tag" at bounding box center [253, 92] width 52 height 24
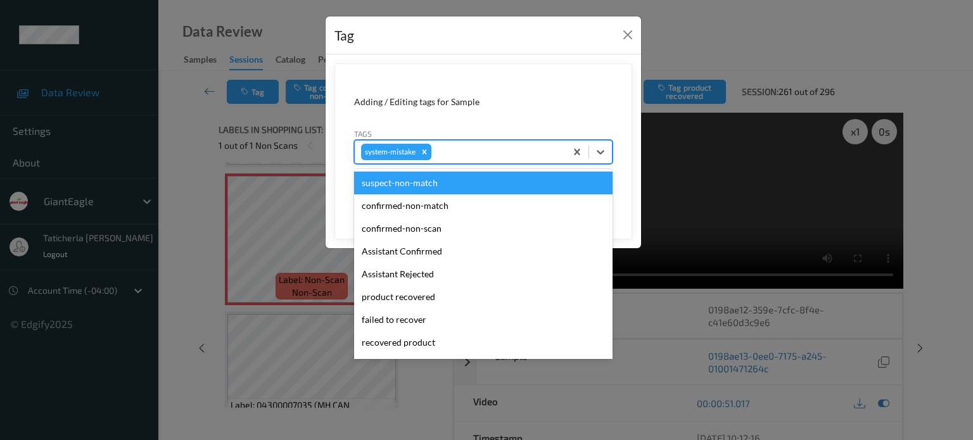
click at [528, 156] on div at bounding box center [496, 151] width 125 height 15
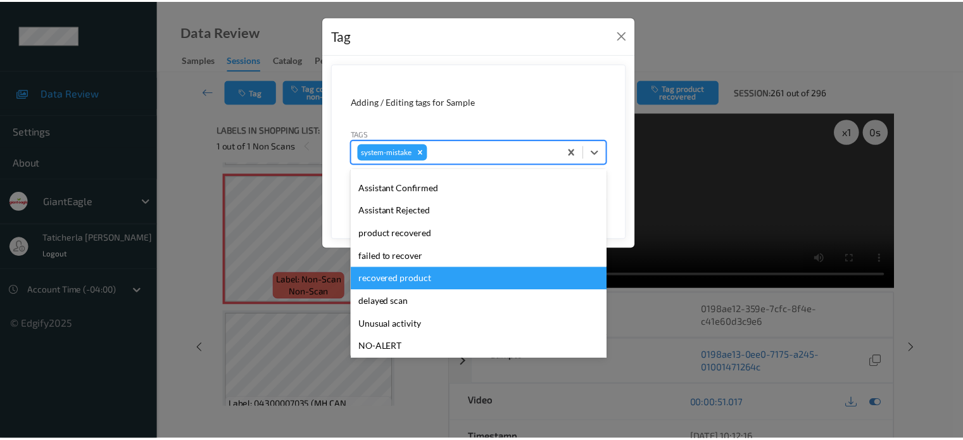
scroll to position [127, 0]
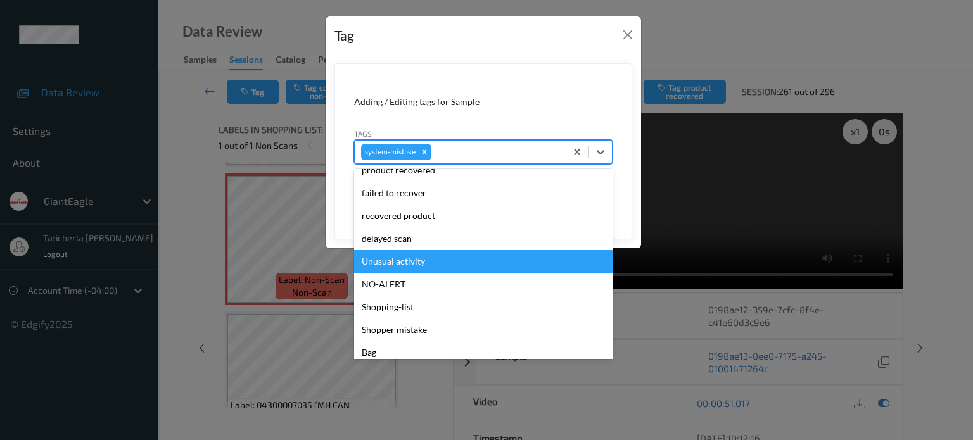
click at [440, 260] on div "Unusual activity" at bounding box center [483, 261] width 258 height 23
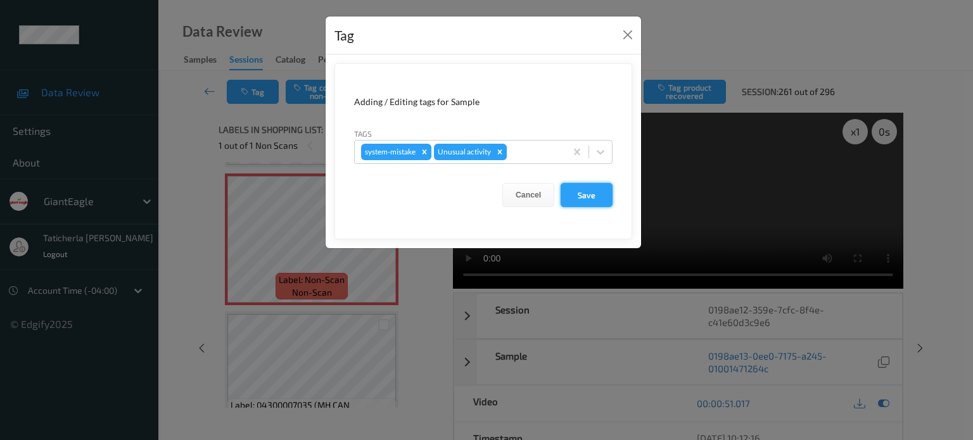
click at [599, 194] on button "Save" at bounding box center [587, 195] width 52 height 24
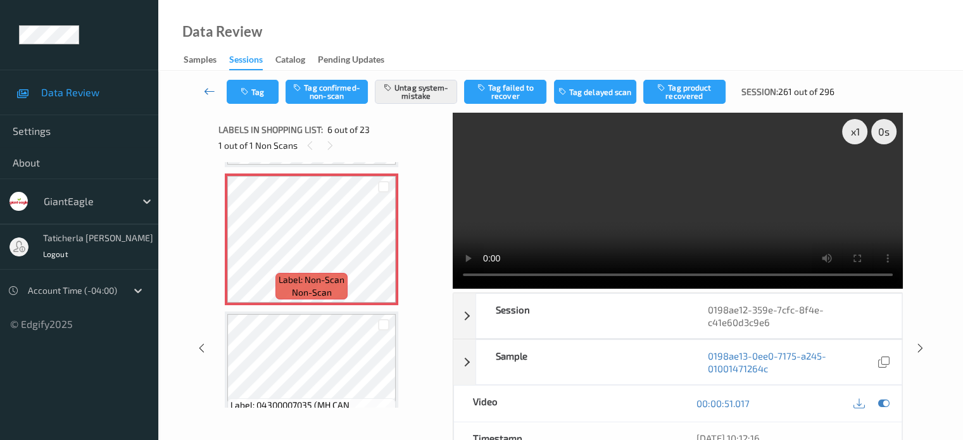
click at [210, 86] on icon at bounding box center [209, 91] width 11 height 13
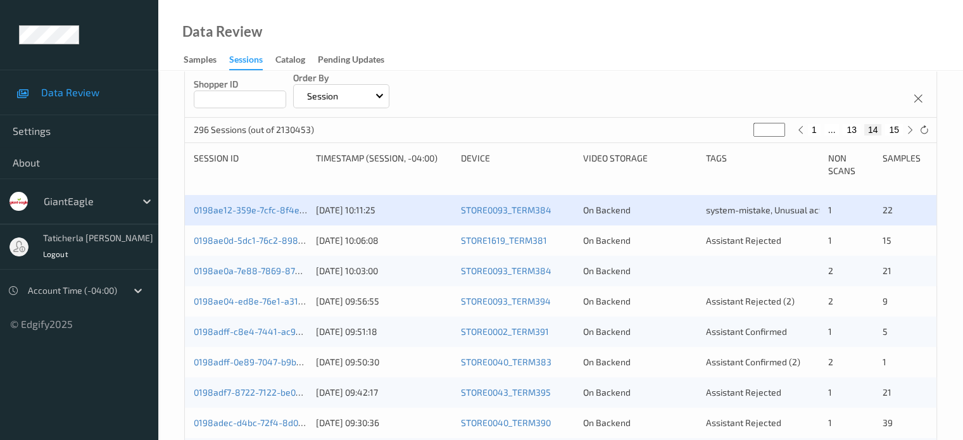
scroll to position [317, 0]
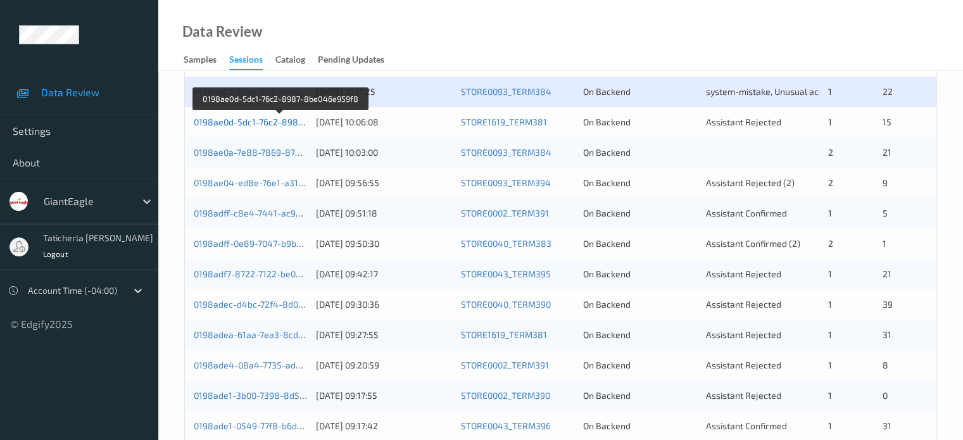
click at [251, 117] on link "0198ae0d-5dc1-76c2-8987-8be046e959f8" at bounding box center [281, 122] width 174 height 11
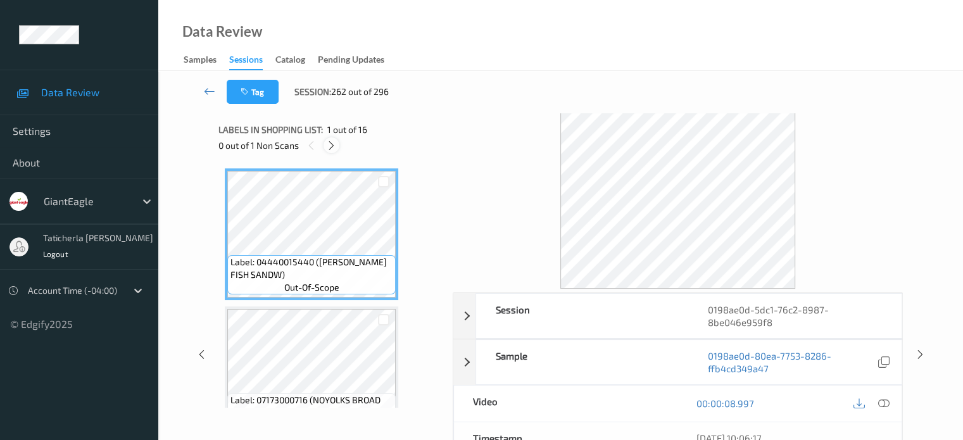
click at [327, 140] on icon at bounding box center [331, 145] width 11 height 11
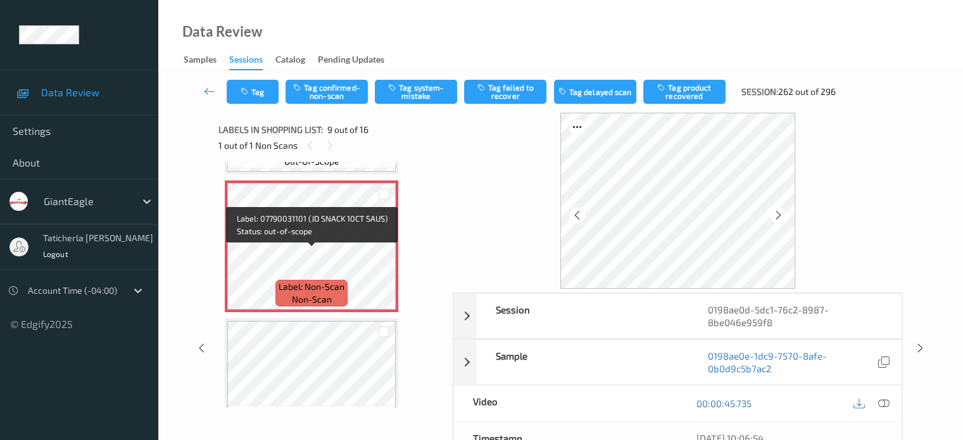
scroll to position [1100, 0]
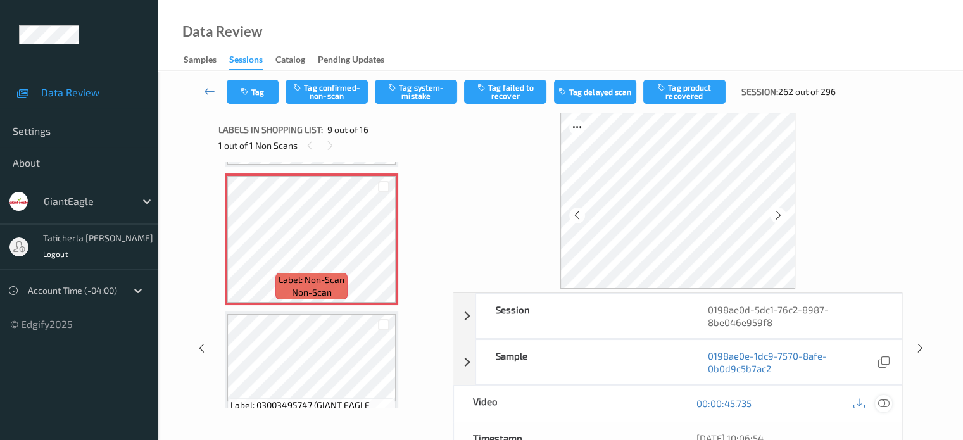
click at [881, 402] on icon at bounding box center [883, 403] width 11 height 11
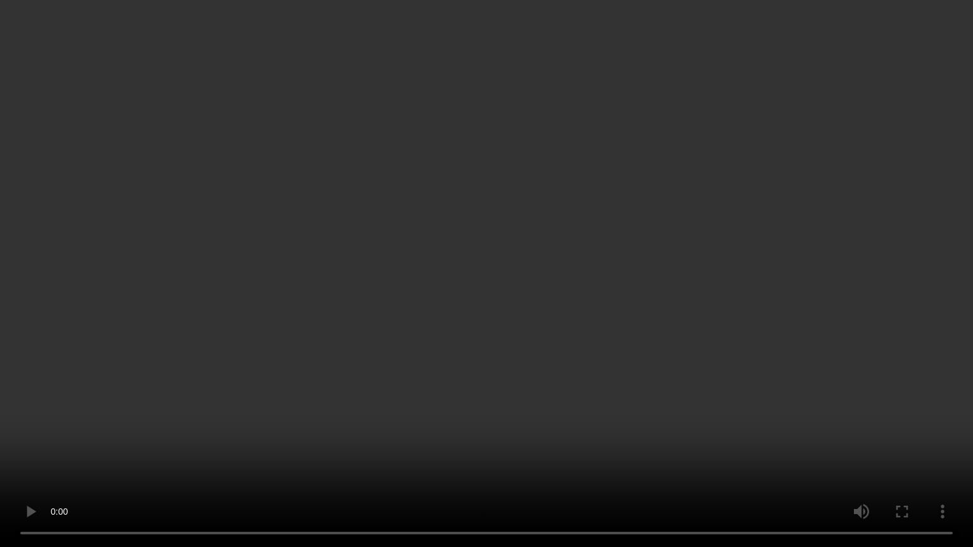
click at [486, 440] on video at bounding box center [486, 273] width 973 height 547
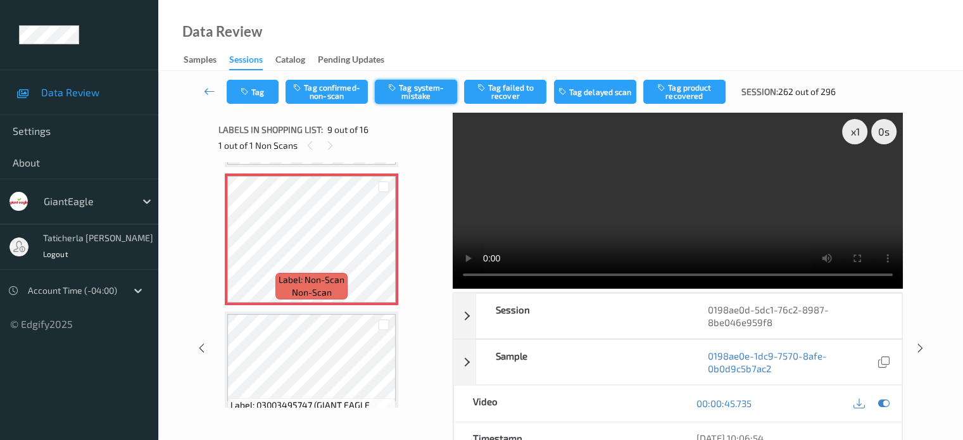
click at [414, 82] on button "Tag system-mistake" at bounding box center [416, 92] width 82 height 24
click at [213, 91] on icon at bounding box center [209, 91] width 11 height 13
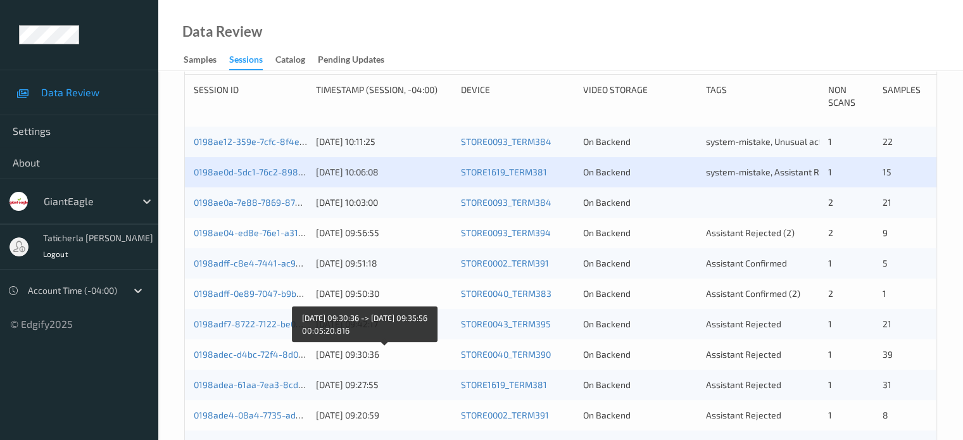
scroll to position [253, 0]
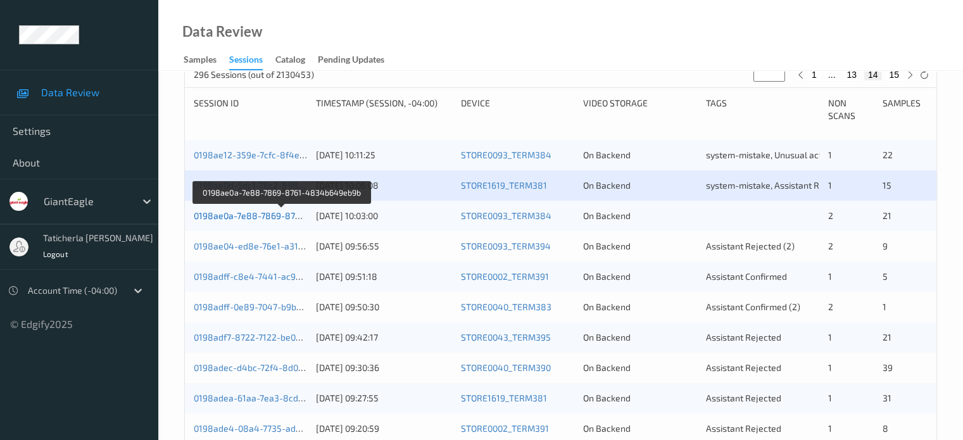
click at [261, 213] on link "0198ae0a-7e88-7869-8761-4834b649eb9b" at bounding box center [282, 215] width 177 height 11
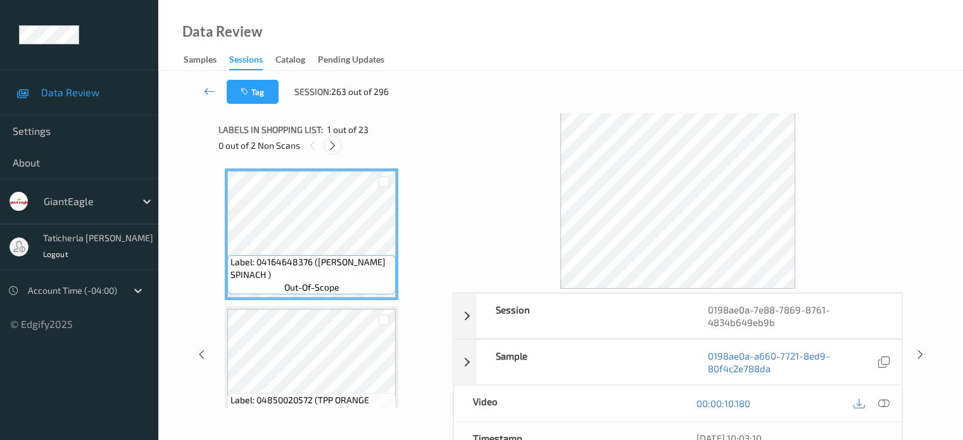
click at [333, 146] on icon at bounding box center [332, 145] width 11 height 11
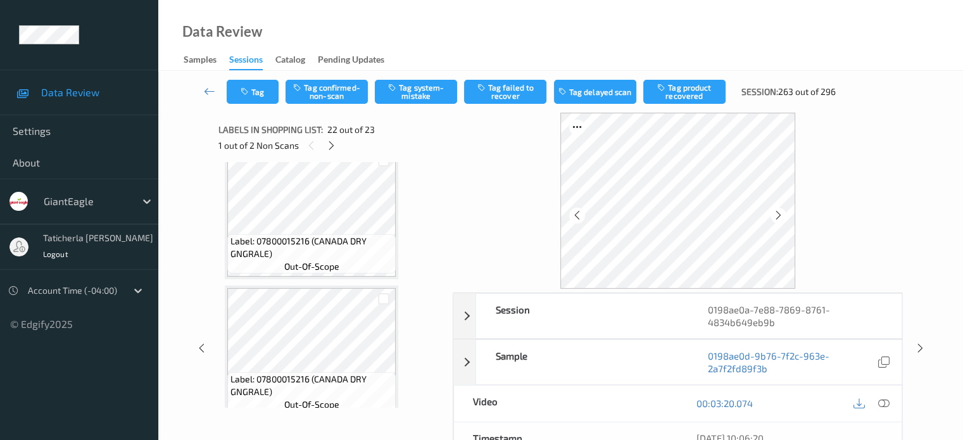
scroll to position [2641, 0]
click at [209, 89] on icon at bounding box center [209, 91] width 11 height 13
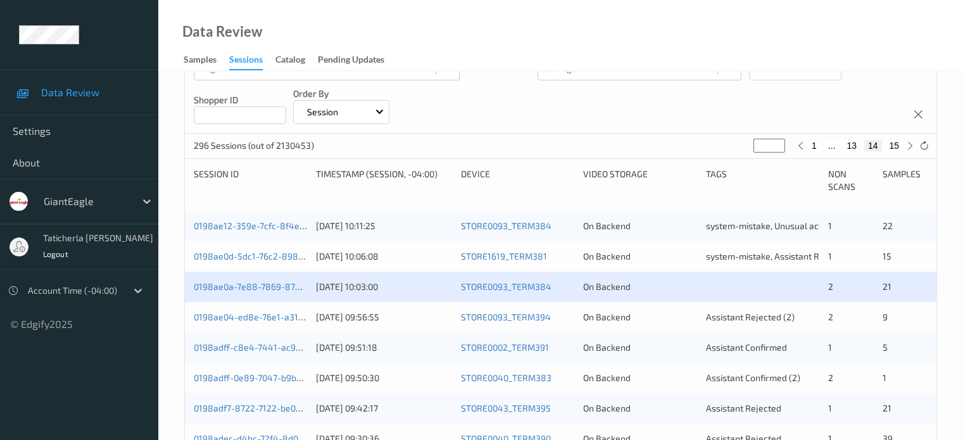
scroll to position [190, 0]
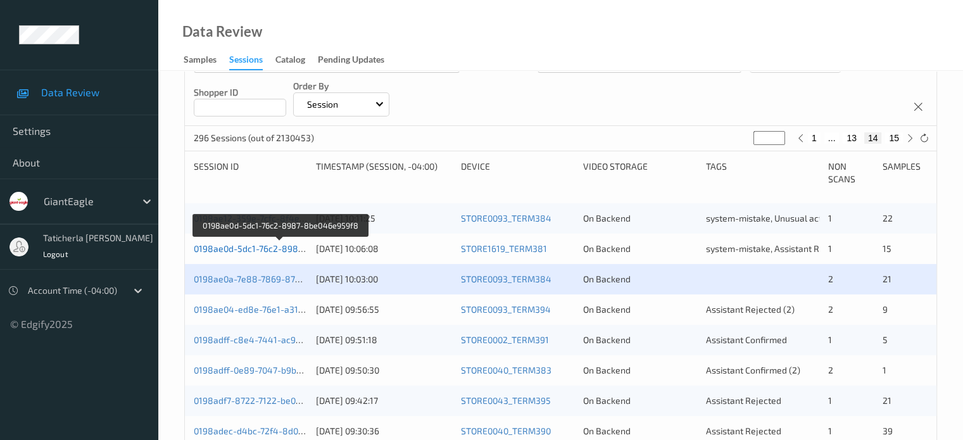
click at [241, 247] on link "0198ae0d-5dc1-76c2-8987-8be046e959f8" at bounding box center [281, 248] width 174 height 11
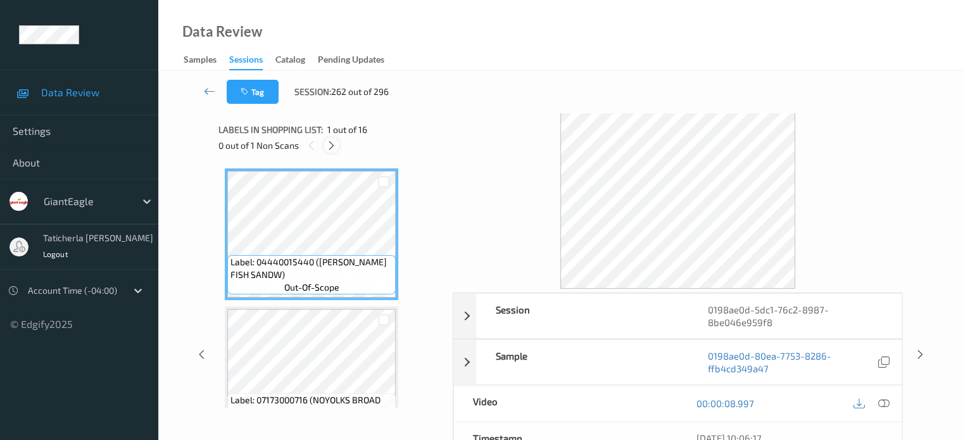
click at [329, 144] on icon at bounding box center [331, 145] width 11 height 11
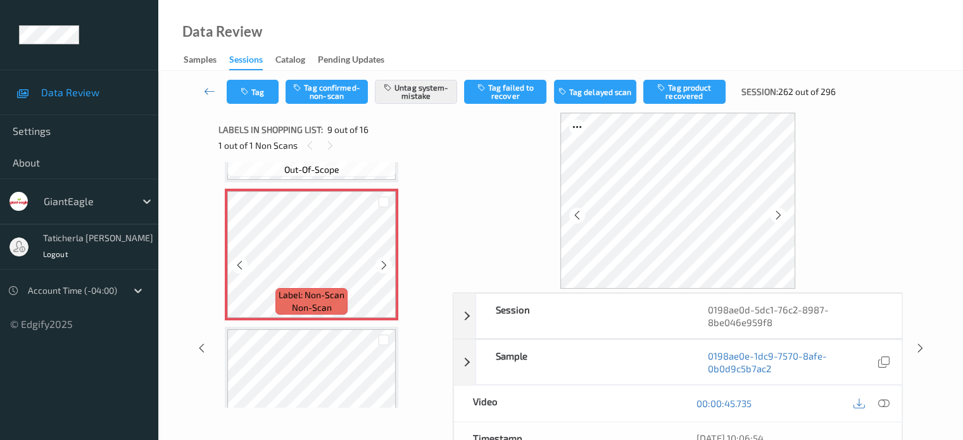
scroll to position [1100, 0]
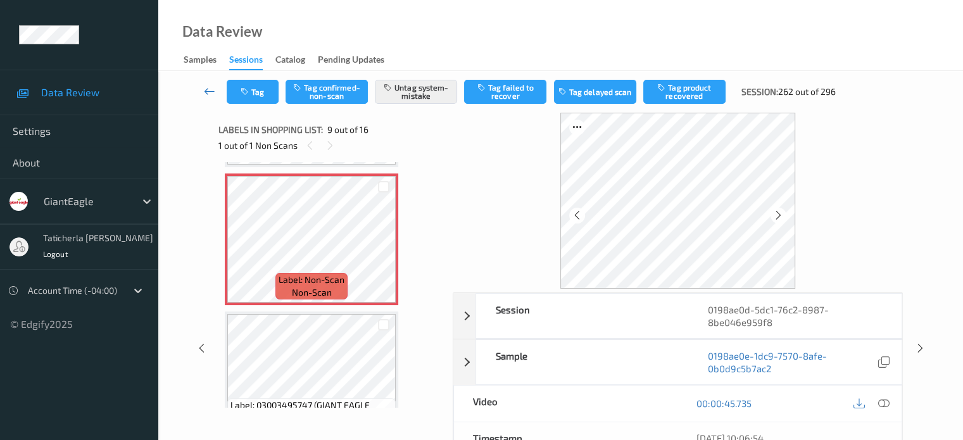
click at [210, 89] on icon at bounding box center [209, 91] width 11 height 13
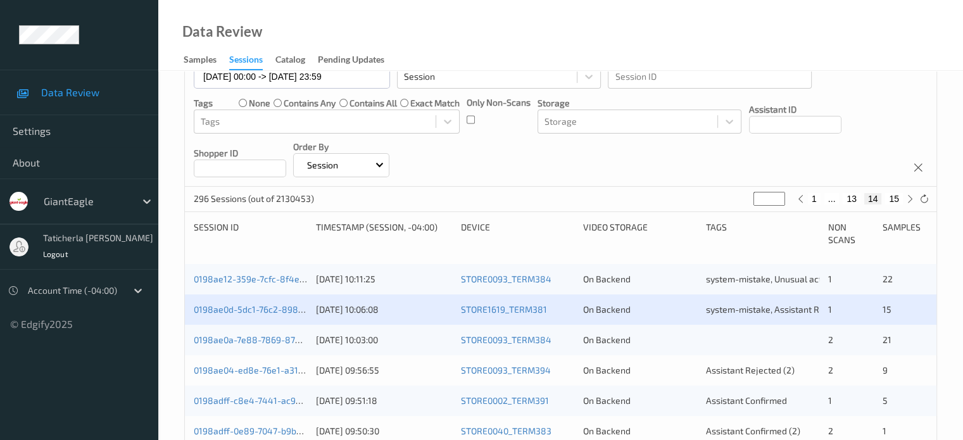
scroll to position [253, 0]
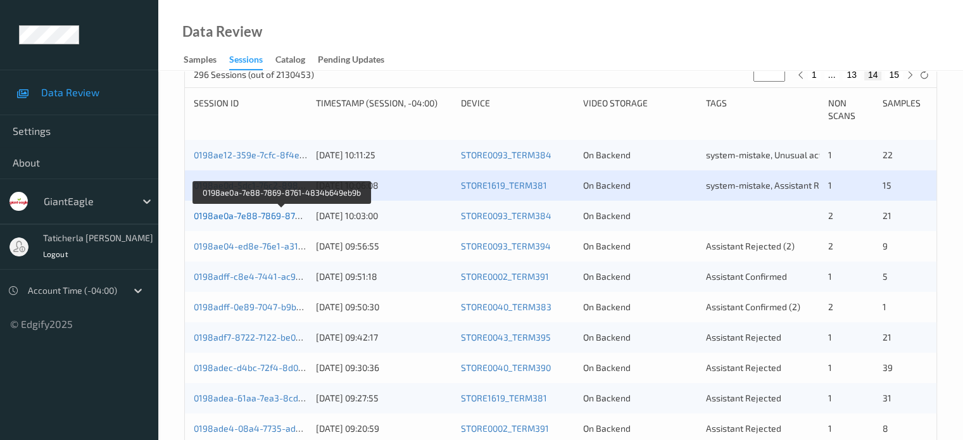
click at [279, 215] on link "0198ae0a-7e88-7869-8761-4834b649eb9b" at bounding box center [282, 215] width 177 height 11
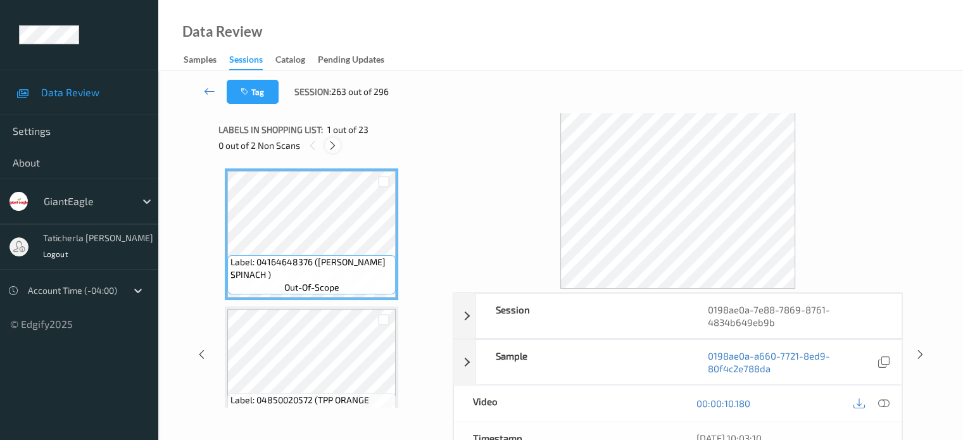
click at [336, 143] on icon at bounding box center [332, 145] width 11 height 11
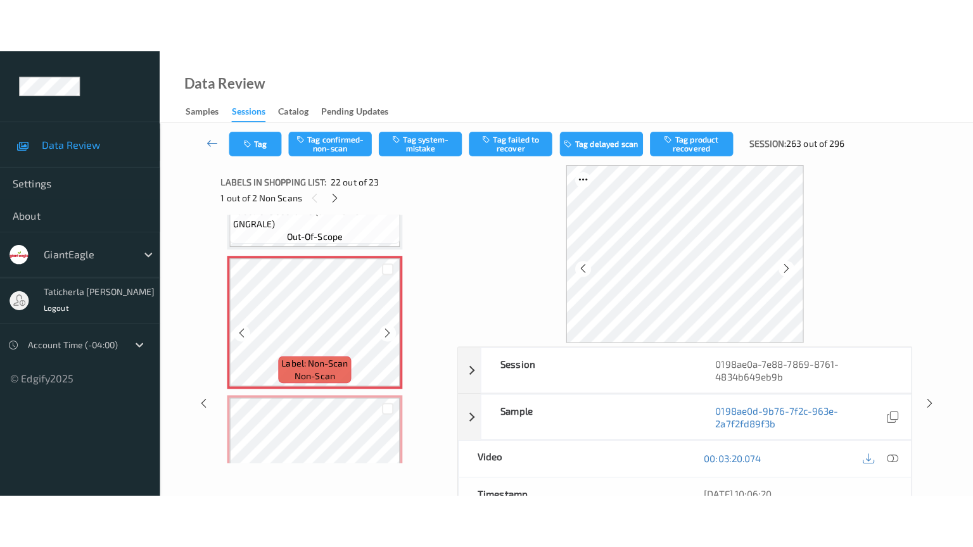
scroll to position [2894, 0]
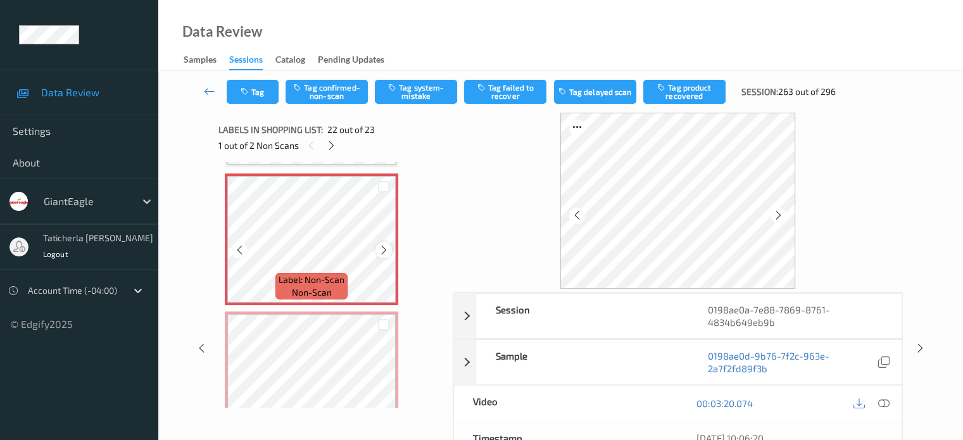
click at [381, 248] on icon at bounding box center [384, 249] width 11 height 11
click at [388, 249] on icon at bounding box center [384, 249] width 11 height 11
click at [882, 402] on icon at bounding box center [883, 403] width 11 height 11
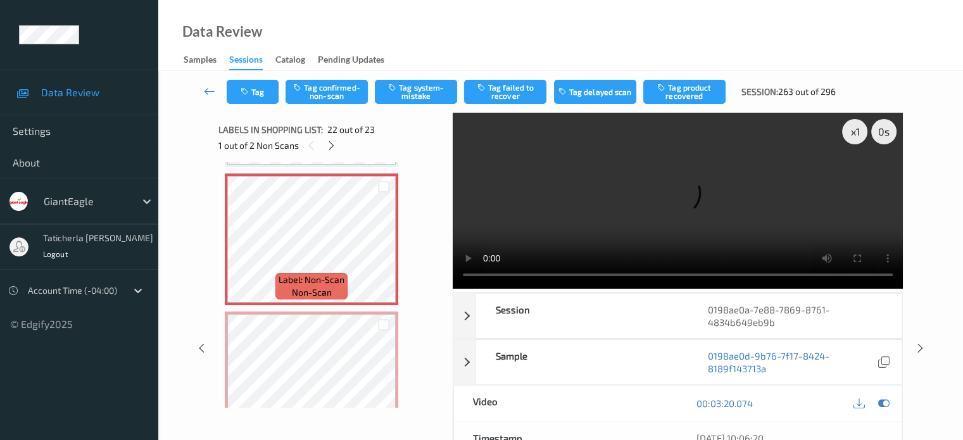
scroll to position [2829, 0]
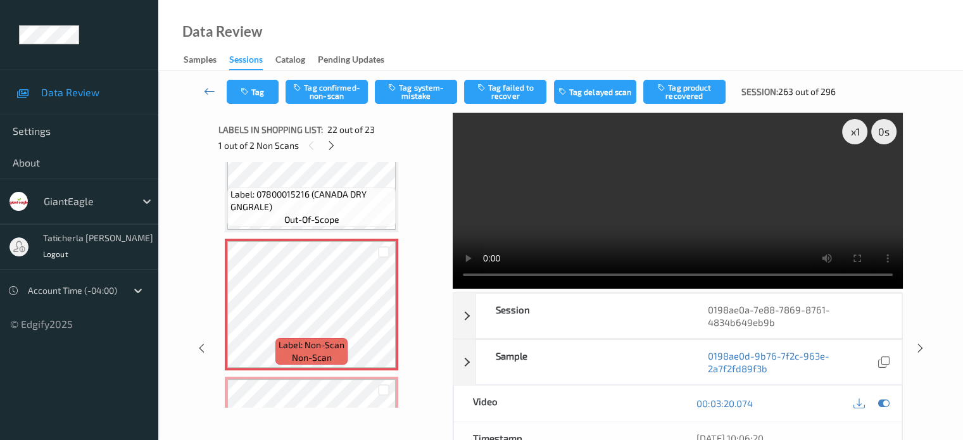
drag, startPoint x: 659, startPoint y: 201, endPoint x: 669, endPoint y: 200, distance: 10.8
click at [663, 200] on video at bounding box center [678, 201] width 450 height 176
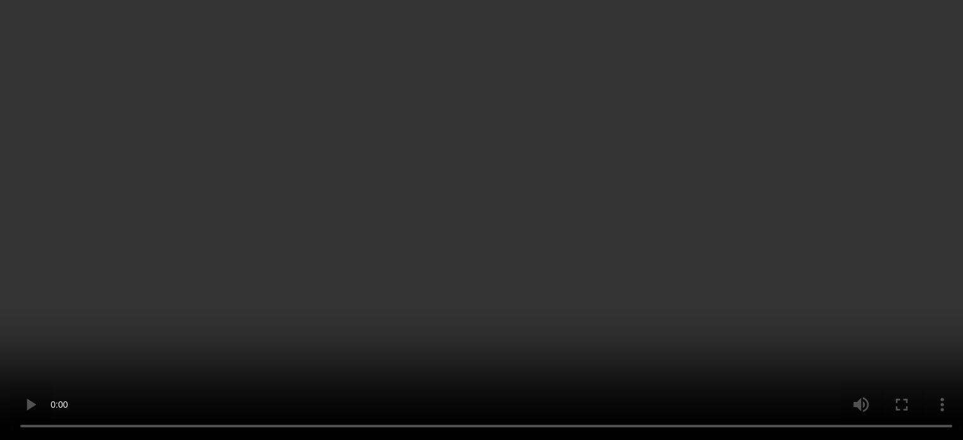
scroll to position [2936, 0]
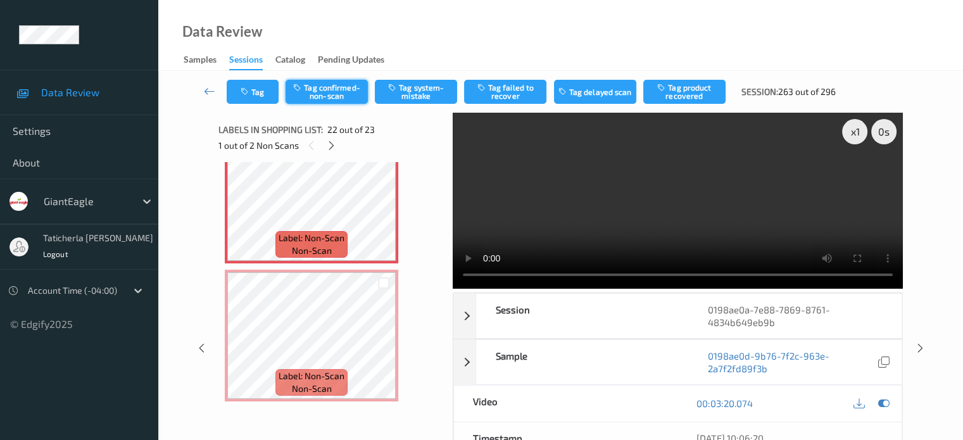
click at [338, 92] on button "Tag confirmed-non-scan" at bounding box center [327, 92] width 82 height 24
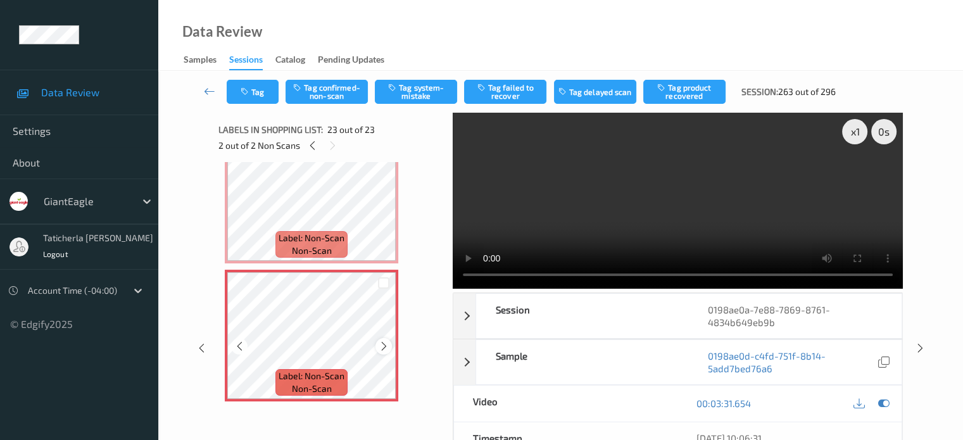
click at [378, 343] on div at bounding box center [384, 346] width 16 height 16
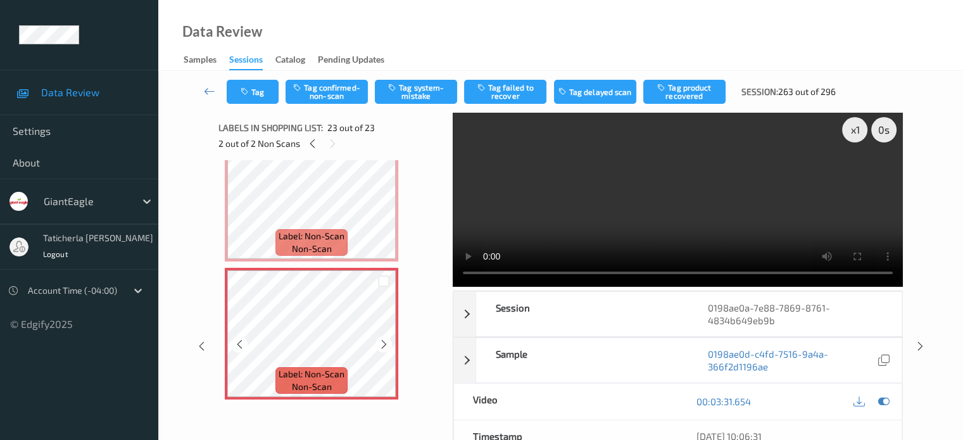
scroll to position [0, 0]
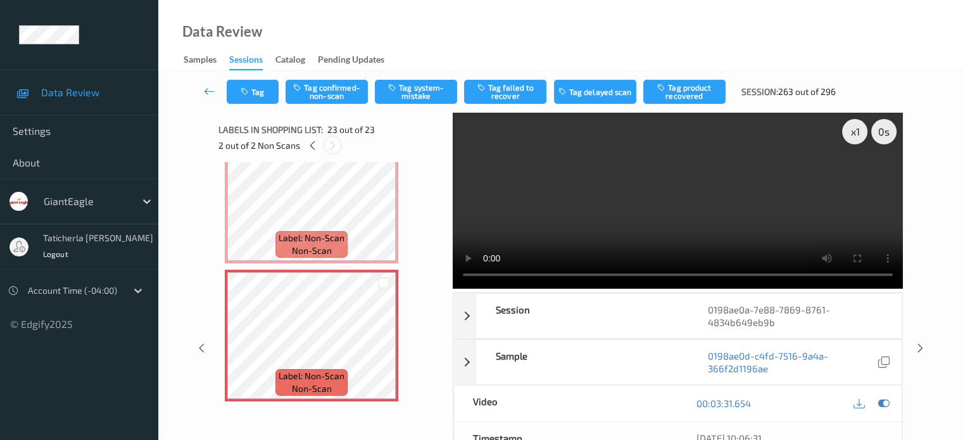
click at [331, 147] on icon at bounding box center [332, 145] width 11 height 11
click at [332, 147] on icon at bounding box center [332, 145] width 11 height 11
click at [314, 150] on icon at bounding box center [312, 145] width 11 height 11
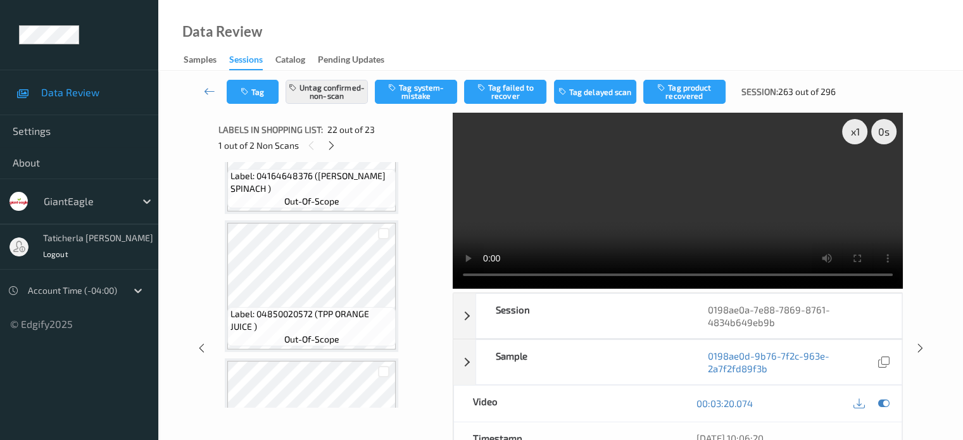
scroll to position [149, 0]
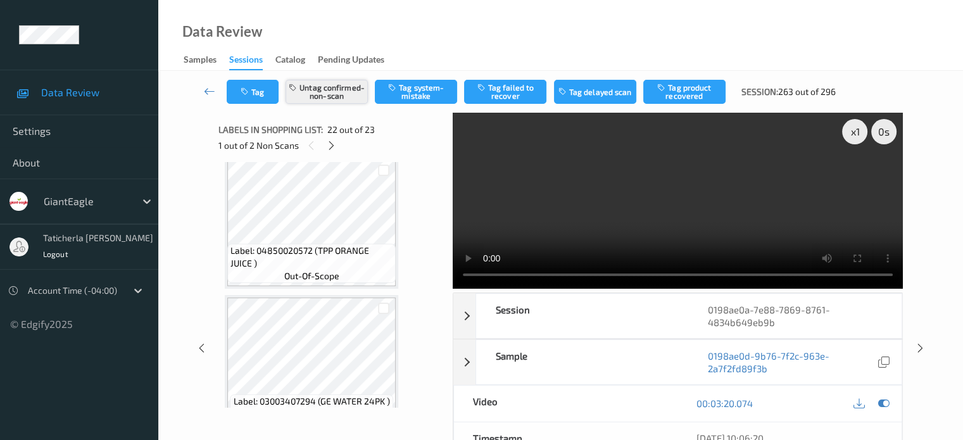
click at [360, 92] on button "Untag confirmed-non-scan" at bounding box center [327, 92] width 82 height 24
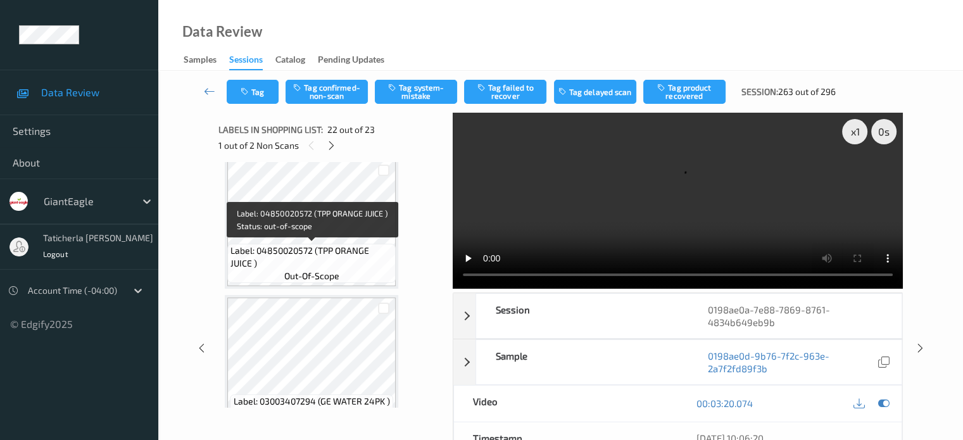
scroll to position [213, 0]
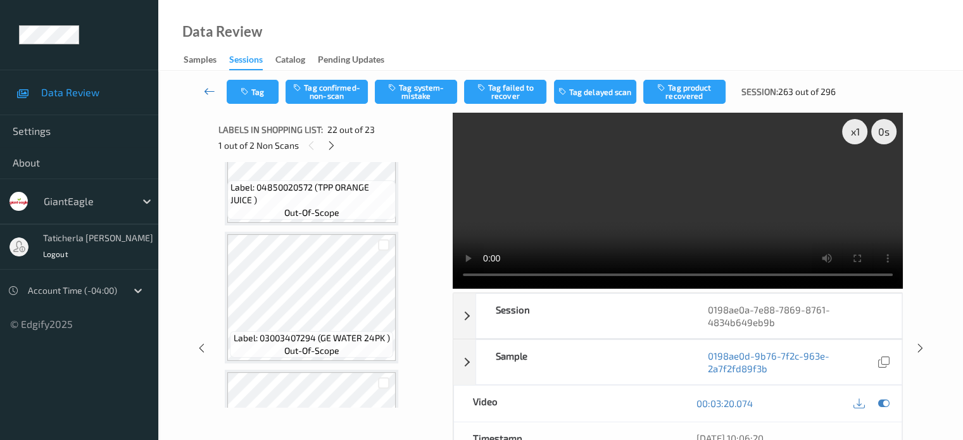
click at [210, 92] on icon at bounding box center [209, 91] width 11 height 13
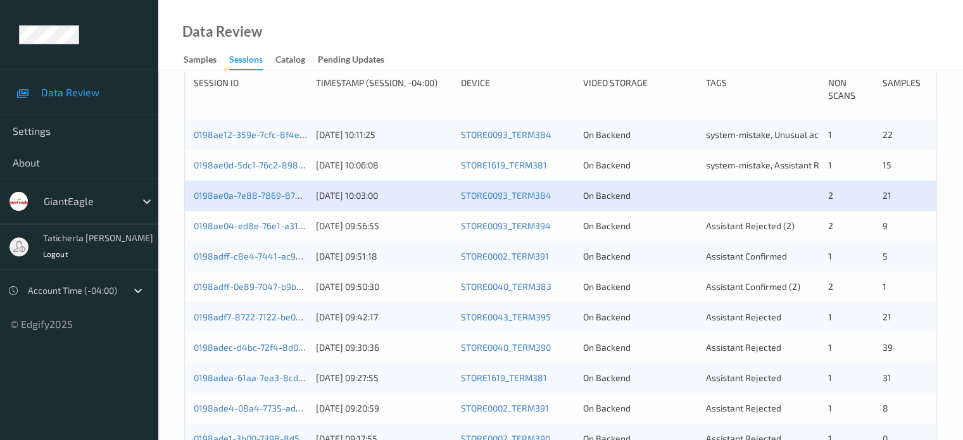
scroll to position [295, 0]
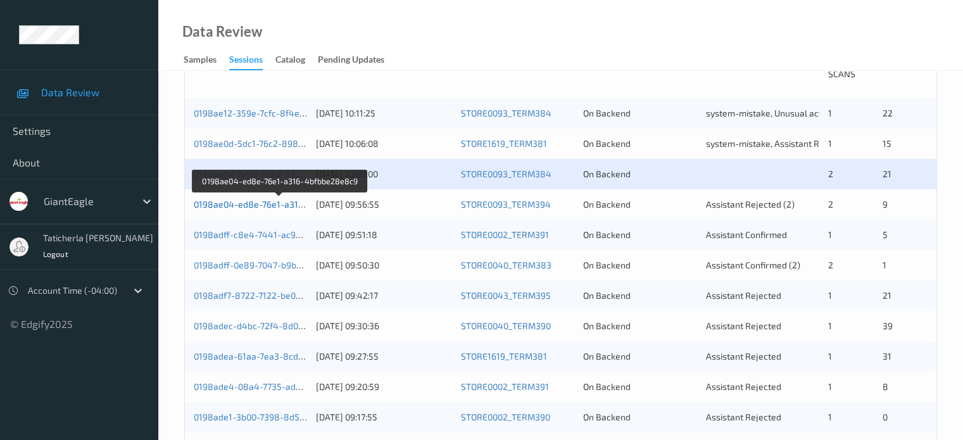
click at [270, 203] on link "0198ae04-ed8e-76e1-a316-4bfbbe28e8c9" at bounding box center [281, 204] width 174 height 11
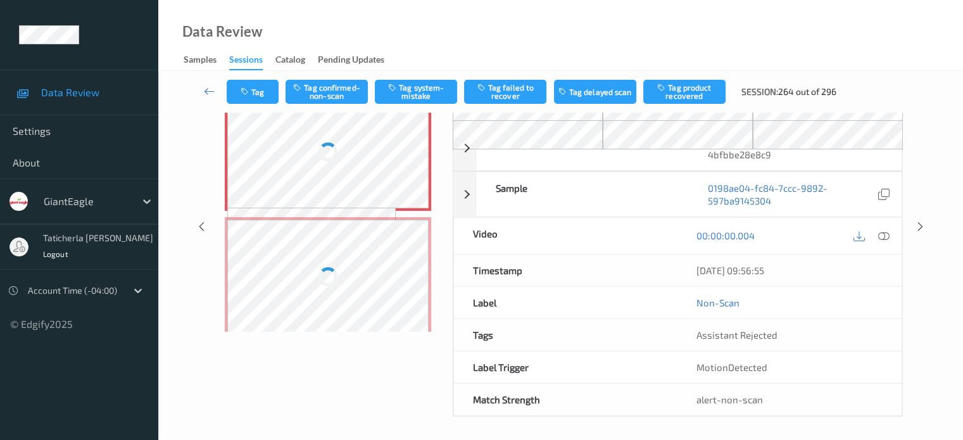
scroll to position [105, 0]
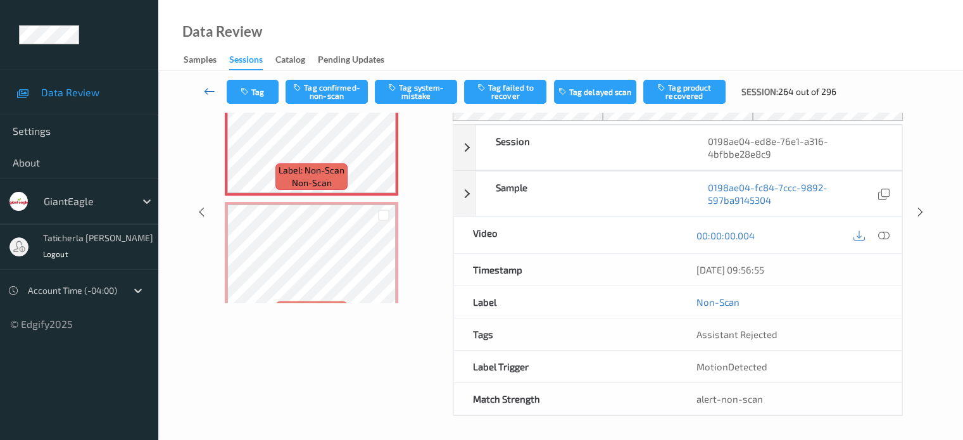
click at [206, 91] on icon at bounding box center [209, 91] width 11 height 13
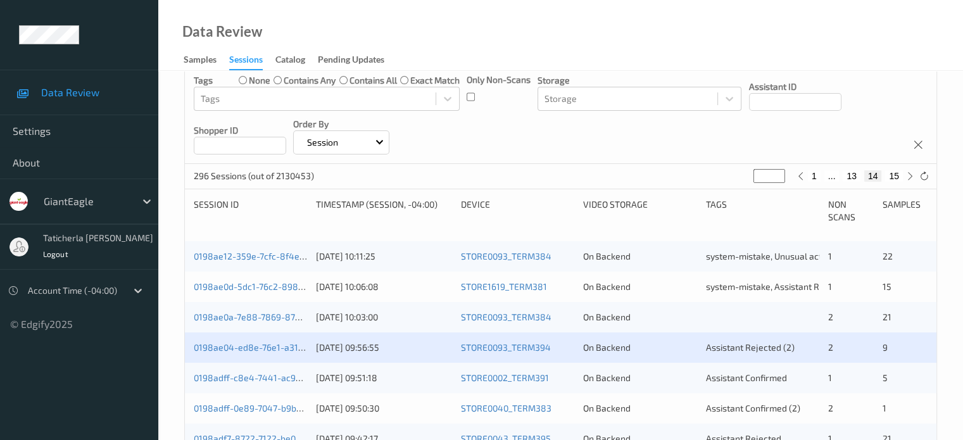
scroll to position [190, 0]
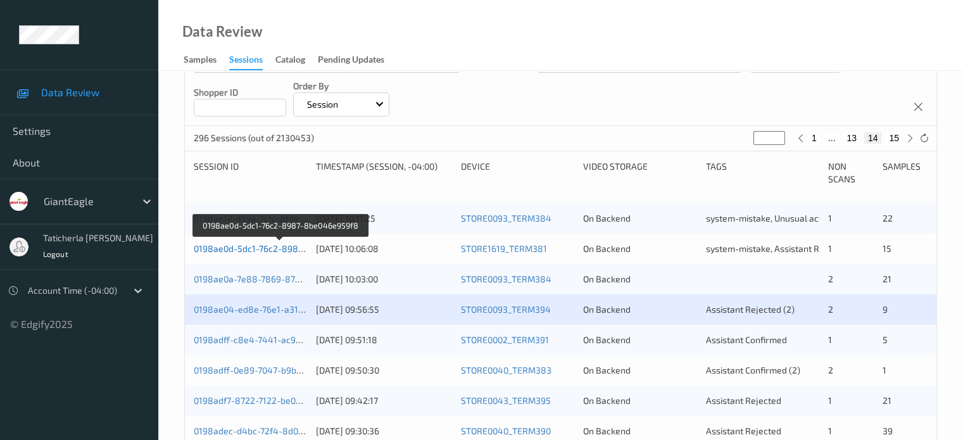
click at [269, 247] on link "0198ae0d-5dc1-76c2-8987-8be046e959f8" at bounding box center [281, 248] width 174 height 11
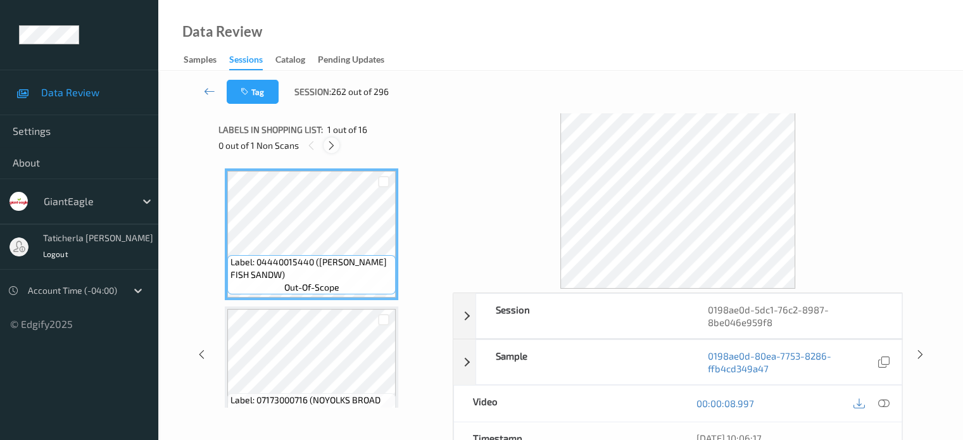
click at [331, 145] on icon at bounding box center [331, 145] width 11 height 11
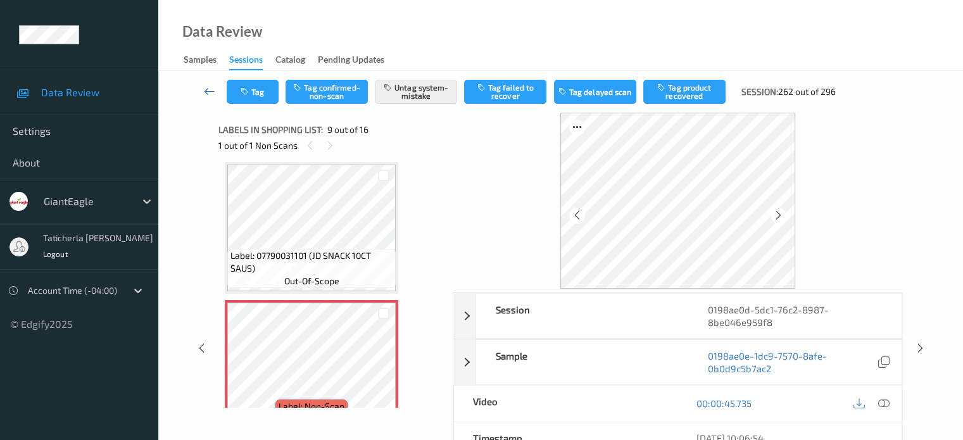
click at [207, 86] on icon at bounding box center [209, 91] width 11 height 13
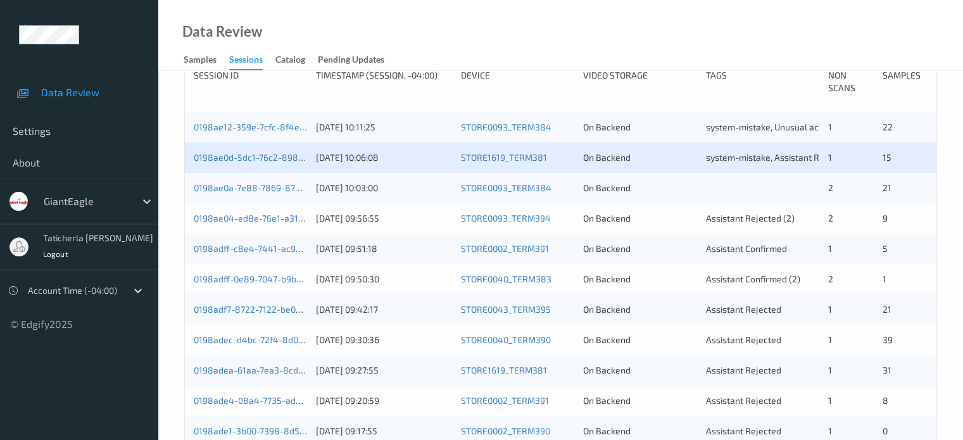
scroll to position [295, 0]
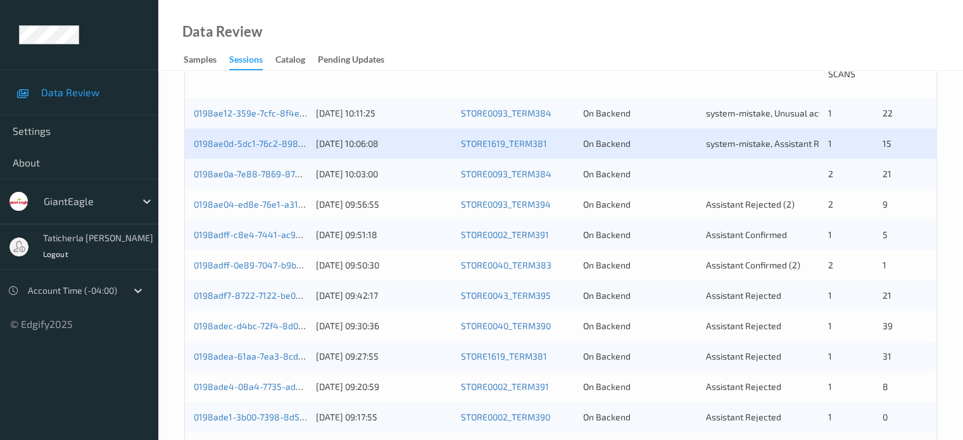
click at [668, 168] on div "On Backend" at bounding box center [639, 174] width 113 height 13
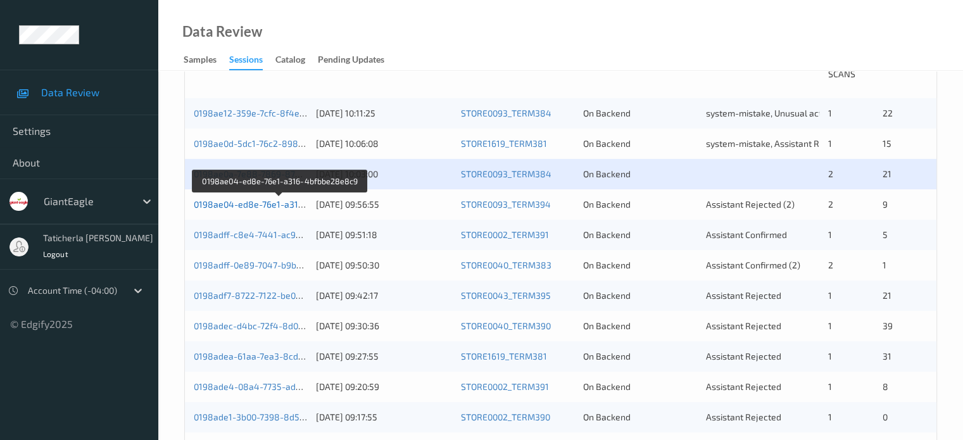
click at [280, 204] on link "0198ae04-ed8e-76e1-a316-4bfbbe28e8c9" at bounding box center [281, 204] width 174 height 11
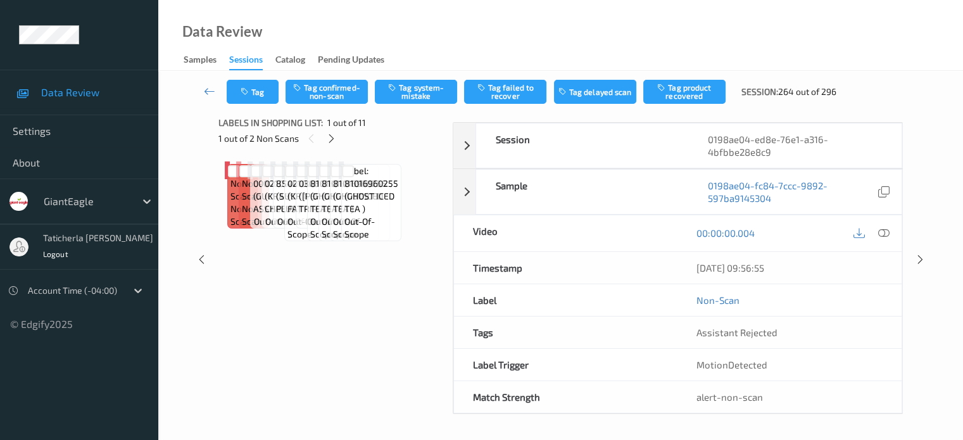
scroll to position [105, 0]
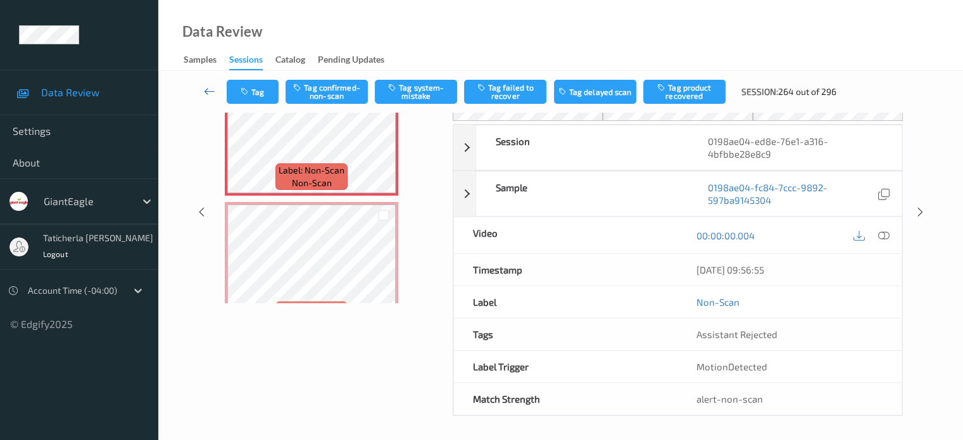
click at [212, 89] on icon at bounding box center [209, 91] width 11 height 13
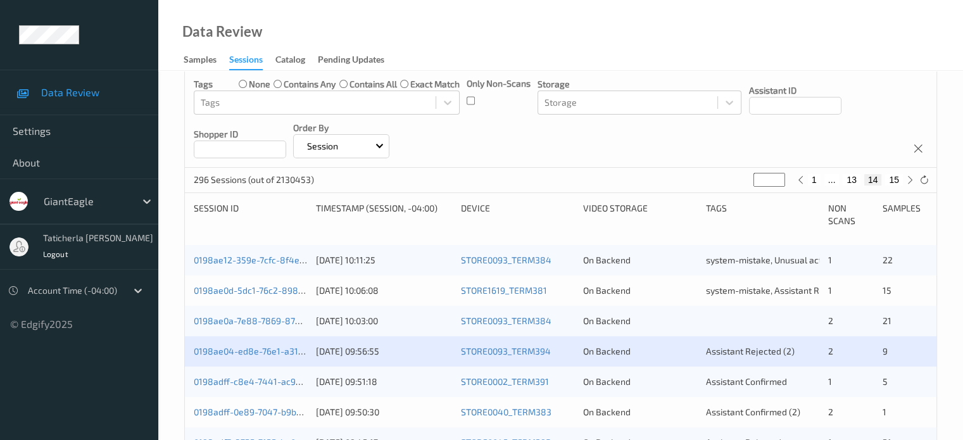
scroll to position [253, 0]
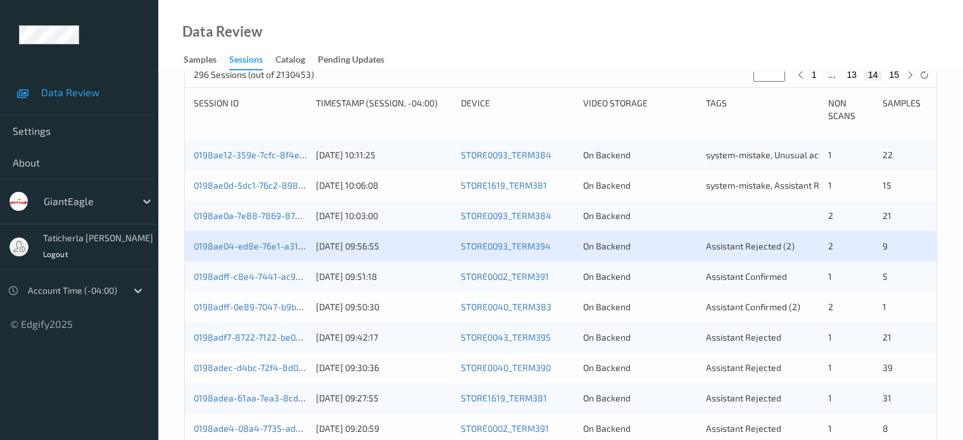
click at [265, 237] on div "0198ae04-ed8e-76e1-a316-4bfbbe28e8c9 [DATE] 09:56:55 STORE0093_TERM394 On Backe…" at bounding box center [561, 246] width 752 height 30
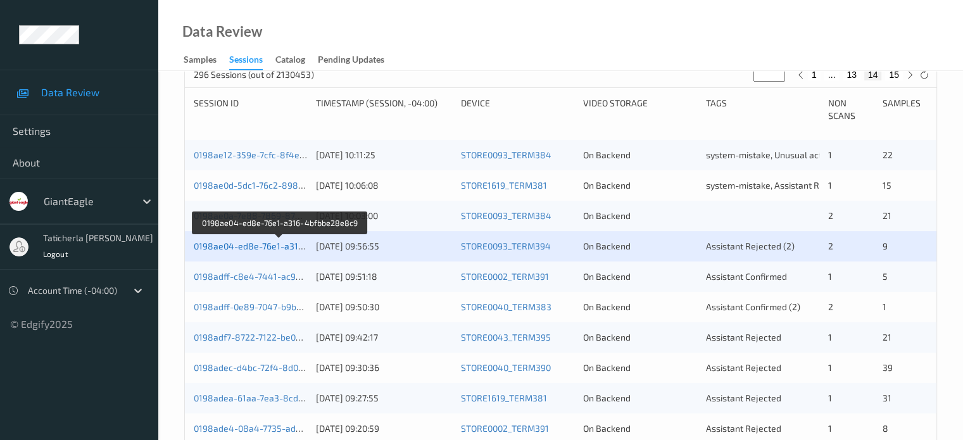
click at [265, 241] on link "0198ae04-ed8e-76e1-a316-4bfbbe28e8c9" at bounding box center [281, 246] width 174 height 11
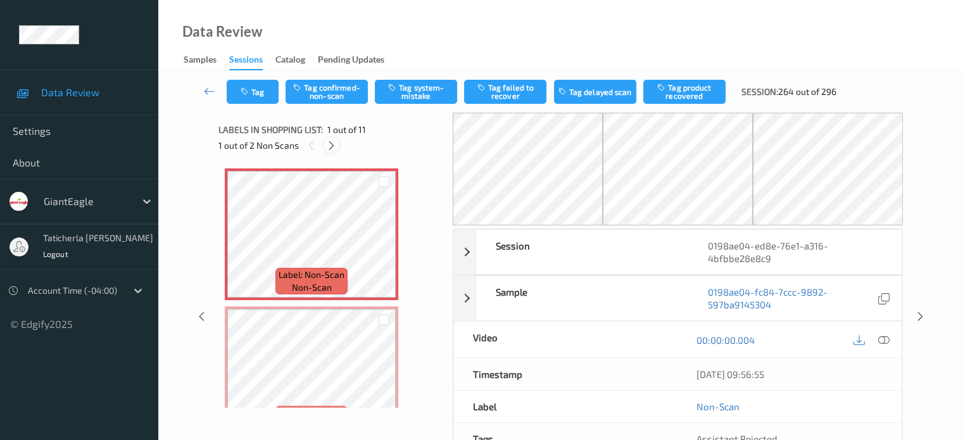
click at [334, 144] on icon at bounding box center [331, 145] width 11 height 11
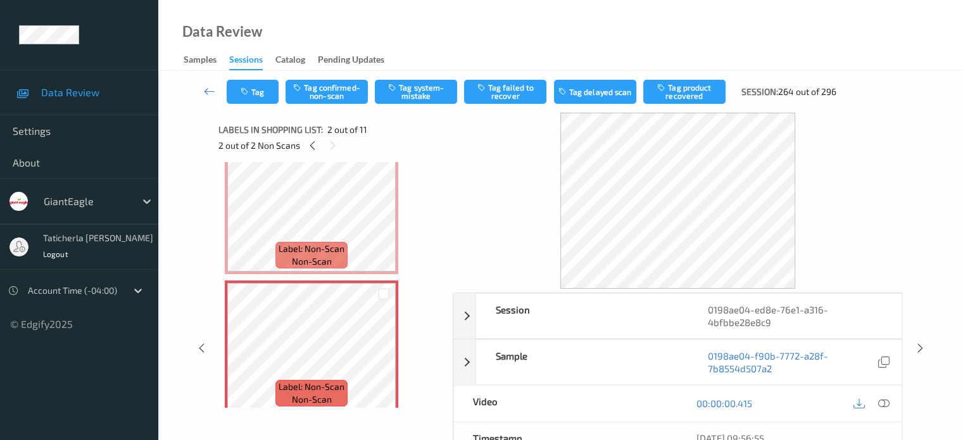
scroll to position [6, 0]
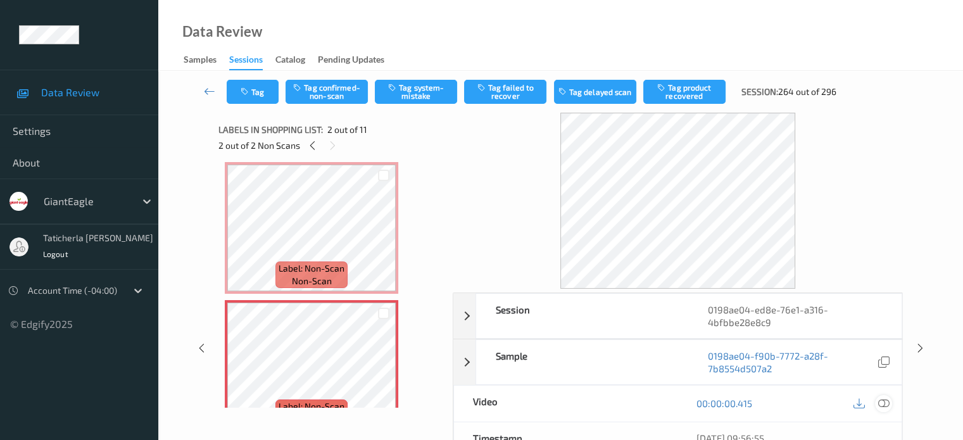
click at [883, 400] on icon at bounding box center [883, 403] width 11 height 11
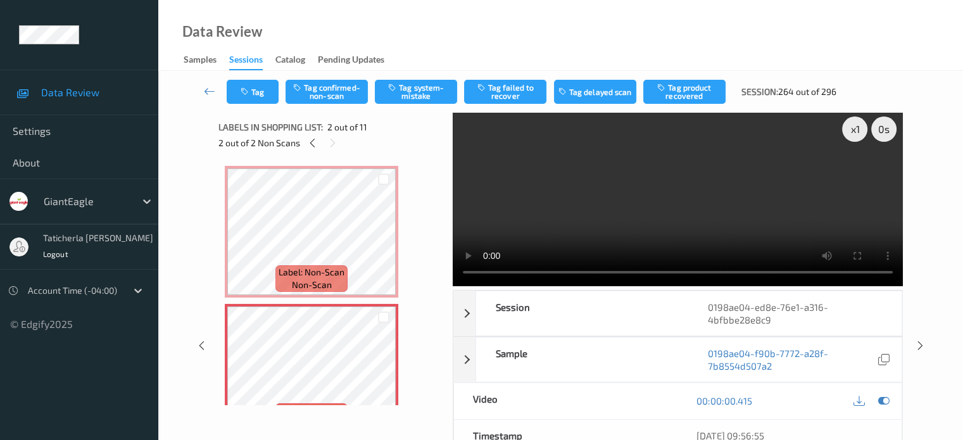
scroll to position [0, 0]
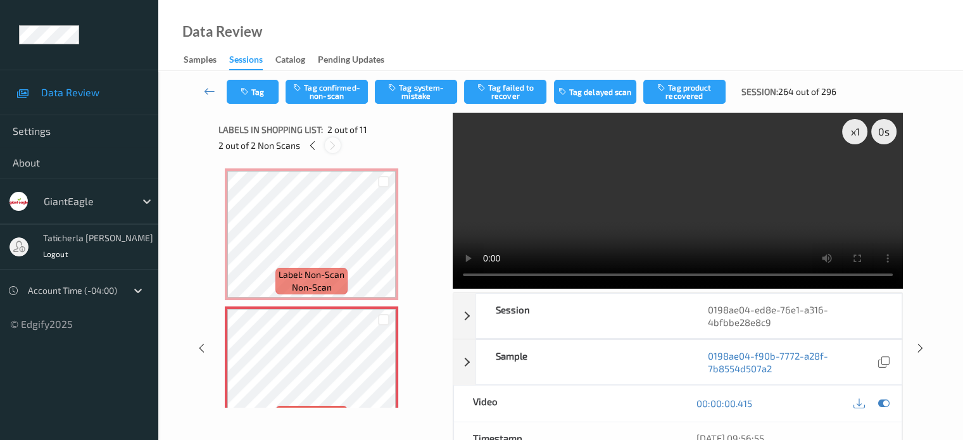
click at [333, 144] on icon at bounding box center [332, 145] width 11 height 11
click at [315, 146] on icon at bounding box center [312, 145] width 11 height 11
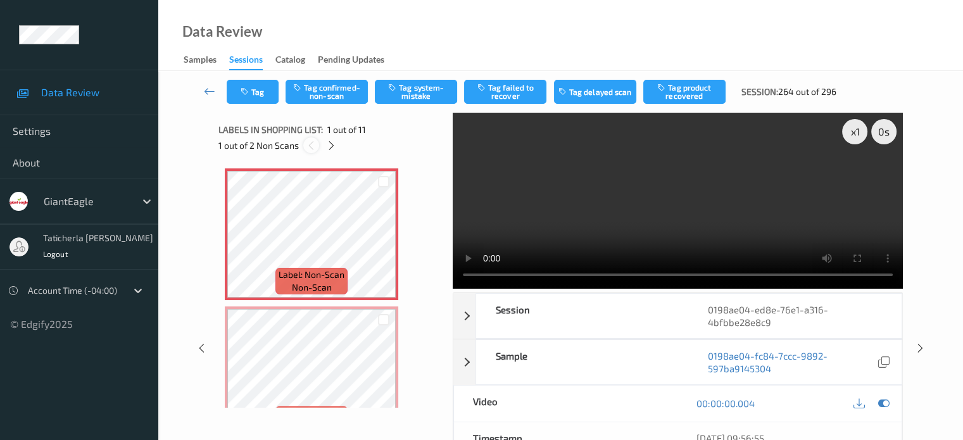
click at [307, 144] on icon at bounding box center [311, 145] width 11 height 11
click at [314, 145] on icon at bounding box center [311, 145] width 11 height 11
click at [315, 145] on icon at bounding box center [311, 145] width 11 height 11
click at [333, 143] on icon at bounding box center [331, 145] width 11 height 11
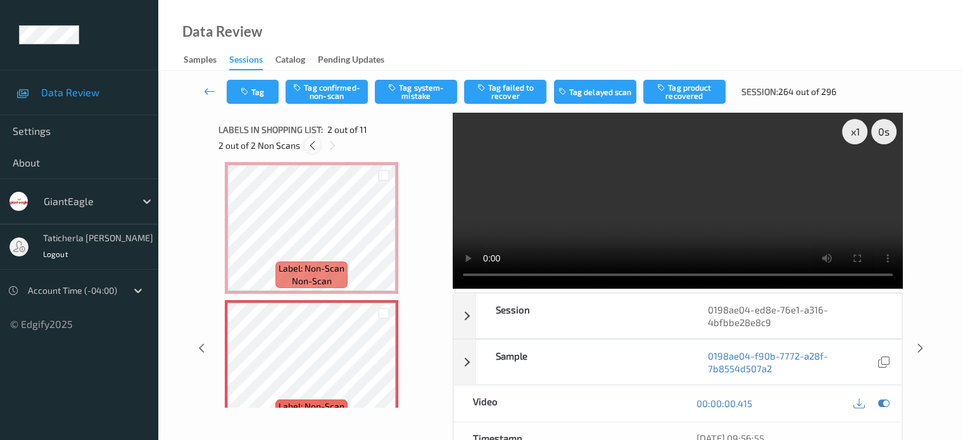
click at [312, 144] on icon at bounding box center [312, 145] width 11 height 11
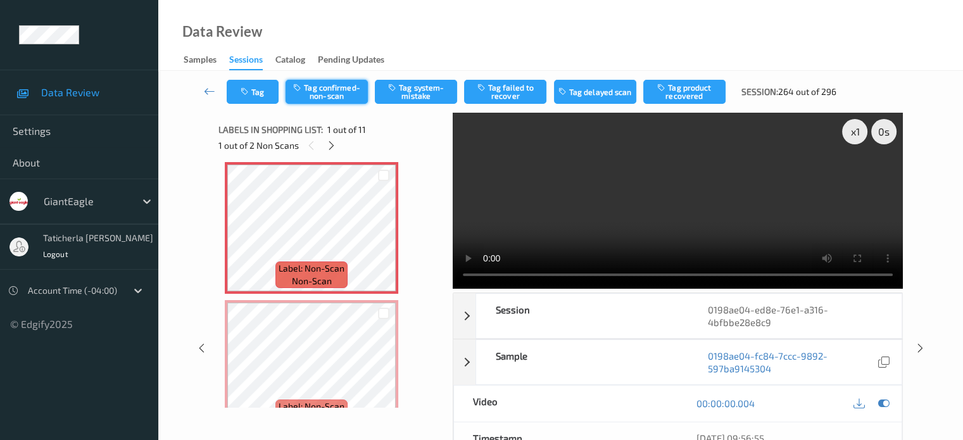
click at [347, 99] on button "Tag confirmed-non-scan" at bounding box center [327, 92] width 82 height 24
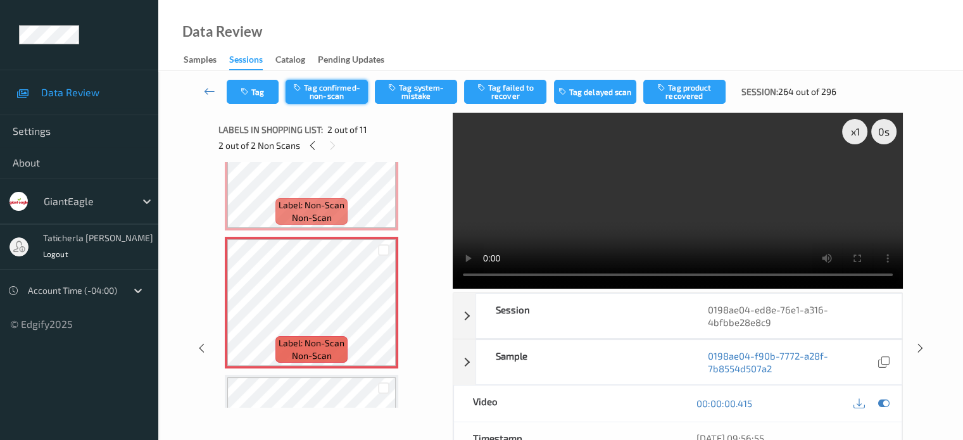
click at [317, 102] on button "Tag confirmed-non-scan" at bounding box center [327, 92] width 82 height 24
click at [702, 93] on button "Tag product recovered" at bounding box center [685, 92] width 82 height 24
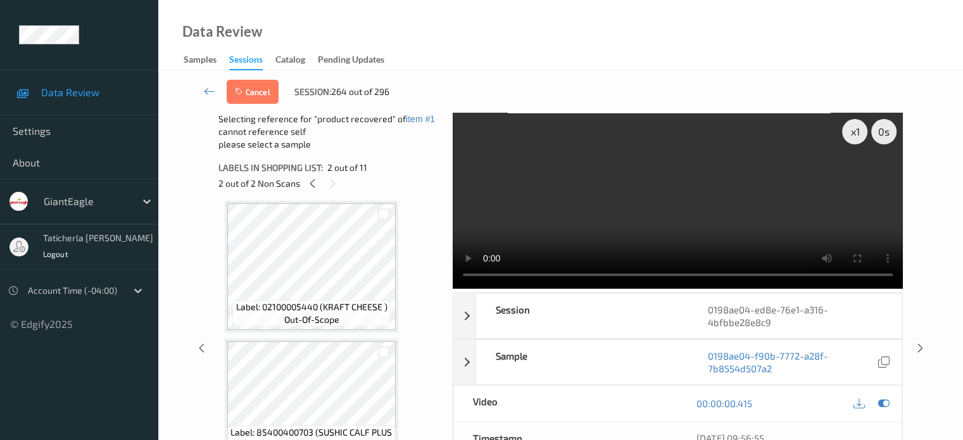
scroll to position [450, 0]
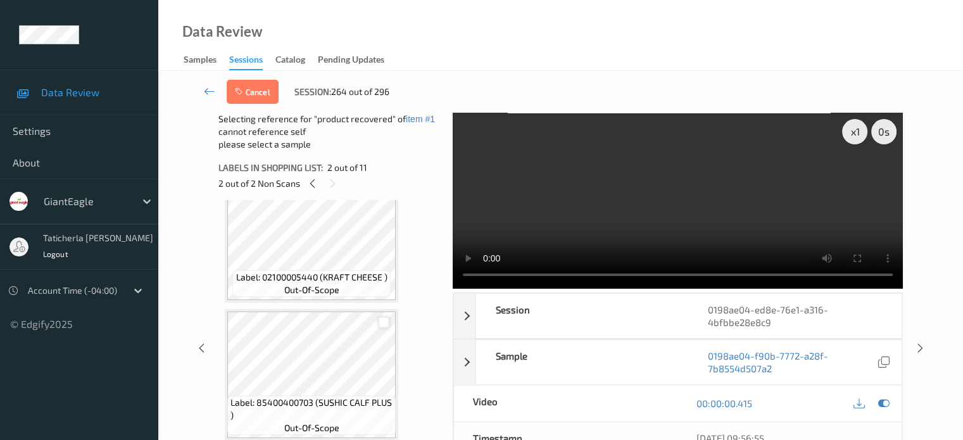
click at [384, 318] on div at bounding box center [384, 323] width 12 height 12
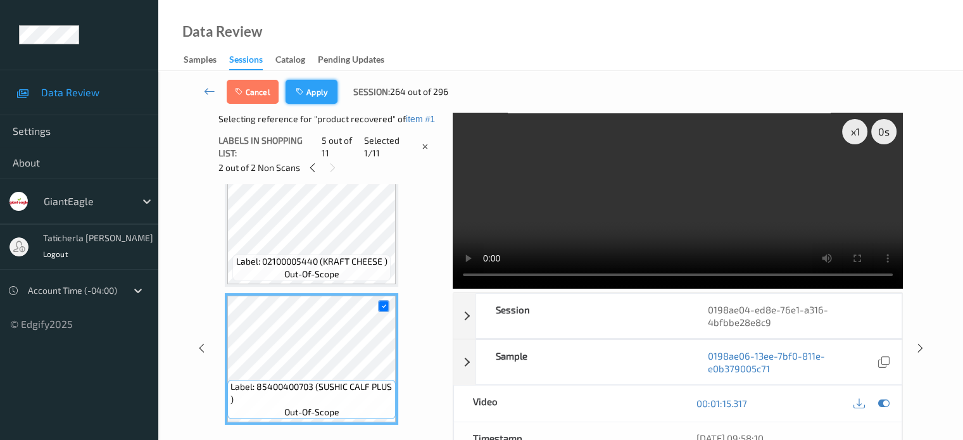
click at [326, 89] on button "Apply" at bounding box center [312, 92] width 52 height 24
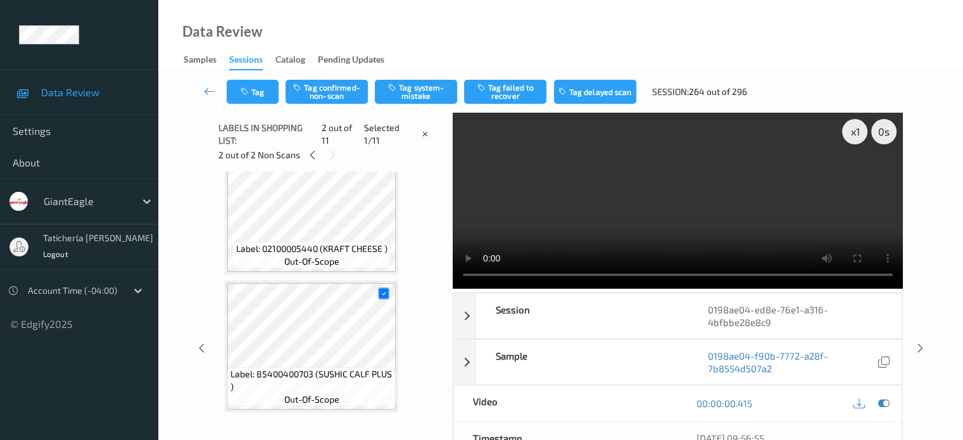
scroll to position [6, 0]
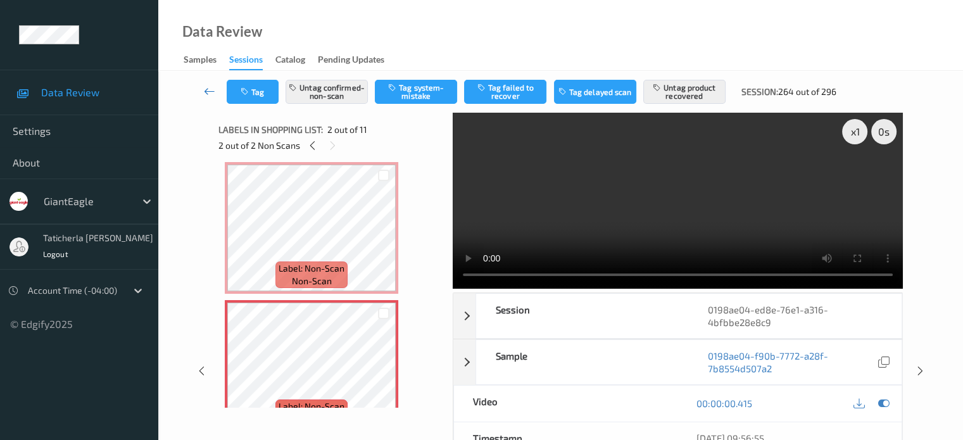
click at [213, 91] on icon at bounding box center [209, 91] width 11 height 13
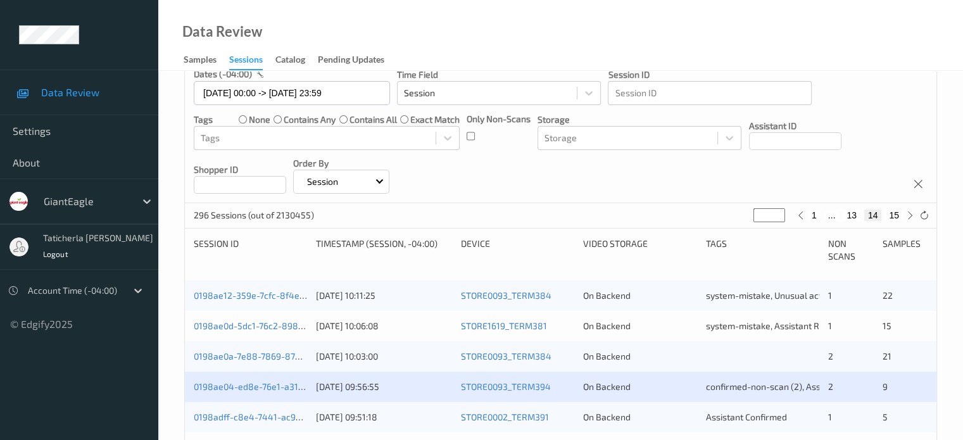
scroll to position [253, 0]
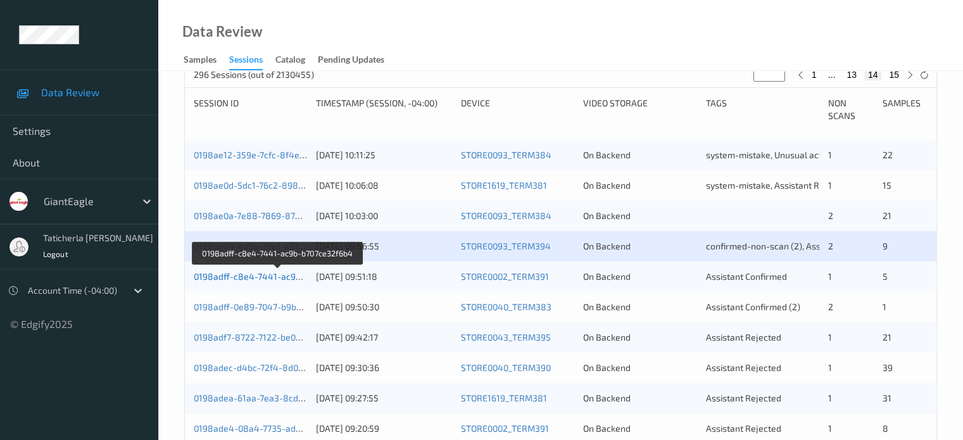
click at [264, 278] on link "0198adff-c8e4-7441-ac9b-b707ce32f6b4" at bounding box center [278, 276] width 168 height 11
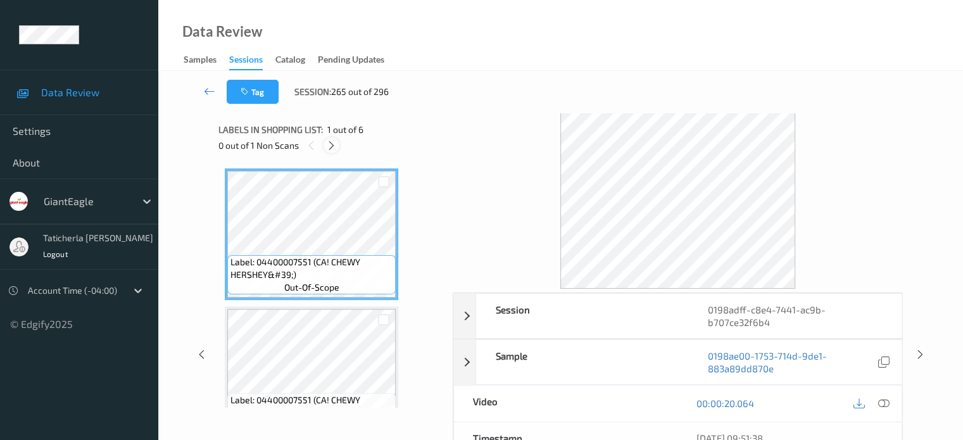
click at [330, 149] on icon at bounding box center [331, 145] width 11 height 11
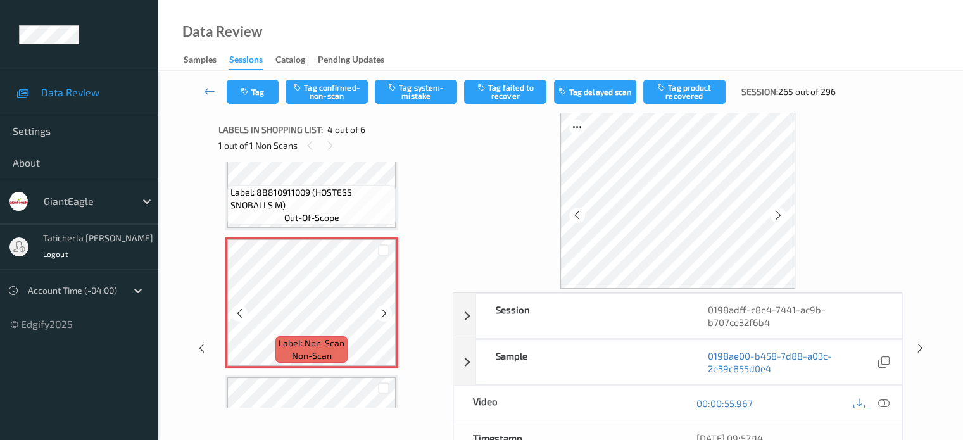
scroll to position [409, 0]
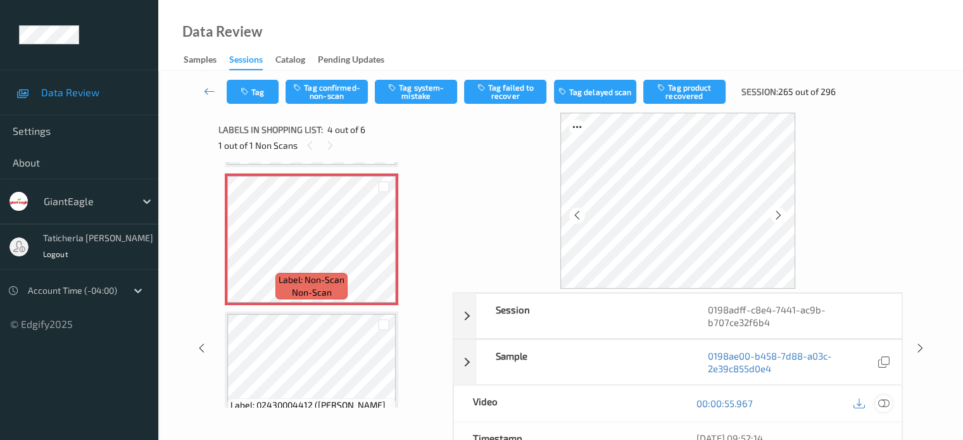
click at [885, 403] on icon at bounding box center [883, 403] width 11 height 11
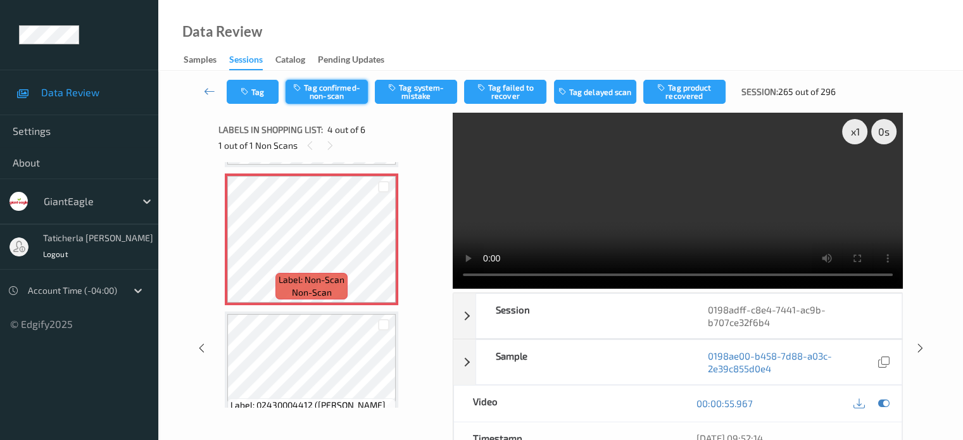
click at [334, 86] on button "Tag confirmed-non-scan" at bounding box center [327, 92] width 82 height 24
click at [690, 92] on button "Tag product recovered" at bounding box center [685, 92] width 82 height 24
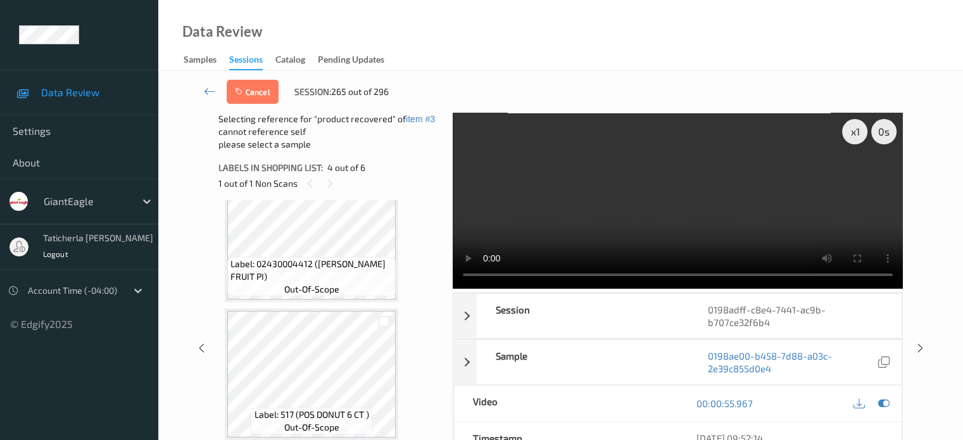
scroll to position [525, 0]
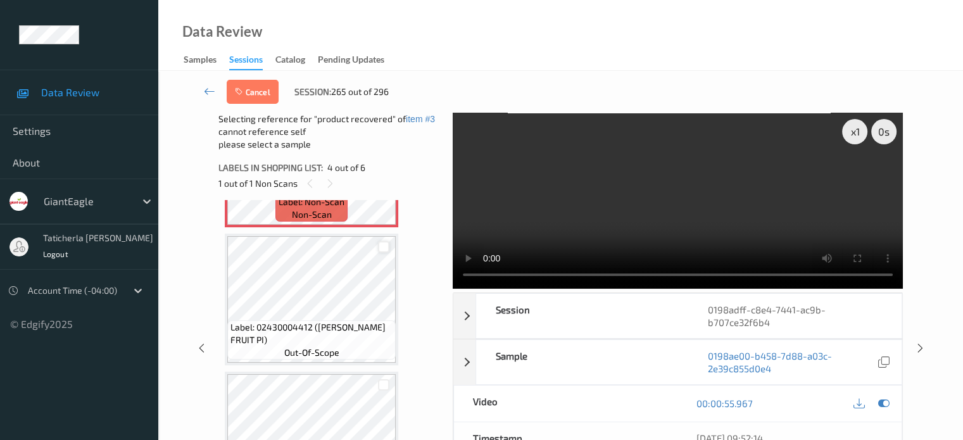
click at [383, 248] on div at bounding box center [384, 247] width 12 height 12
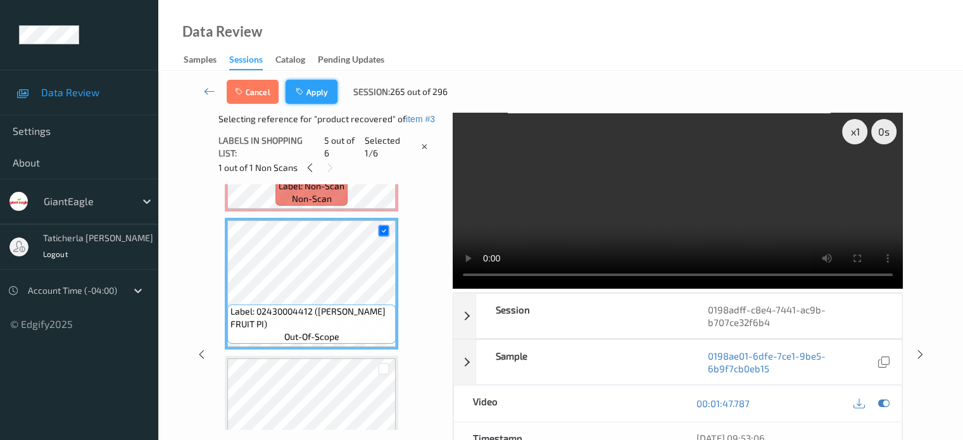
click at [320, 89] on button "Apply" at bounding box center [312, 92] width 52 height 24
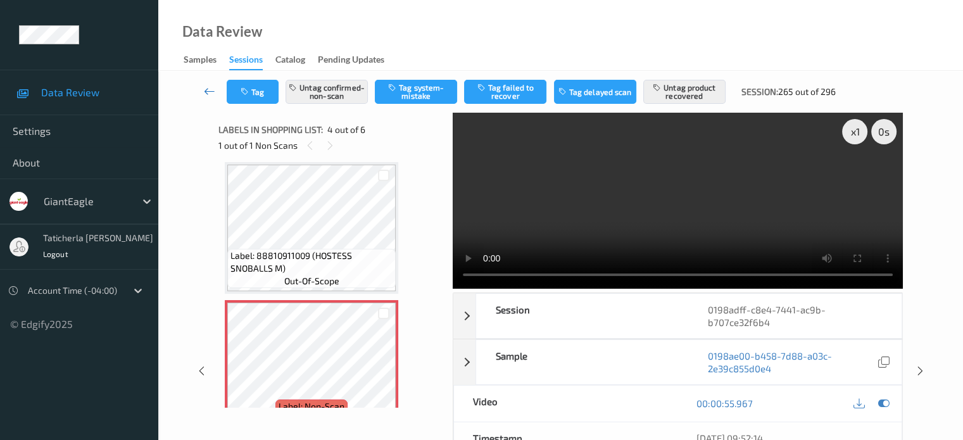
click at [212, 88] on icon at bounding box center [209, 91] width 11 height 13
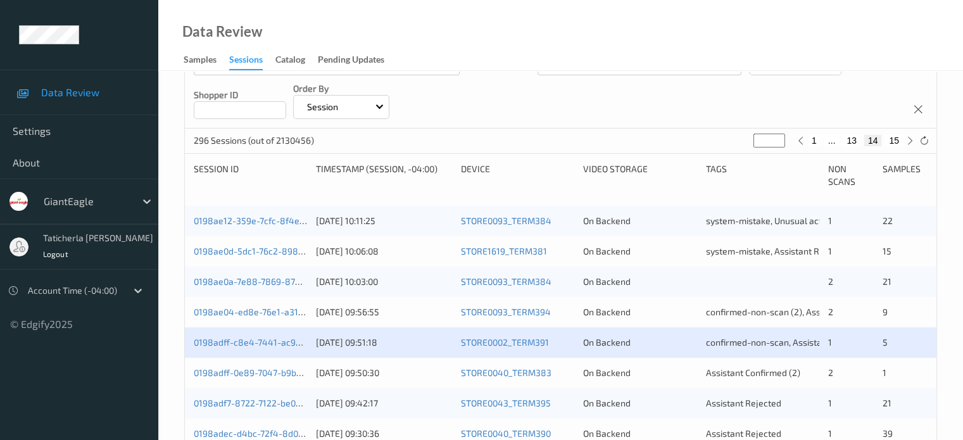
scroll to position [253, 0]
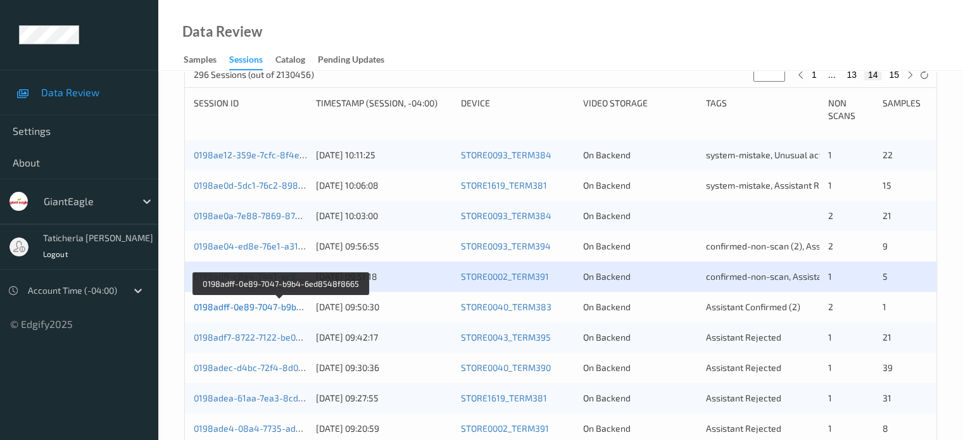
click at [270, 308] on link "0198adff-0e89-7047-b9b4-6ed8548f8665" at bounding box center [281, 306] width 174 height 11
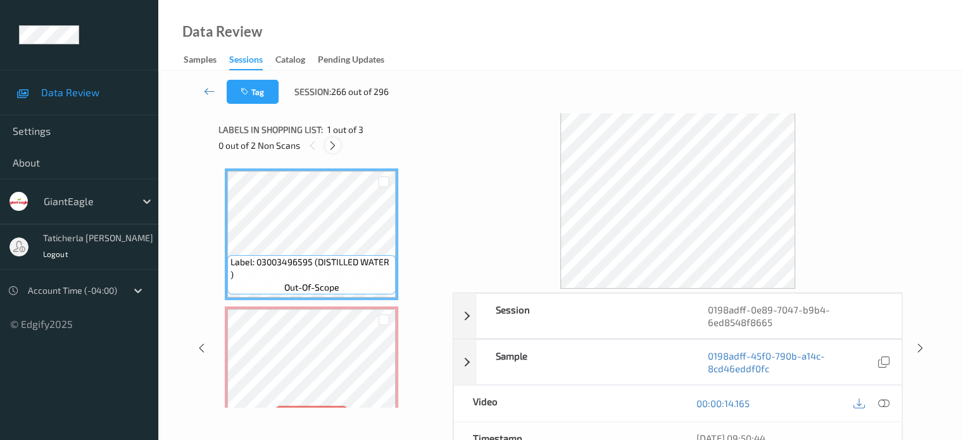
click at [333, 141] on icon at bounding box center [332, 145] width 11 height 11
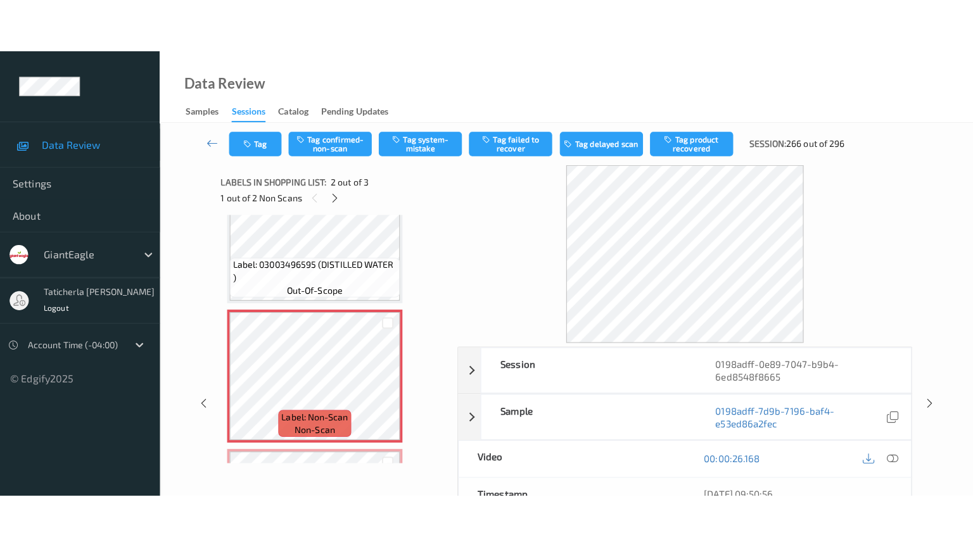
scroll to position [70, 0]
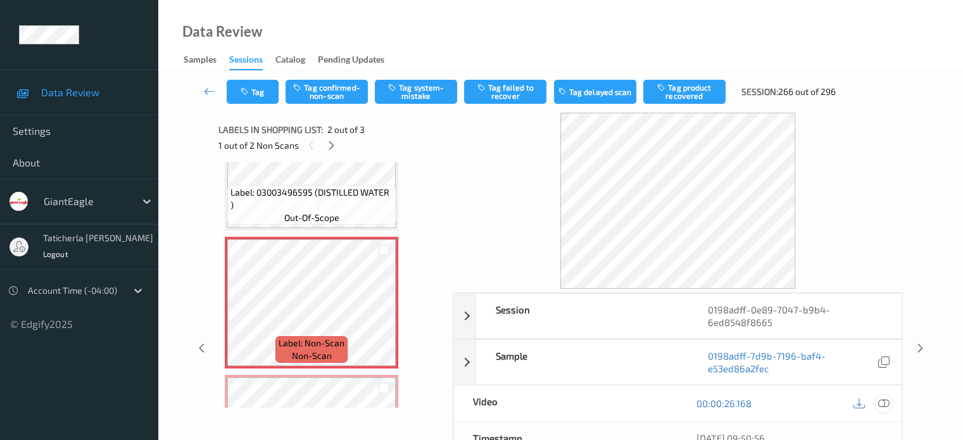
click at [883, 402] on icon at bounding box center [883, 403] width 11 height 11
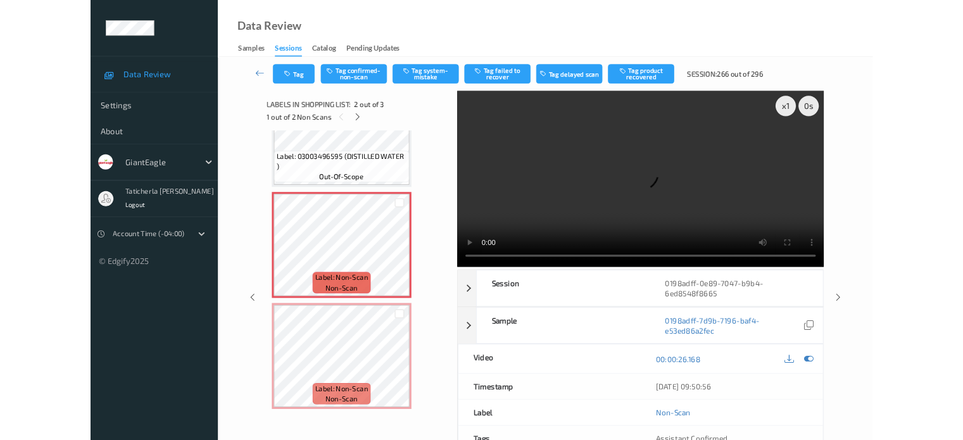
scroll to position [68, 0]
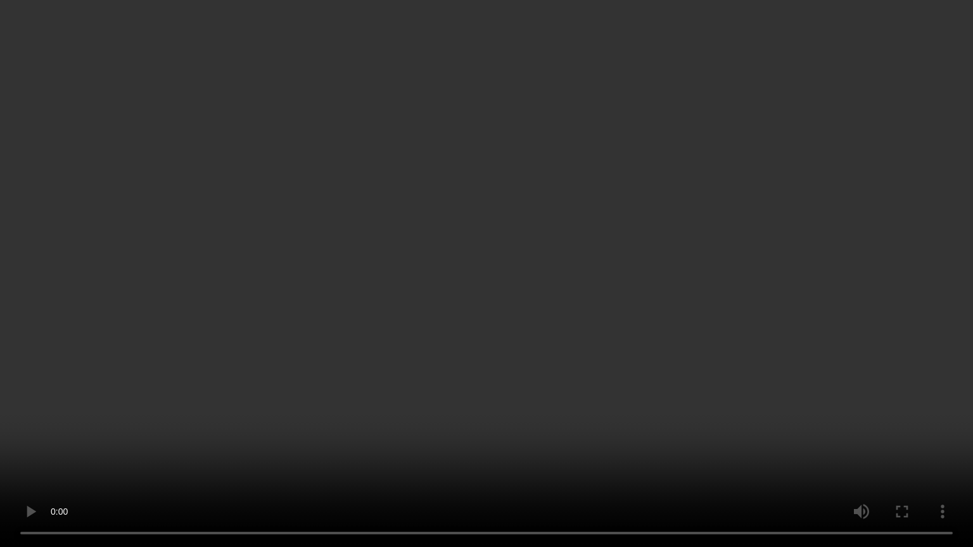
click at [276, 320] on video at bounding box center [486, 273] width 973 height 547
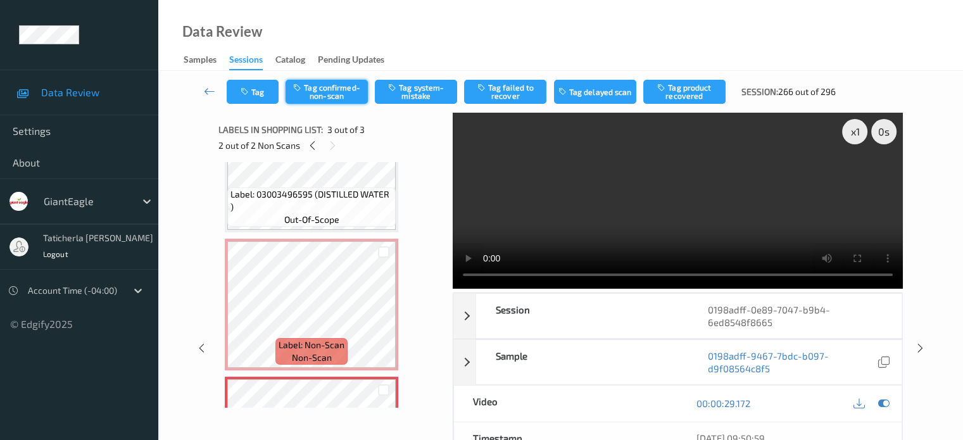
click at [345, 91] on button "Tag confirmed-non-scan" at bounding box center [327, 92] width 82 height 24
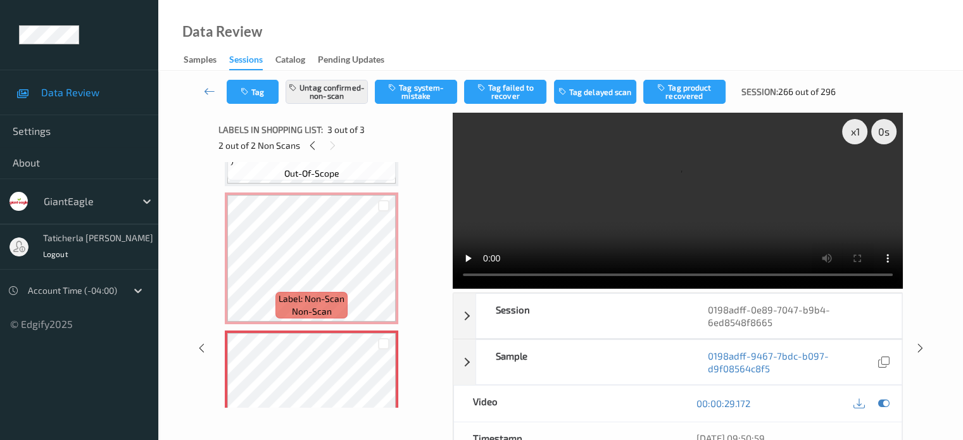
scroll to position [175, 0]
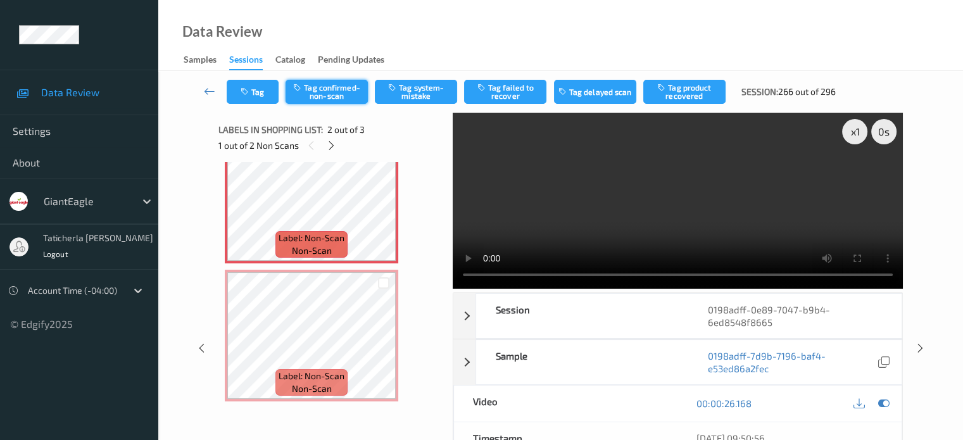
click at [342, 98] on button "Tag confirmed-non-scan" at bounding box center [327, 92] width 82 height 24
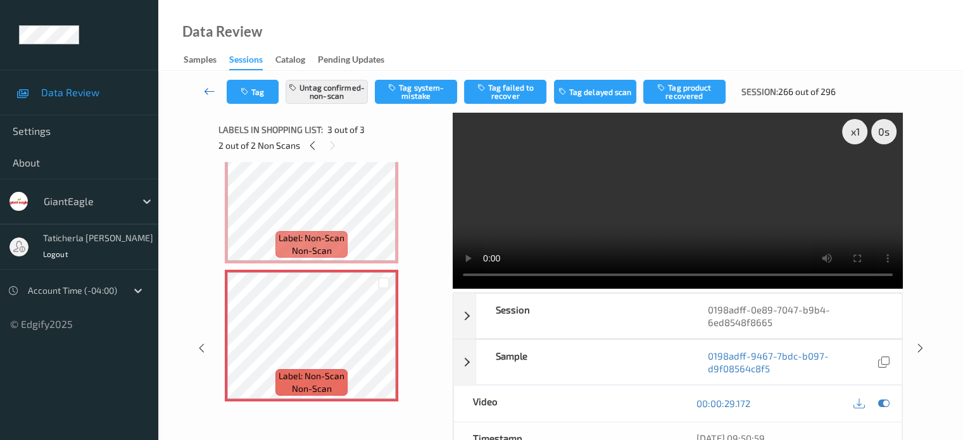
click at [214, 87] on icon at bounding box center [209, 91] width 11 height 13
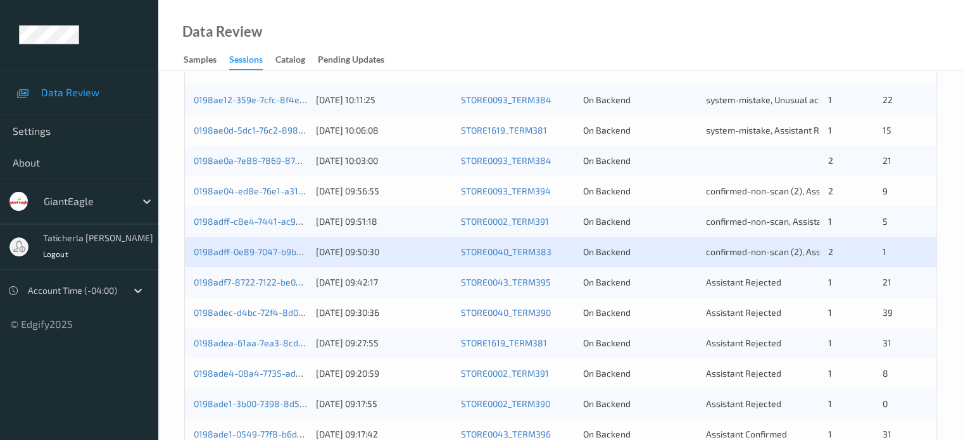
scroll to position [317, 0]
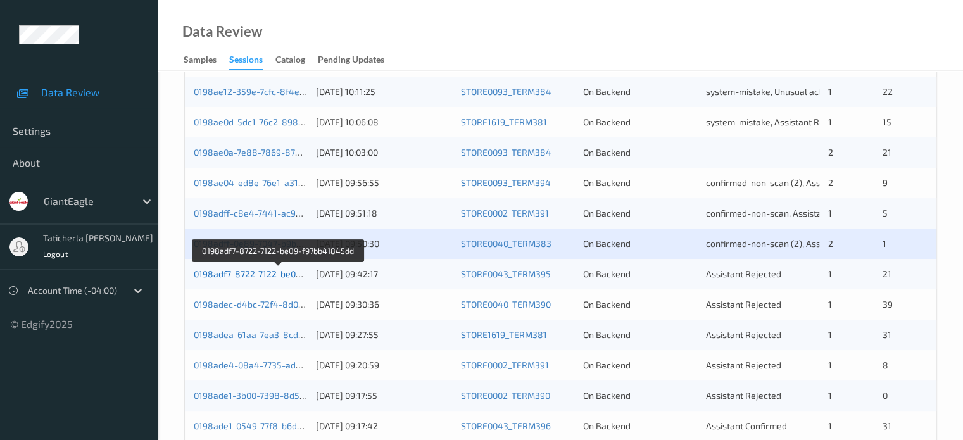
click at [282, 276] on link "0198adf7-8722-7122-be09-f97bb41845dd" at bounding box center [279, 274] width 170 height 11
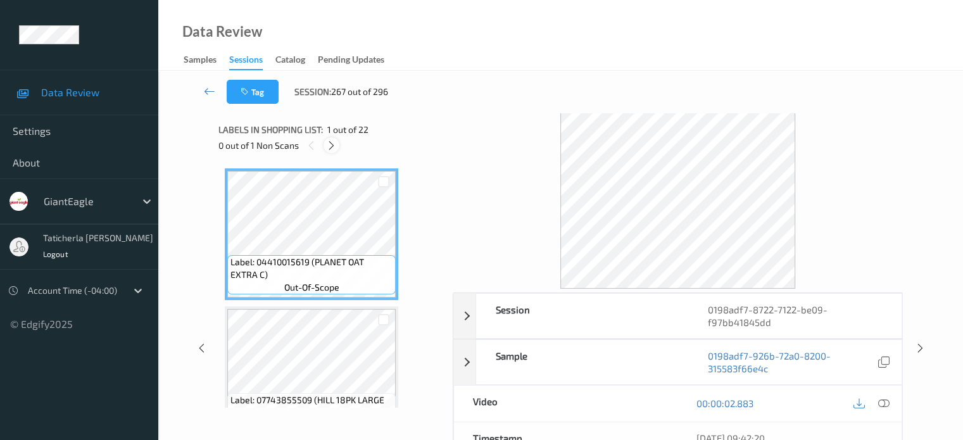
click at [325, 144] on div at bounding box center [332, 145] width 16 height 16
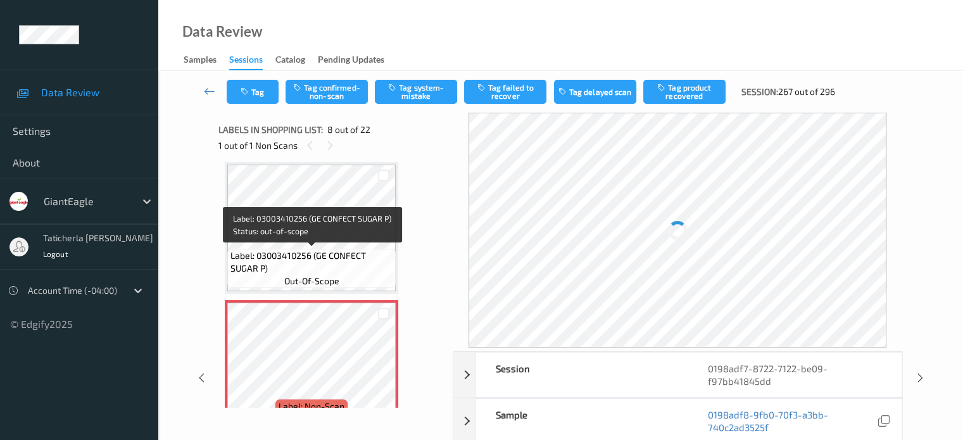
scroll to position [961, 0]
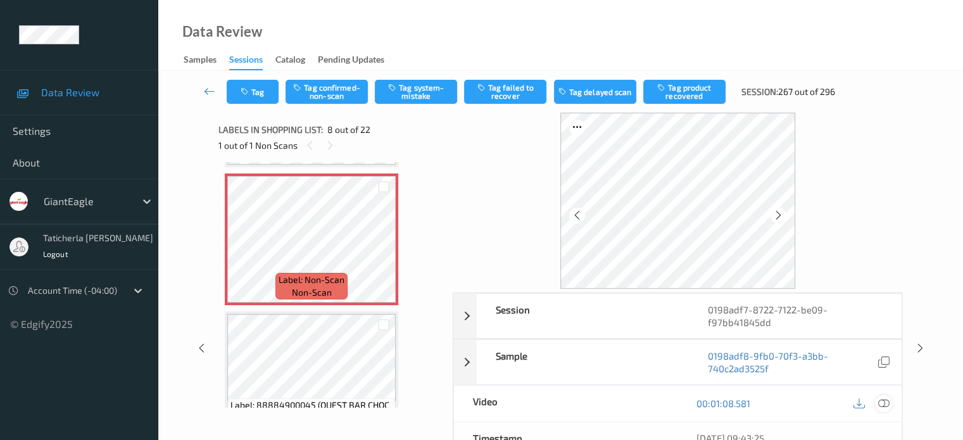
click at [882, 401] on icon at bounding box center [883, 403] width 11 height 11
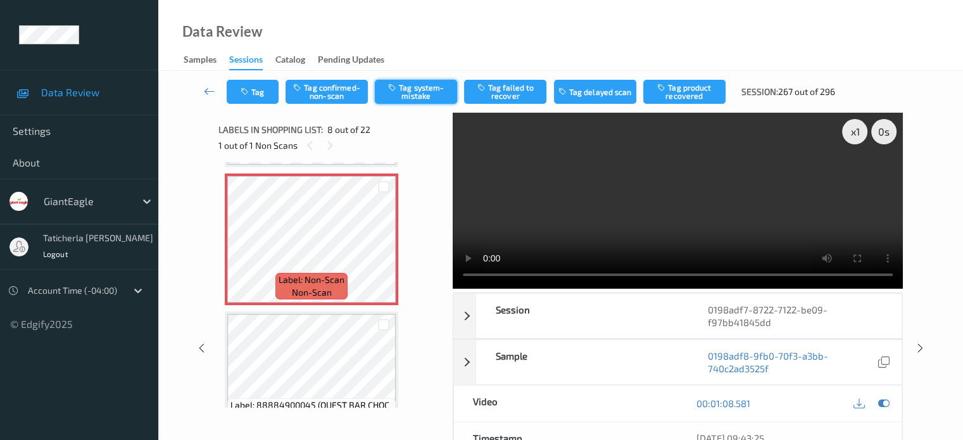
click at [429, 94] on button "Tag system-mistake" at bounding box center [416, 92] width 82 height 24
click at [210, 86] on icon at bounding box center [209, 91] width 11 height 13
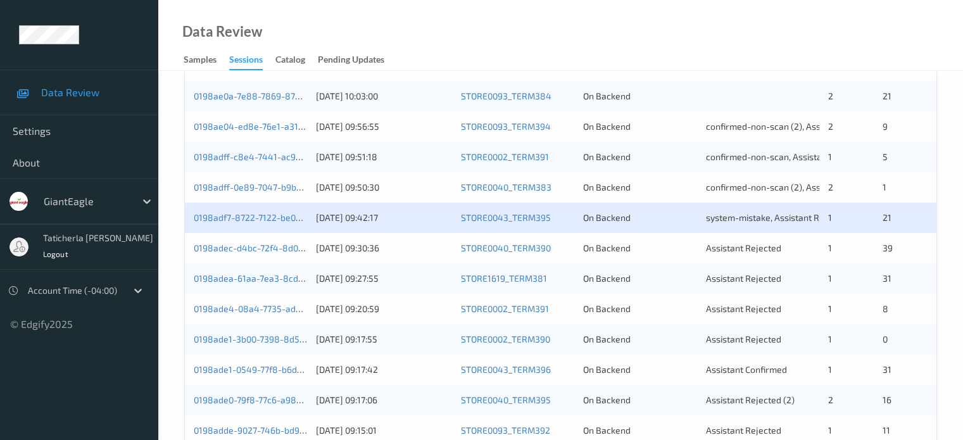
scroll to position [380, 0]
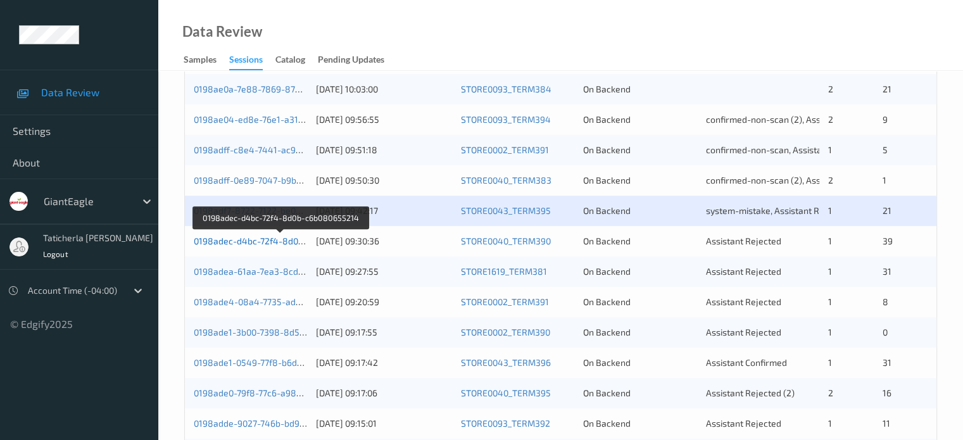
click at [272, 237] on link "0198adec-d4bc-72f4-8d0b-c6b080655214" at bounding box center [281, 241] width 174 height 11
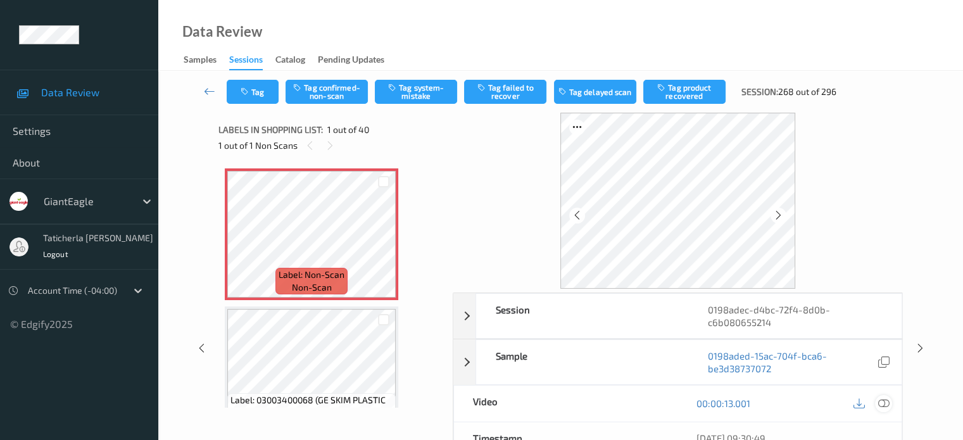
click at [884, 401] on icon at bounding box center [883, 403] width 11 height 11
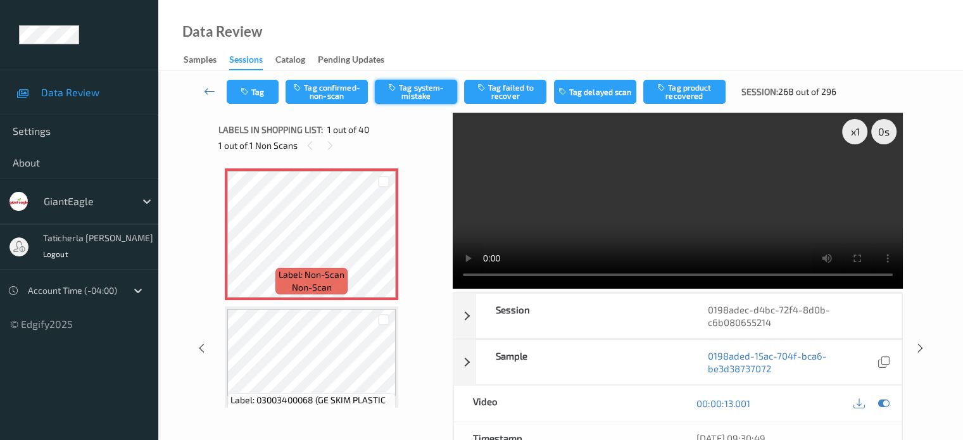
click at [410, 91] on button "Tag system-mistake" at bounding box center [416, 92] width 82 height 24
click at [257, 89] on button "Tag" at bounding box center [253, 92] width 52 height 24
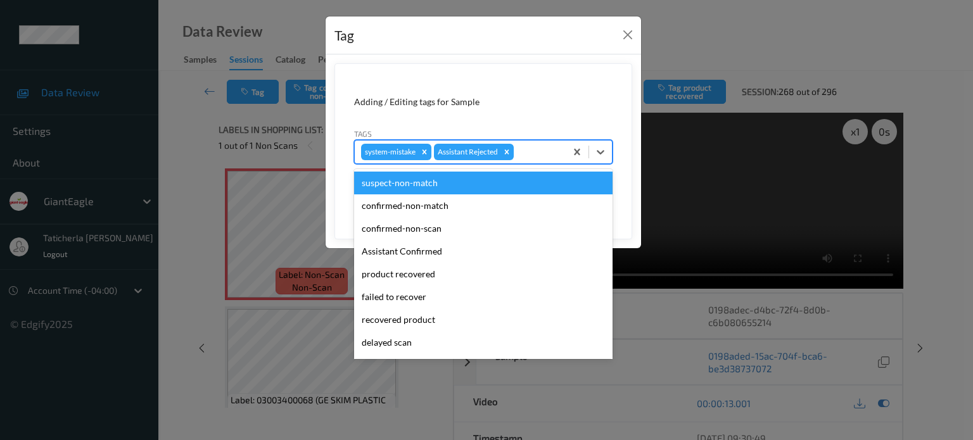
click at [532, 141] on div "system-mistake Assistant Rejected" at bounding box center [460, 152] width 211 height 22
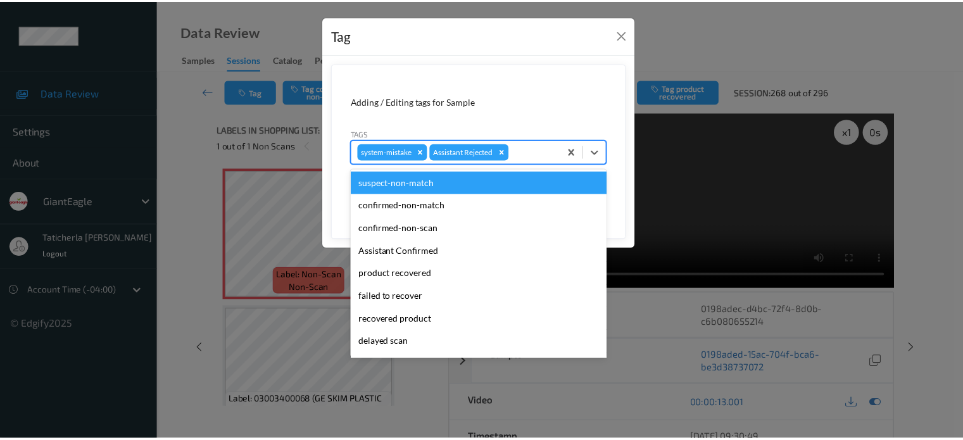
scroll to position [111, 0]
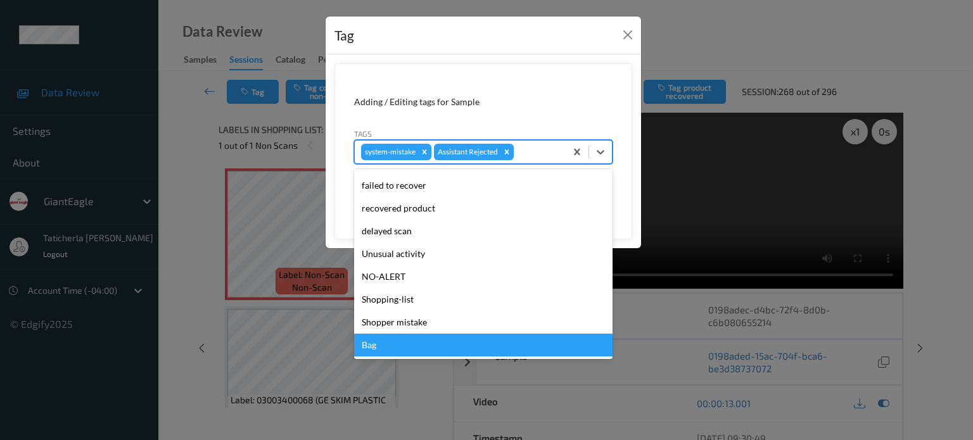
click at [440, 336] on div "Bag" at bounding box center [483, 345] width 258 height 23
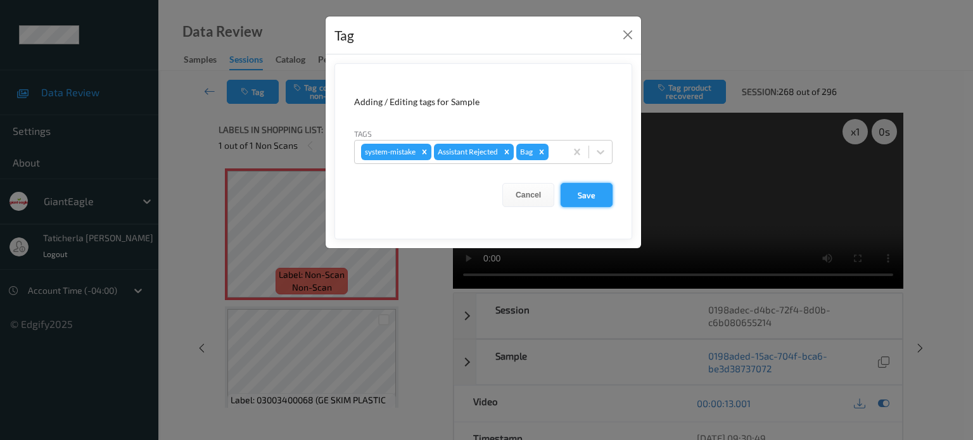
click at [597, 194] on button "Save" at bounding box center [587, 195] width 52 height 24
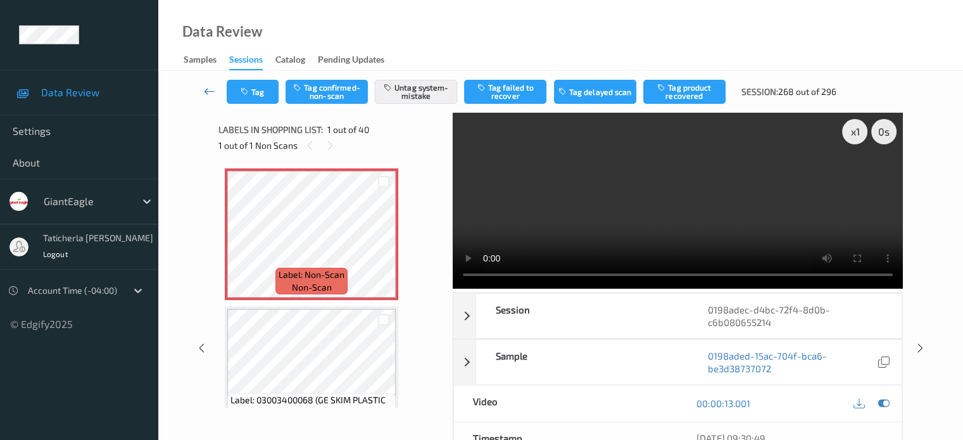
click at [210, 93] on icon at bounding box center [209, 91] width 11 height 13
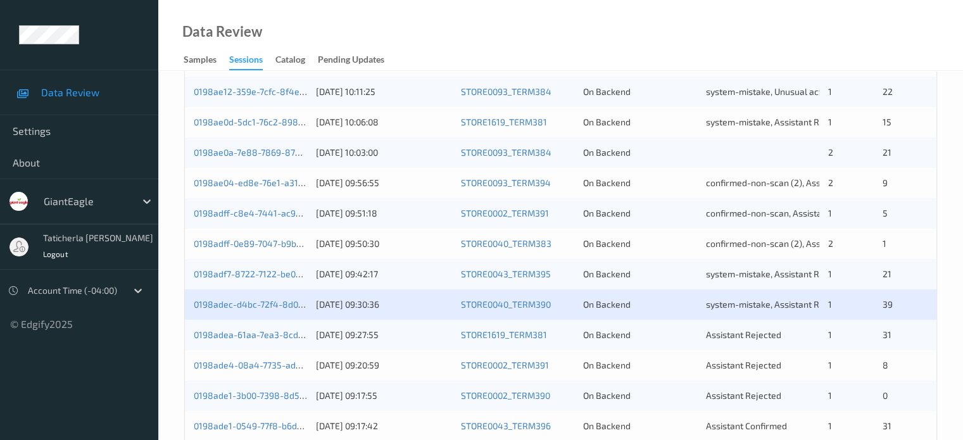
scroll to position [443, 0]
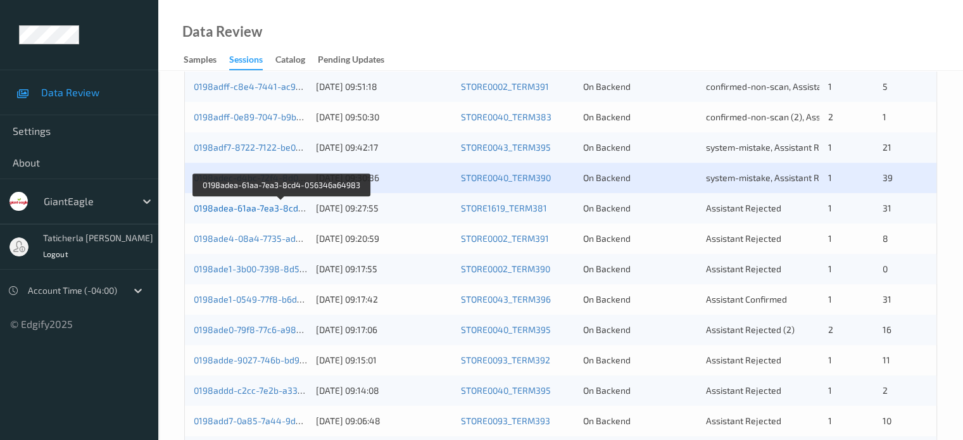
click at [256, 206] on link "0198adea-61aa-7ea3-8cd4-056346a64983" at bounding box center [282, 208] width 177 height 11
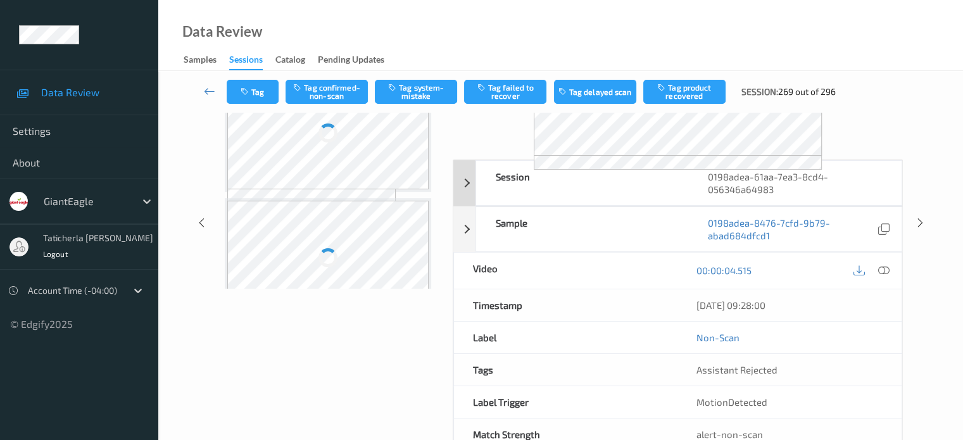
scroll to position [161, 0]
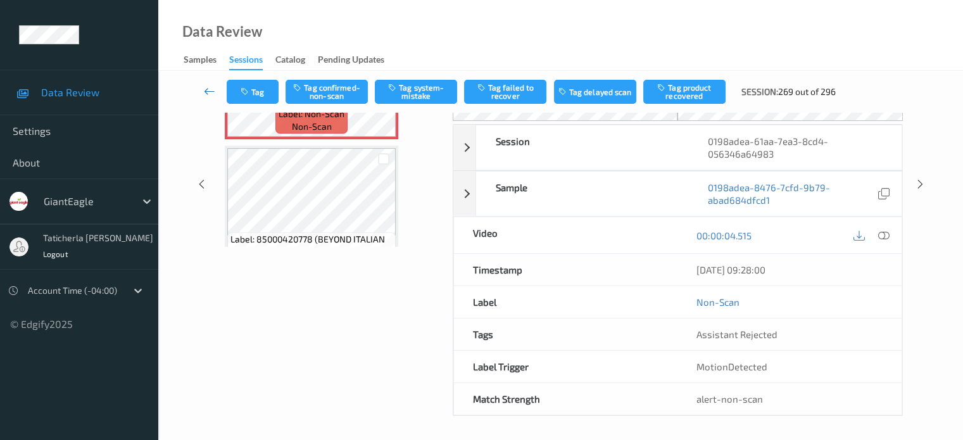
click at [205, 87] on icon at bounding box center [209, 91] width 11 height 13
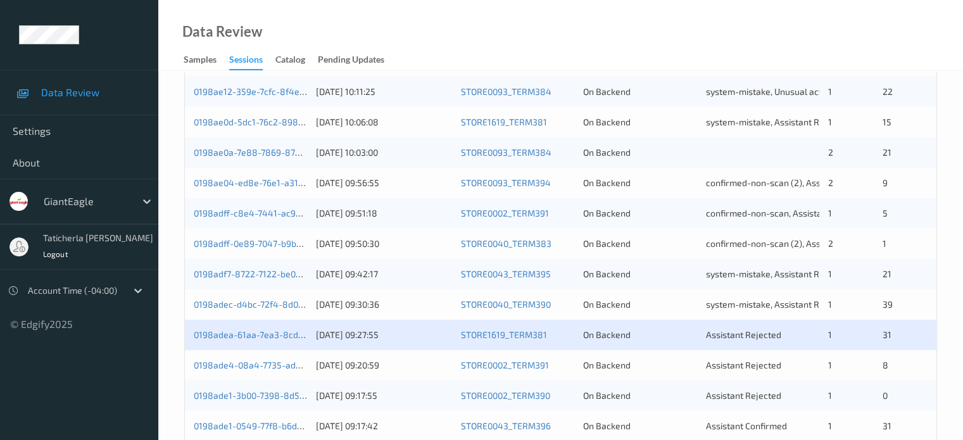
scroll to position [380, 0]
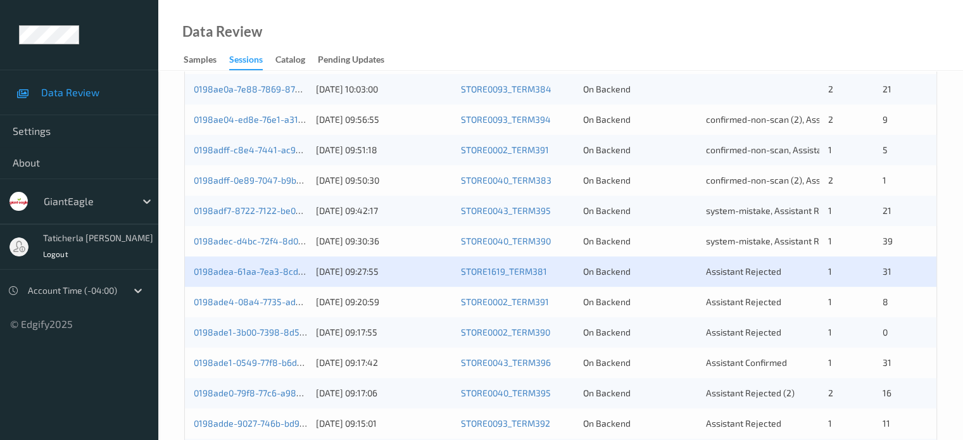
click at [261, 265] on div "0198adea-61aa-7ea3-8cd4-056346a64983" at bounding box center [250, 271] width 113 height 13
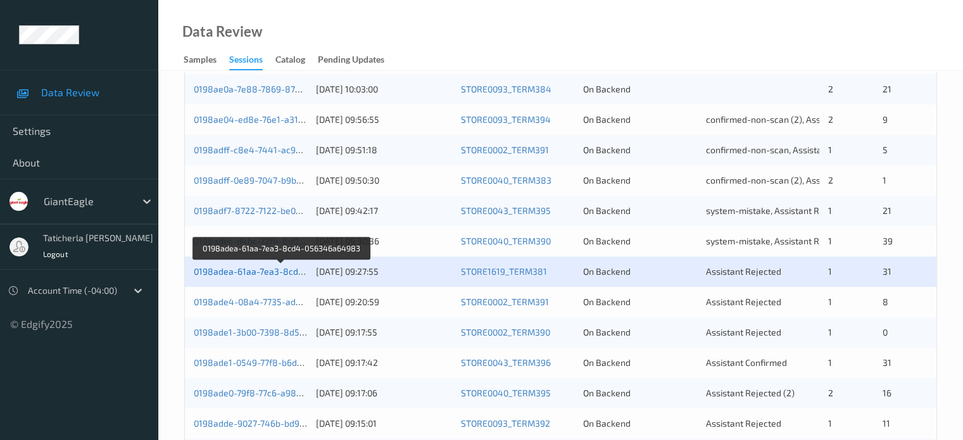
click at [255, 276] on link "0198adea-61aa-7ea3-8cd4-056346a64983" at bounding box center [282, 271] width 177 height 11
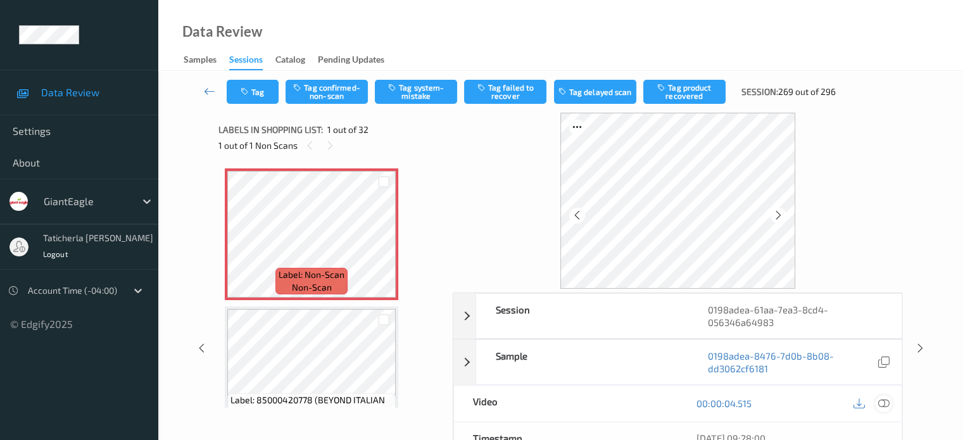
click at [882, 400] on icon at bounding box center [883, 403] width 11 height 11
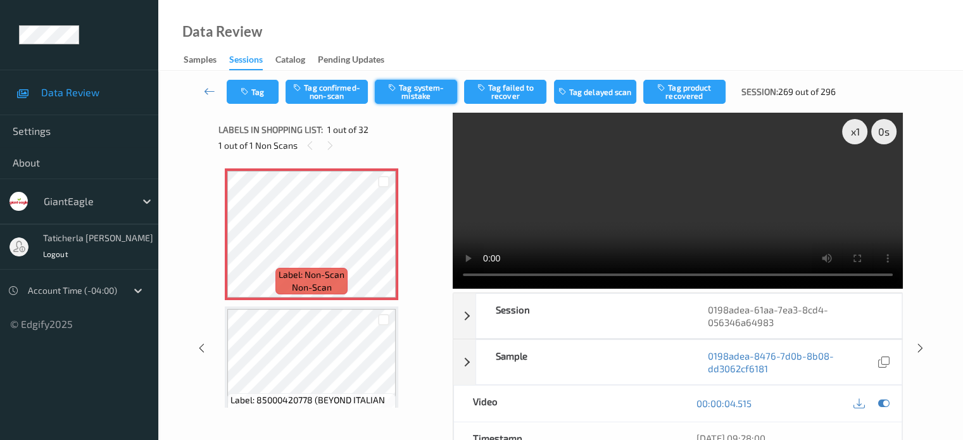
click at [422, 88] on button "Tag system-mistake" at bounding box center [416, 92] width 82 height 24
click at [261, 94] on button "Tag" at bounding box center [253, 92] width 52 height 24
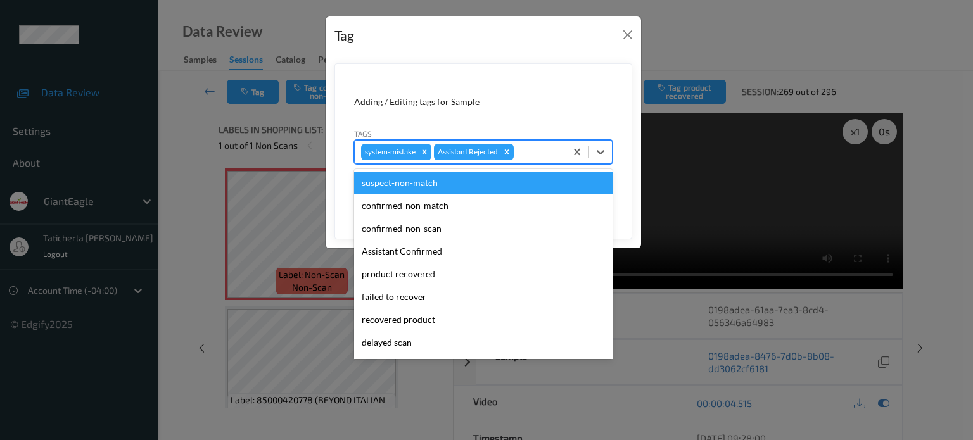
click at [549, 151] on div at bounding box center [537, 151] width 43 height 15
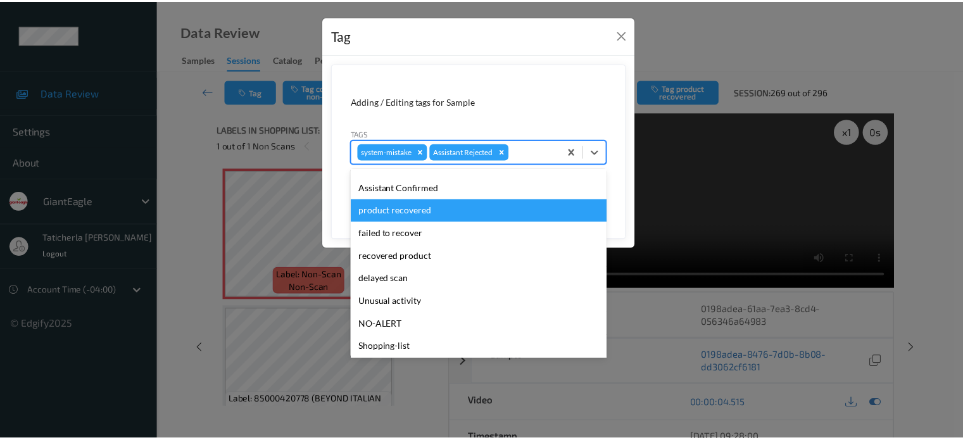
scroll to position [111, 0]
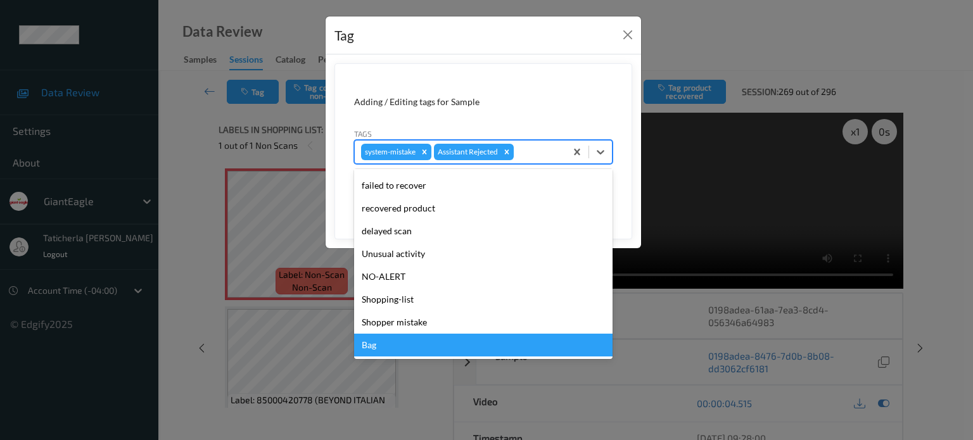
click at [456, 343] on div "Bag" at bounding box center [483, 345] width 258 height 23
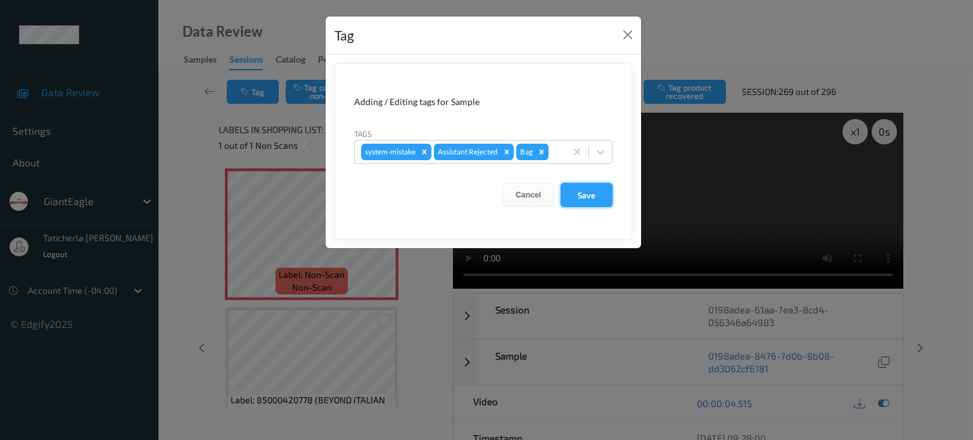
click at [578, 194] on button "Save" at bounding box center [587, 195] width 52 height 24
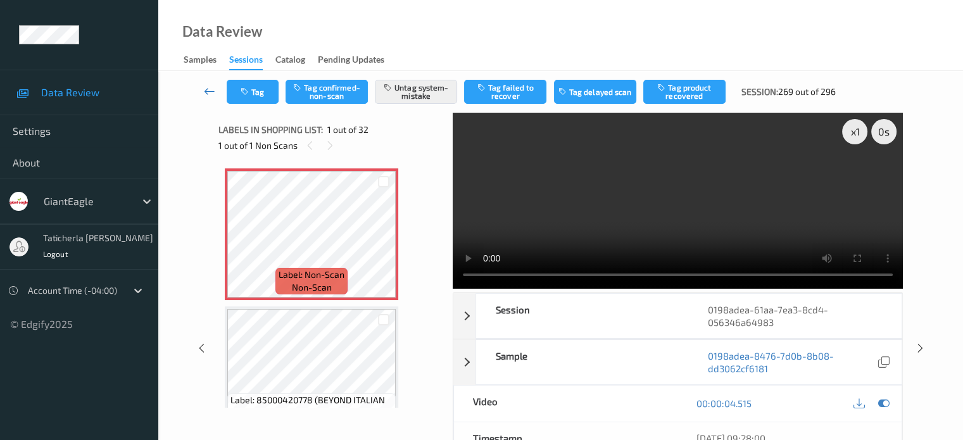
click at [209, 91] on icon at bounding box center [209, 91] width 11 height 13
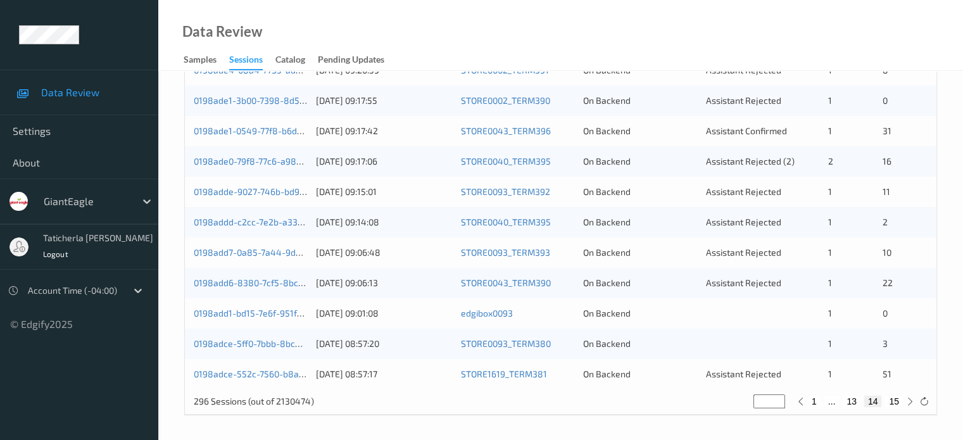
scroll to position [485, 0]
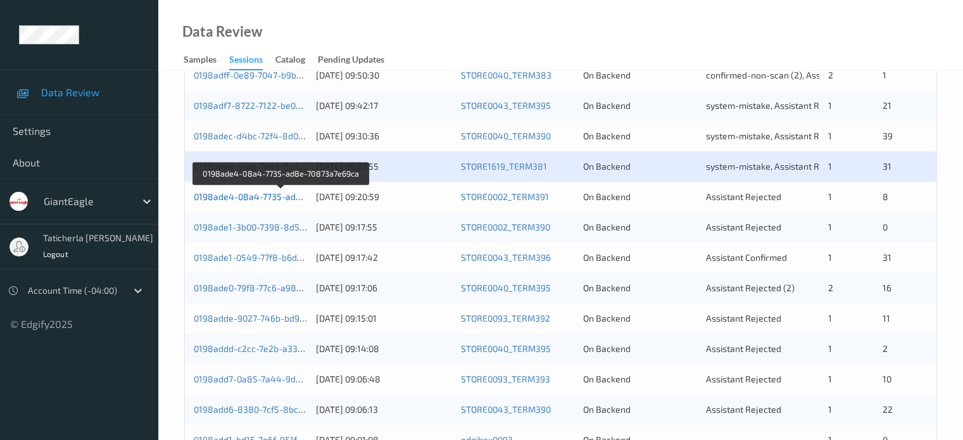
click at [258, 193] on link "0198ade4-08a4-7735-ad8e-70873a7e69ca" at bounding box center [281, 196] width 175 height 11
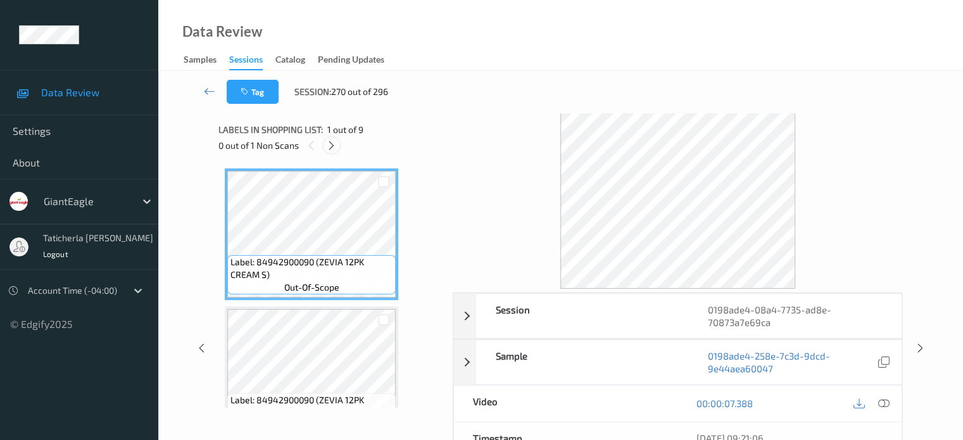
click at [332, 144] on icon at bounding box center [331, 145] width 11 height 11
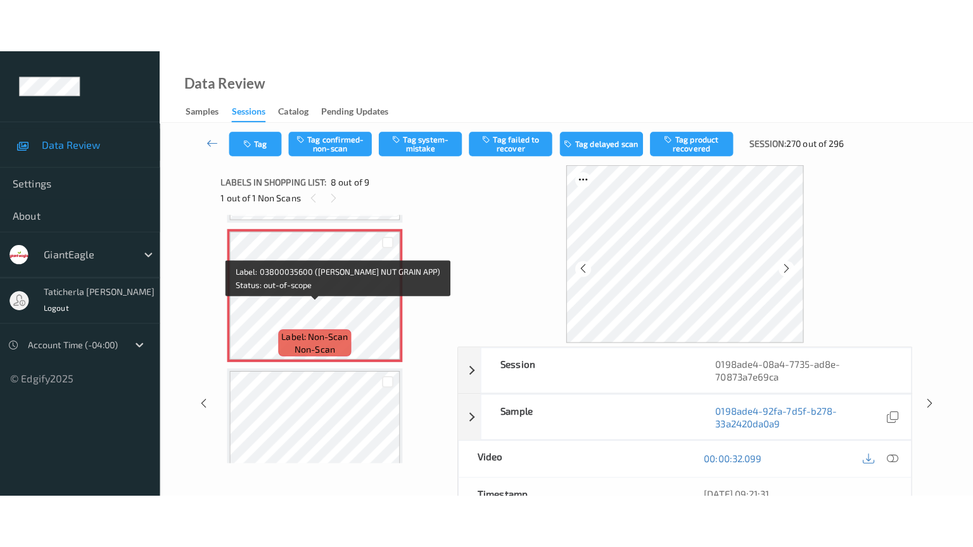
scroll to position [961, 0]
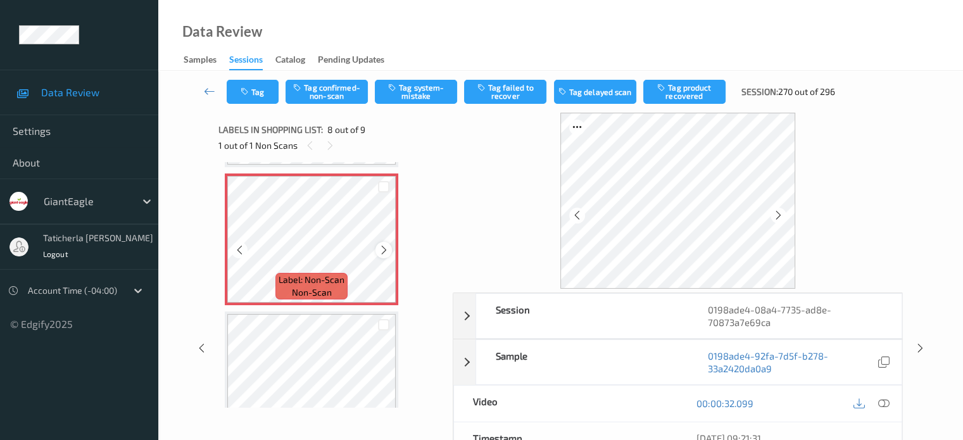
click at [385, 251] on icon at bounding box center [384, 249] width 11 height 11
click at [882, 400] on icon at bounding box center [883, 403] width 11 height 11
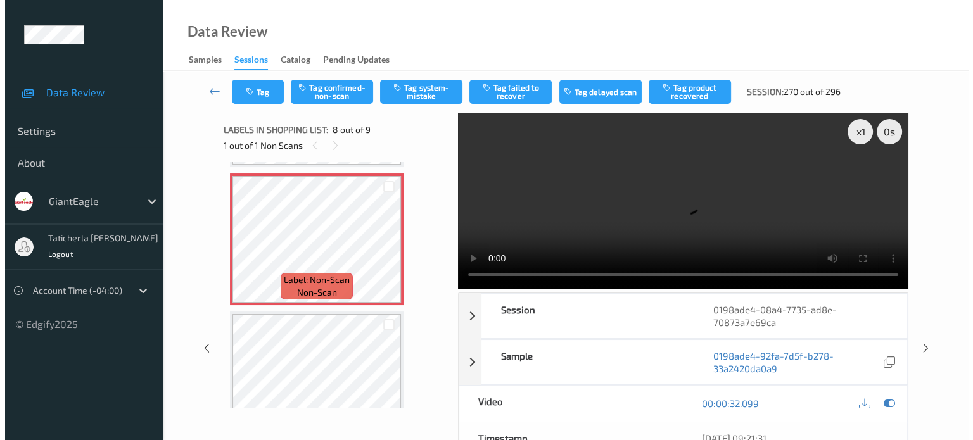
scroll to position [896, 0]
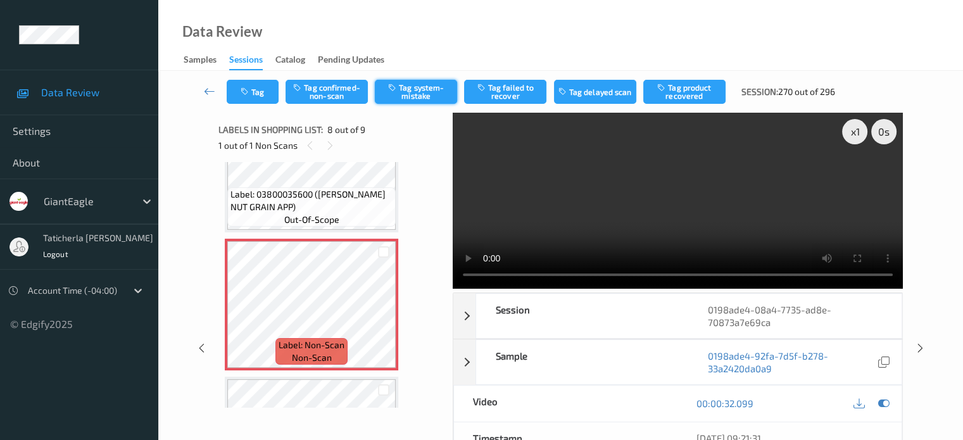
click at [417, 92] on button "Tag system-mistake" at bounding box center [416, 92] width 82 height 24
click at [258, 92] on button "Tag" at bounding box center [253, 92] width 52 height 24
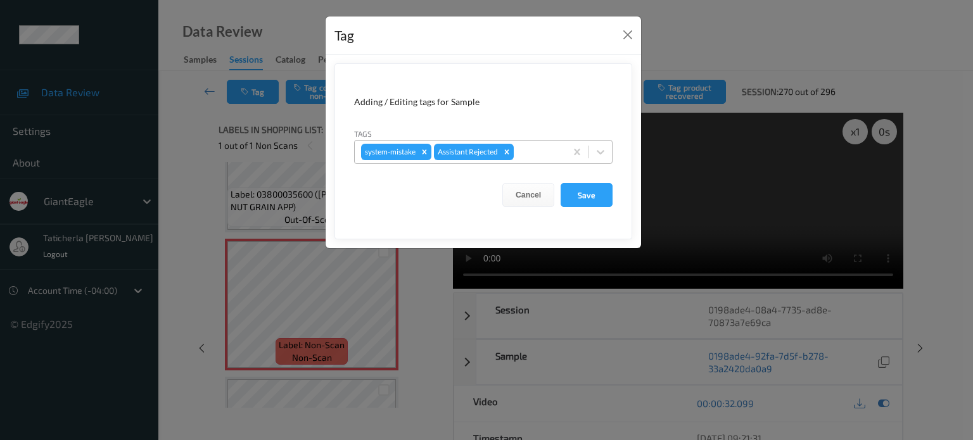
click at [550, 158] on div at bounding box center [537, 151] width 43 height 15
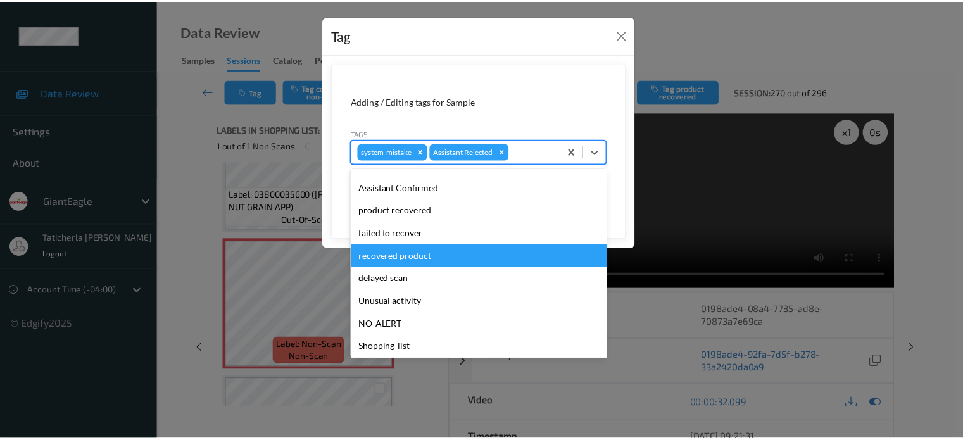
scroll to position [111, 0]
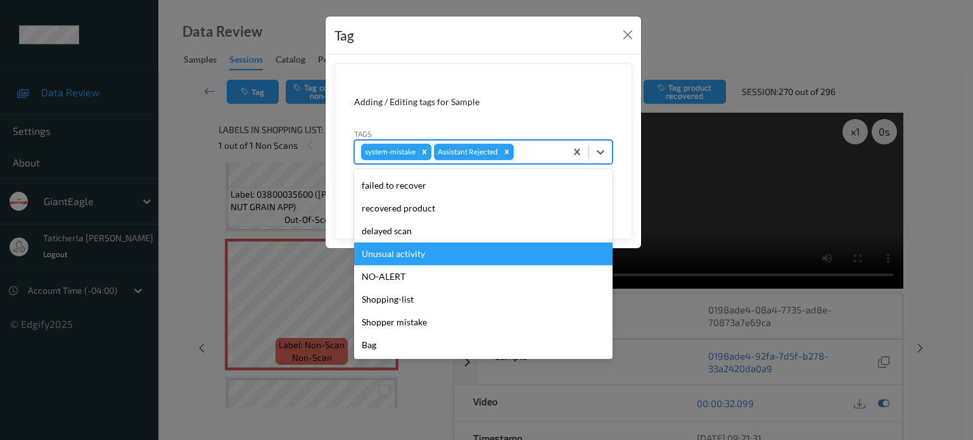
click at [456, 260] on div "Unusual activity" at bounding box center [483, 254] width 258 height 23
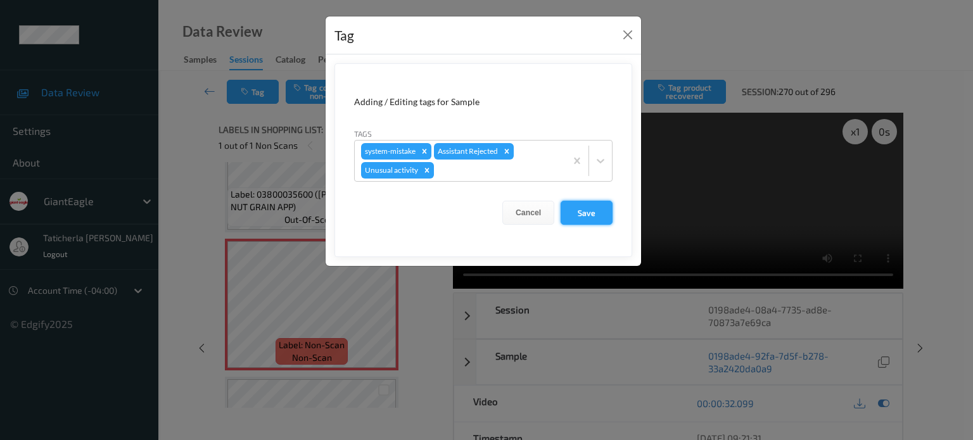
click at [593, 212] on button "Save" at bounding box center [587, 213] width 52 height 24
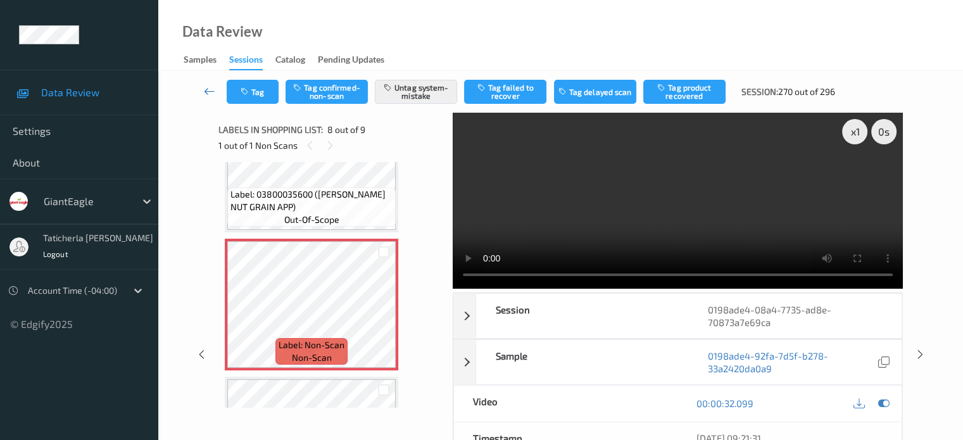
click at [207, 87] on icon at bounding box center [209, 91] width 11 height 13
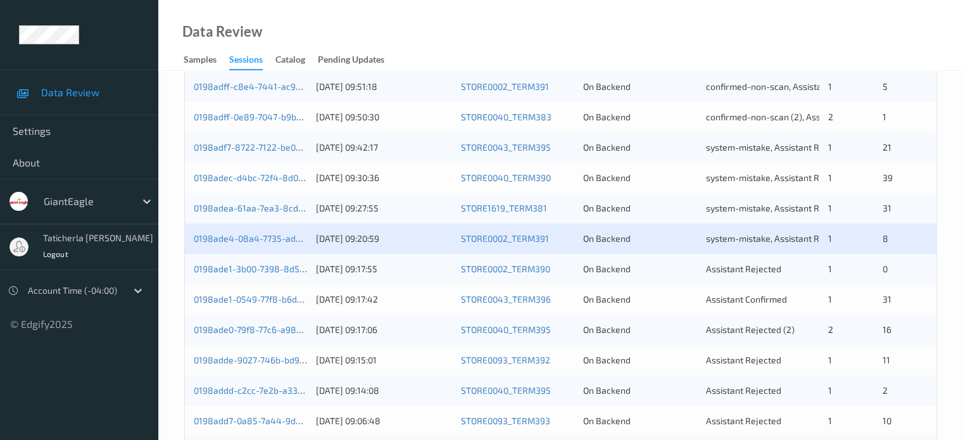
scroll to position [570, 0]
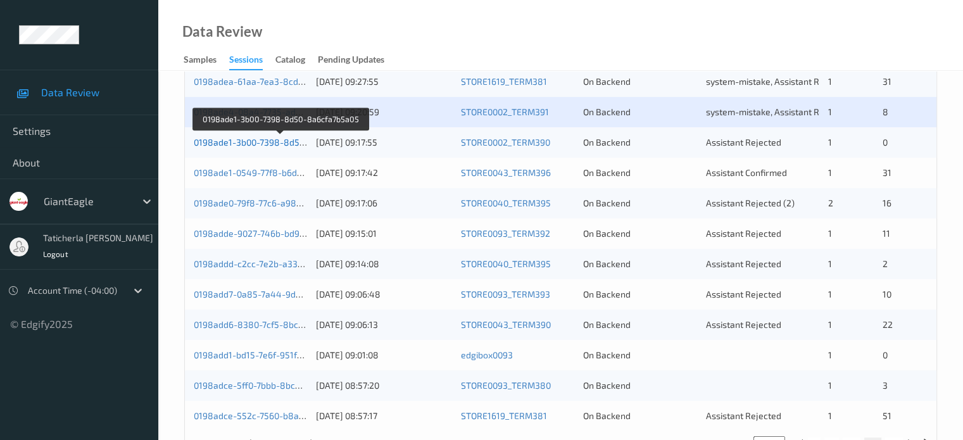
click at [257, 141] on link "0198ade1-3b00-7398-8d50-8a6cfa7b5a05" at bounding box center [280, 142] width 173 height 11
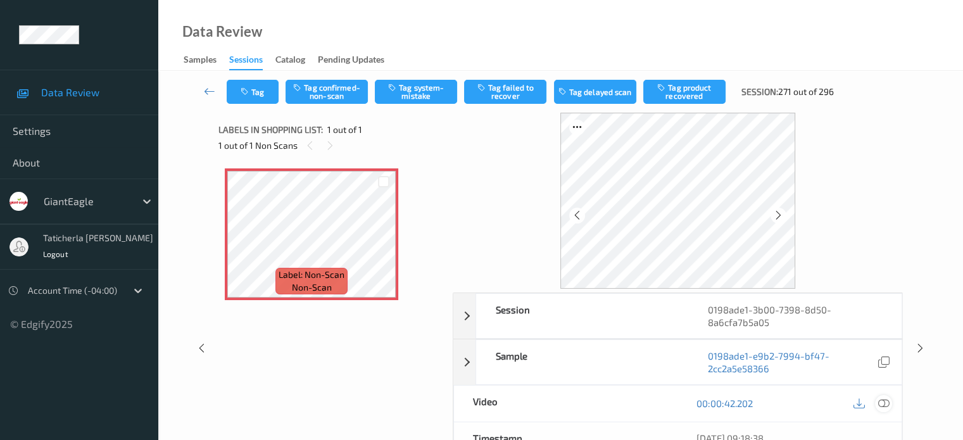
click at [877, 401] on div at bounding box center [883, 403] width 17 height 17
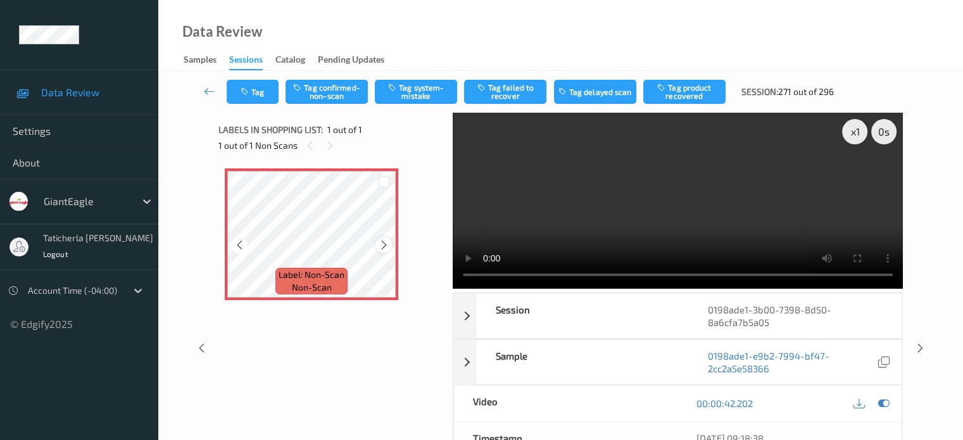
click at [382, 245] on icon at bounding box center [384, 244] width 11 height 11
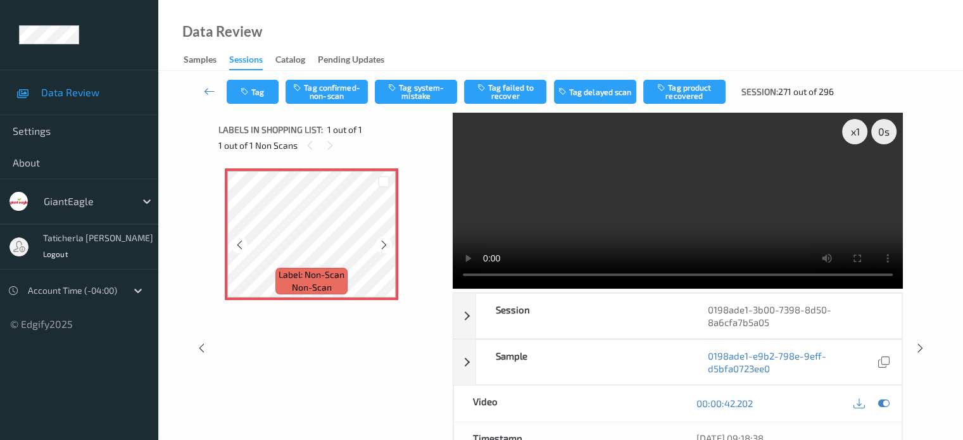
click at [382, 245] on icon at bounding box center [384, 244] width 11 height 11
click at [421, 93] on button "Tag system-mistake" at bounding box center [416, 92] width 82 height 24
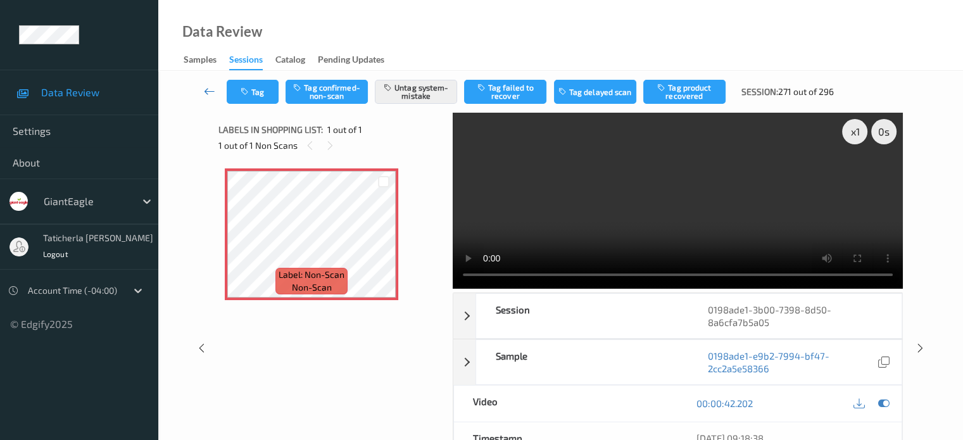
click at [206, 92] on icon at bounding box center [209, 91] width 11 height 13
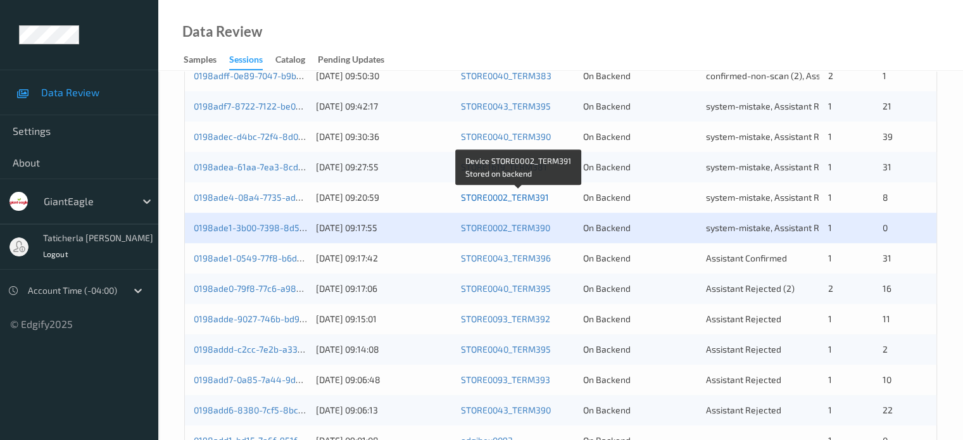
scroll to position [507, 0]
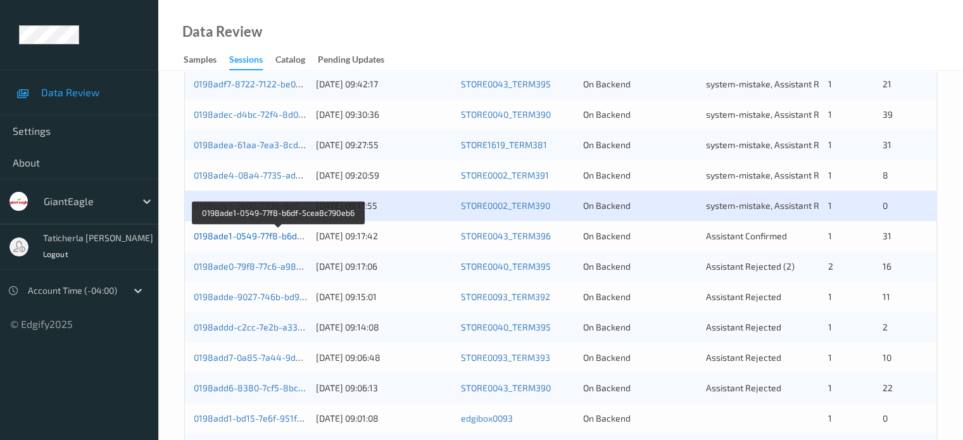
click at [264, 240] on link "0198ade1-0549-77f8-b6df-5cea8c790eb6" at bounding box center [279, 236] width 170 height 11
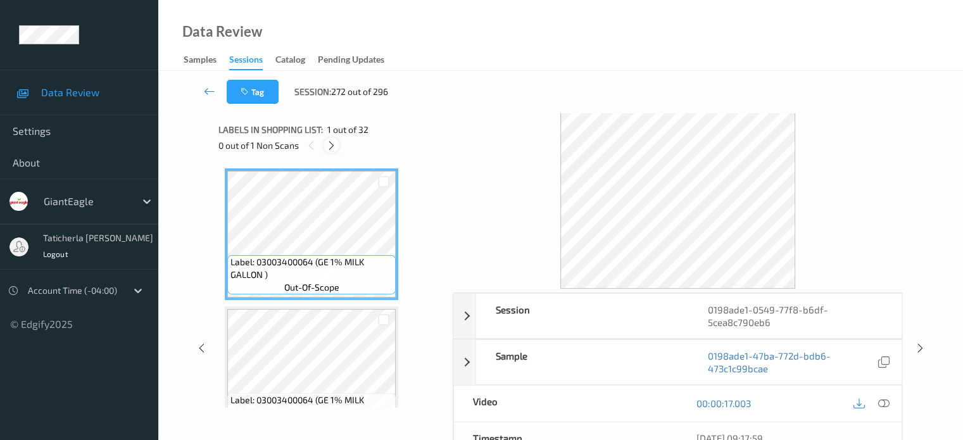
click at [331, 142] on icon at bounding box center [331, 145] width 11 height 11
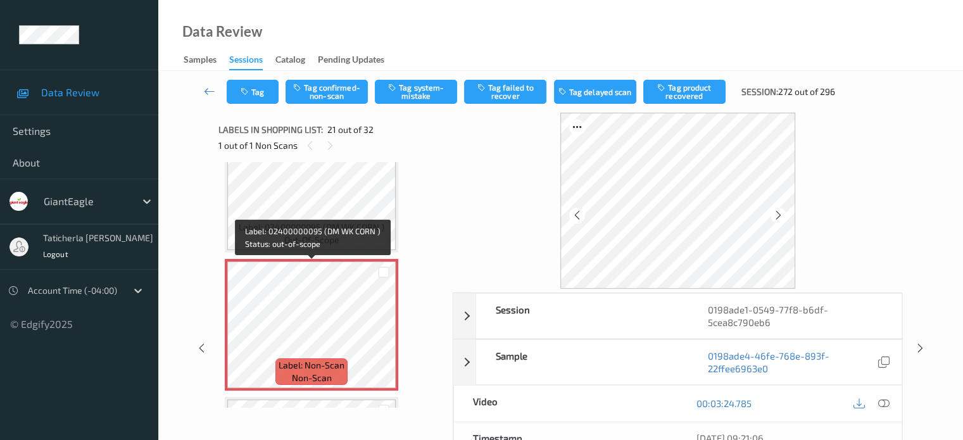
scroll to position [2693, 0]
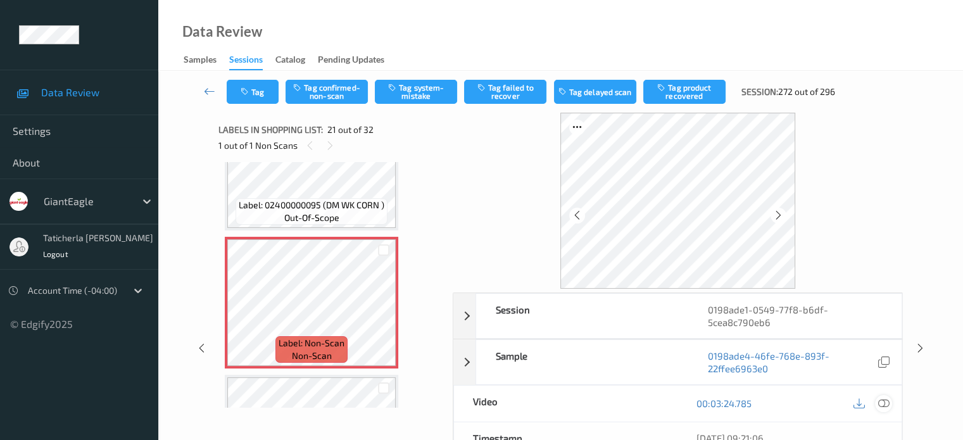
click at [882, 402] on icon at bounding box center [883, 403] width 11 height 11
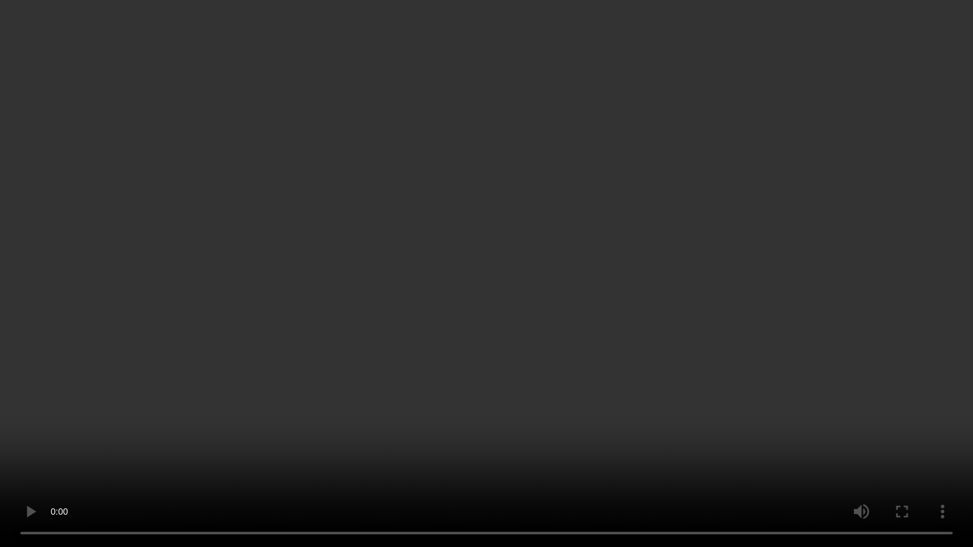
click at [585, 440] on video at bounding box center [486, 273] width 973 height 547
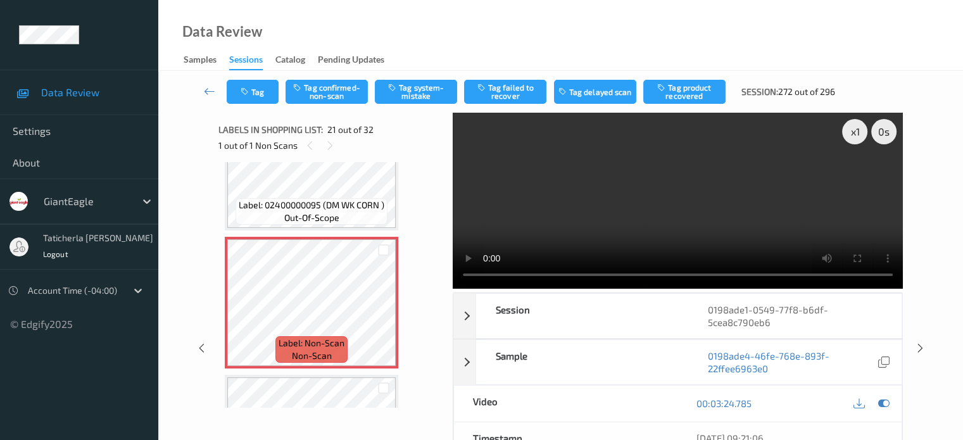
drag, startPoint x: 642, startPoint y: 193, endPoint x: 717, endPoint y: 212, distance: 77.1
click at [644, 193] on video at bounding box center [678, 201] width 450 height 176
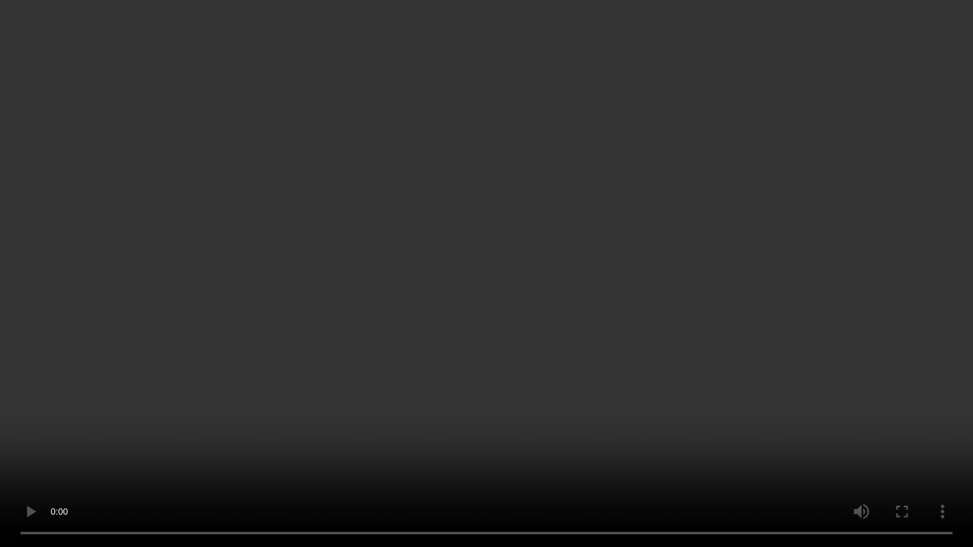
click at [485, 343] on video at bounding box center [486, 273] width 973 height 547
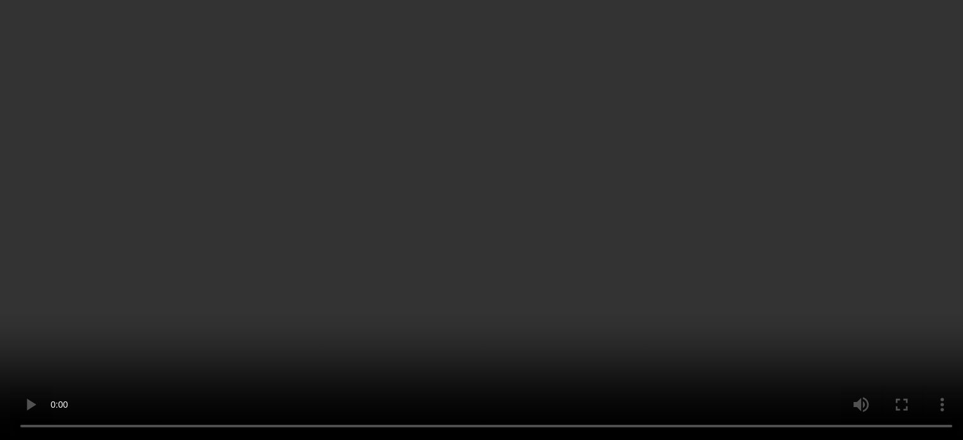
scroll to position [2756, 0]
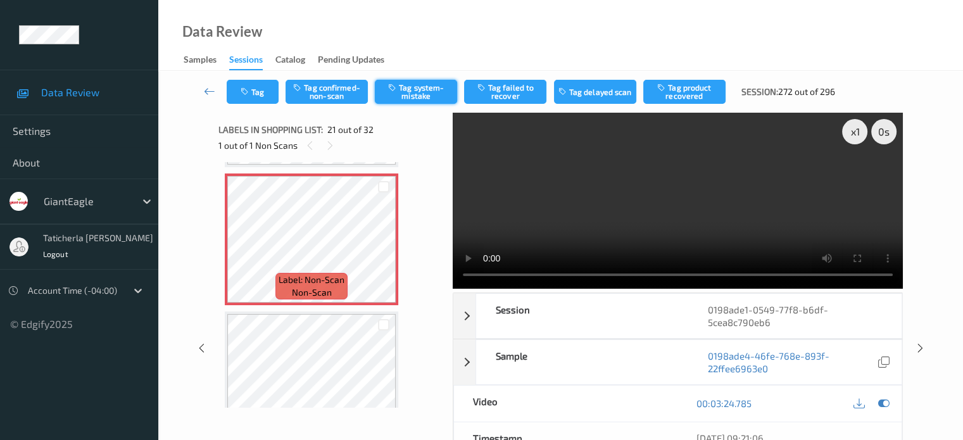
click at [411, 95] on button "Tag system-mistake" at bounding box center [416, 92] width 82 height 24
click at [332, 149] on icon at bounding box center [330, 145] width 11 height 11
click at [326, 98] on button "Tag confirmed-non-scan" at bounding box center [327, 92] width 82 height 24
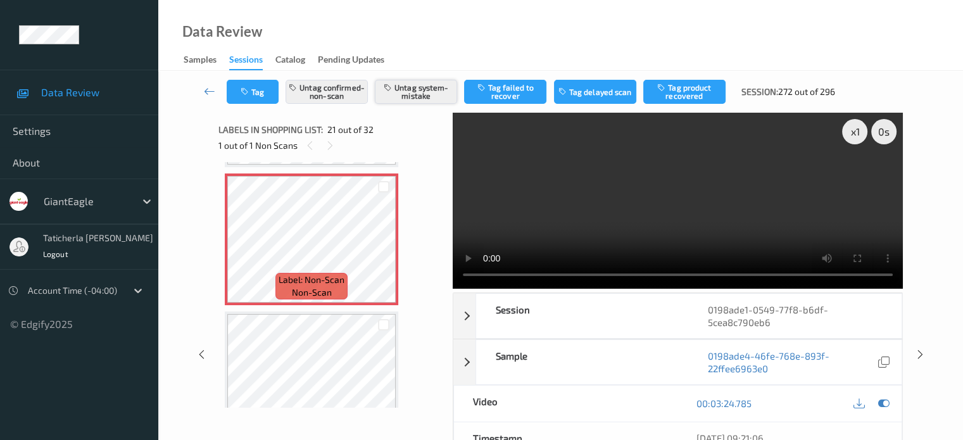
click at [410, 93] on button "Untag system-mistake" at bounding box center [416, 92] width 82 height 24
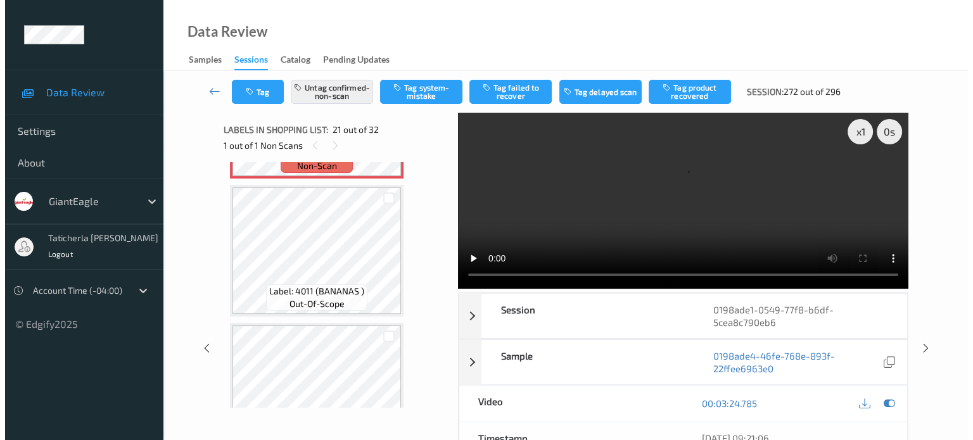
scroll to position [2820, 0]
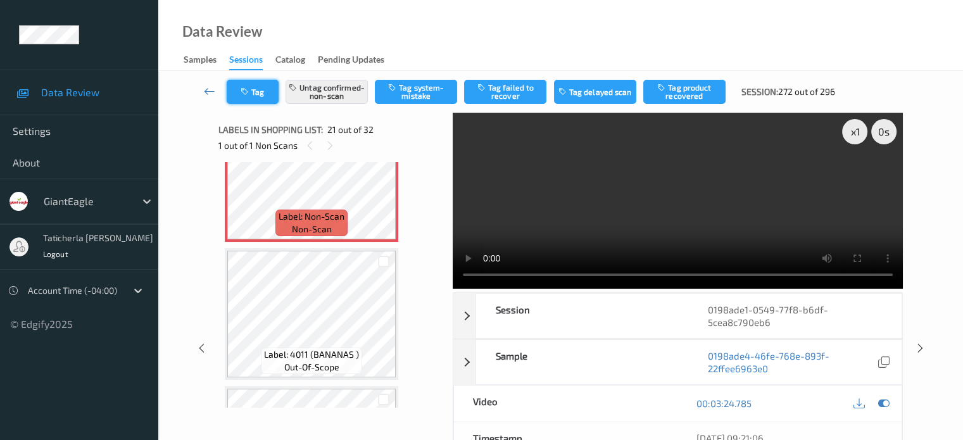
click at [249, 93] on icon "button" at bounding box center [246, 91] width 11 height 9
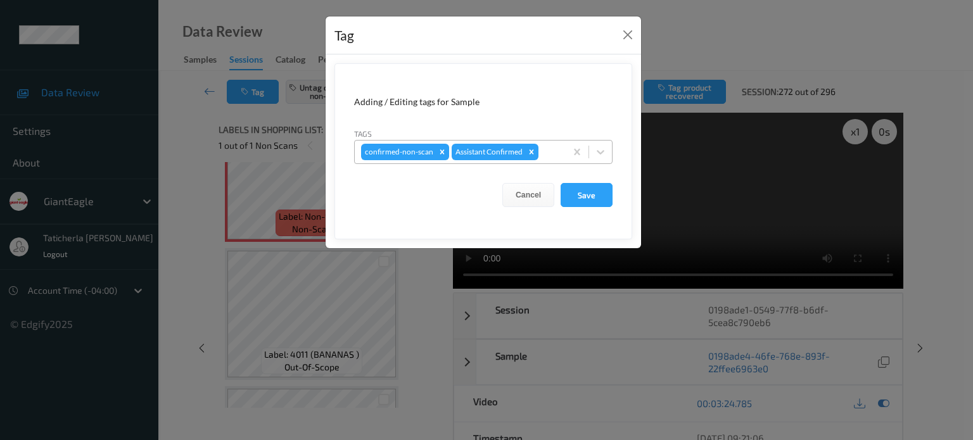
click at [555, 146] on div at bounding box center [550, 151] width 18 height 15
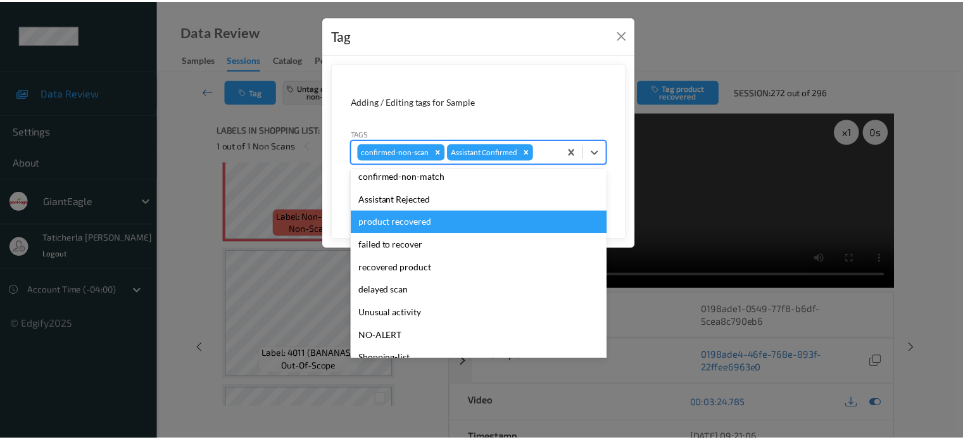
scroll to position [111, 0]
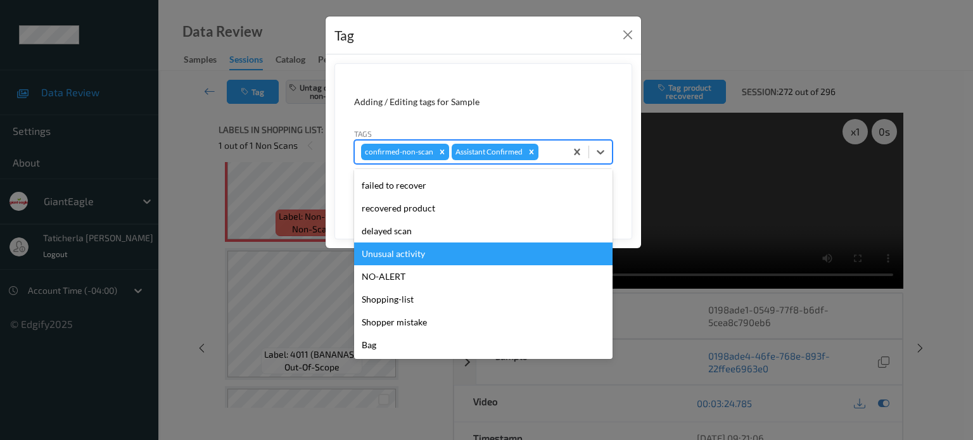
click at [488, 252] on div "Unusual activity" at bounding box center [483, 254] width 258 height 23
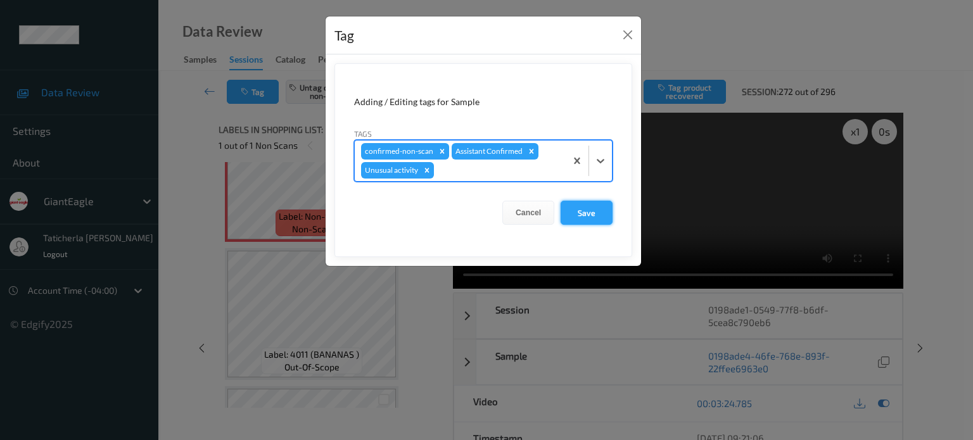
click at [588, 210] on button "Save" at bounding box center [587, 213] width 52 height 24
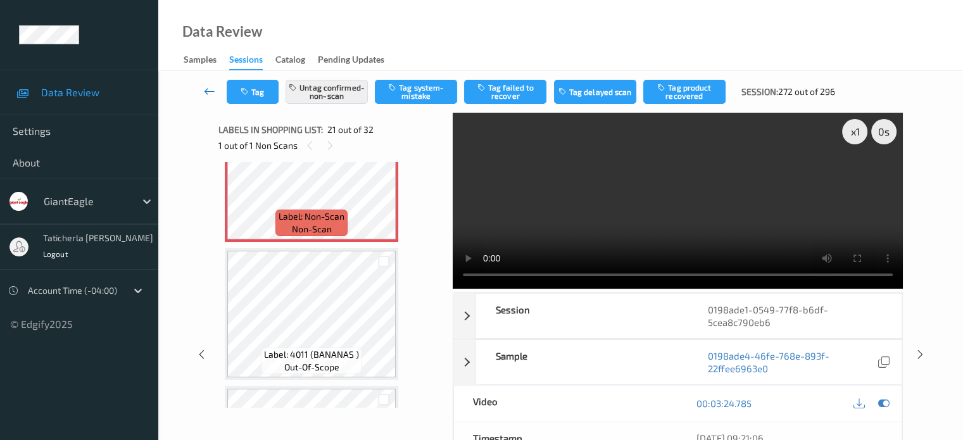
click at [208, 89] on icon at bounding box center [209, 91] width 11 height 13
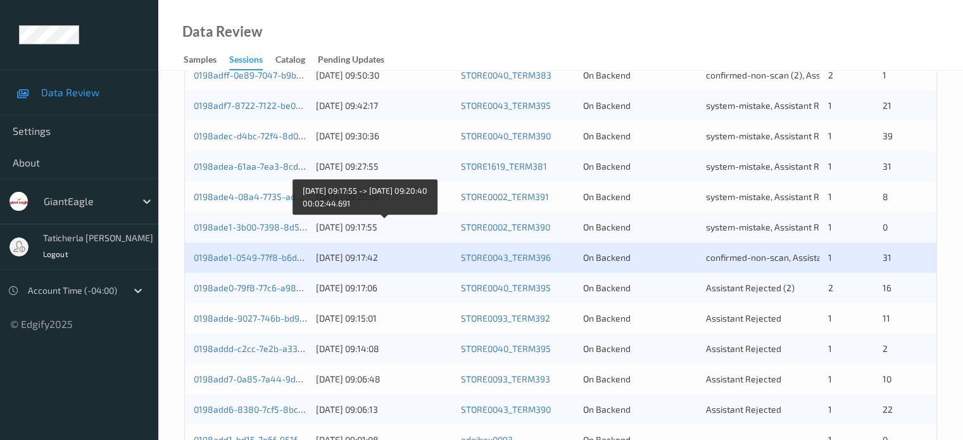
scroll to position [507, 0]
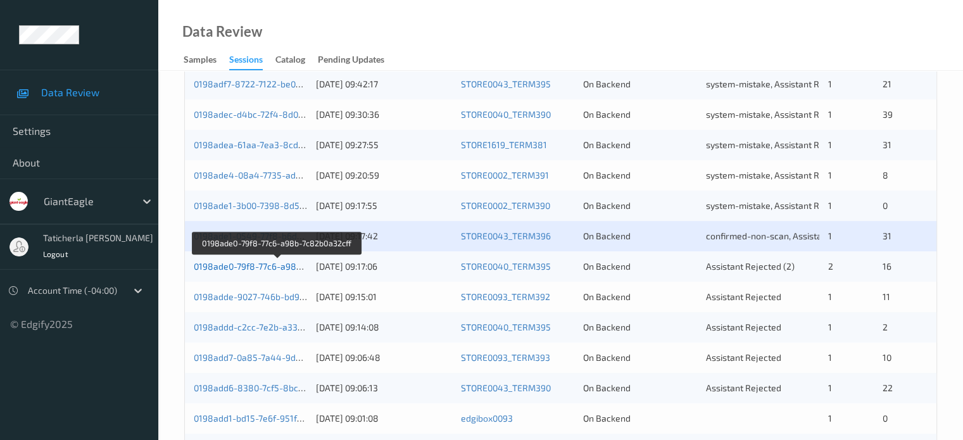
click at [267, 265] on link "0198ade0-79f8-77c6-a98b-7c82b0a32cff" at bounding box center [277, 266] width 167 height 11
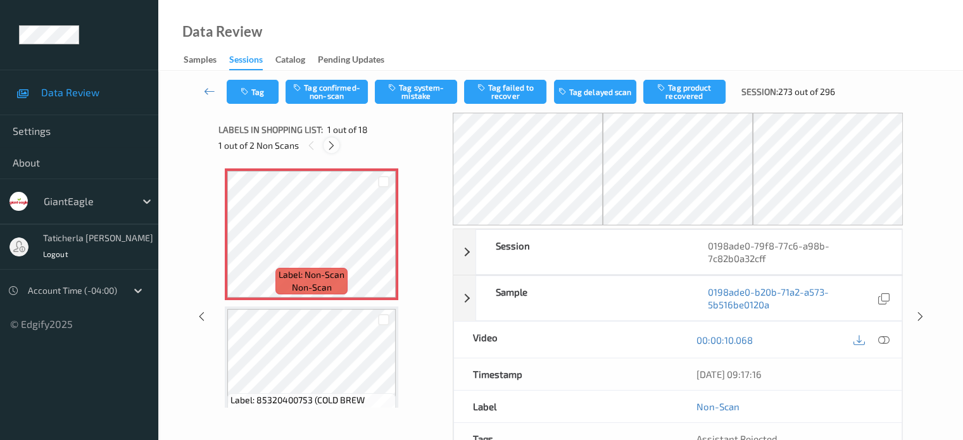
click at [333, 149] on icon at bounding box center [331, 145] width 11 height 11
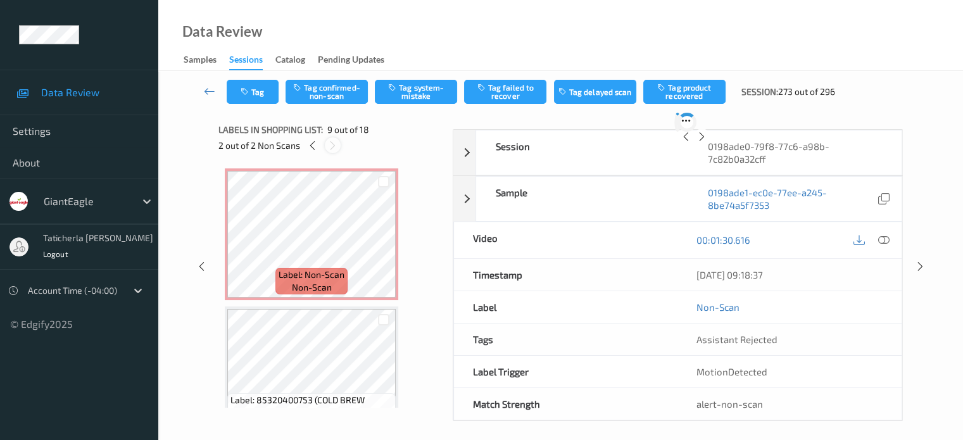
scroll to position [973, 0]
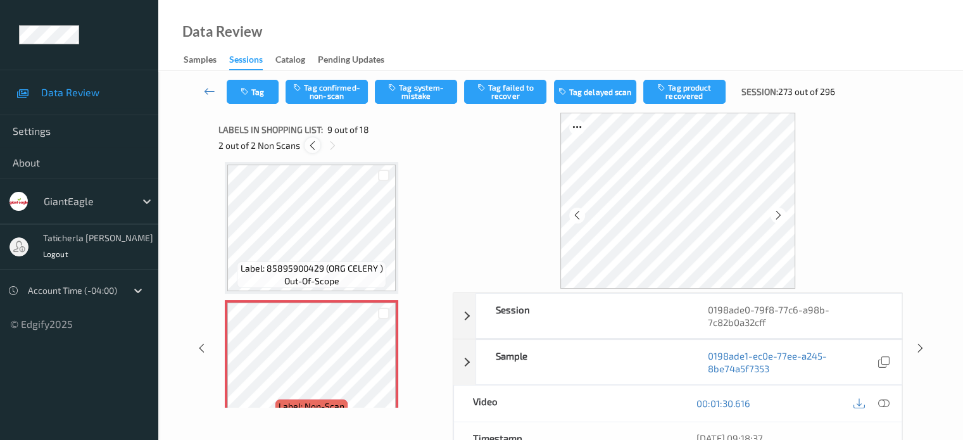
click at [310, 146] on icon at bounding box center [312, 145] width 11 height 11
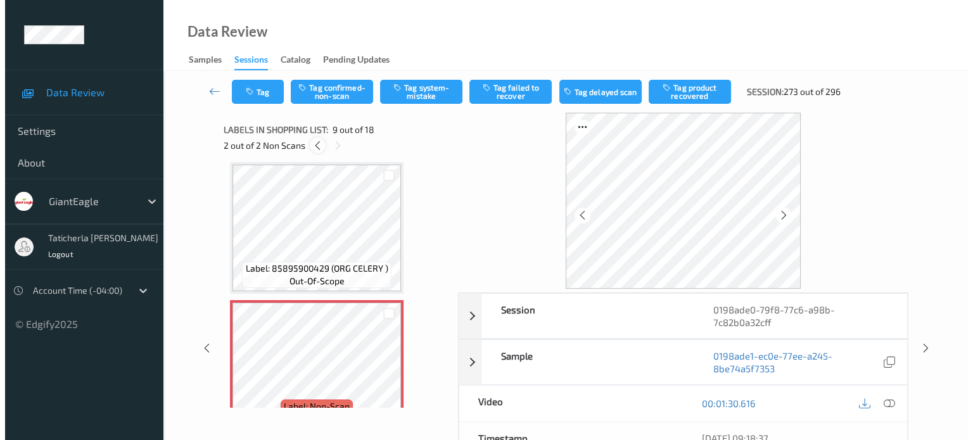
scroll to position [6, 0]
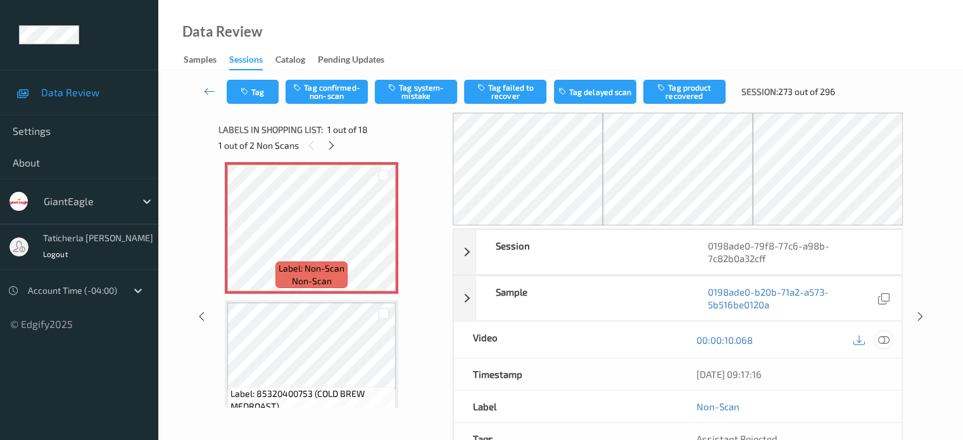
click at [882, 337] on icon at bounding box center [883, 339] width 11 height 11
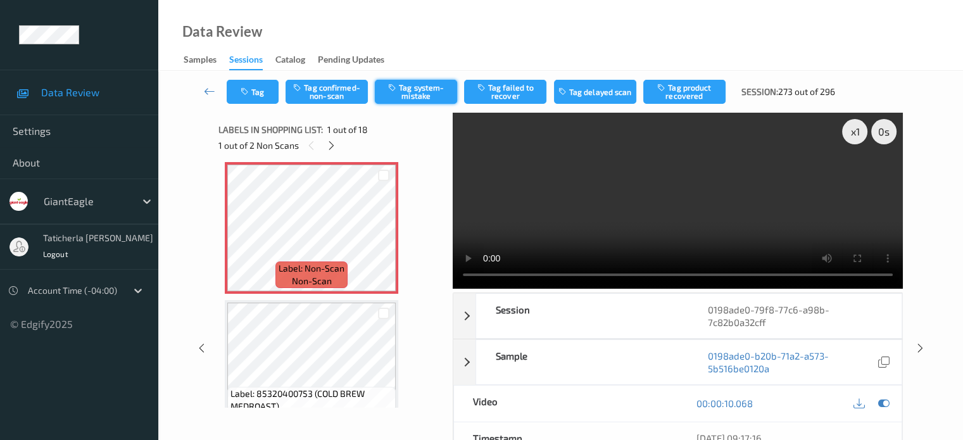
click at [426, 88] on button "Tag system-mistake" at bounding box center [416, 92] width 82 height 24
click at [261, 91] on button "Tag" at bounding box center [253, 92] width 52 height 24
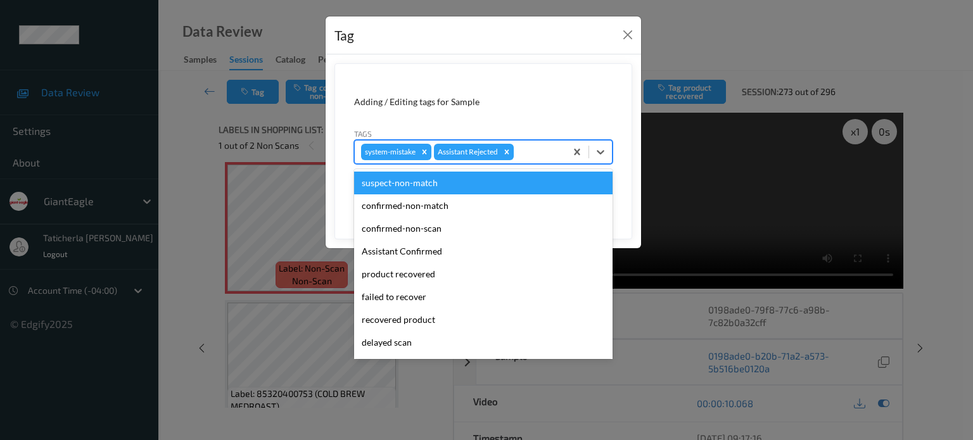
click at [542, 150] on div at bounding box center [537, 151] width 43 height 15
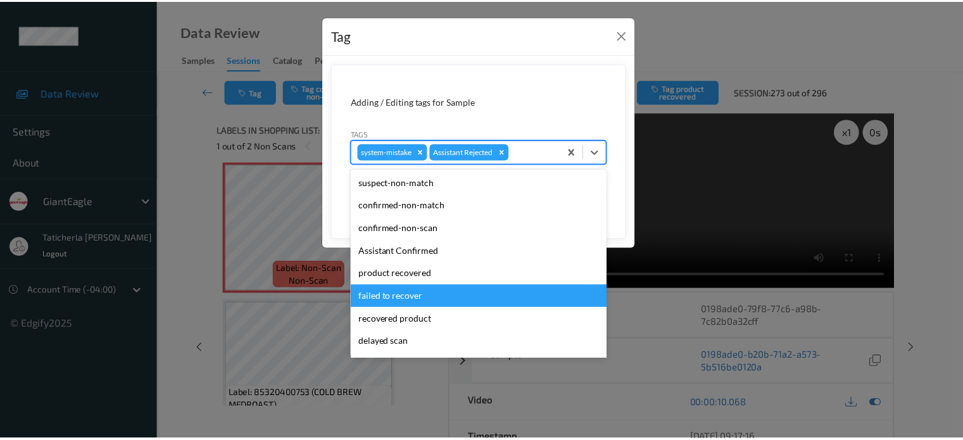
scroll to position [63, 0]
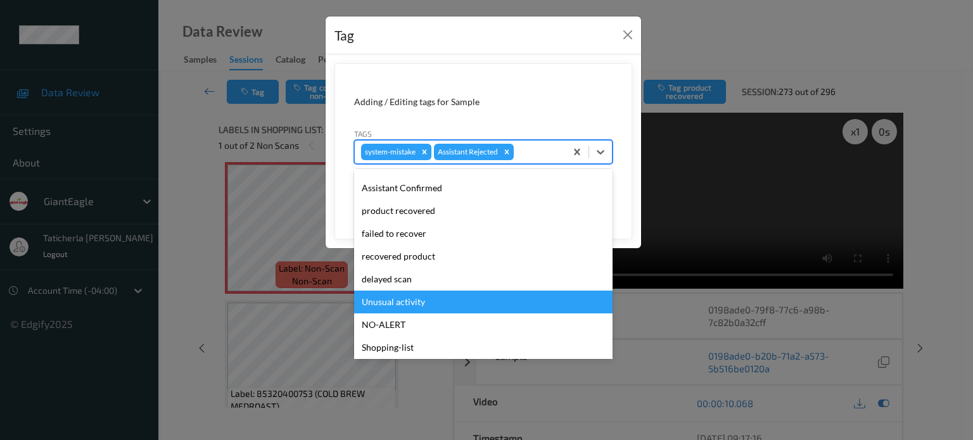
click at [415, 306] on div "Unusual activity" at bounding box center [483, 302] width 258 height 23
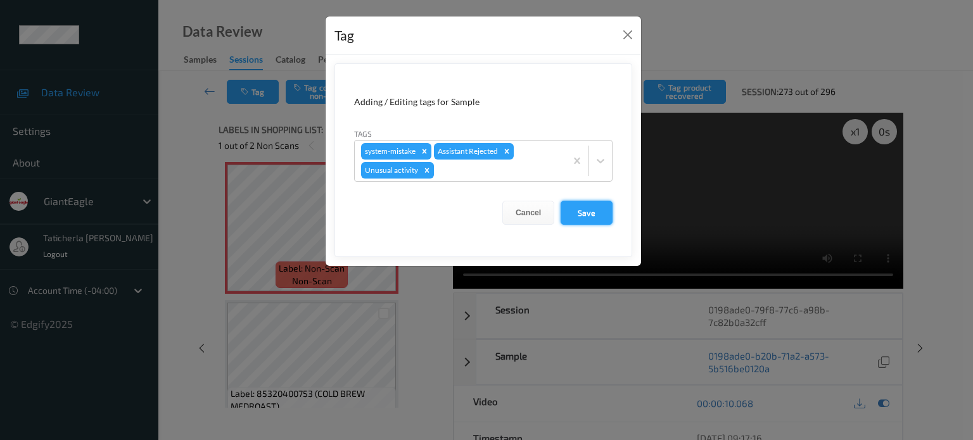
click at [602, 212] on button "Save" at bounding box center [587, 213] width 52 height 24
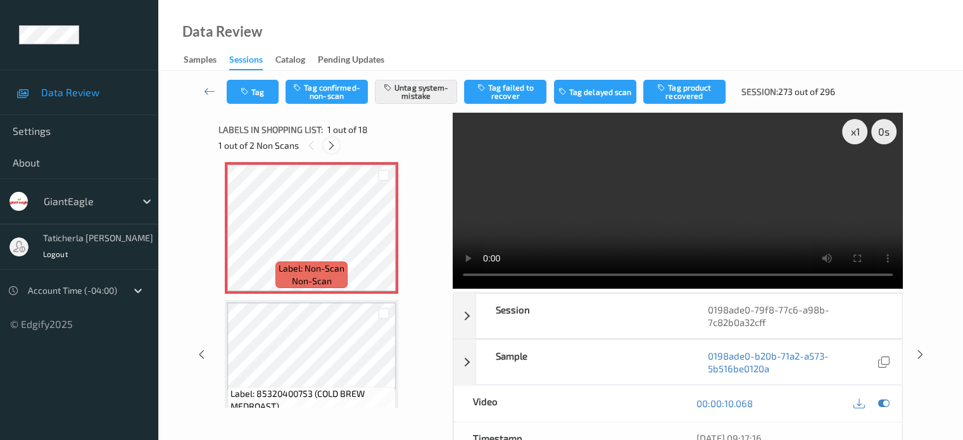
click at [333, 144] on icon at bounding box center [331, 145] width 11 height 11
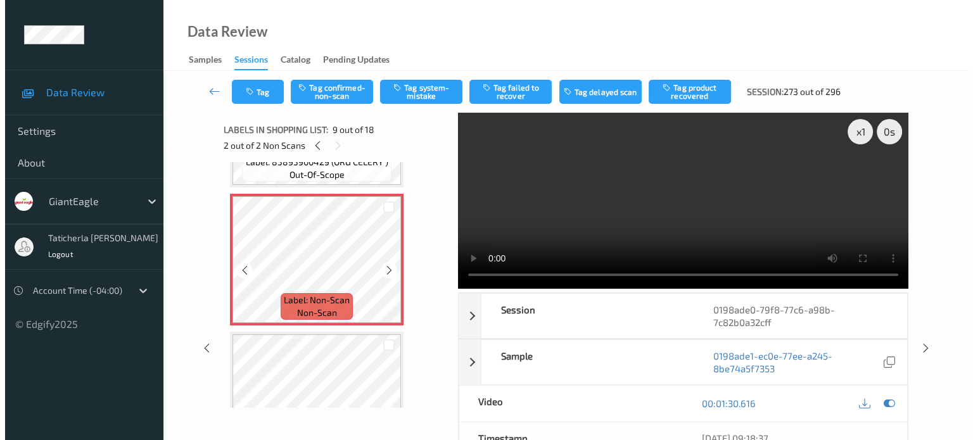
scroll to position [1100, 0]
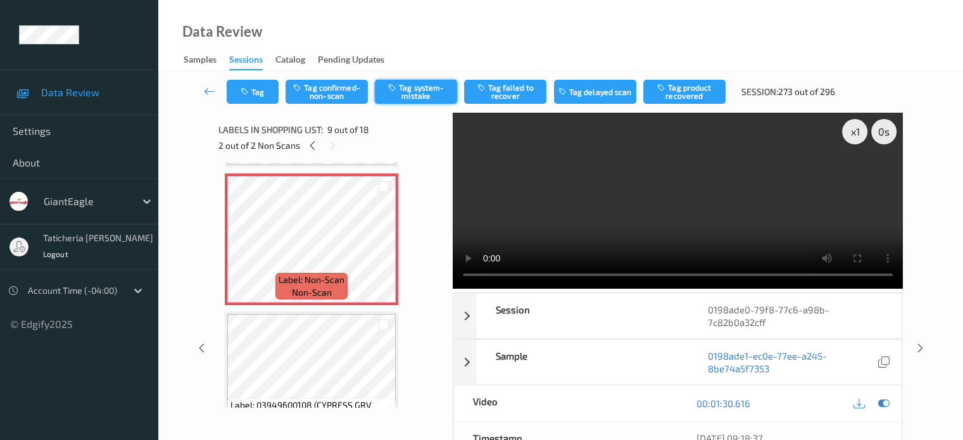
click at [410, 89] on button "Tag system-mistake" at bounding box center [416, 92] width 82 height 24
click at [268, 92] on button "Tag" at bounding box center [253, 92] width 52 height 24
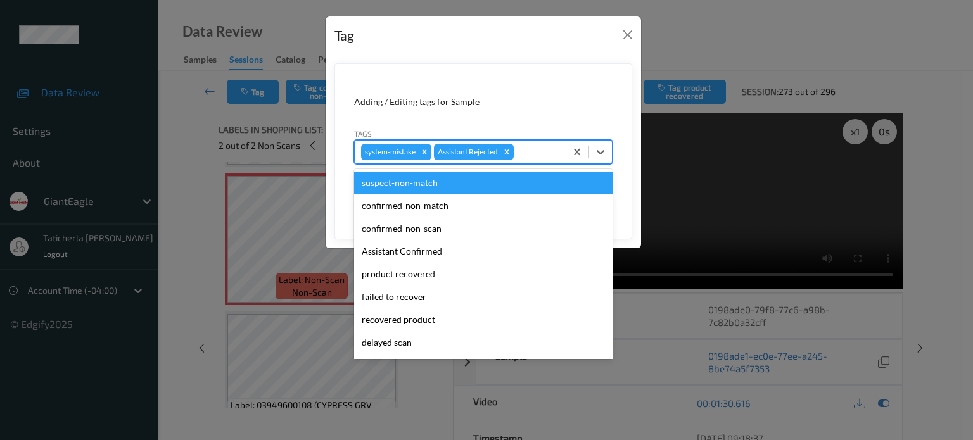
click at [538, 155] on div at bounding box center [537, 151] width 43 height 15
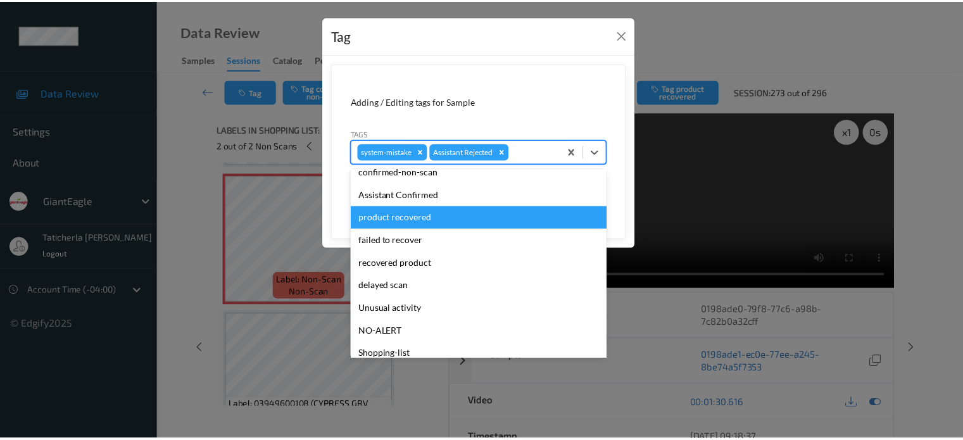
scroll to position [111, 0]
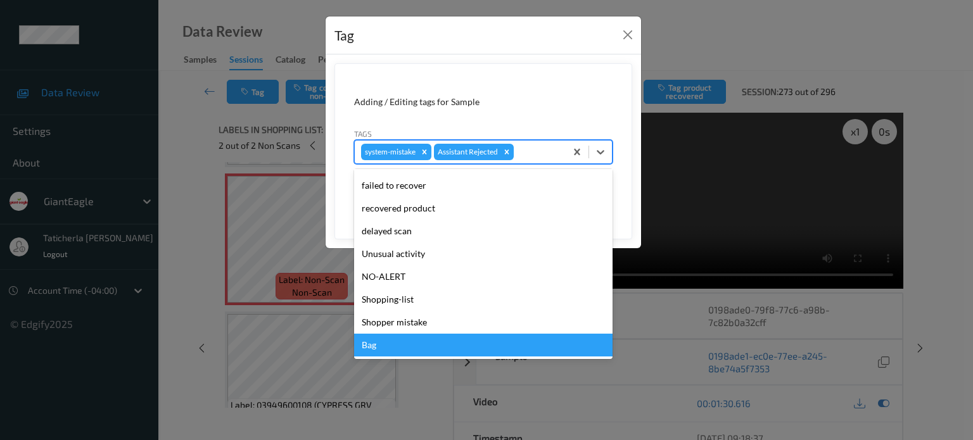
click at [445, 344] on div "Bag" at bounding box center [483, 345] width 258 height 23
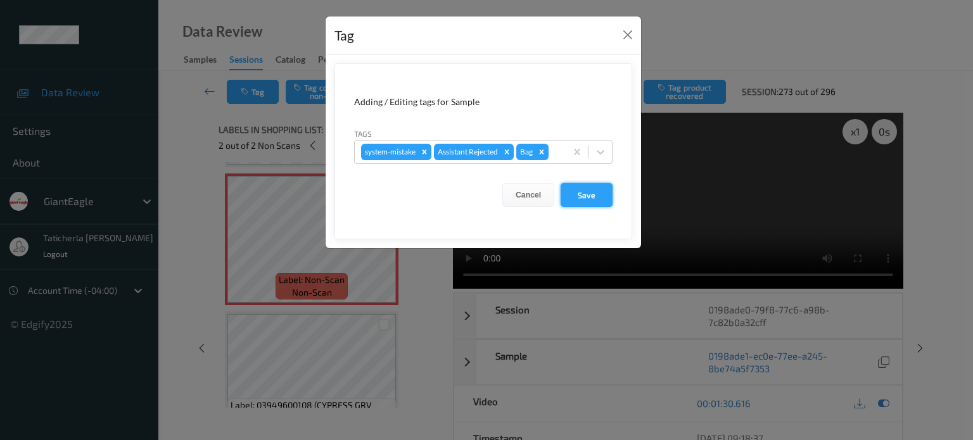
click at [600, 184] on button "Save" at bounding box center [587, 195] width 52 height 24
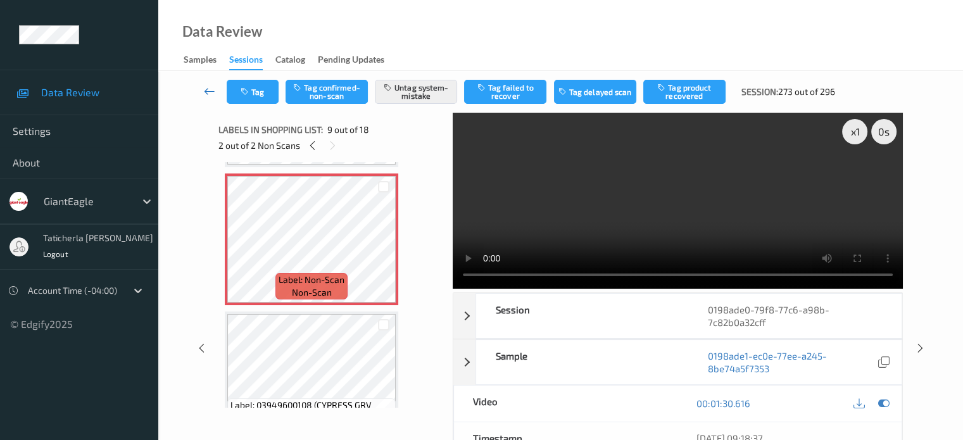
click at [209, 85] on icon at bounding box center [209, 91] width 11 height 13
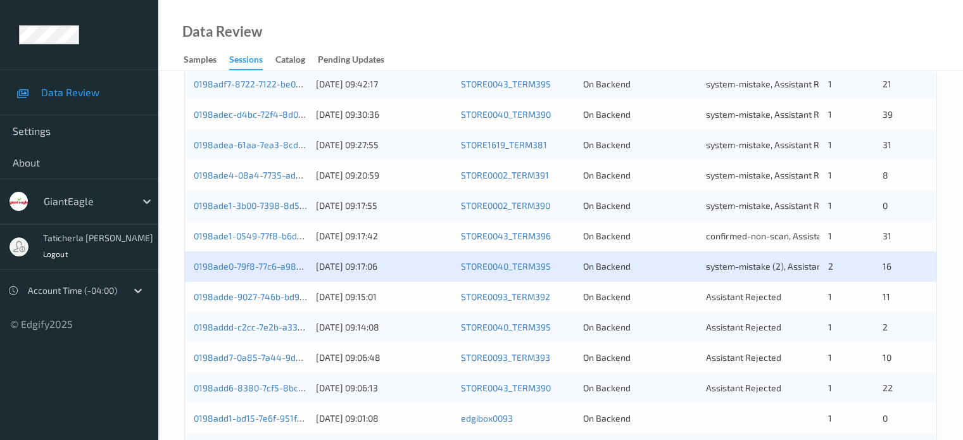
scroll to position [612, 0]
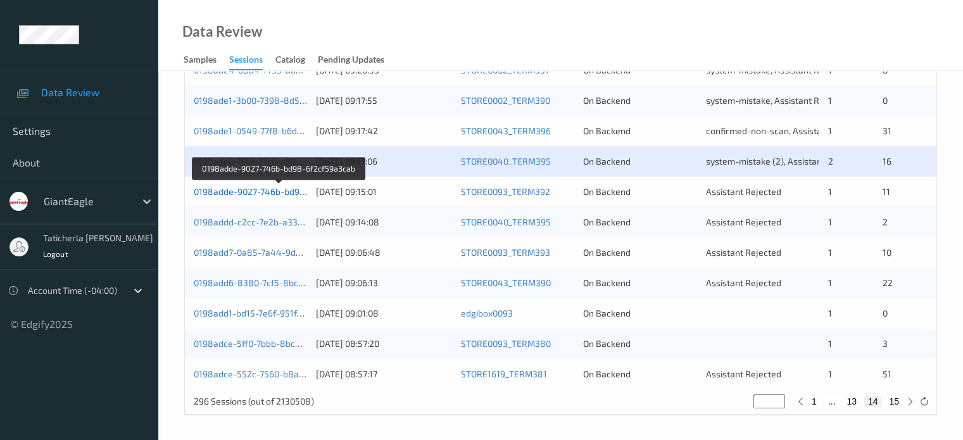
click at [253, 194] on link "0198adde-9027-746b-bd98-6f2cf59a3cab" at bounding box center [279, 191] width 171 height 11
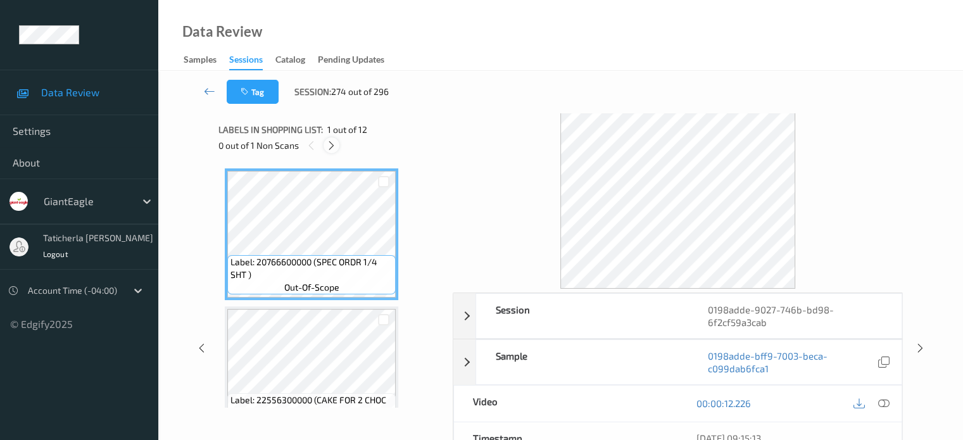
click at [332, 143] on icon at bounding box center [331, 145] width 11 height 11
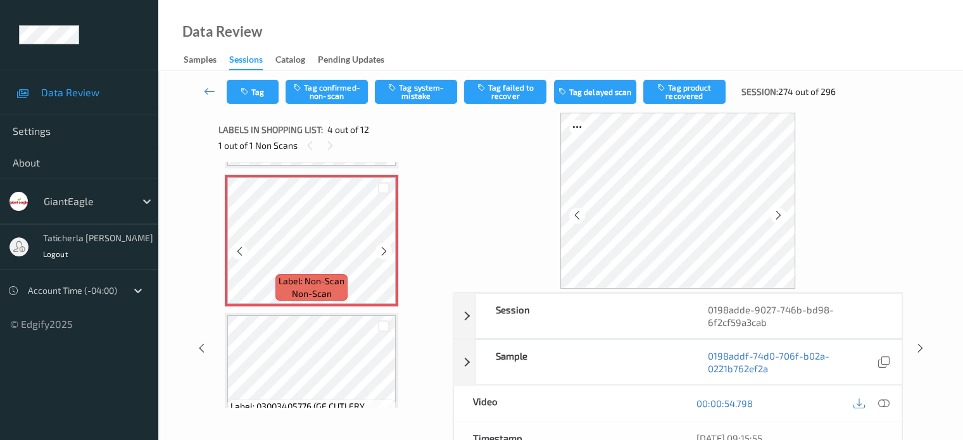
scroll to position [409, 0]
click at [383, 245] on icon at bounding box center [384, 249] width 11 height 11
click at [381, 249] on icon at bounding box center [384, 249] width 11 height 11
click at [883, 401] on icon at bounding box center [883, 403] width 11 height 11
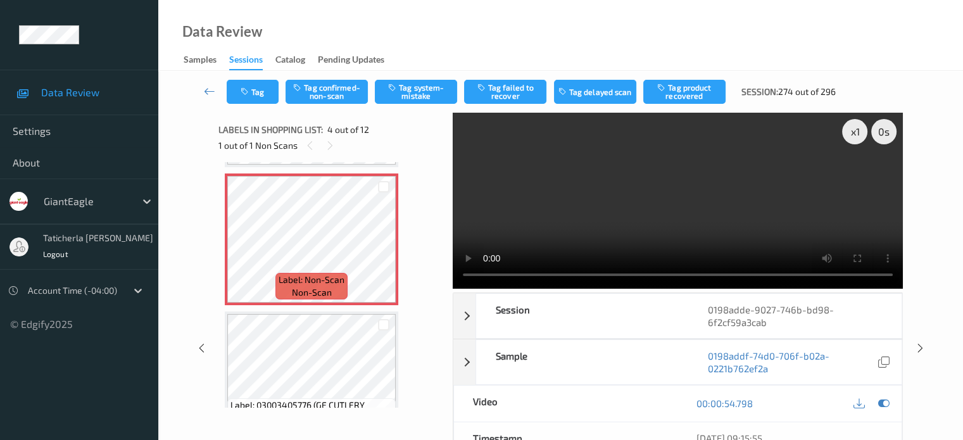
click at [861, 174] on video at bounding box center [678, 201] width 450 height 176
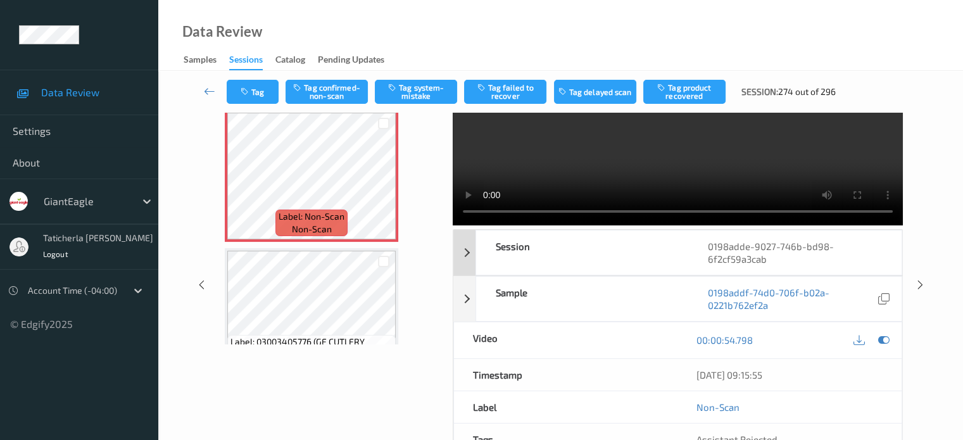
scroll to position [0, 0]
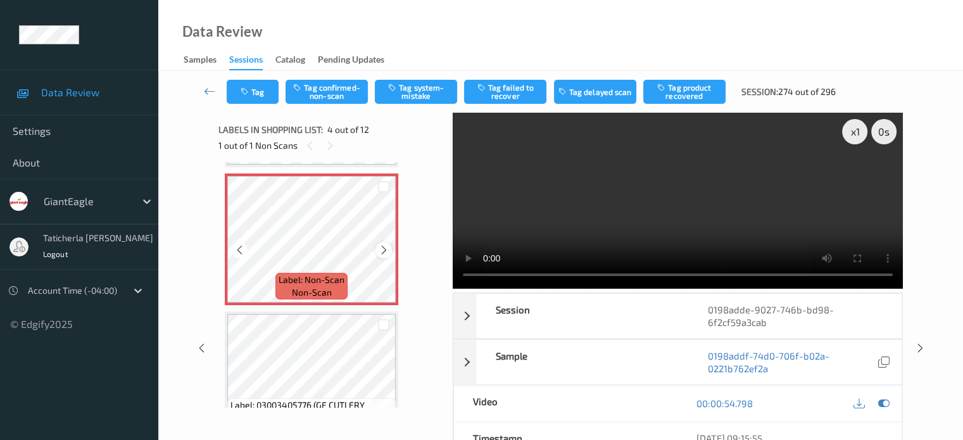
click at [386, 249] on icon at bounding box center [384, 249] width 11 height 11
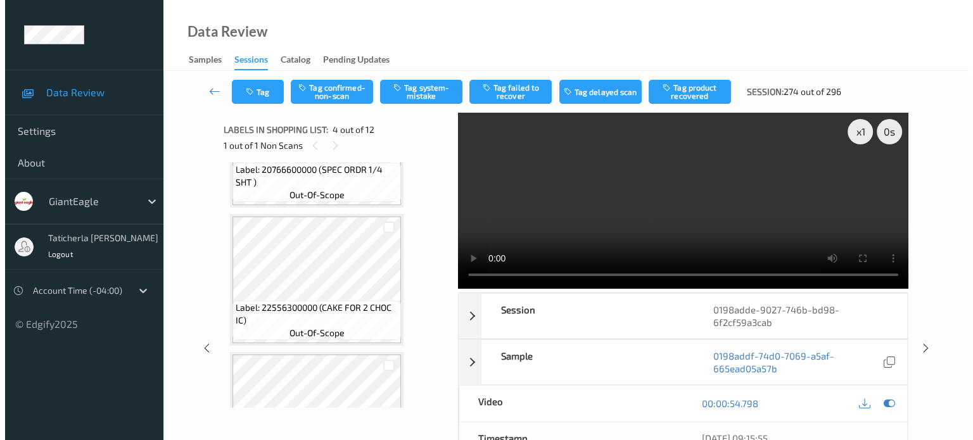
scroll to position [156, 0]
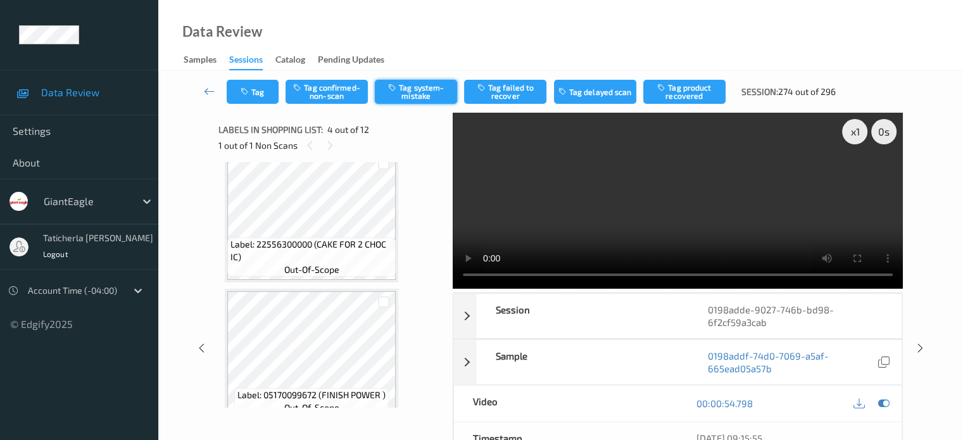
click at [424, 94] on button "Tag system-mistake" at bounding box center [416, 92] width 82 height 24
click at [429, 89] on button "Tag system-mistake" at bounding box center [416, 92] width 82 height 24
click at [408, 91] on button "Tag system-mistake" at bounding box center [416, 92] width 82 height 24
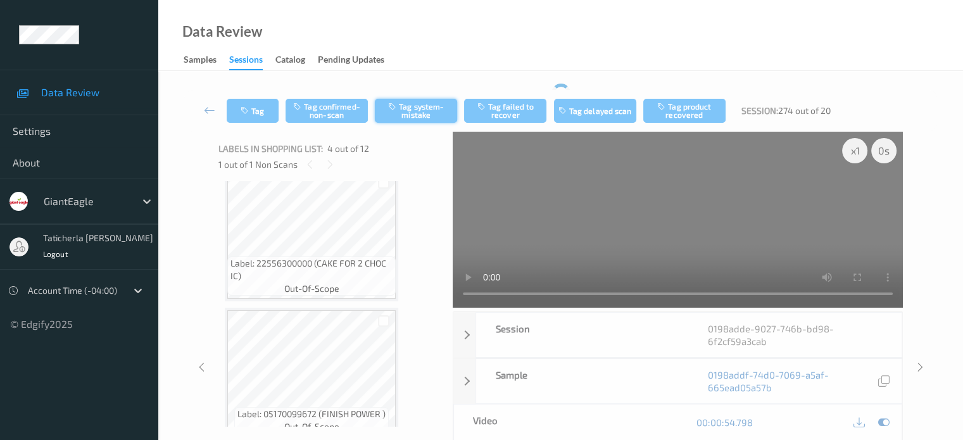
click at [409, 94] on div "Tag Tag confirmed-non-scan Tag system-mistake Tag failed to recover Tag delayed…" at bounding box center [560, 111] width 753 height 42
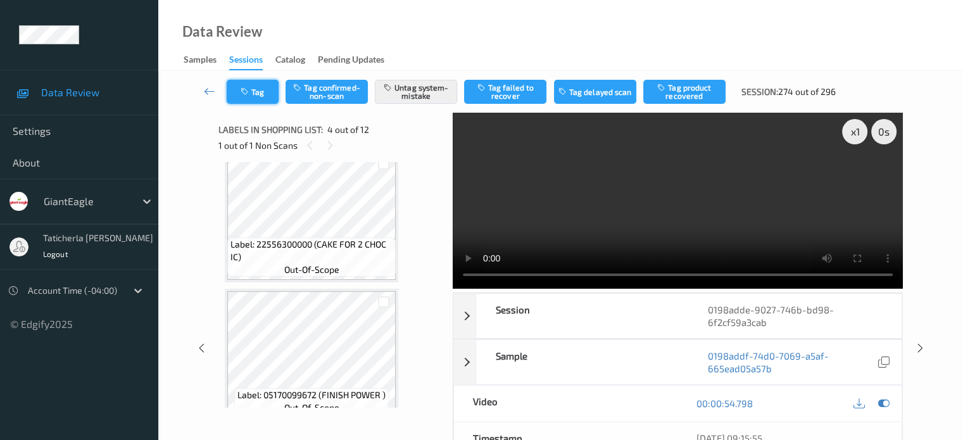
click at [250, 90] on icon "button" at bounding box center [246, 91] width 11 height 9
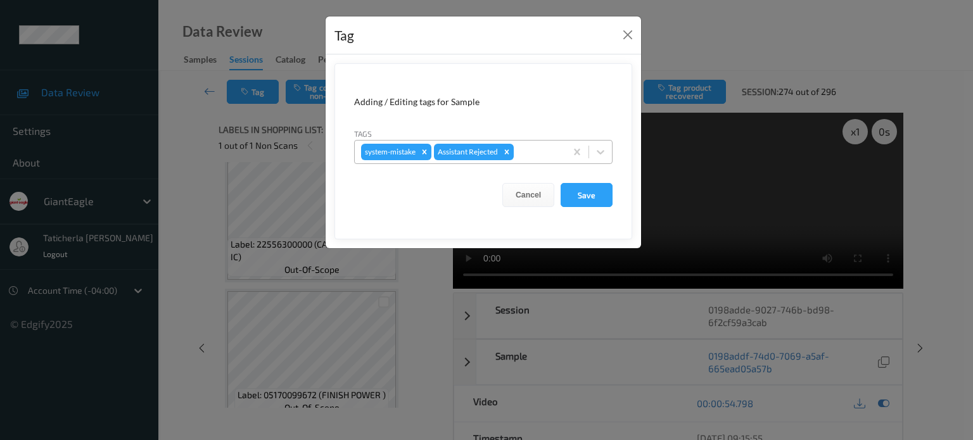
click at [527, 146] on div at bounding box center [537, 151] width 43 height 15
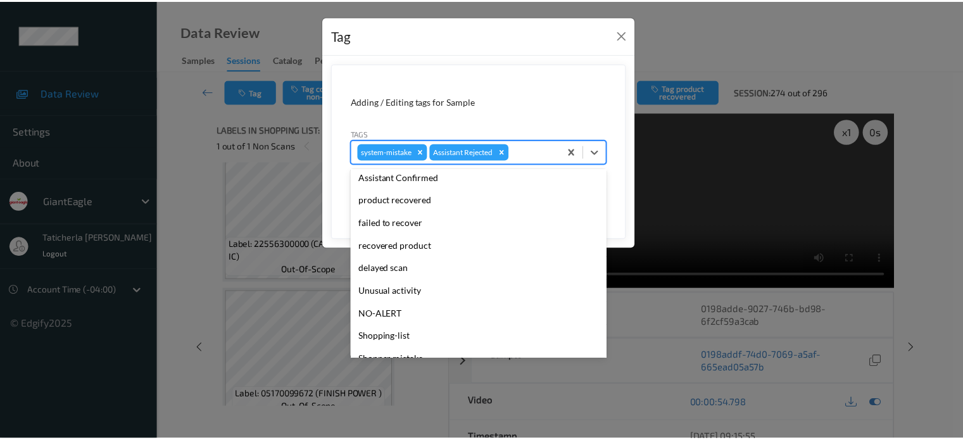
scroll to position [111, 0]
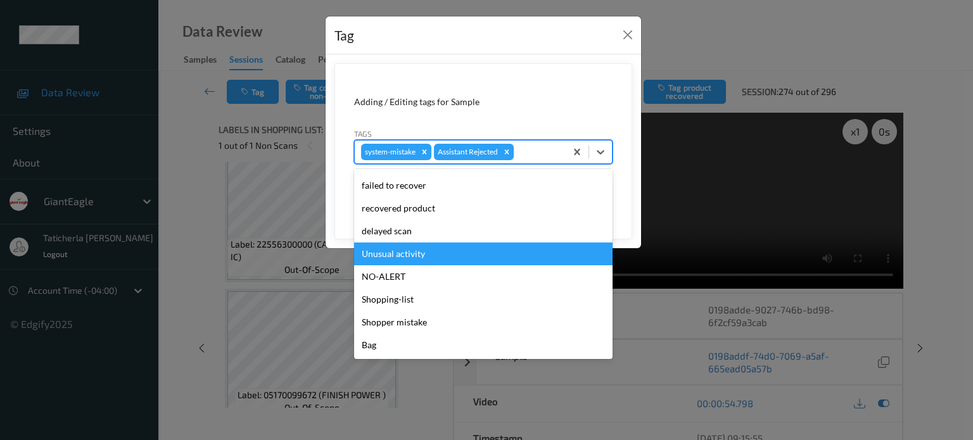
click at [426, 251] on div "Unusual activity" at bounding box center [483, 254] width 258 height 23
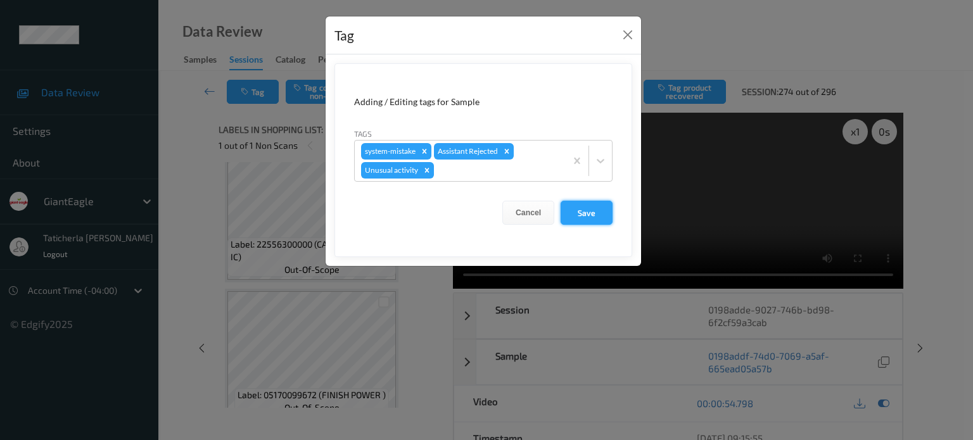
click at [597, 210] on button "Save" at bounding box center [587, 213] width 52 height 24
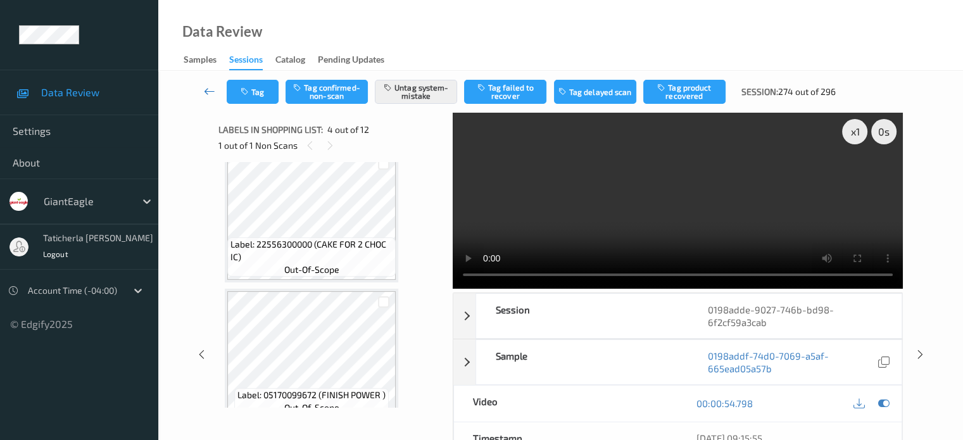
click at [210, 93] on icon at bounding box center [209, 91] width 11 height 13
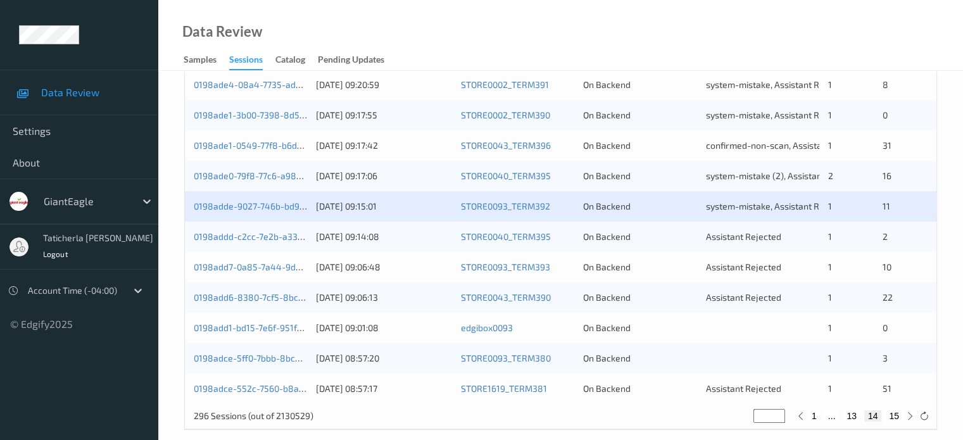
scroll to position [612, 0]
